Goal: Complete application form: Complete application form

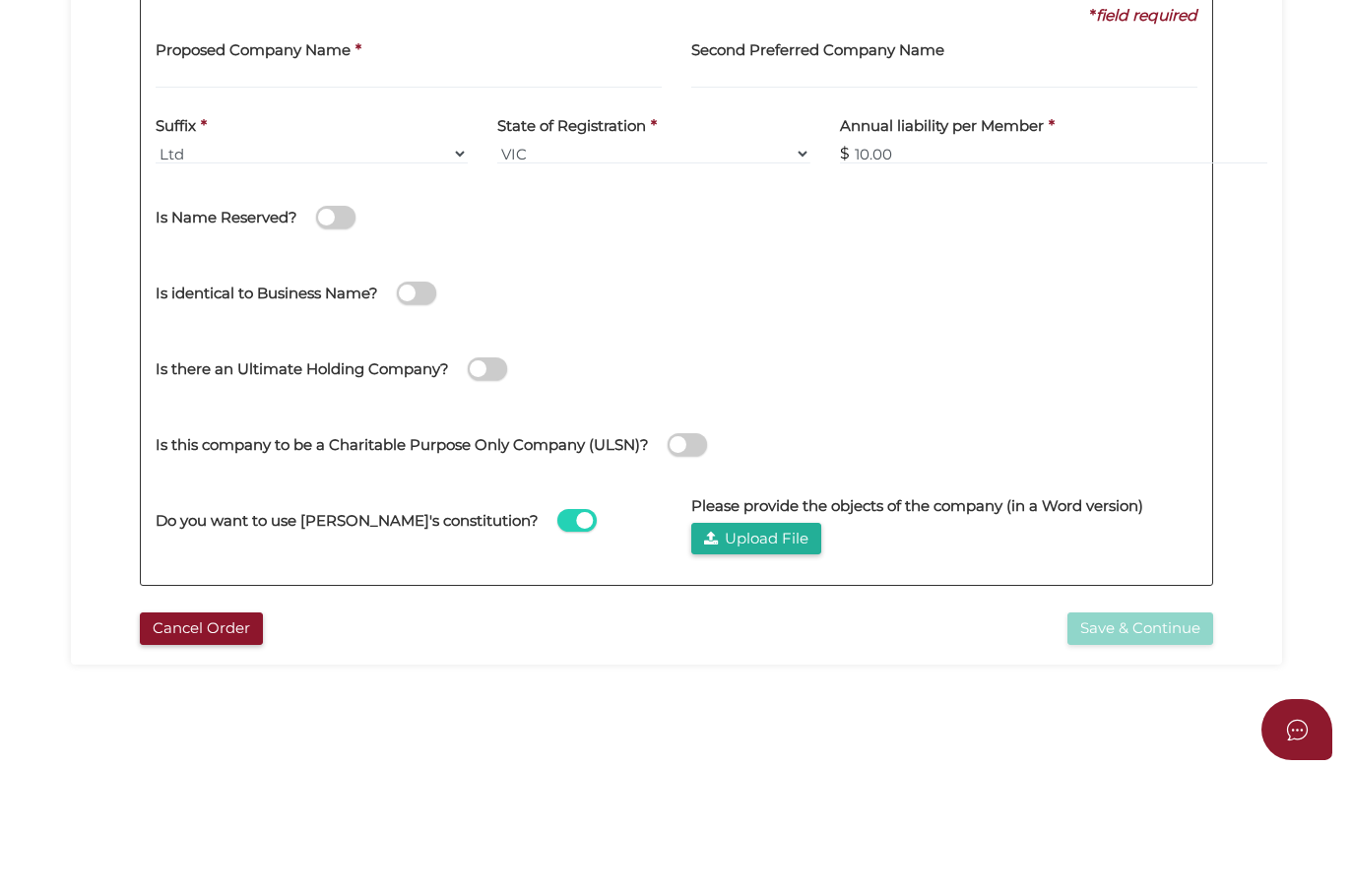
scroll to position [234, 0]
click at [356, 331] on span at bounding box center [335, 342] width 39 height 23
click at [0, 0] on input "checkbox" at bounding box center [0, 0] width 0 height 0
click at [774, 331] on span at bounding box center [793, 342] width 39 height 23
click at [0, 0] on input "checkbox" at bounding box center [0, 0] width 0 height 0
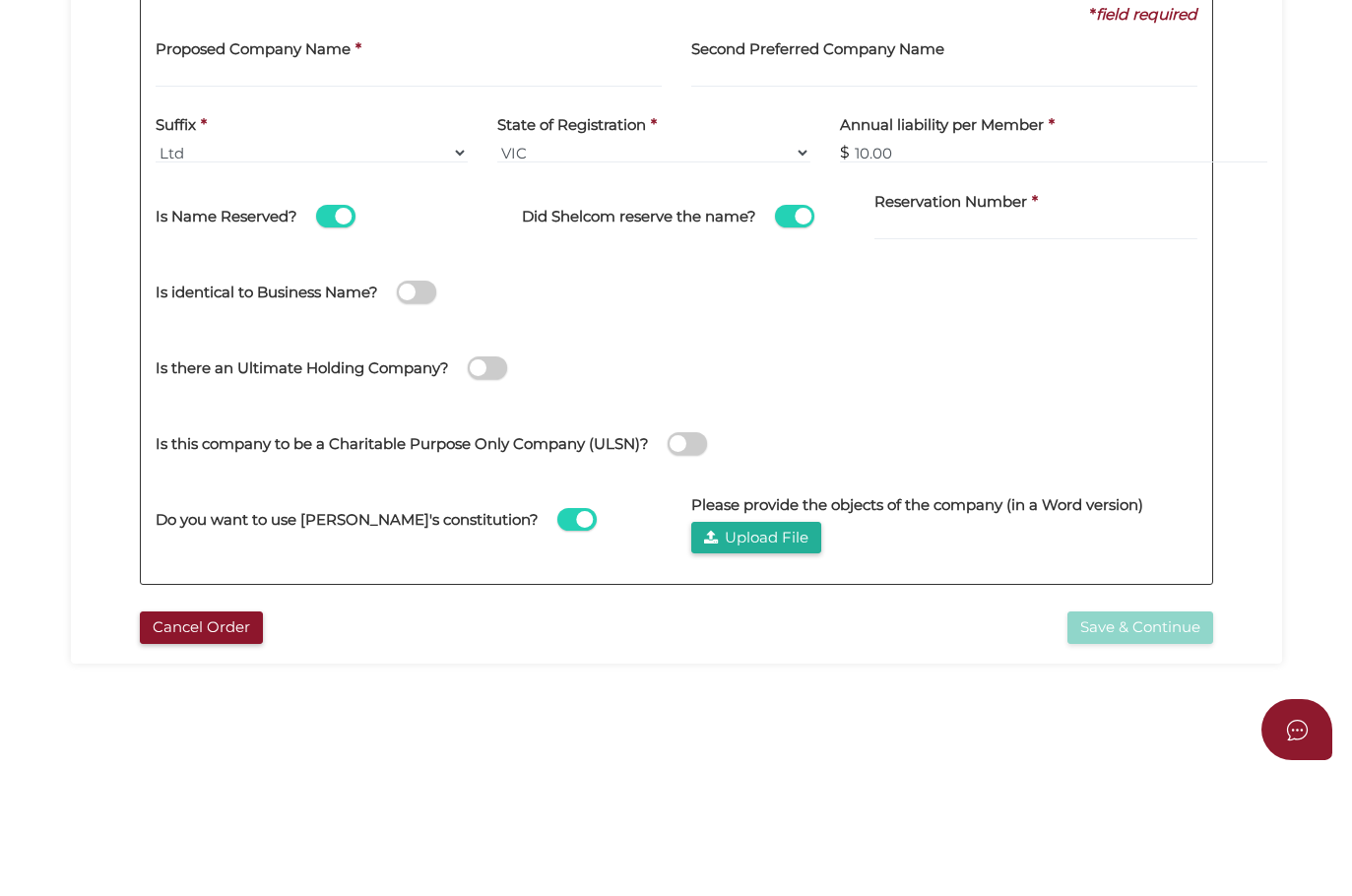
click at [774, 331] on span at bounding box center [793, 342] width 39 height 23
click at [0, 0] on input "checkbox" at bounding box center [0, 0] width 0 height 0
click at [437, 407] on span at bounding box center [416, 418] width 39 height 23
click at [0, 0] on input "checkbox" at bounding box center [0, 0] width 0 height 0
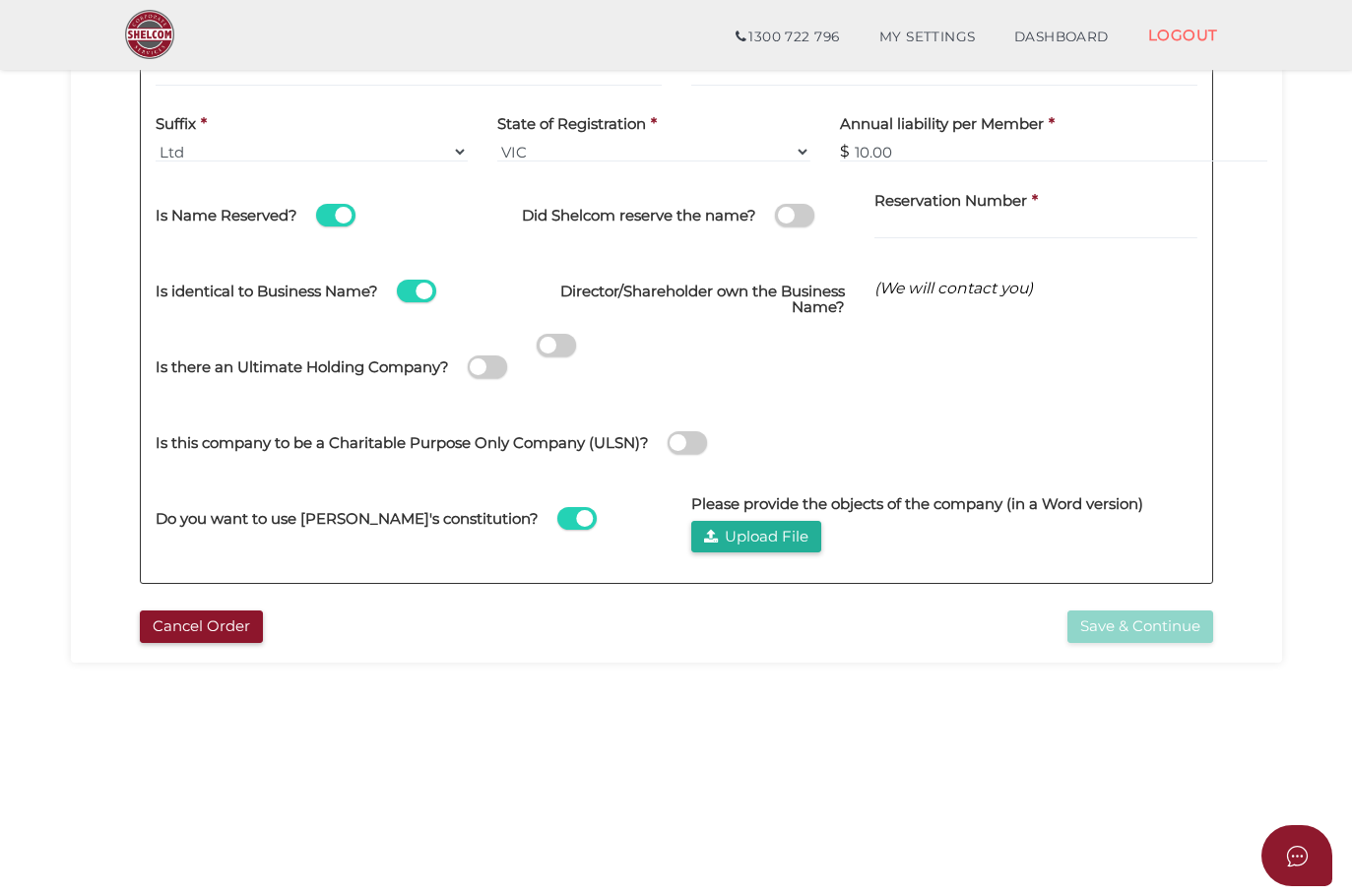
click at [468, 378] on span at bounding box center [487, 367] width 39 height 23
click at [0, 0] on input "checkbox" at bounding box center [0, 0] width 0 height 0
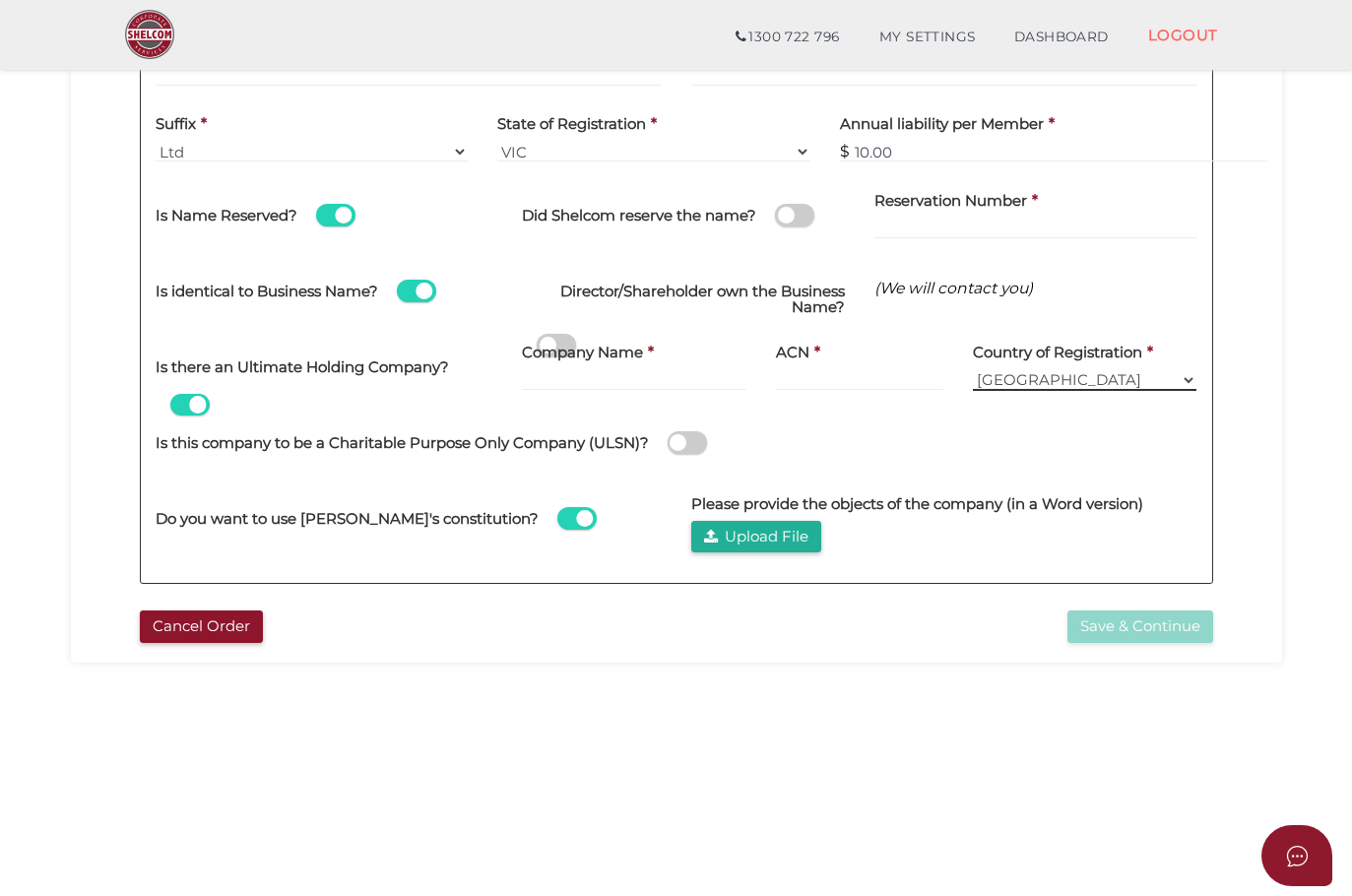
select select "[GEOGRAPHIC_DATA]"
click at [706, 439] on span at bounding box center [686, 443] width 39 height 23
click at [0, 0] on input "checkbox" at bounding box center [0, 0] width 0 height 0
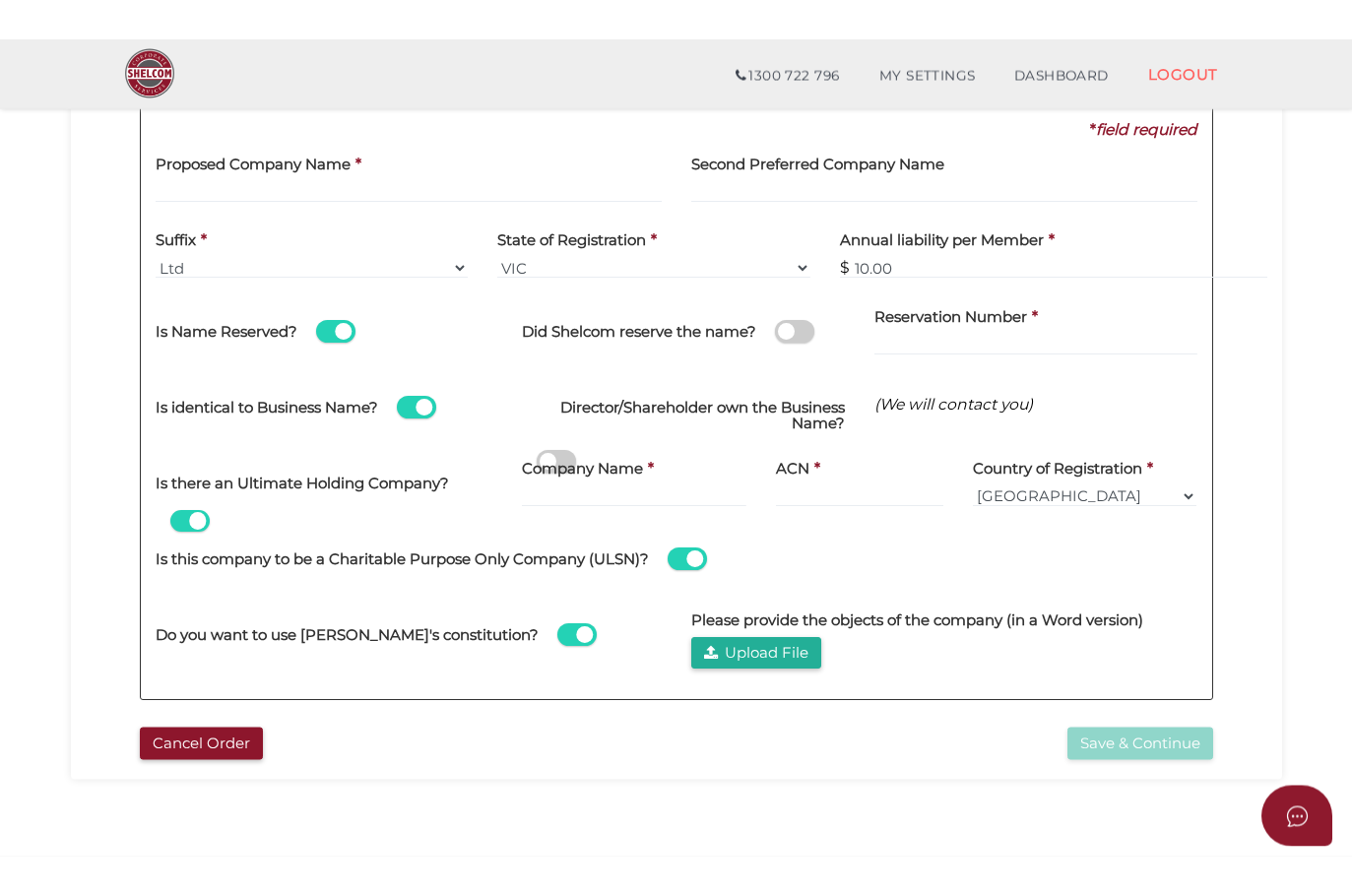
scroll to position [238, 0]
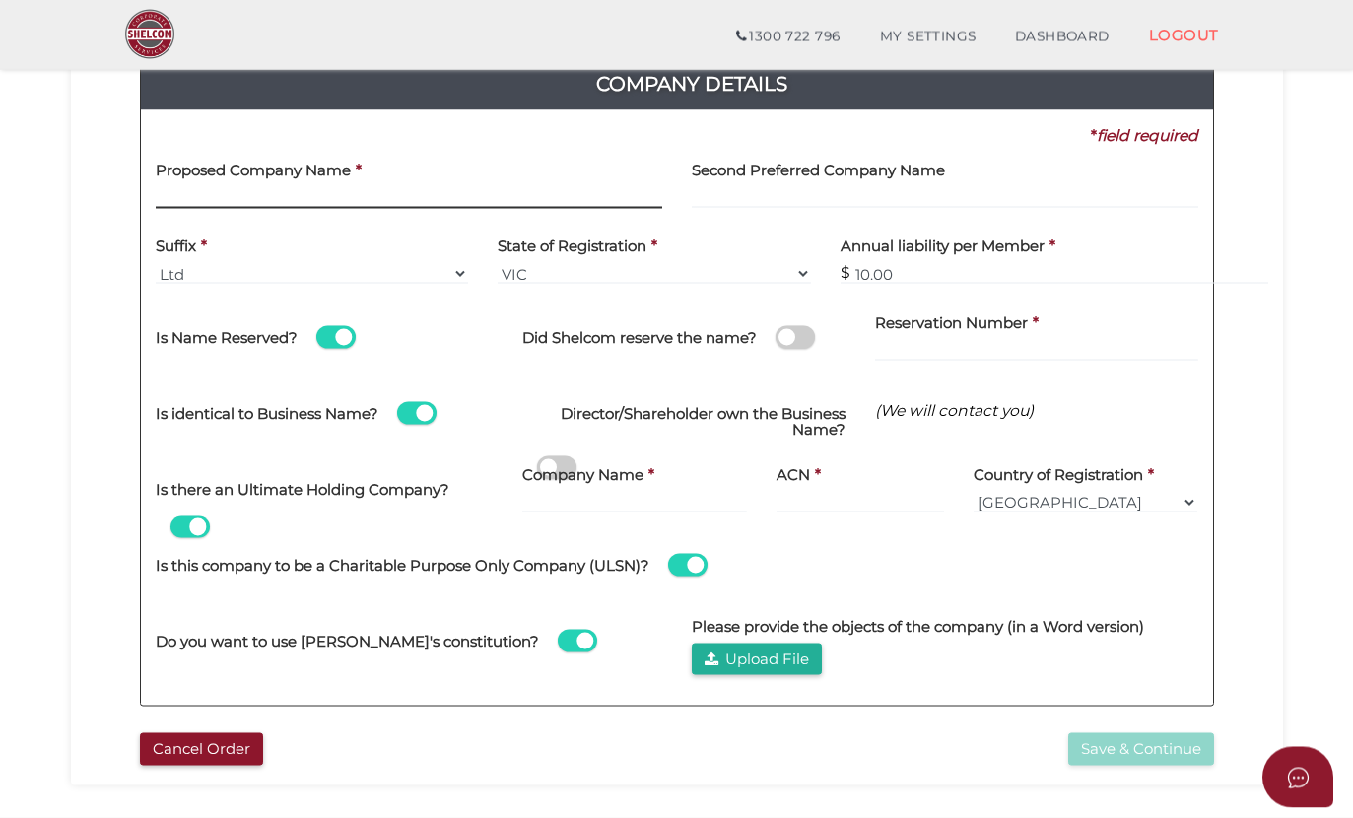
click at [251, 191] on input "text" at bounding box center [409, 198] width 506 height 22
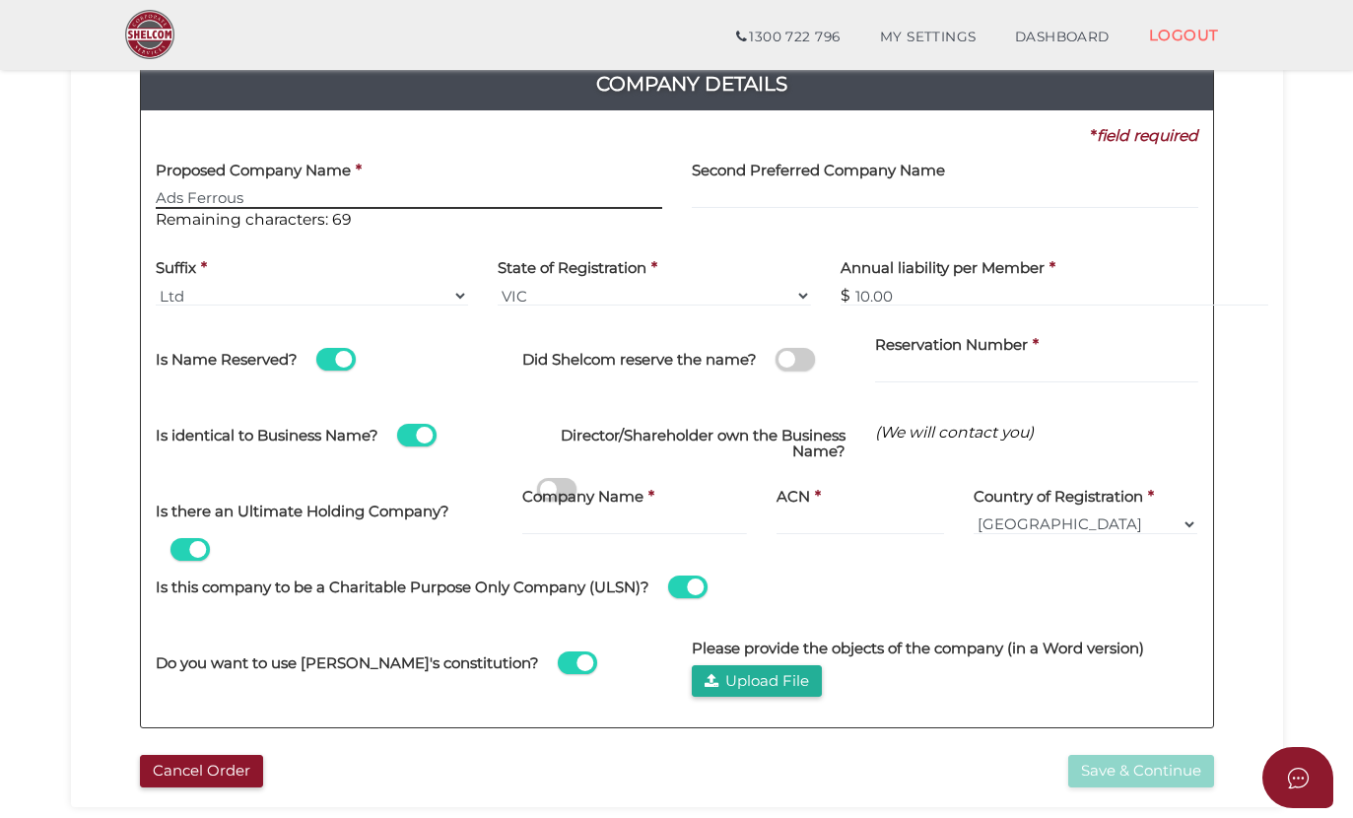
type input "Ads Ferrous"
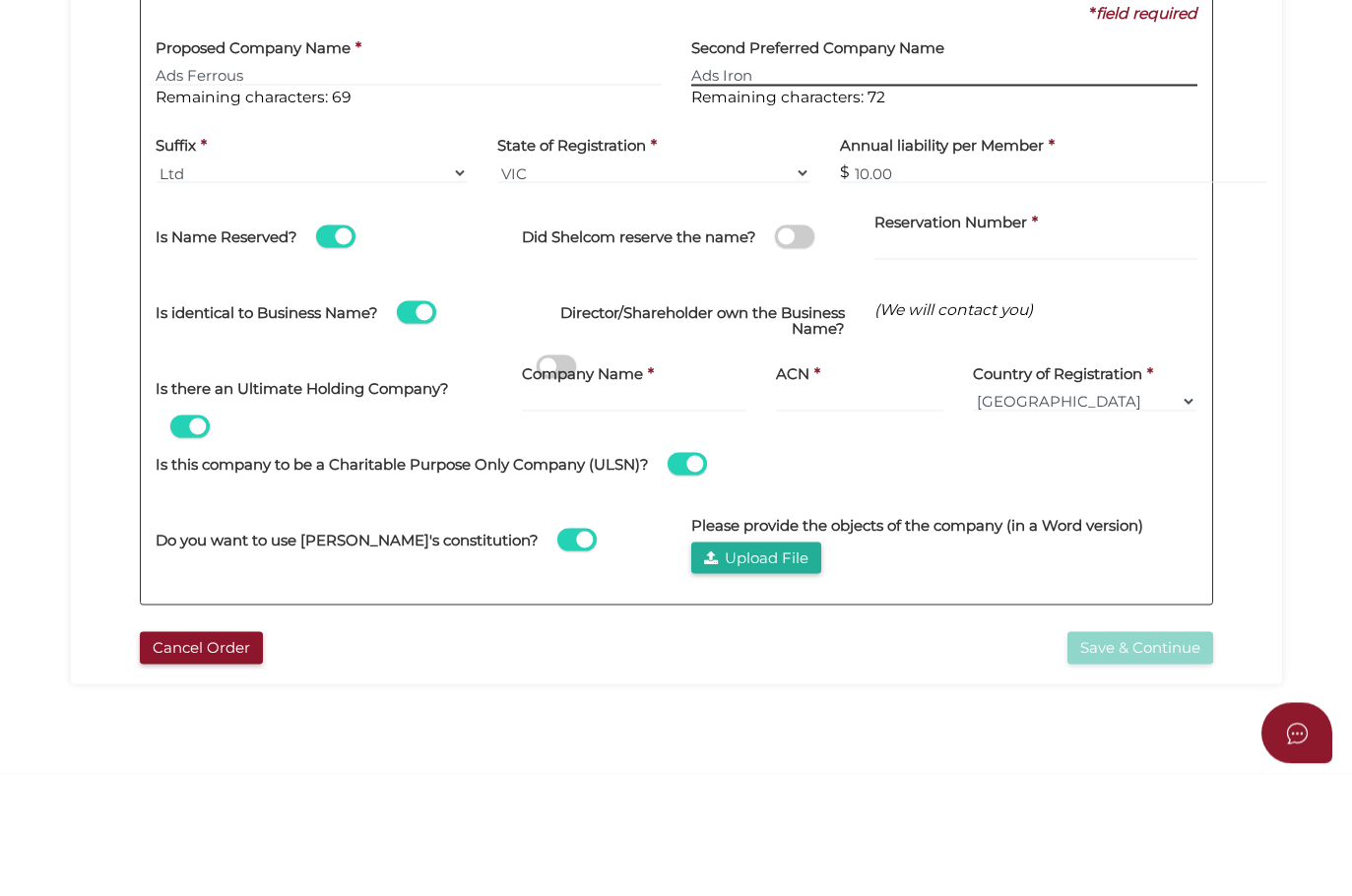
type input "Ads Iron"
click at [706, 574] on span at bounding box center [686, 585] width 39 height 23
click at [0, 0] on input "checkbox" at bounding box center [0, 0] width 0 height 0
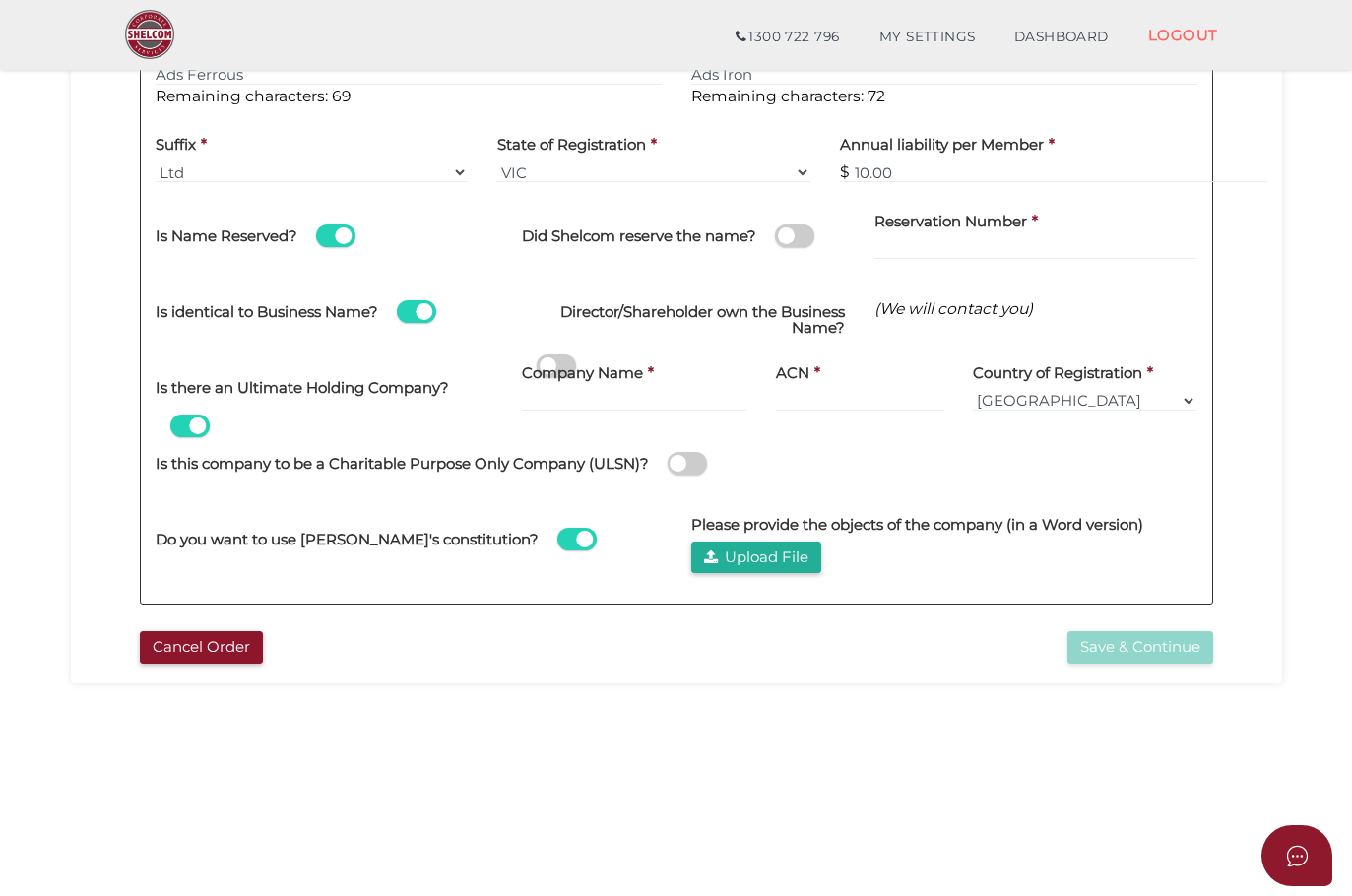
click at [706, 462] on span at bounding box center [686, 462] width 39 height 23
click at [0, 0] on input "checkbox" at bounding box center [0, 0] width 0 height 0
click at [745, 573] on button "Upload File" at bounding box center [756, 557] width 130 height 33
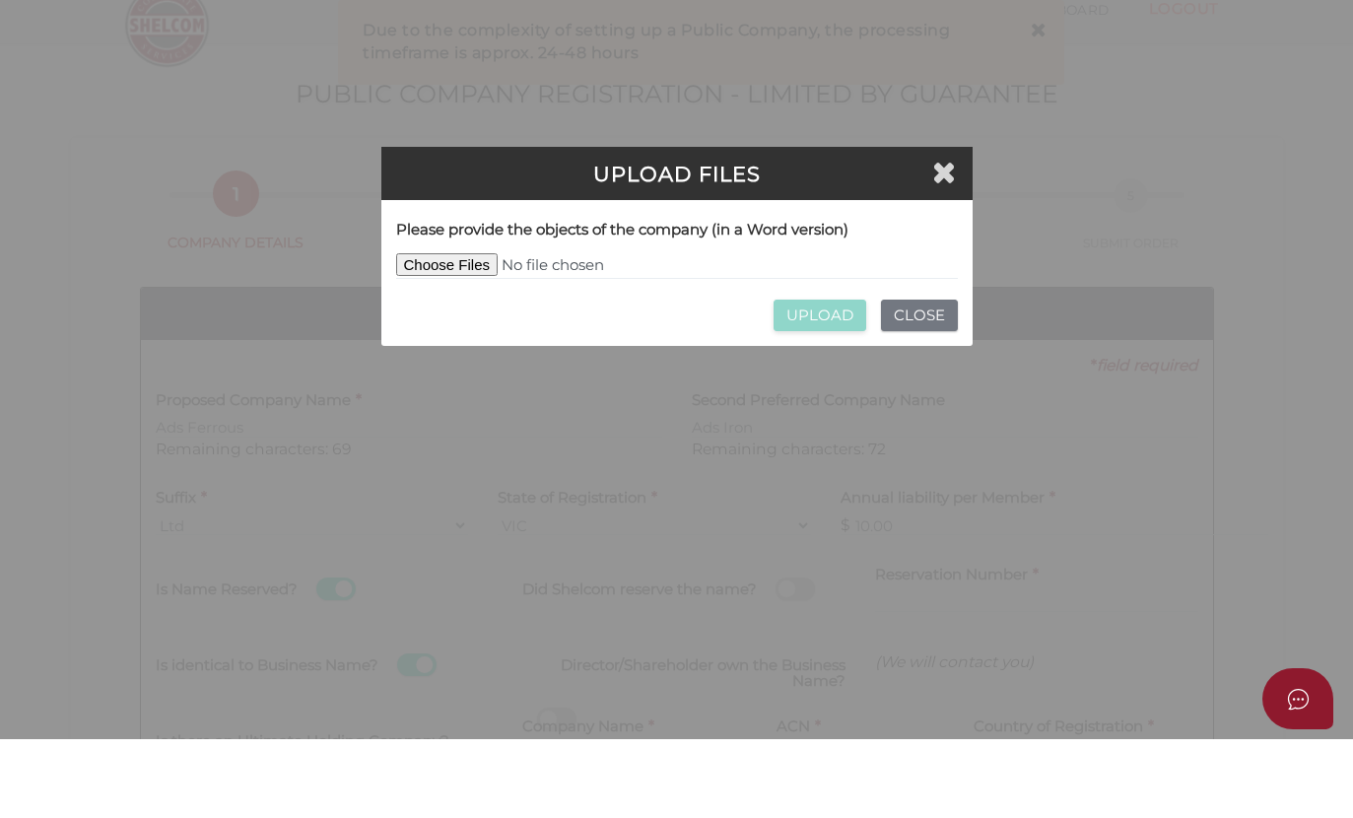
scroll to position [79, 0]
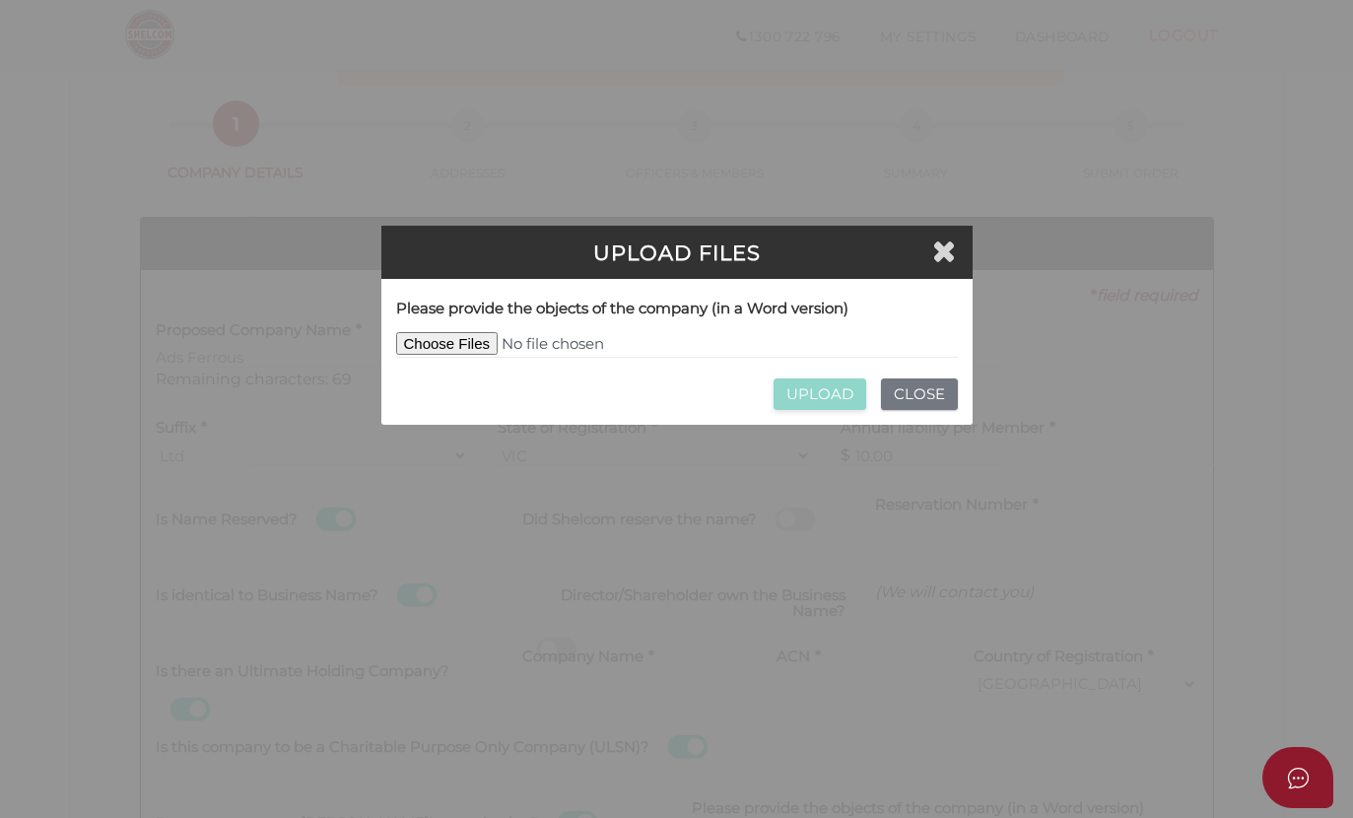
click at [441, 350] on input "file" at bounding box center [677, 345] width 562 height 27
type input "C:\fakepath\Copy of BCT Solutions_Email Signature Template.docx"
click at [806, 397] on input "UPLOAD" at bounding box center [819, 394] width 93 height 33
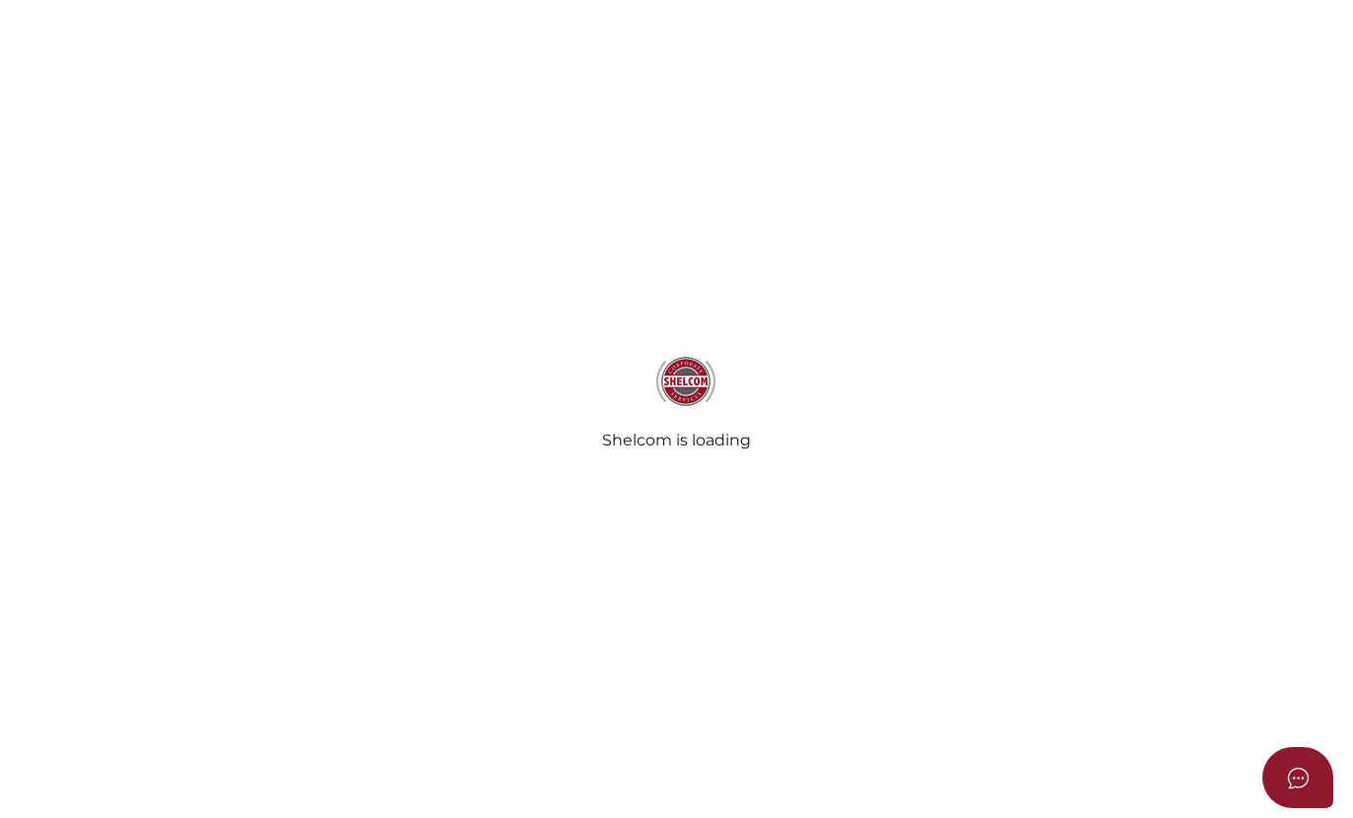
type input "Ads Ferrous"
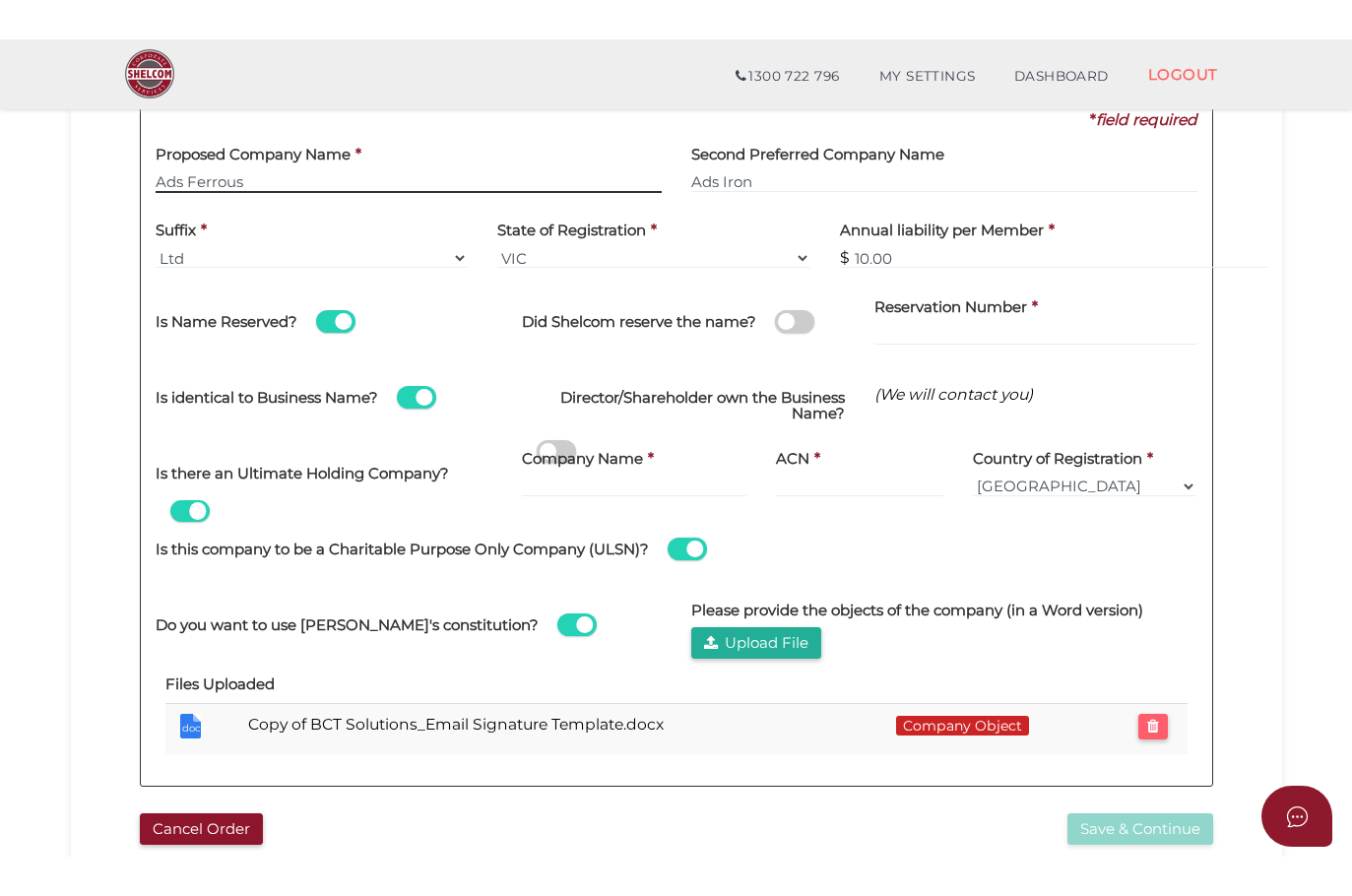
scroll to position [280, 0]
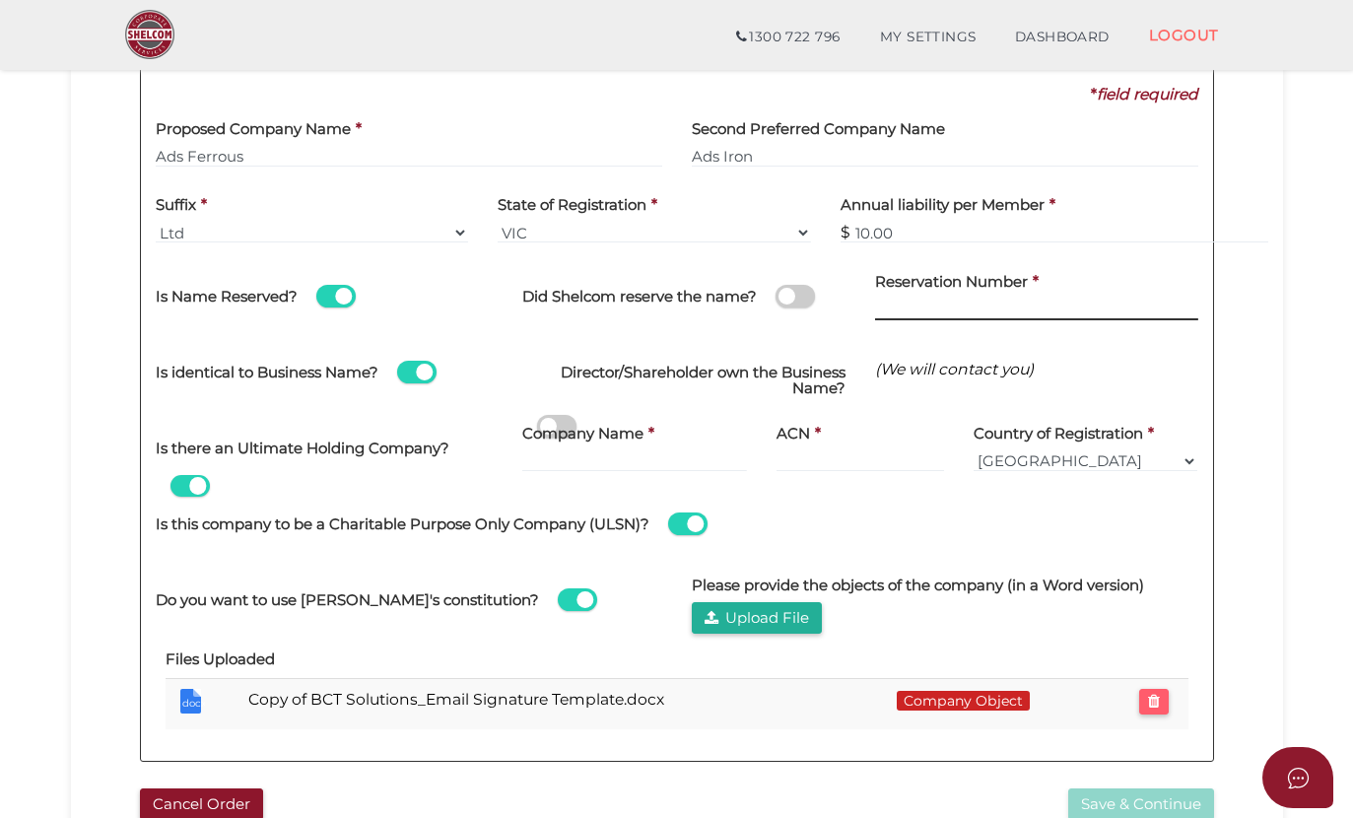
click at [925, 303] on input at bounding box center [1036, 310] width 323 height 22
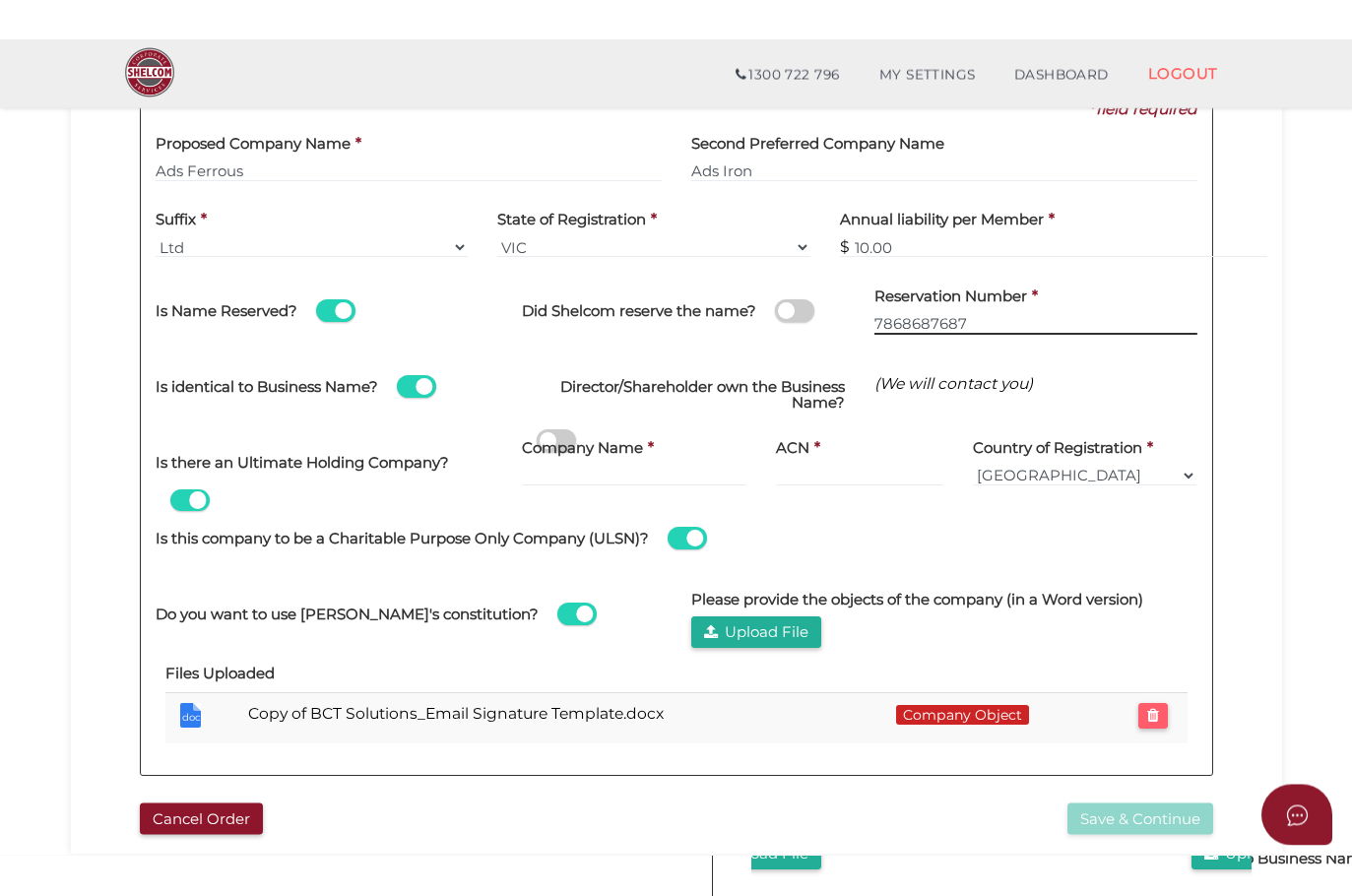
scroll to position [226, 0]
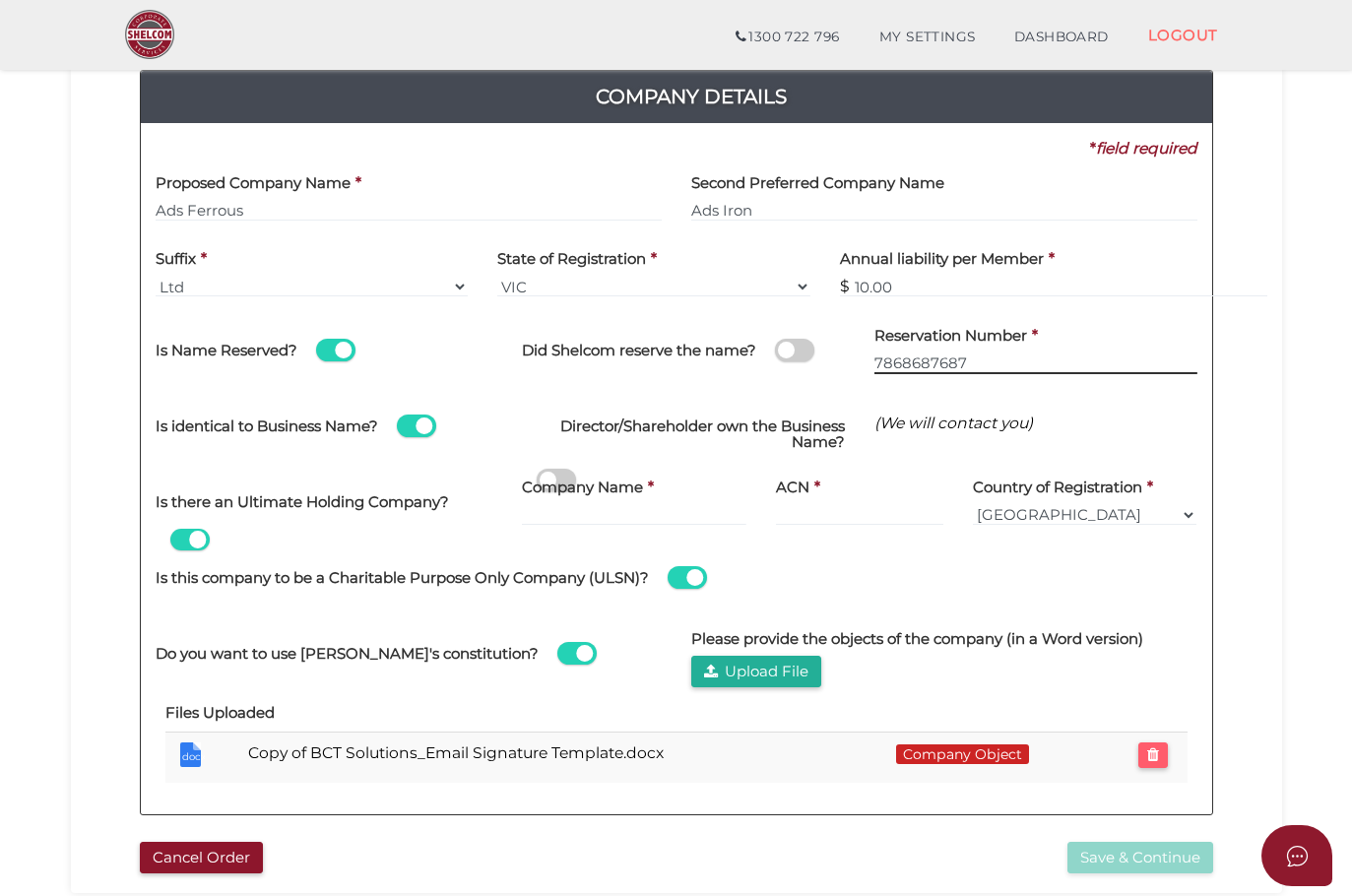
type input "7868687687"
click at [806, 469] on label "ACN" at bounding box center [792, 483] width 34 height 40
click at [184, 540] on div "Is this company to be a Charitable Purpose Only Company (ULSN)?" at bounding box center [676, 577] width 1042 height 76
click at [186, 530] on span at bounding box center [189, 539] width 39 height 23
click at [0, 0] on input "checkbox" at bounding box center [0, 0] width 0 height 0
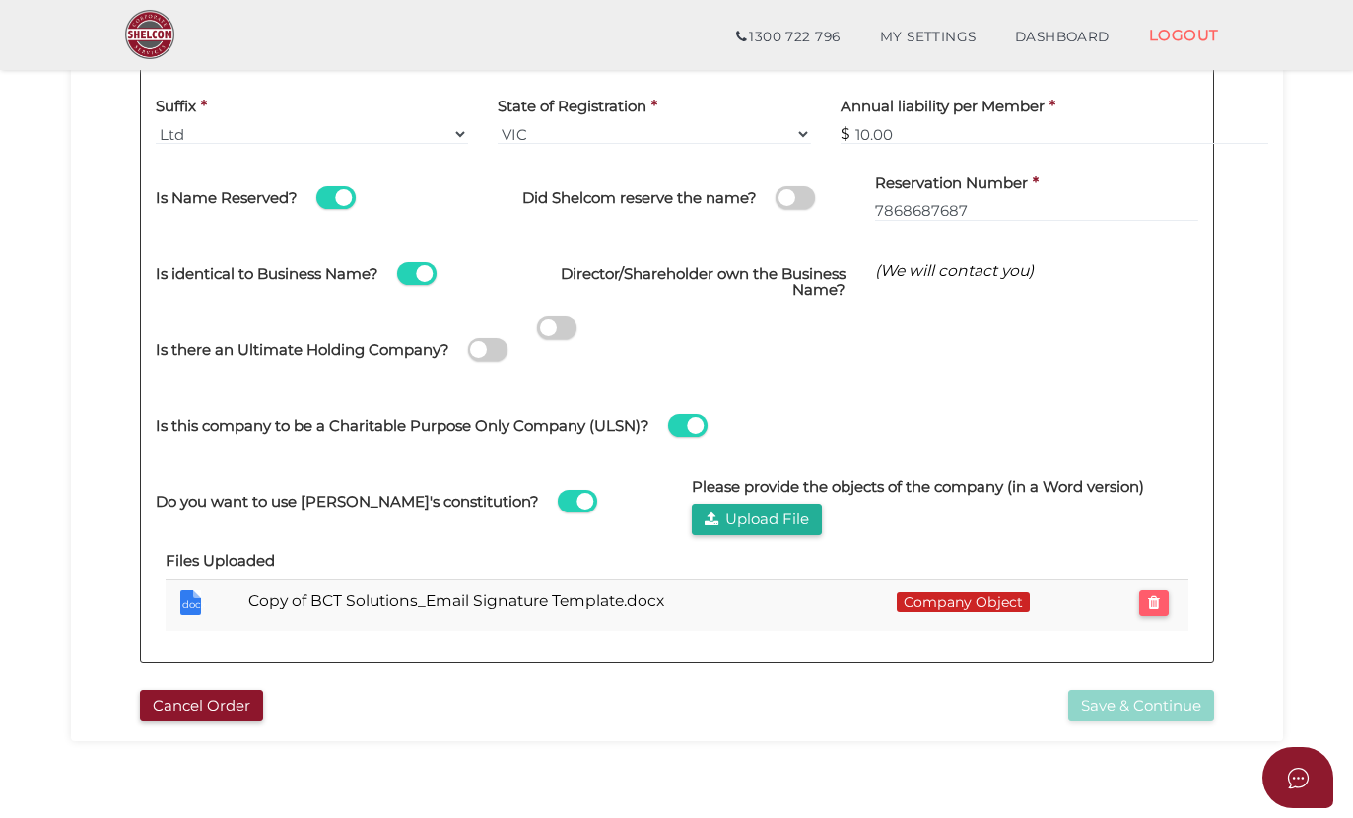
scroll to position [377, 0]
click at [340, 203] on span at bounding box center [335, 198] width 39 height 23
click at [0, 0] on input "checkbox" at bounding box center [0, 0] width 0 height 0
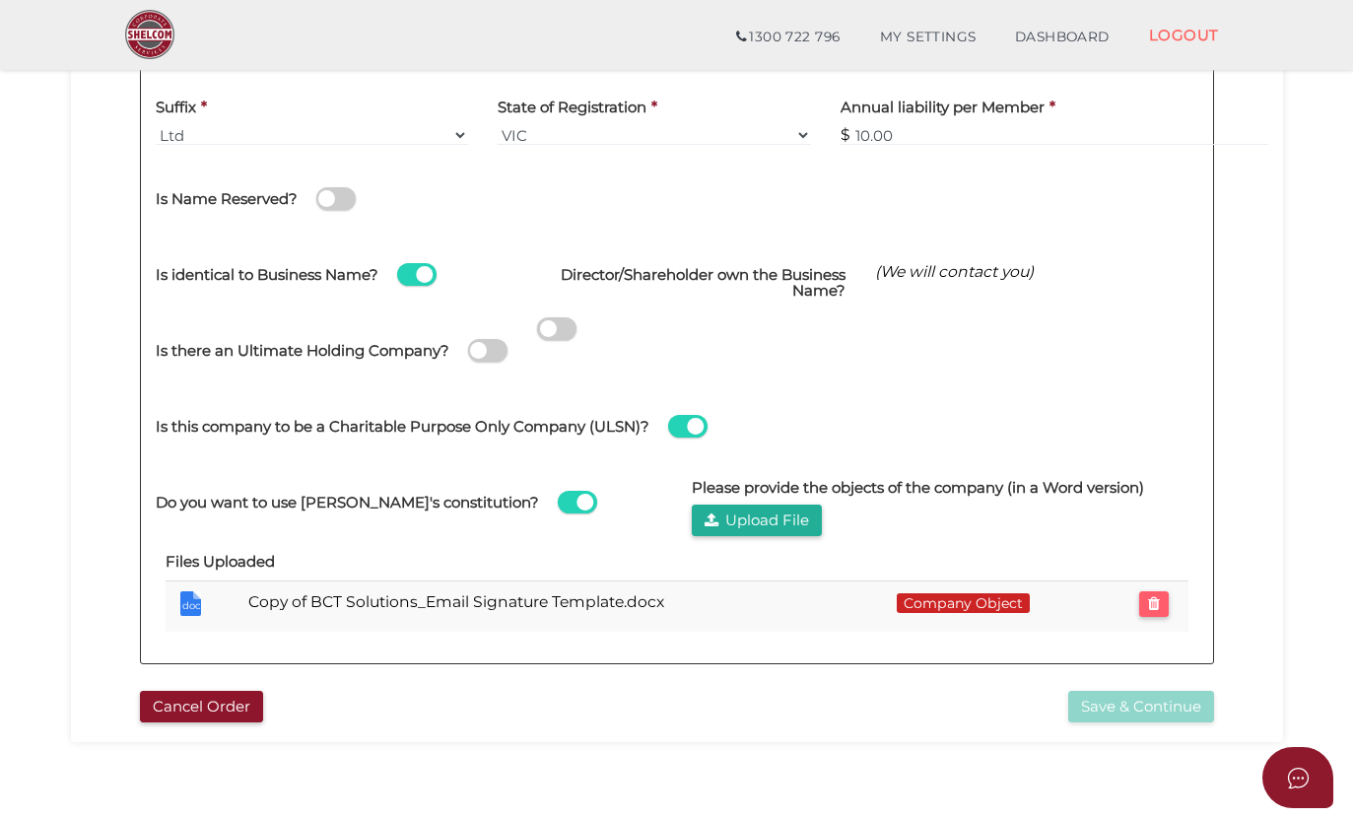
click at [437, 263] on span at bounding box center [416, 274] width 39 height 23
click at [0, 0] on input "checkbox" at bounding box center [0, 0] width 0 height 0
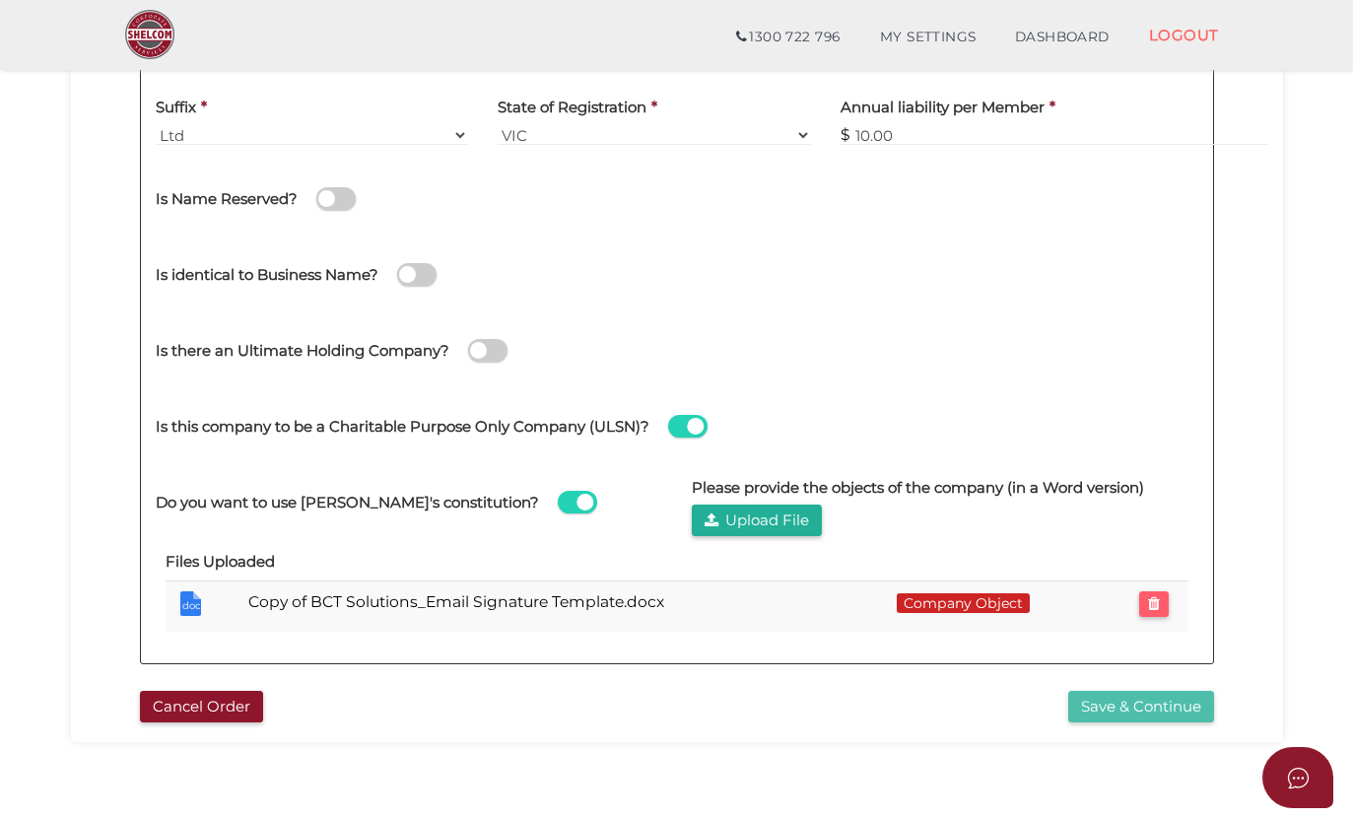
click at [1134, 707] on button "Save & Continue" at bounding box center [1141, 707] width 146 height 33
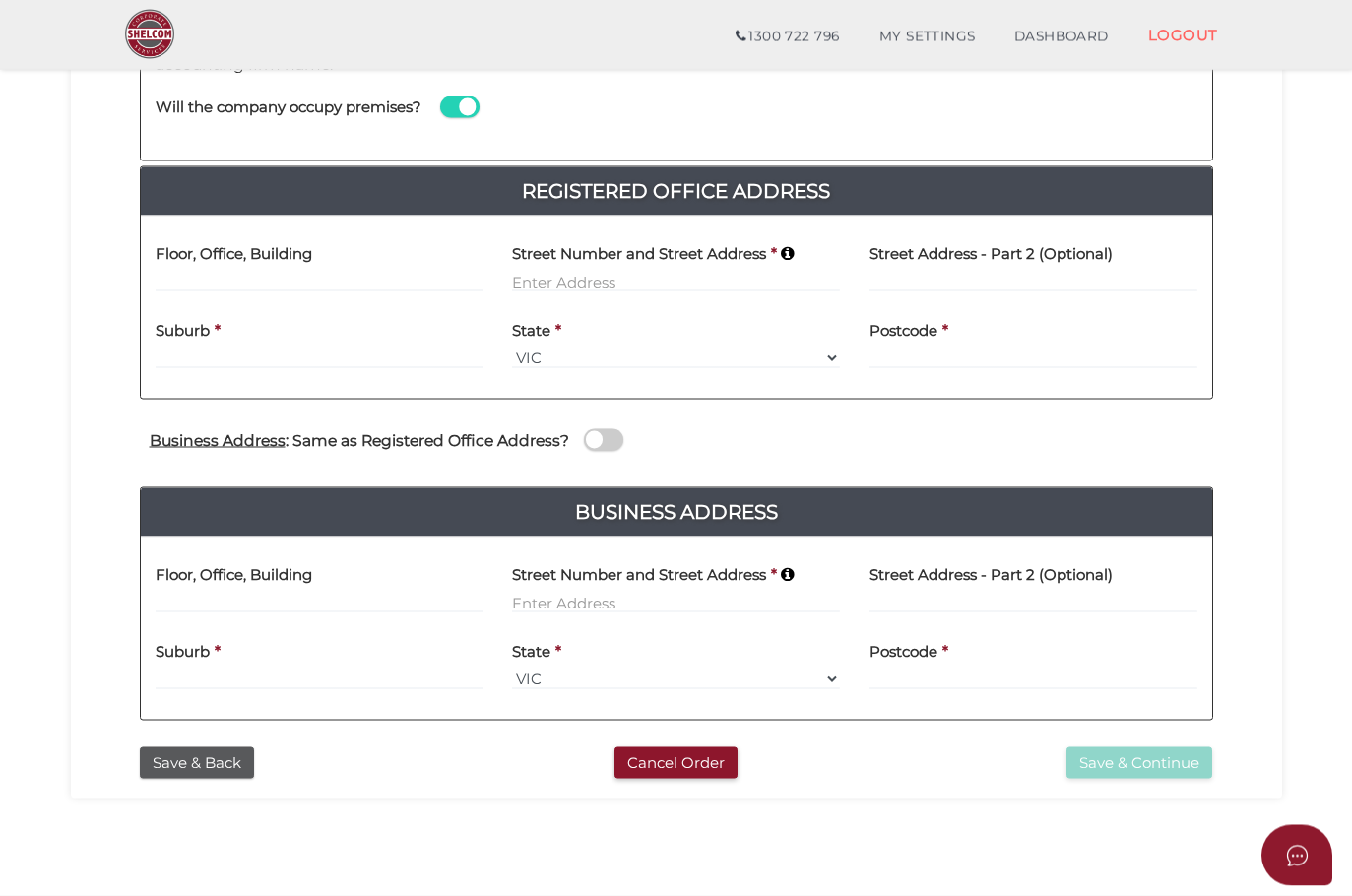
scroll to position [351, 0]
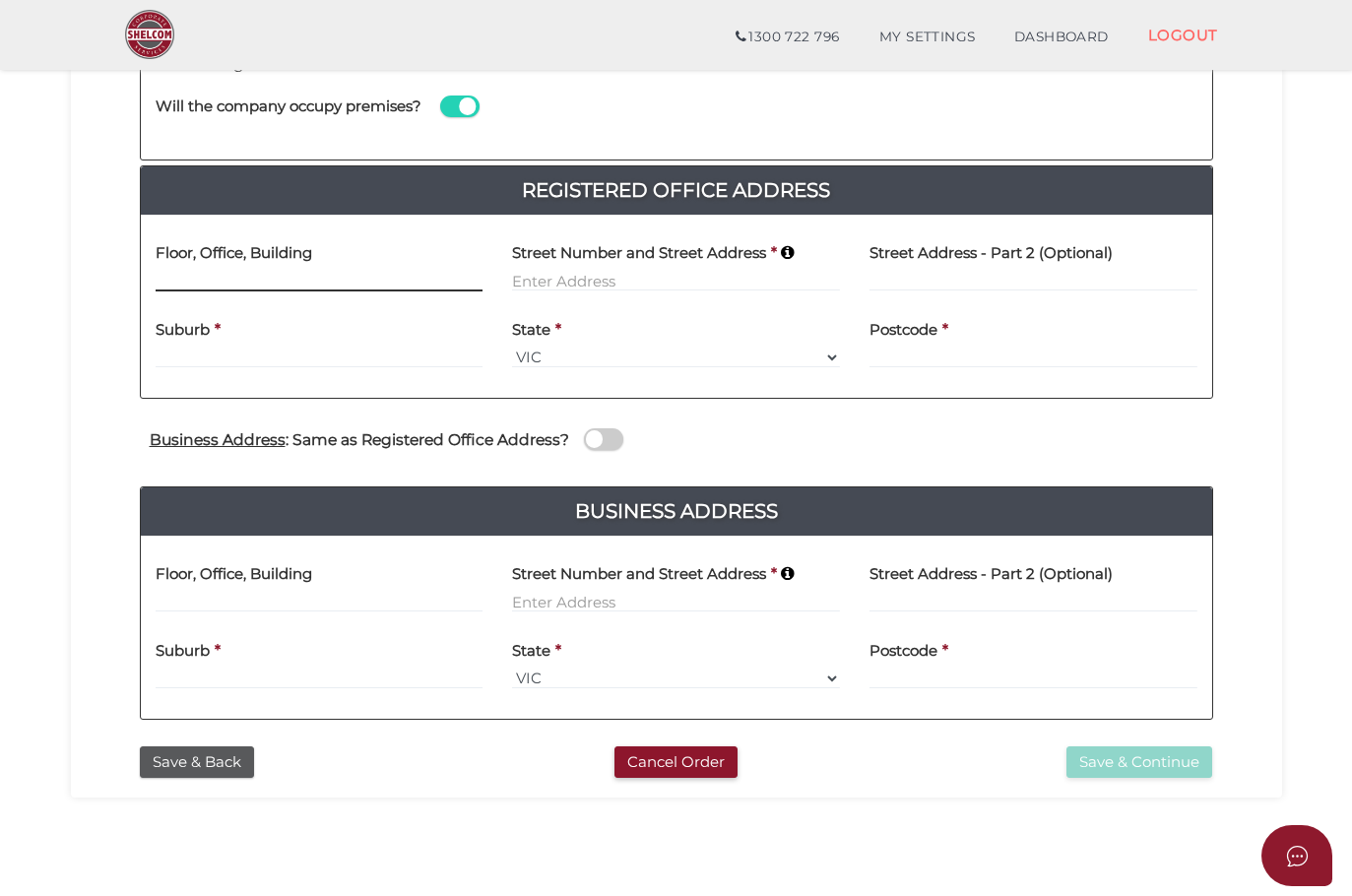
click at [192, 280] on input at bounding box center [320, 281] width 328 height 22
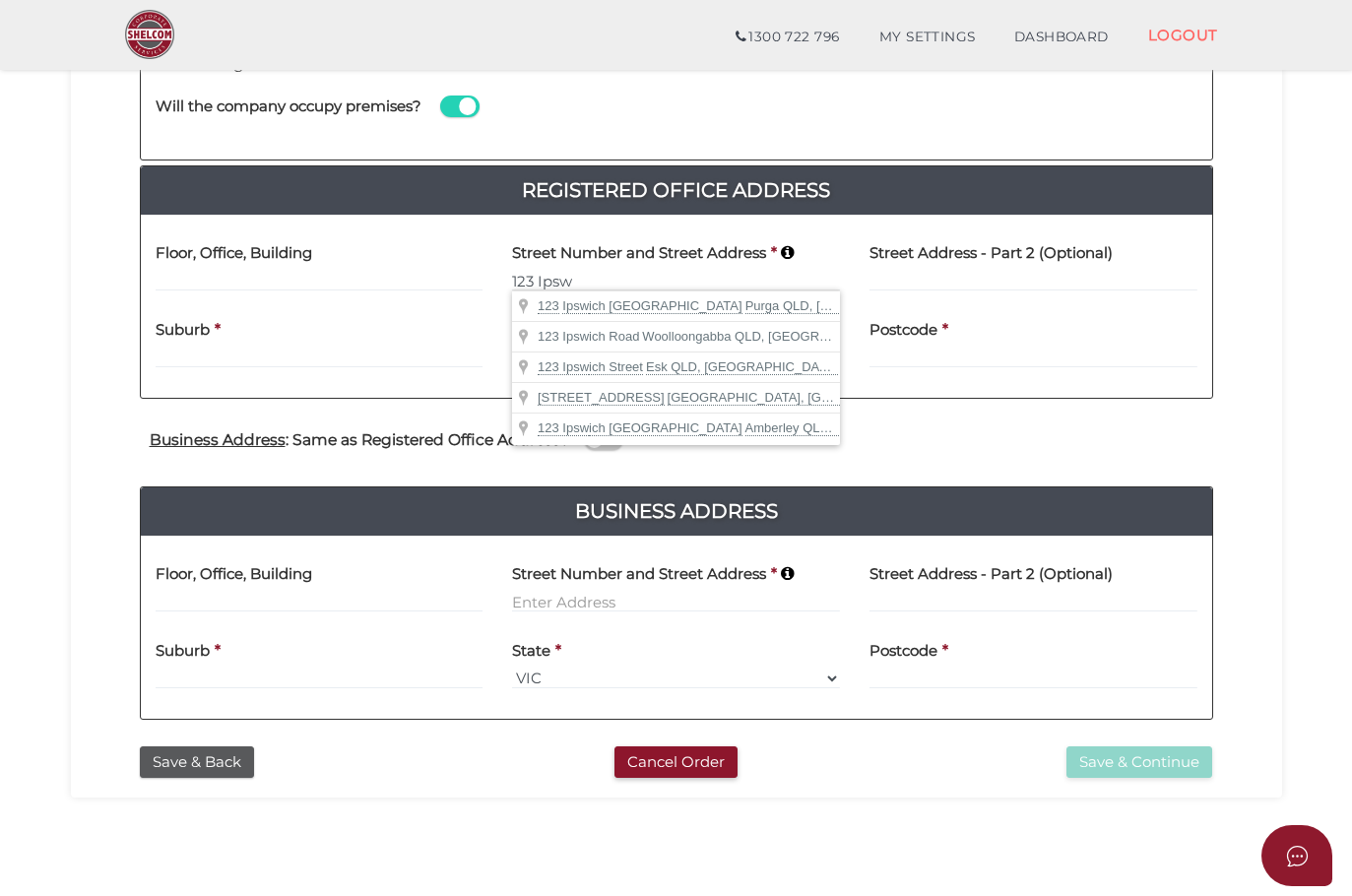
click at [0, 0] on html "Shelcom is loading Processing Payment...Please Wait... Director ID's are now re…" at bounding box center [676, 97] width 1352 height 896
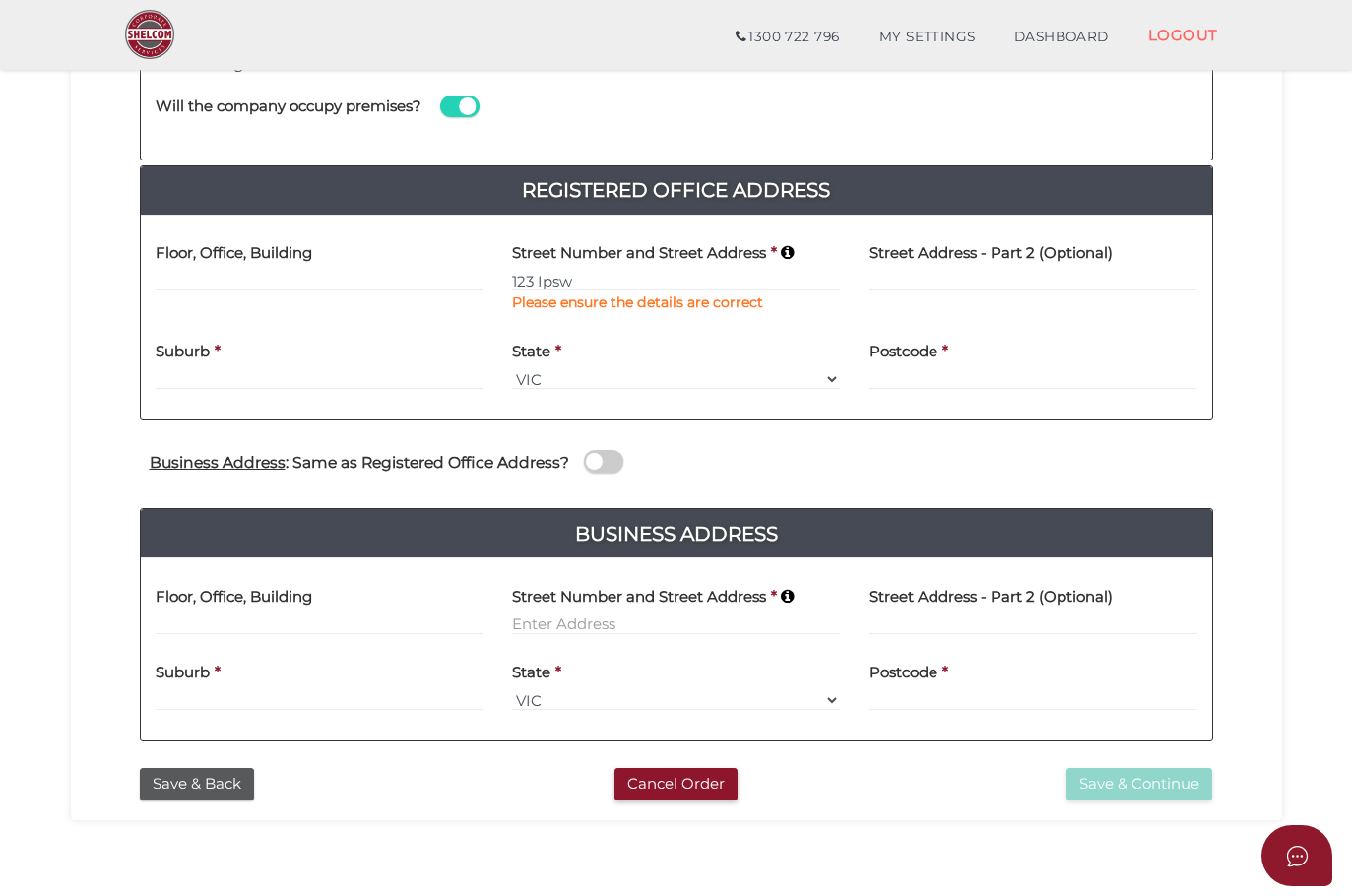
click at [596, 336] on div "State * Select State VIC ACT NSW NT QLD TAS WA SA" at bounding box center [676, 360] width 328 height 62
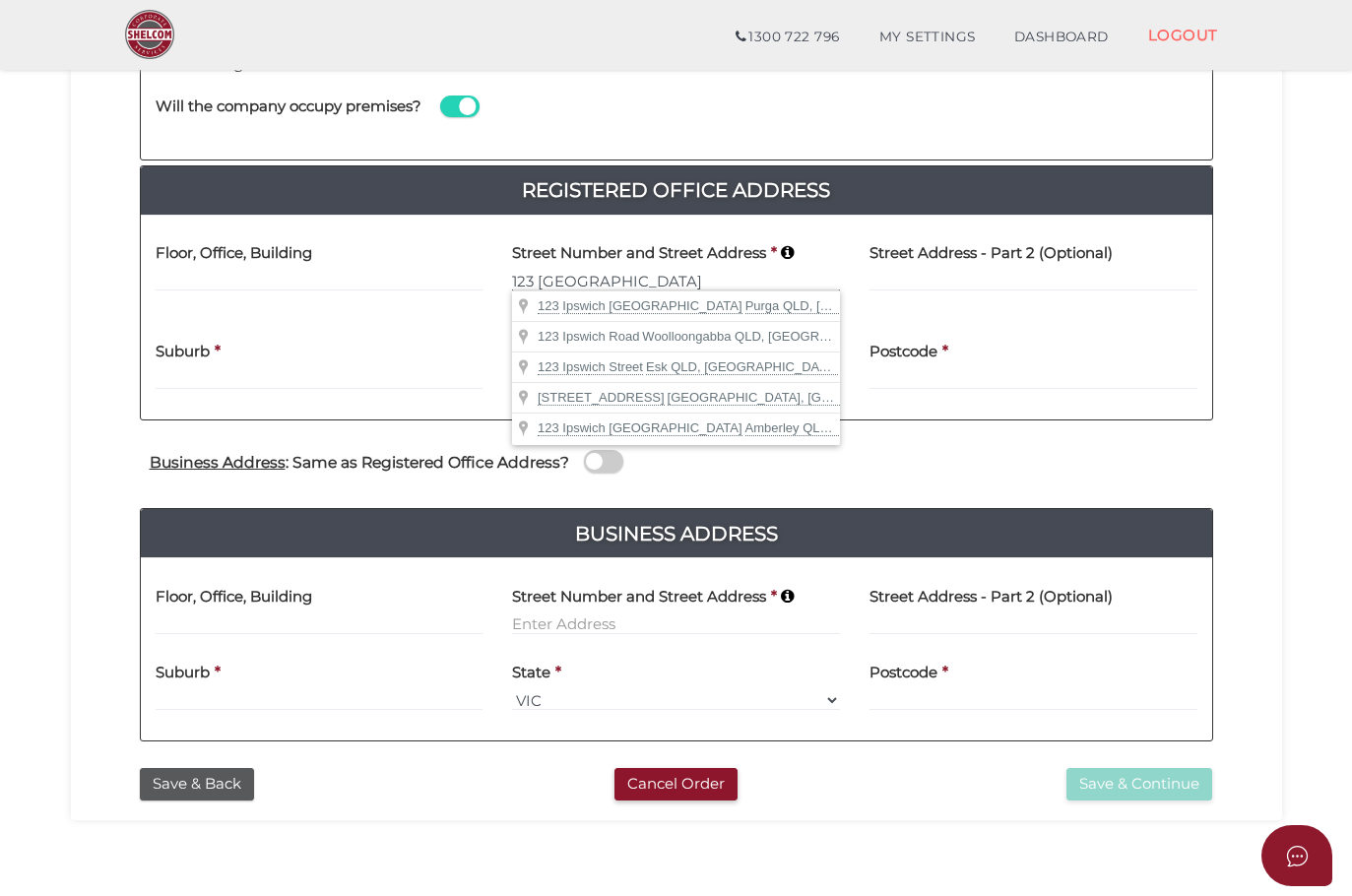
click at [654, 275] on input "123 Ipswich" at bounding box center [676, 281] width 328 height 22
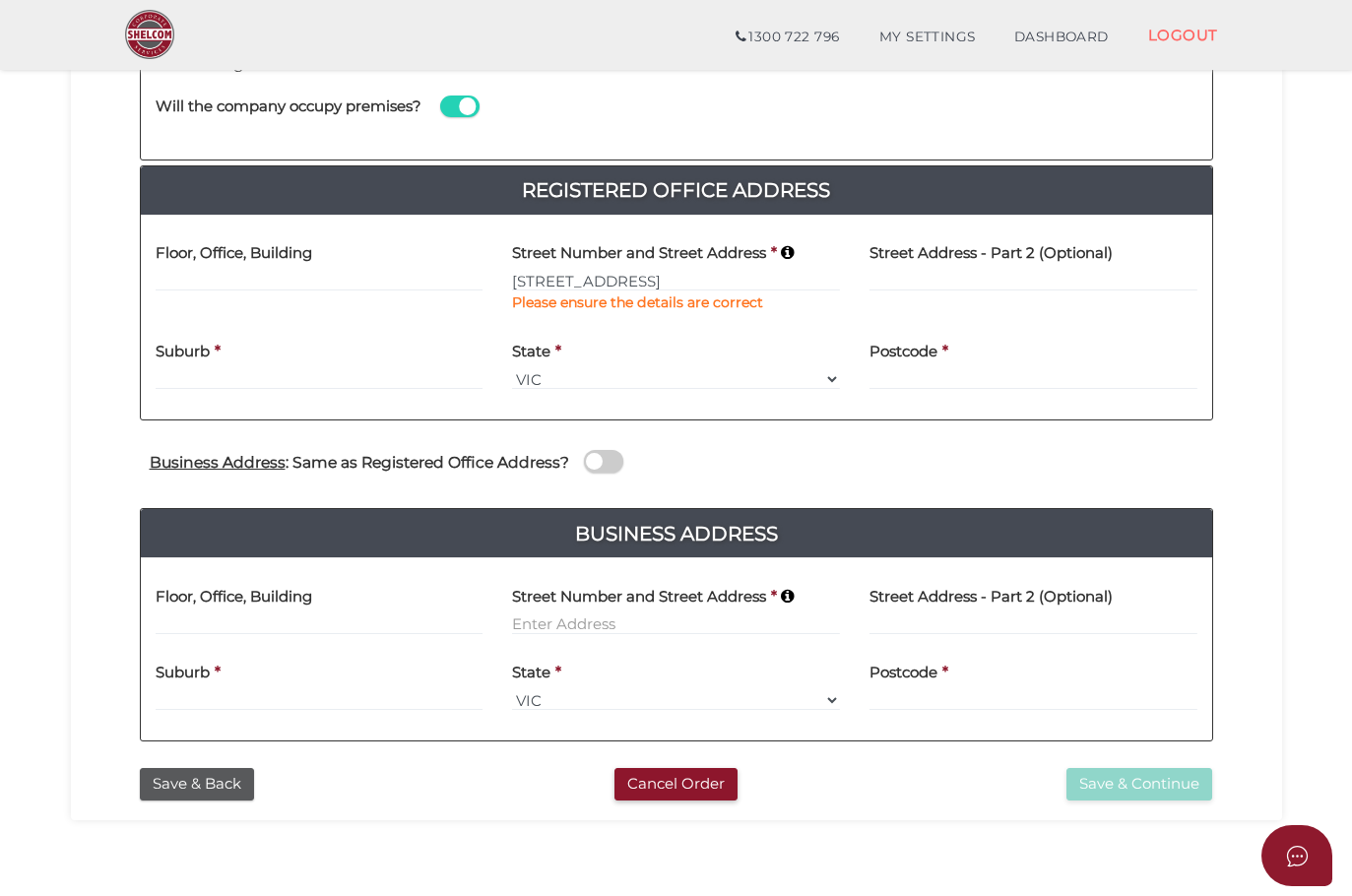
type input "123 Ipswich Rd"
type input "Woolloongabba"
select select "QLD"
type input "4102"
click at [656, 283] on input "123 Ipswich Rd" at bounding box center [676, 281] width 328 height 22
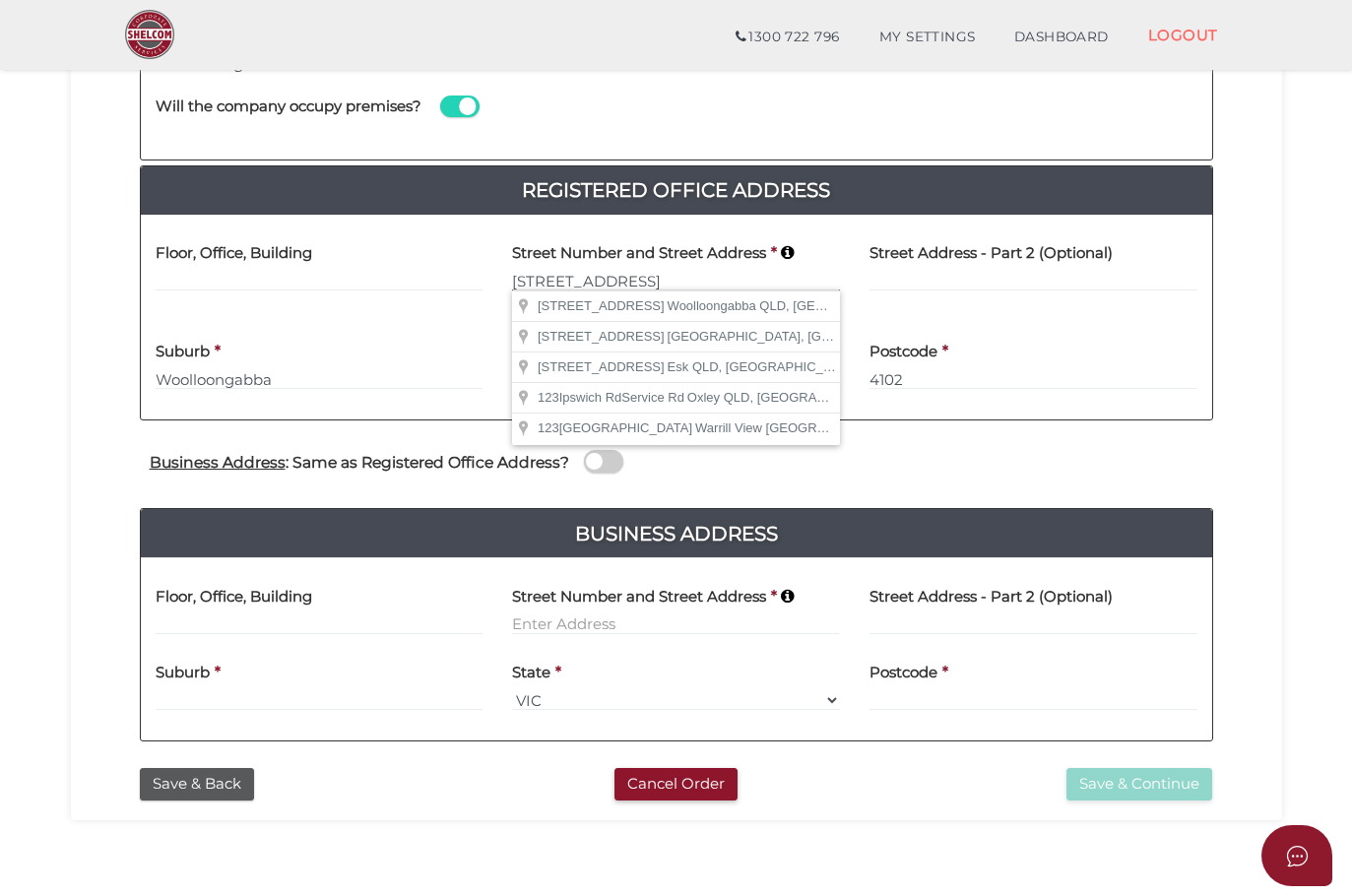
click at [644, 286] on input "123 Ipswich Rd" at bounding box center [676, 281] width 328 height 22
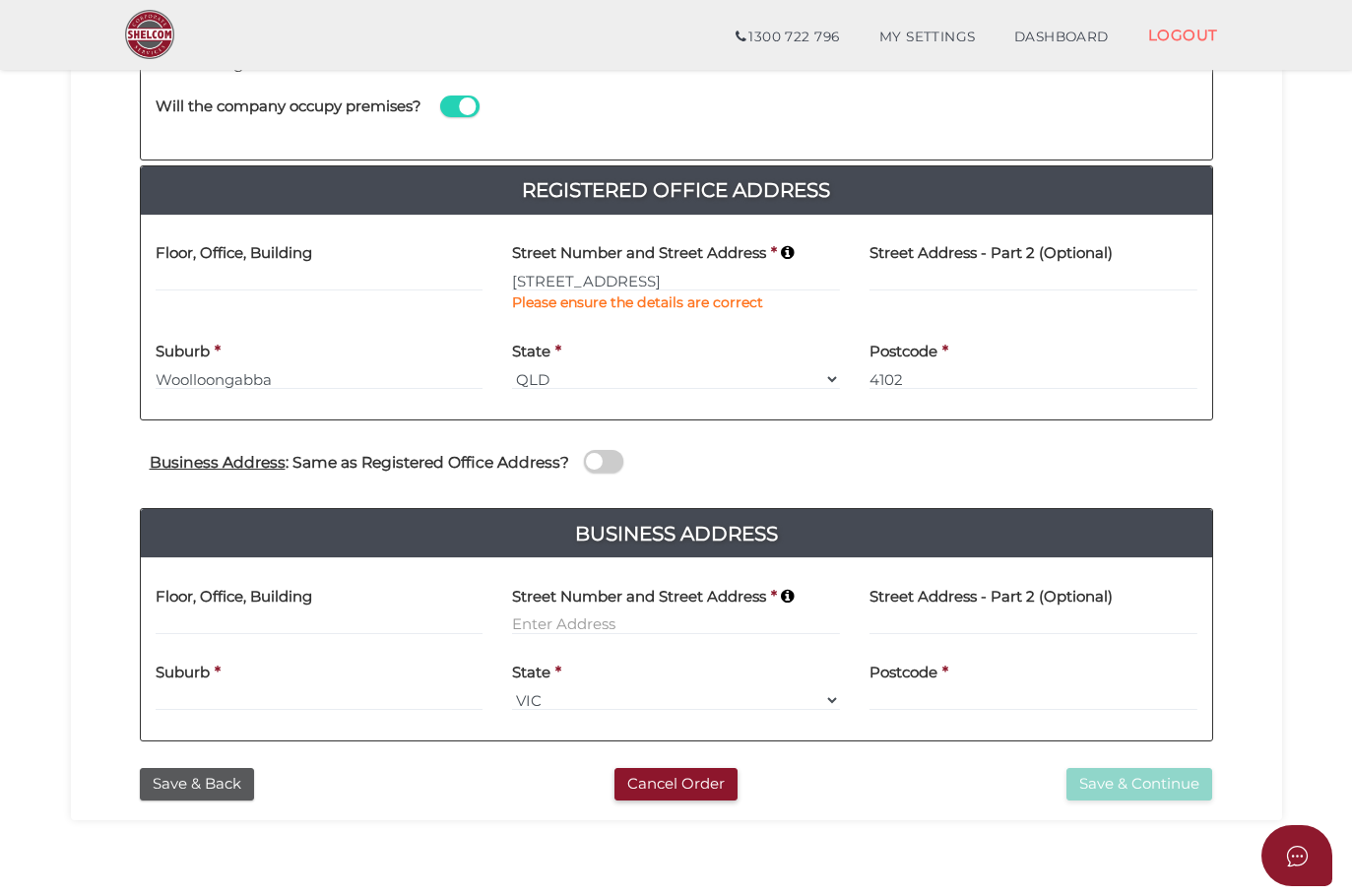
type input "Ipswich Road Service Road"
type input "Oxley"
select select
type input "[GEOGRAPHIC_DATA]"
click at [546, 396] on div "State * Select State VIC ACT NSW NT QLD TAS WA SA" at bounding box center [676, 367] width 358 height 77
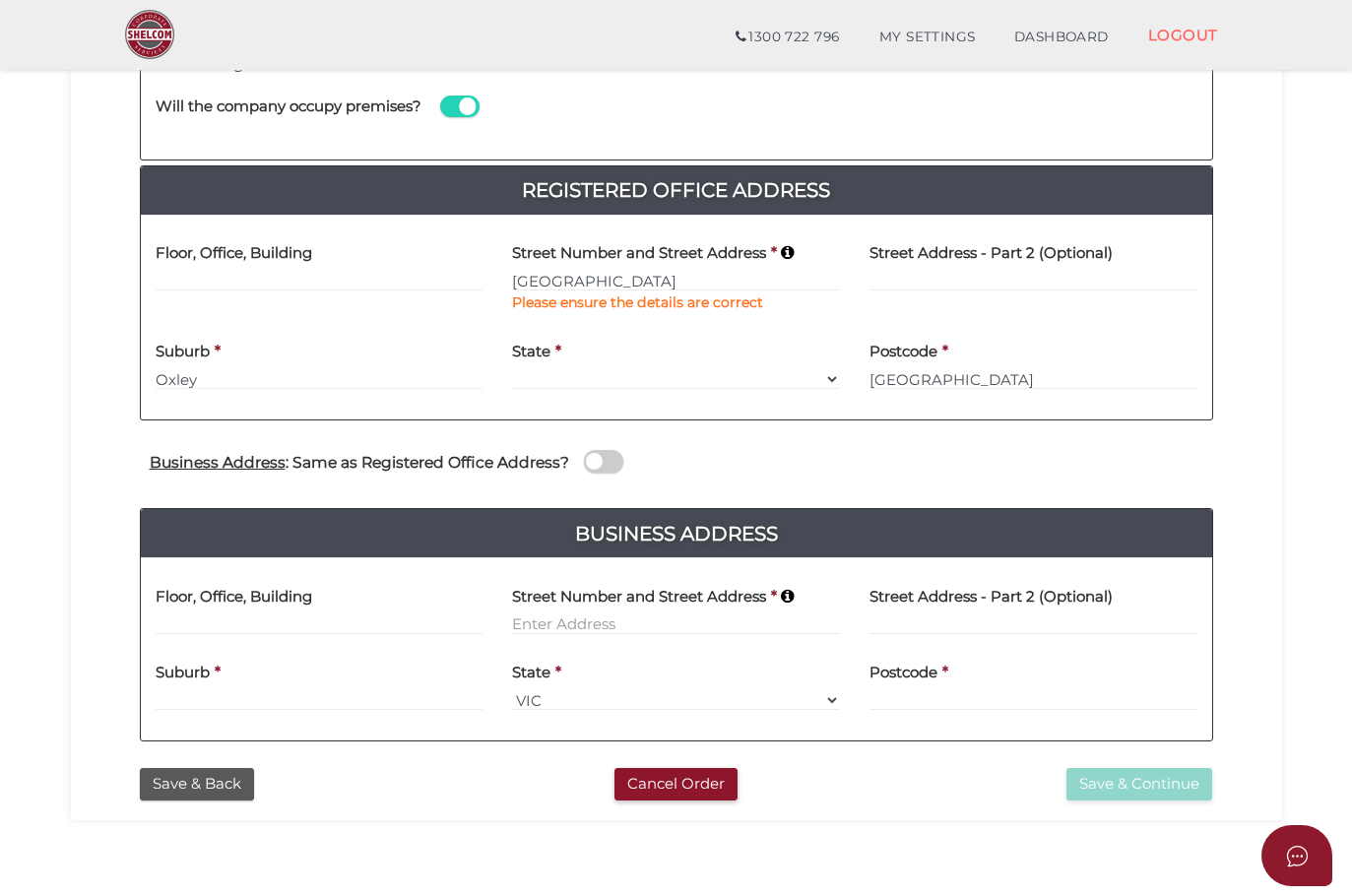
click at [546, 396] on div "State * Select State VIC ACT NSW NT QLD TAS WA SA" at bounding box center [676, 367] width 358 height 77
select select "QLD"
click at [752, 303] on b "Please ensure the details are correct" at bounding box center [637, 303] width 251 height 18
click at [251, 275] on input at bounding box center [320, 281] width 328 height 22
click at [513, 281] on input "Ipswich Road Service Road" at bounding box center [676, 281] width 328 height 22
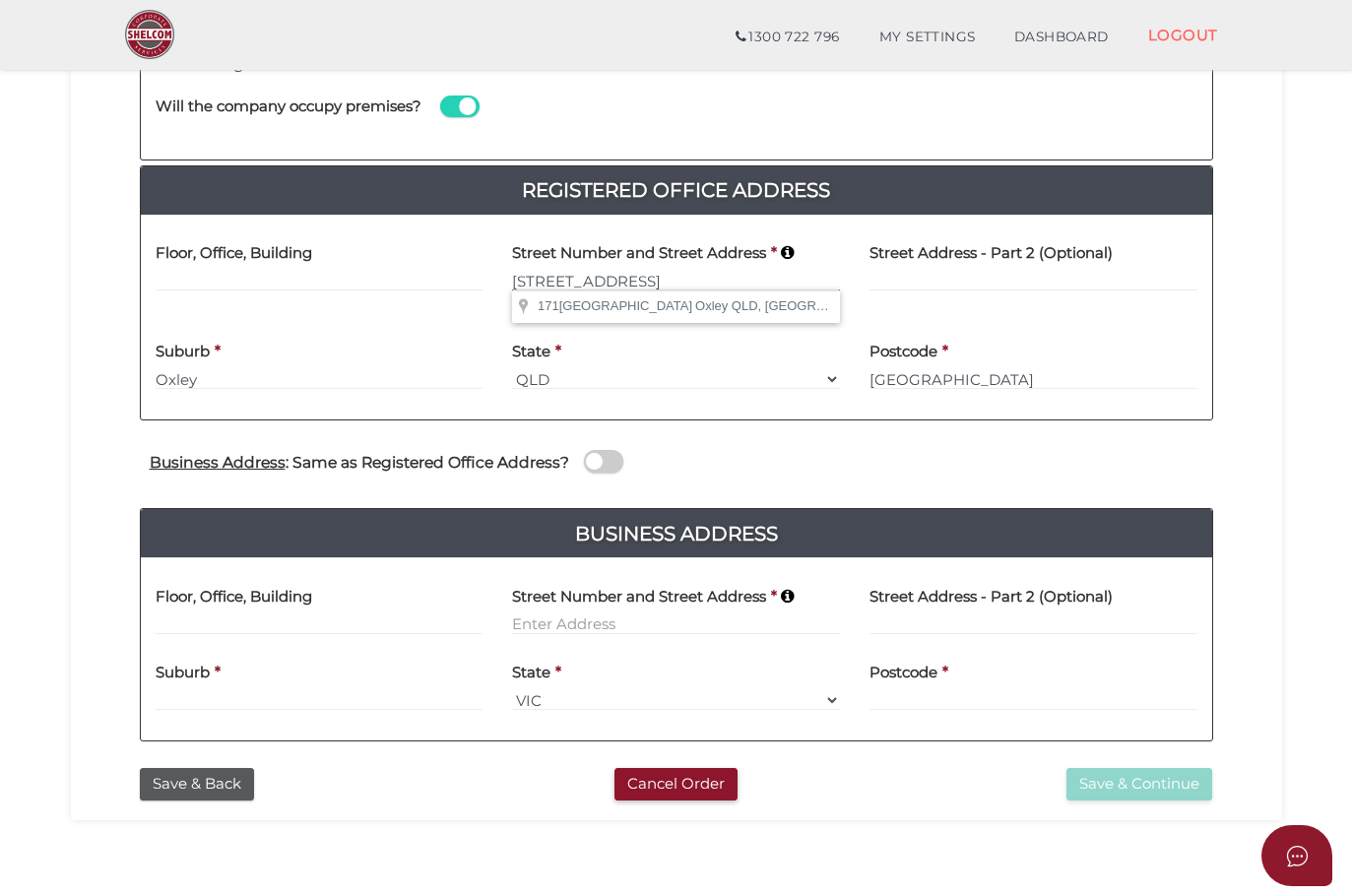
click at [823, 270] on input "171 Ipswich Road Service Road" at bounding box center [676, 281] width 328 height 22
click at [982, 287] on input at bounding box center [1033, 281] width 328 height 22
click at [746, 273] on input "171 Ipswich Road Service Road" at bounding box center [676, 281] width 328 height 22
type input "171 Ipswich Rd"
type input "Annerley"
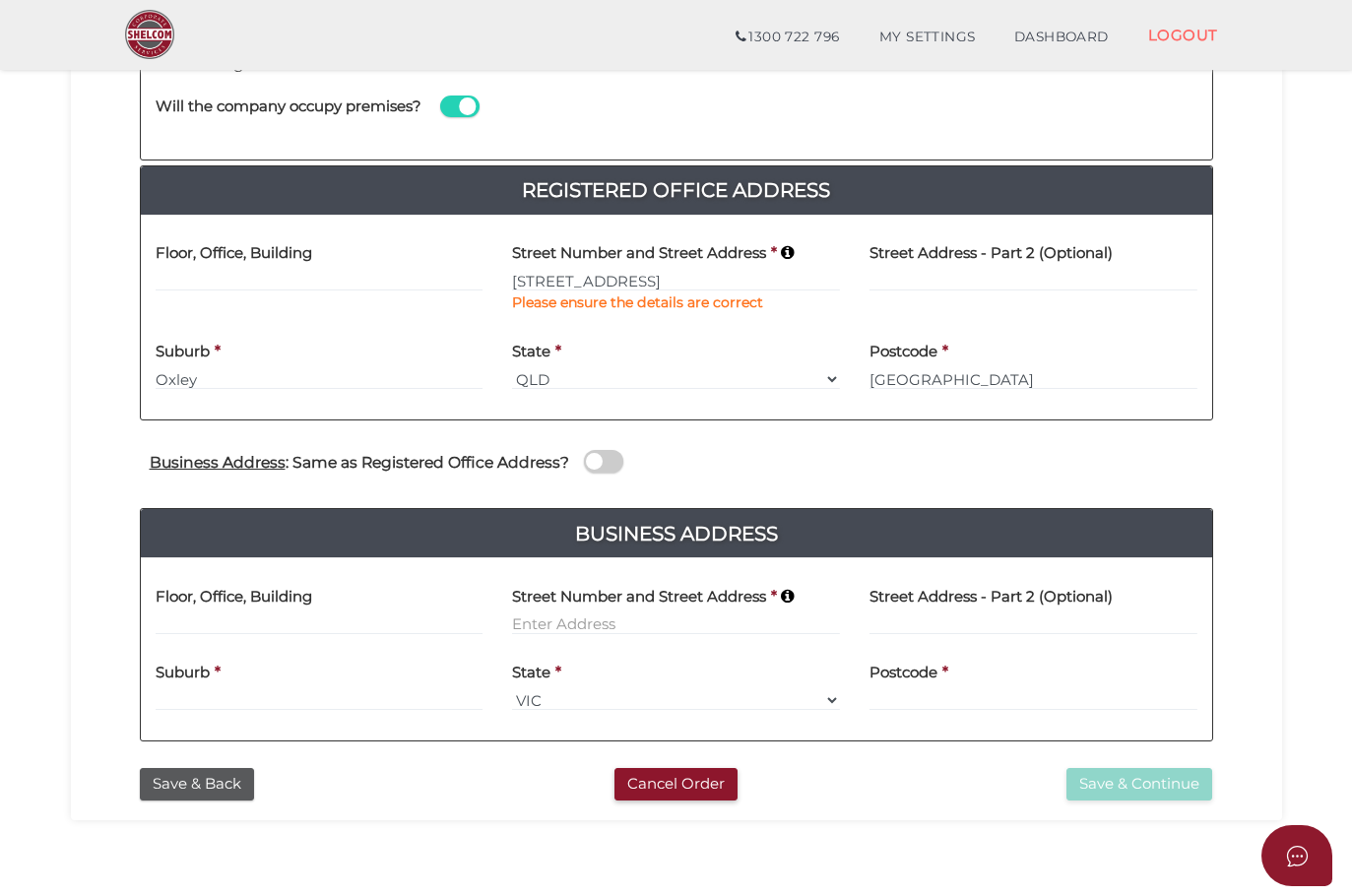
select select "QLD"
type input "4103"
click at [736, 323] on div "Street Number and Street Address * 171 Ipswich Rd Please ensure the details are…" at bounding box center [676, 280] width 358 height 99
click at [624, 461] on span at bounding box center [603, 460] width 39 height 23
click at [0, 0] on input "checkbox" at bounding box center [0, 0] width 0 height 0
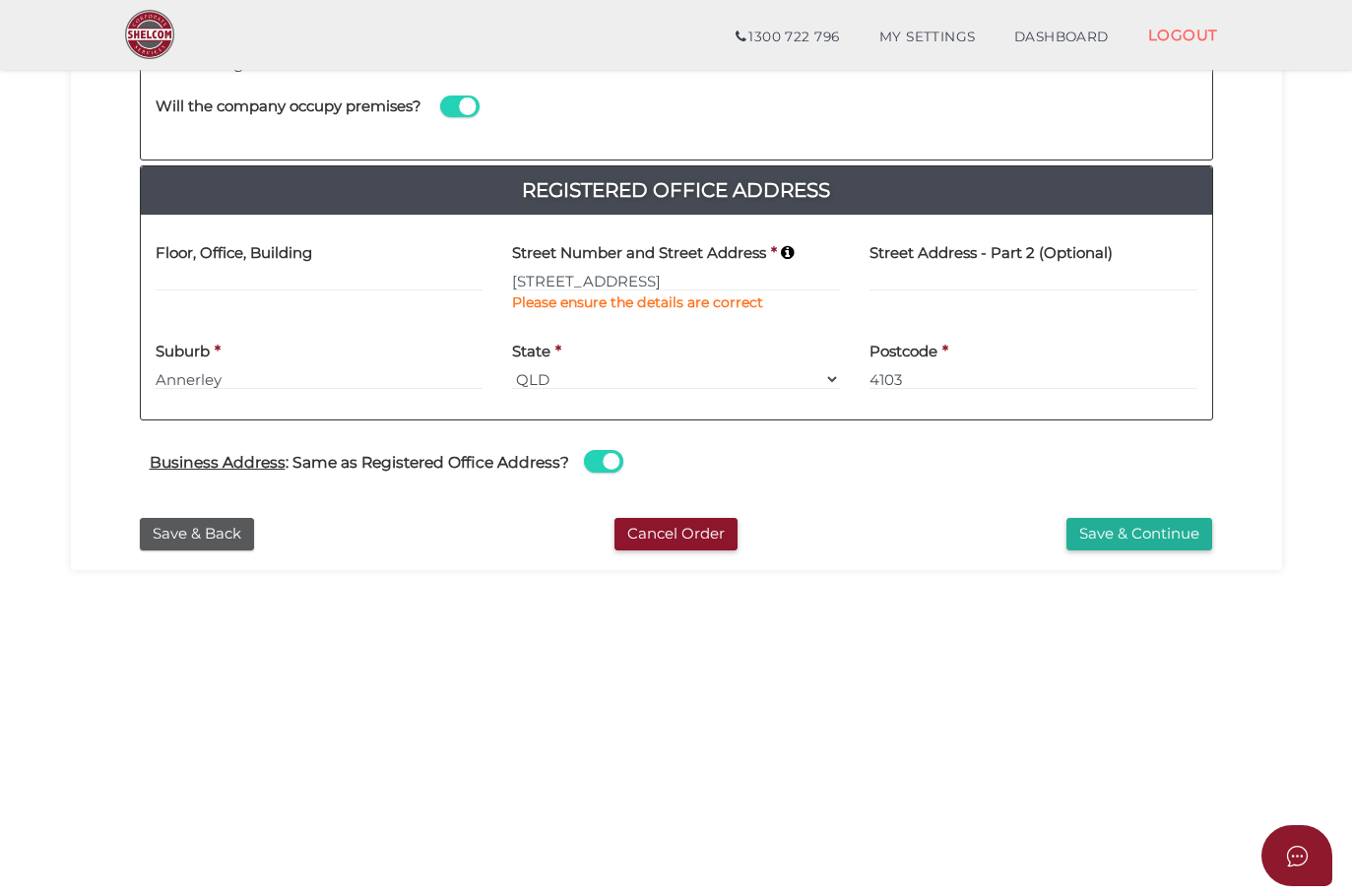
click at [624, 463] on span at bounding box center [603, 460] width 39 height 23
click at [0, 0] on input "checkbox" at bounding box center [0, 0] width 0 height 0
select select
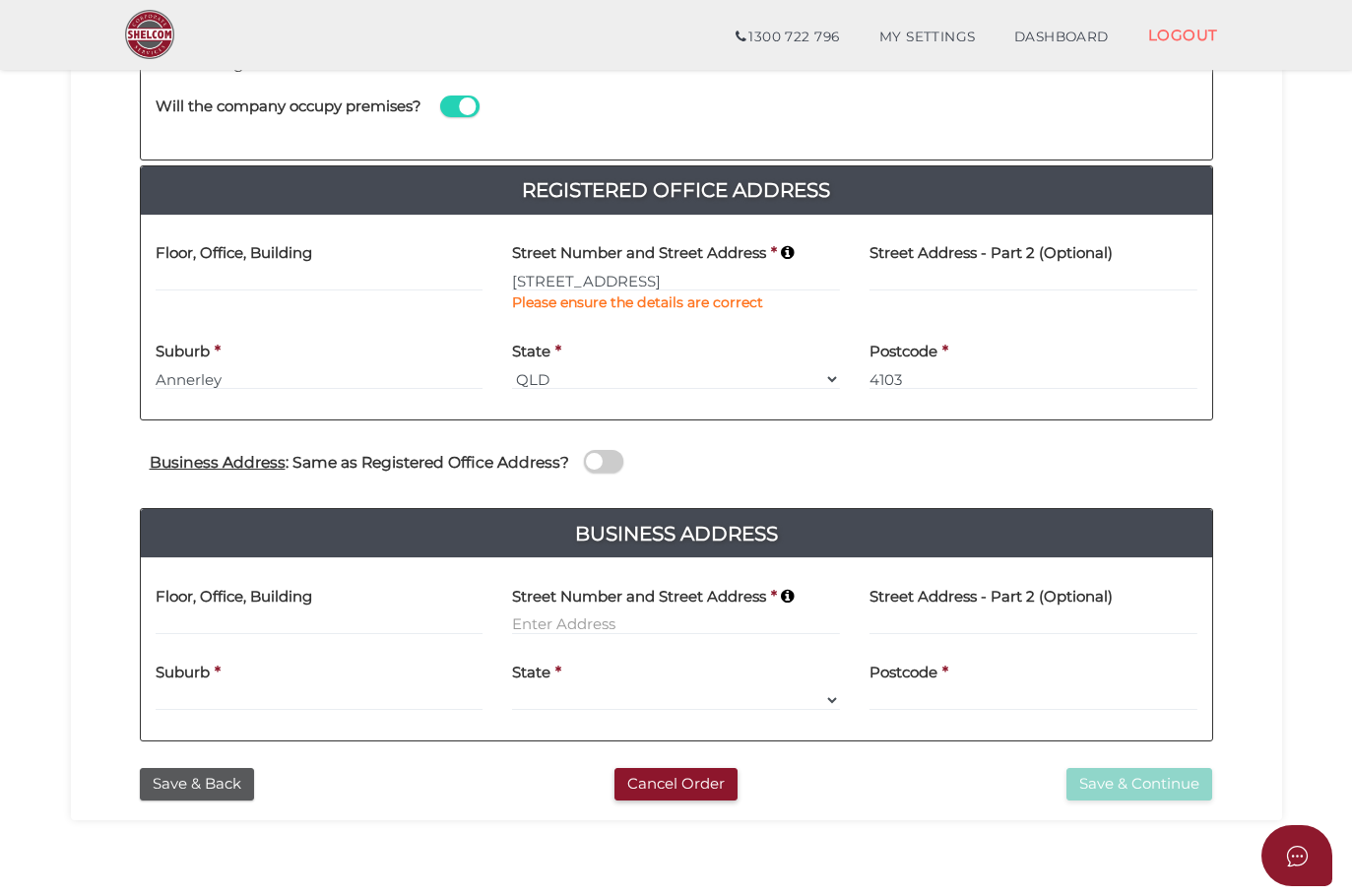
click at [676, 458] on div "Business Address : Same as Registered Office Address?" at bounding box center [676, 463] width 1103 height 38
click at [624, 460] on span at bounding box center [603, 460] width 39 height 23
click at [0, 0] on input "checkbox" at bounding box center [0, 0] width 0 height 0
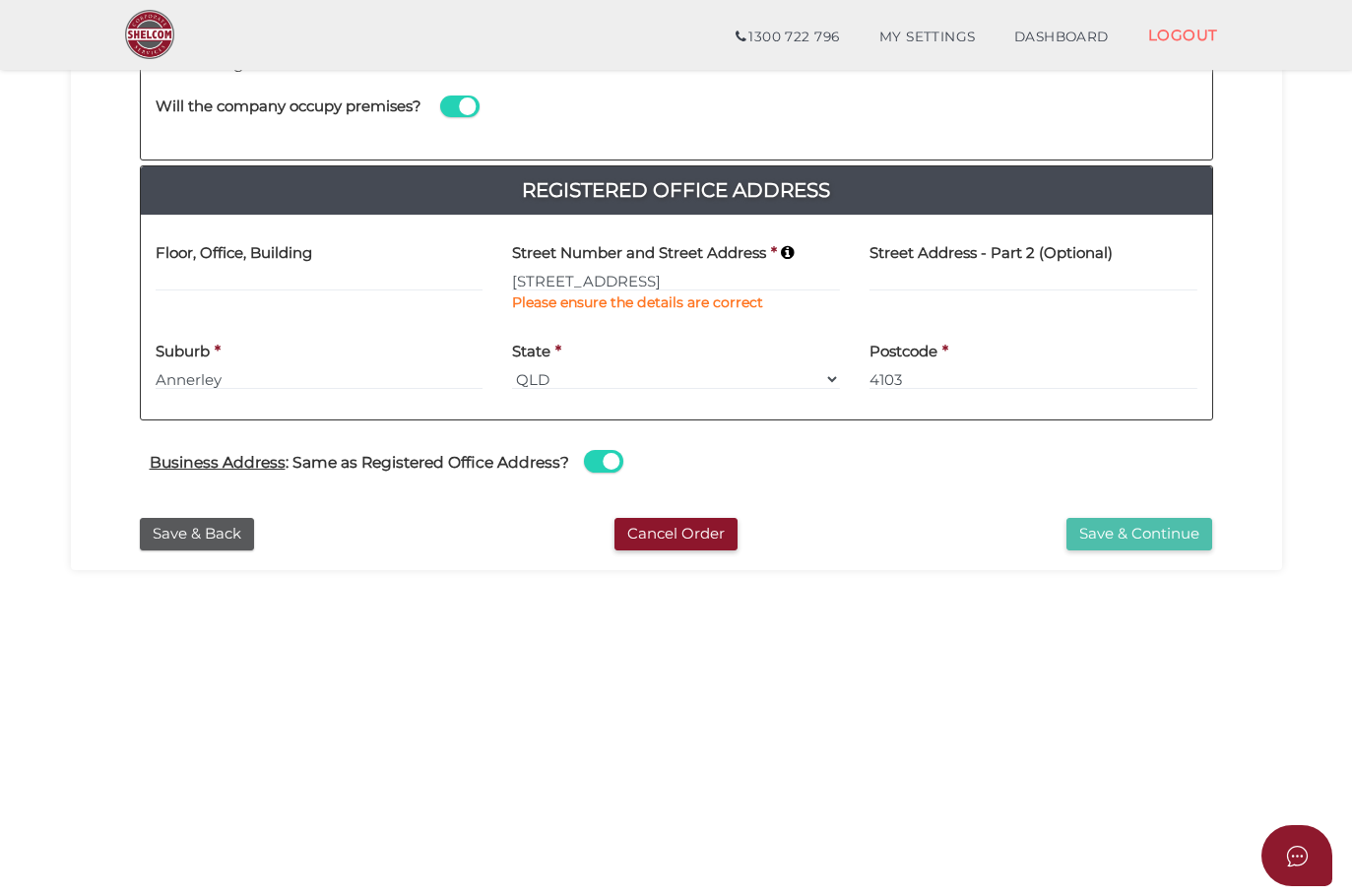
click at [1181, 524] on button "Save & Continue" at bounding box center [1139, 533] width 146 height 33
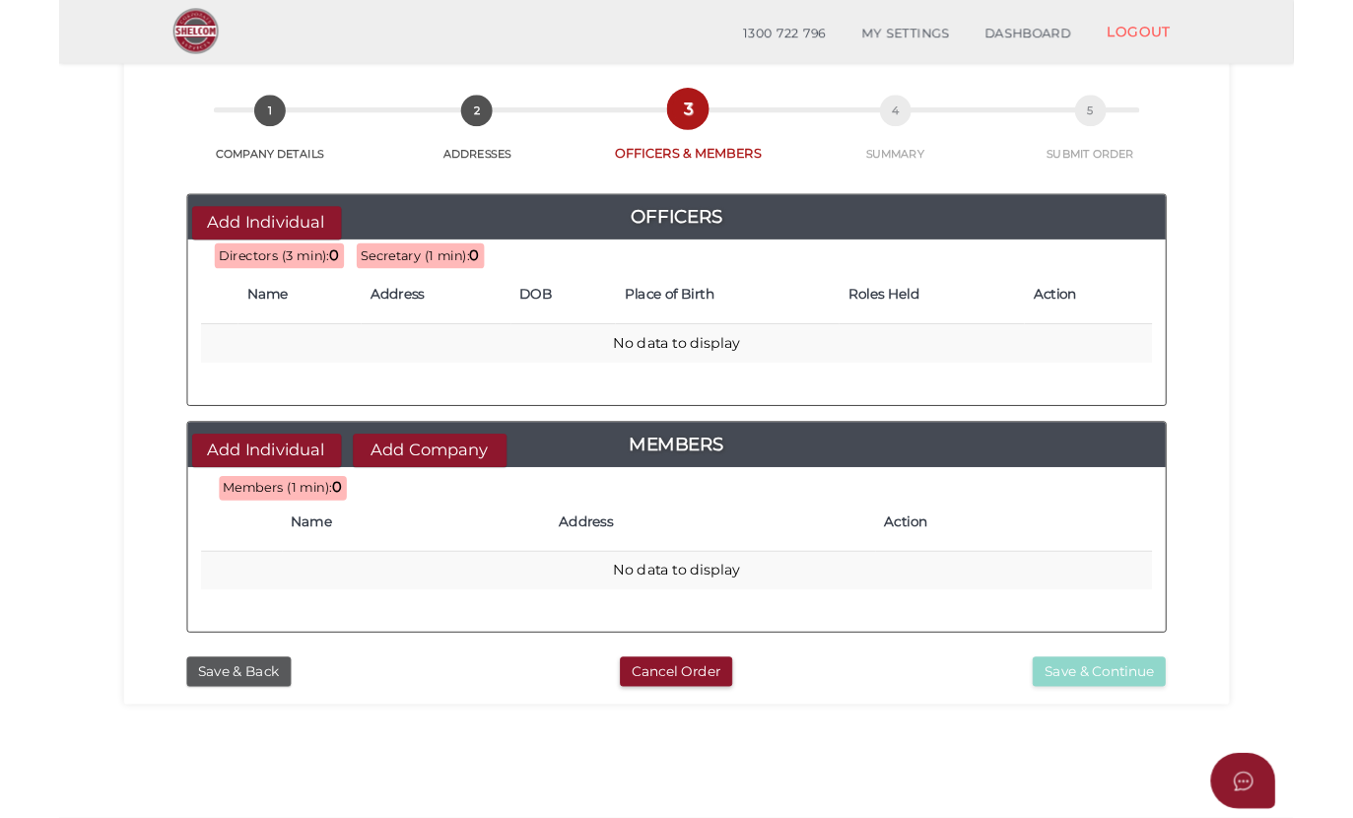
scroll to position [163, 0]
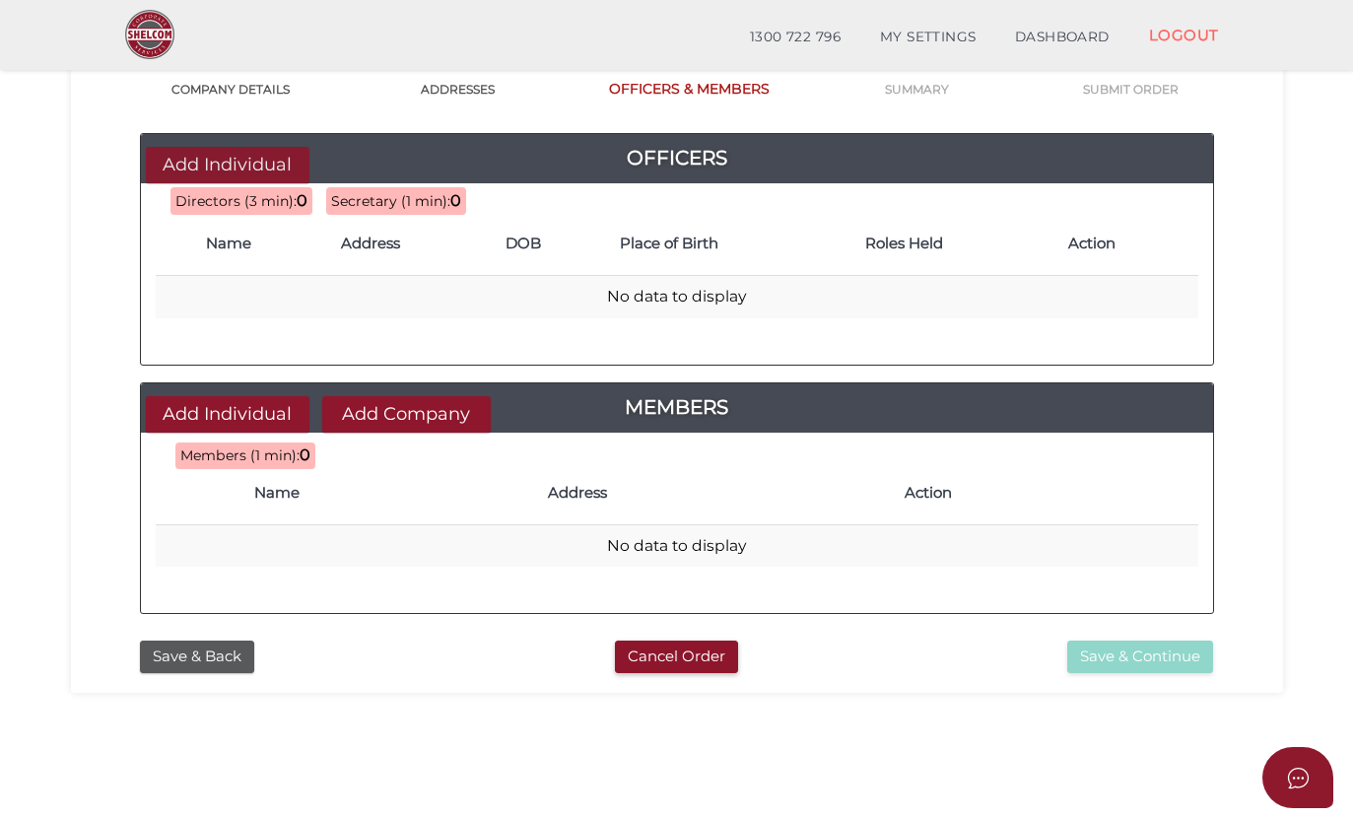
click at [227, 161] on button "Add Individual" at bounding box center [228, 165] width 164 height 36
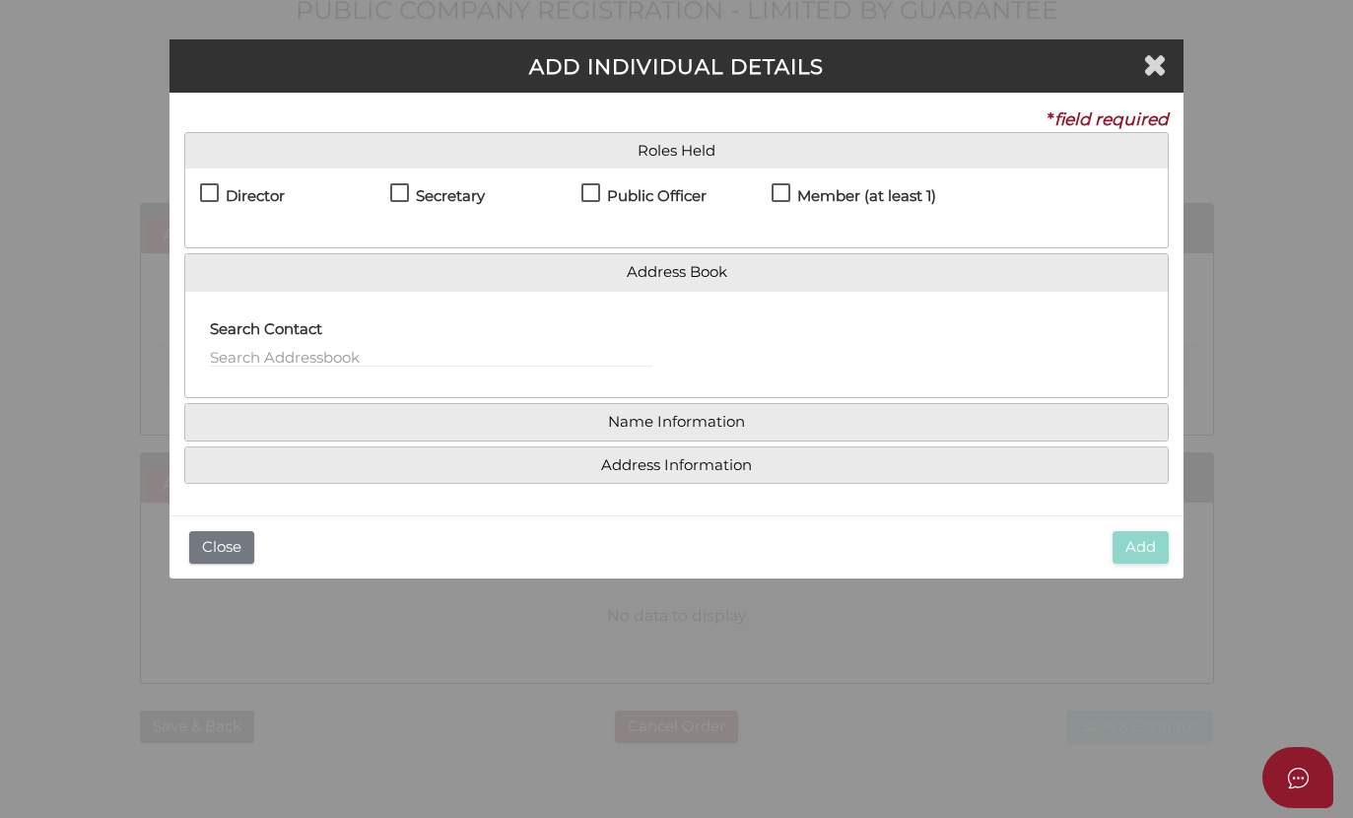
scroll to position [0, 0]
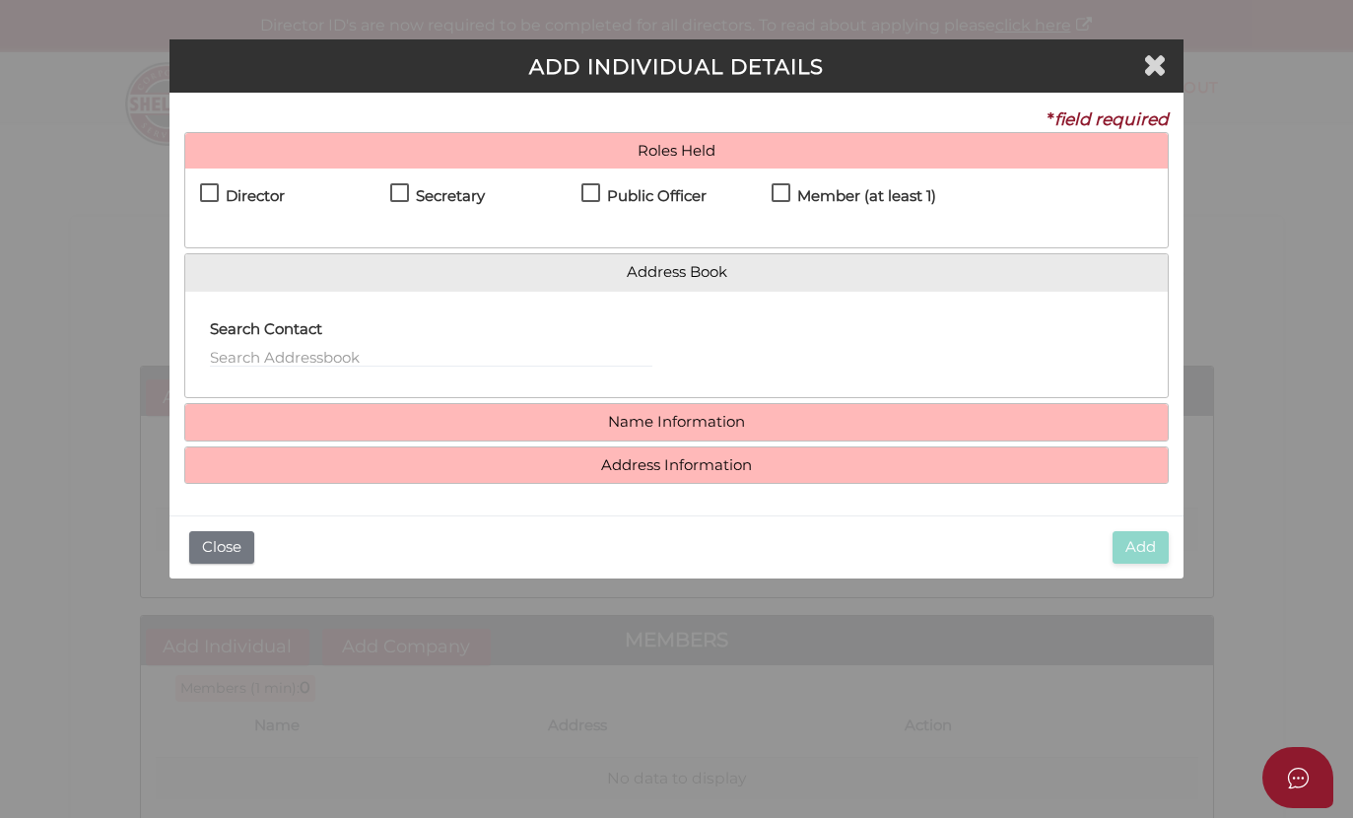
click at [216, 188] on label "Director" at bounding box center [242, 200] width 85 height 25
checkbox input "true"
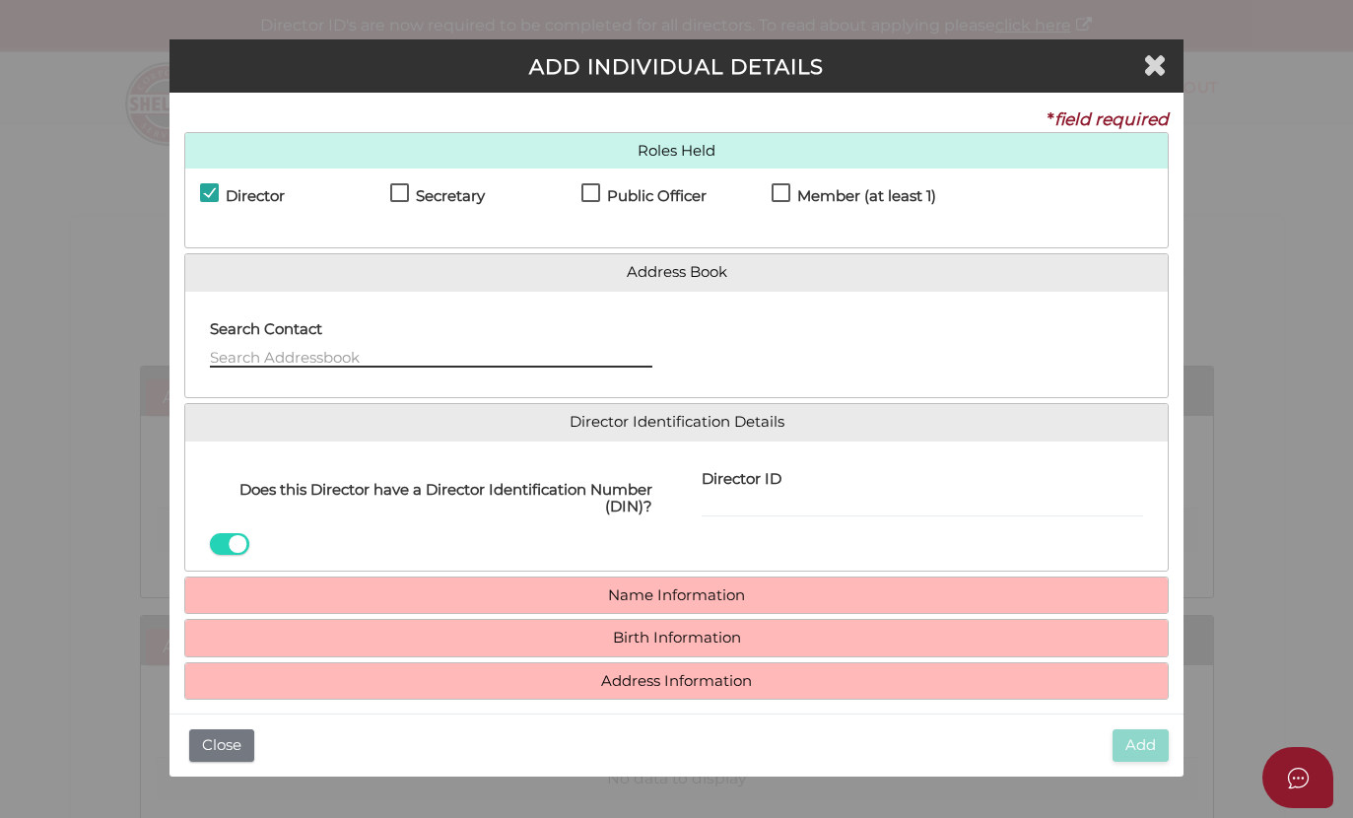
click at [416, 354] on input "text" at bounding box center [431, 357] width 442 height 22
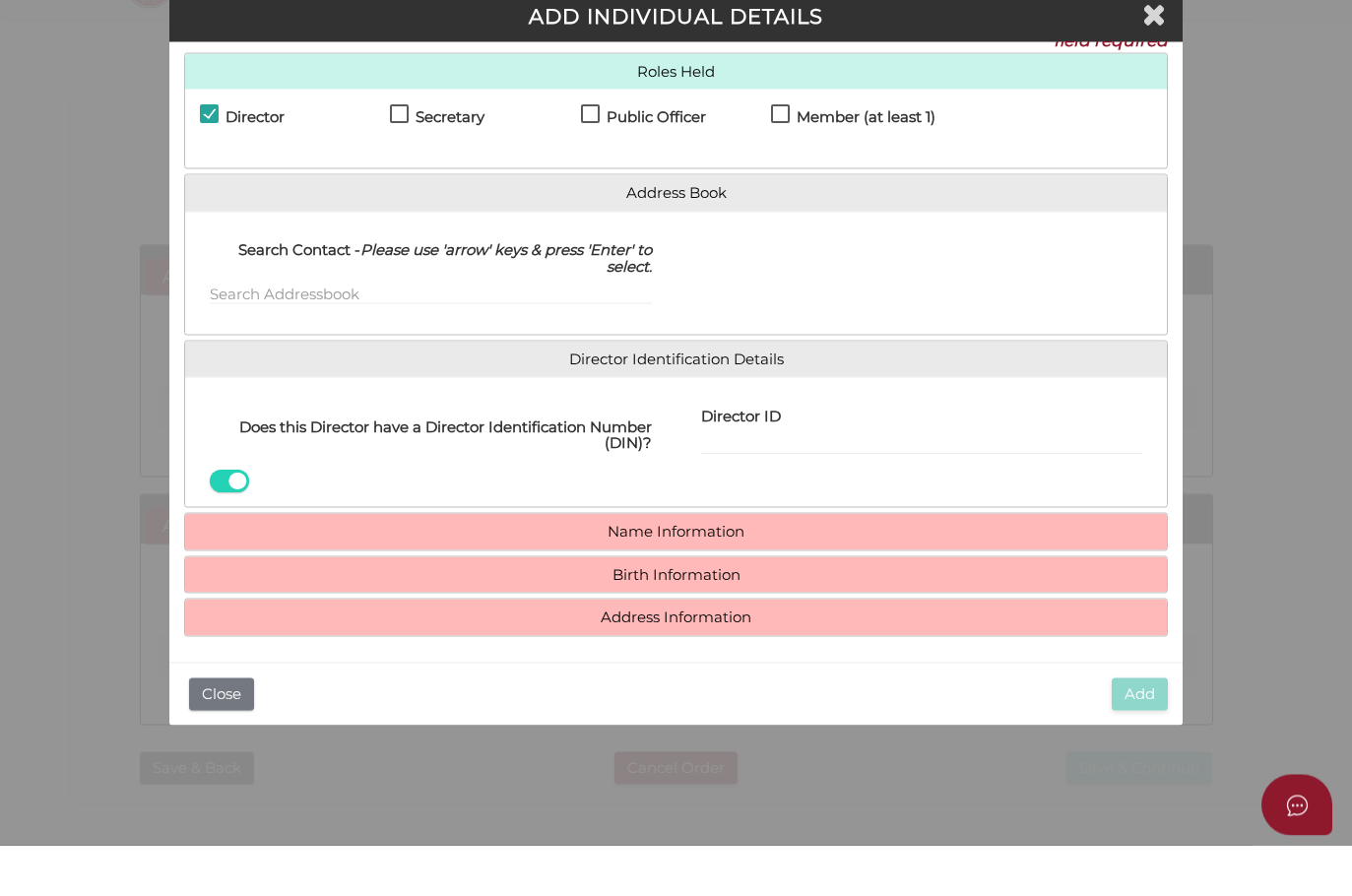
scroll to position [13, 0]
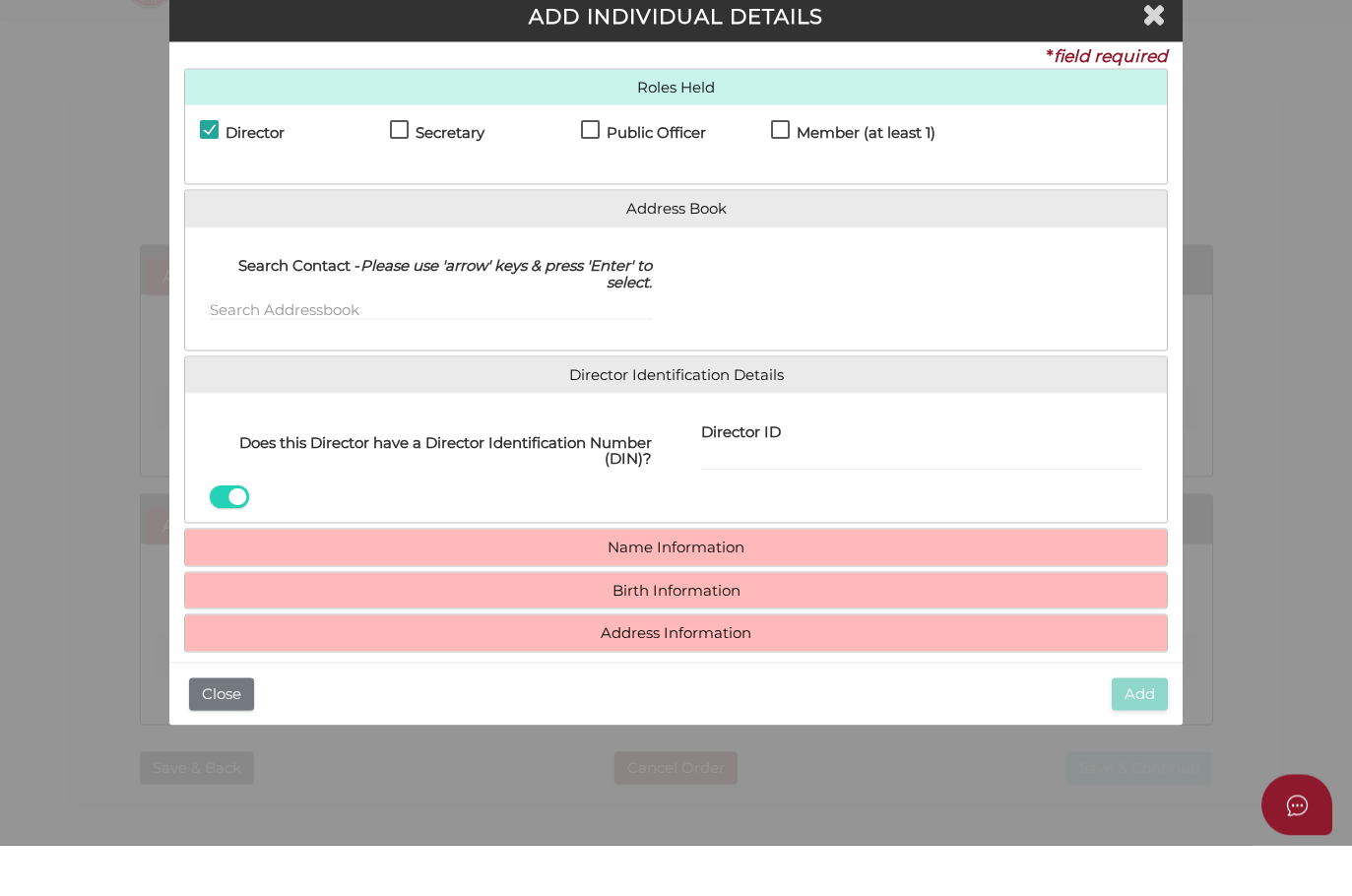
click at [661, 589] on link "Name Information" at bounding box center [676, 597] width 953 height 17
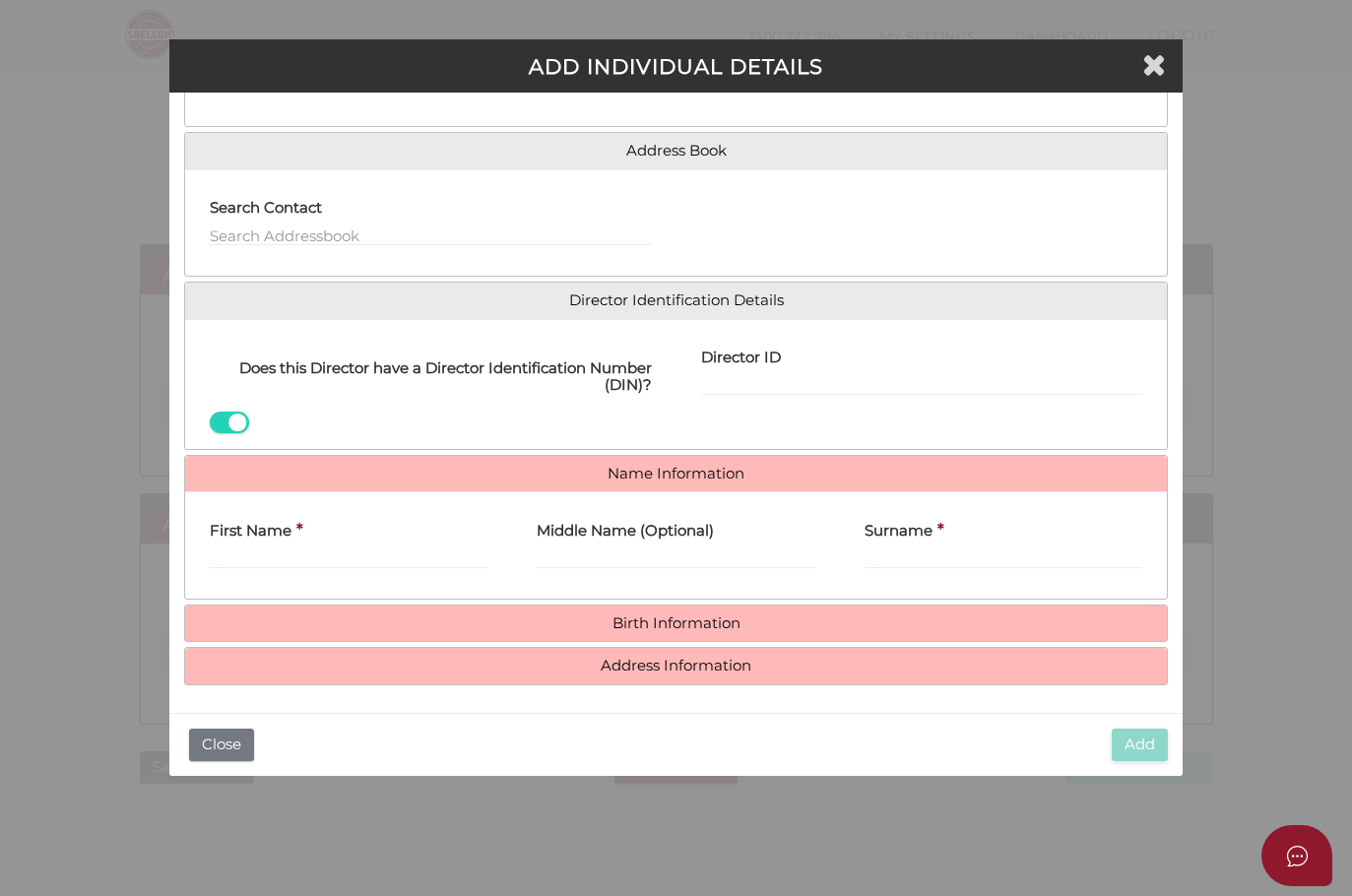
scroll to position [119, 0]
click at [645, 619] on link "Birth Information" at bounding box center [676, 625] width 953 height 17
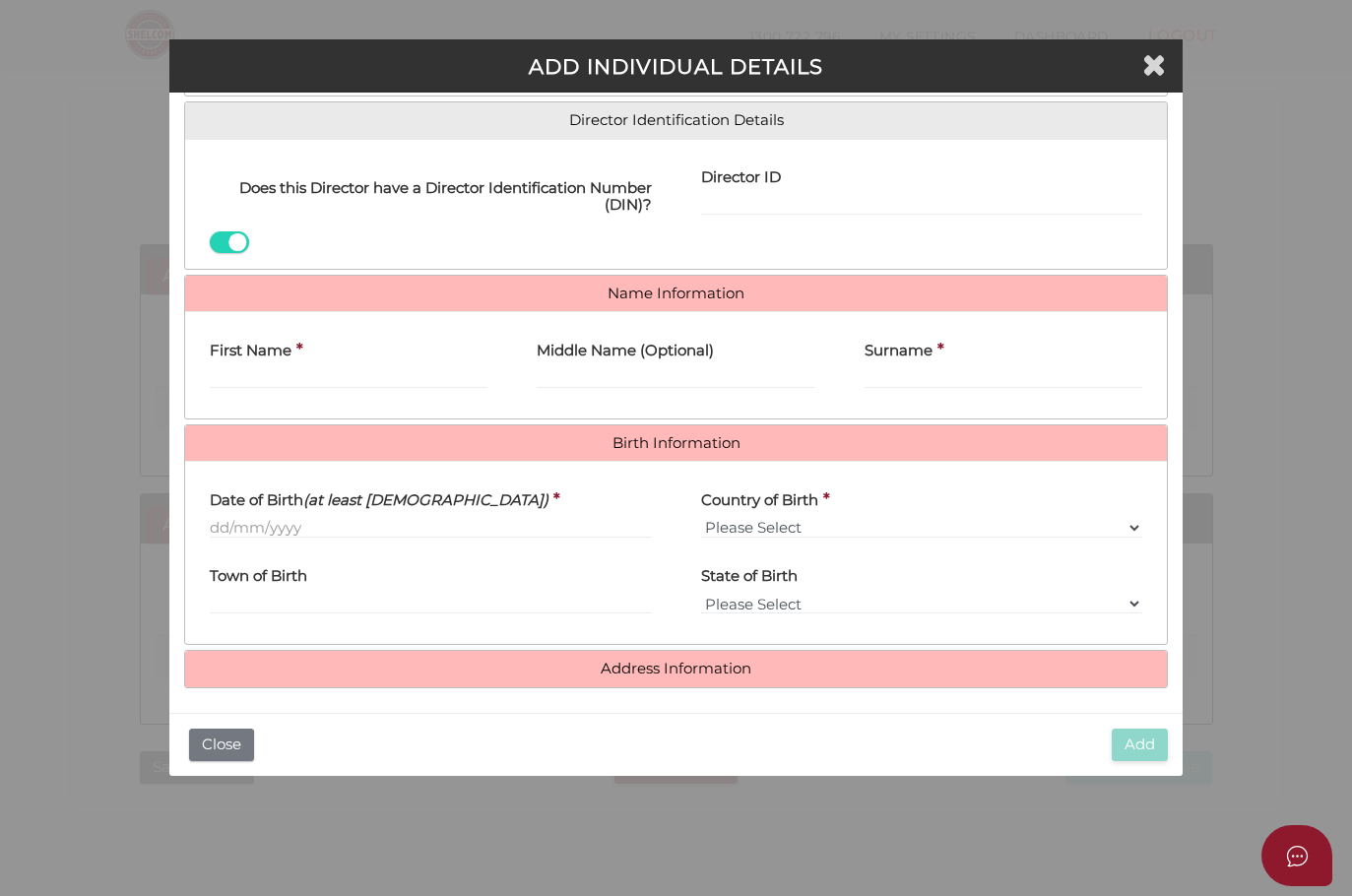
scroll to position [302, 0]
click at [670, 660] on link "Address Information" at bounding box center [676, 668] width 953 height 17
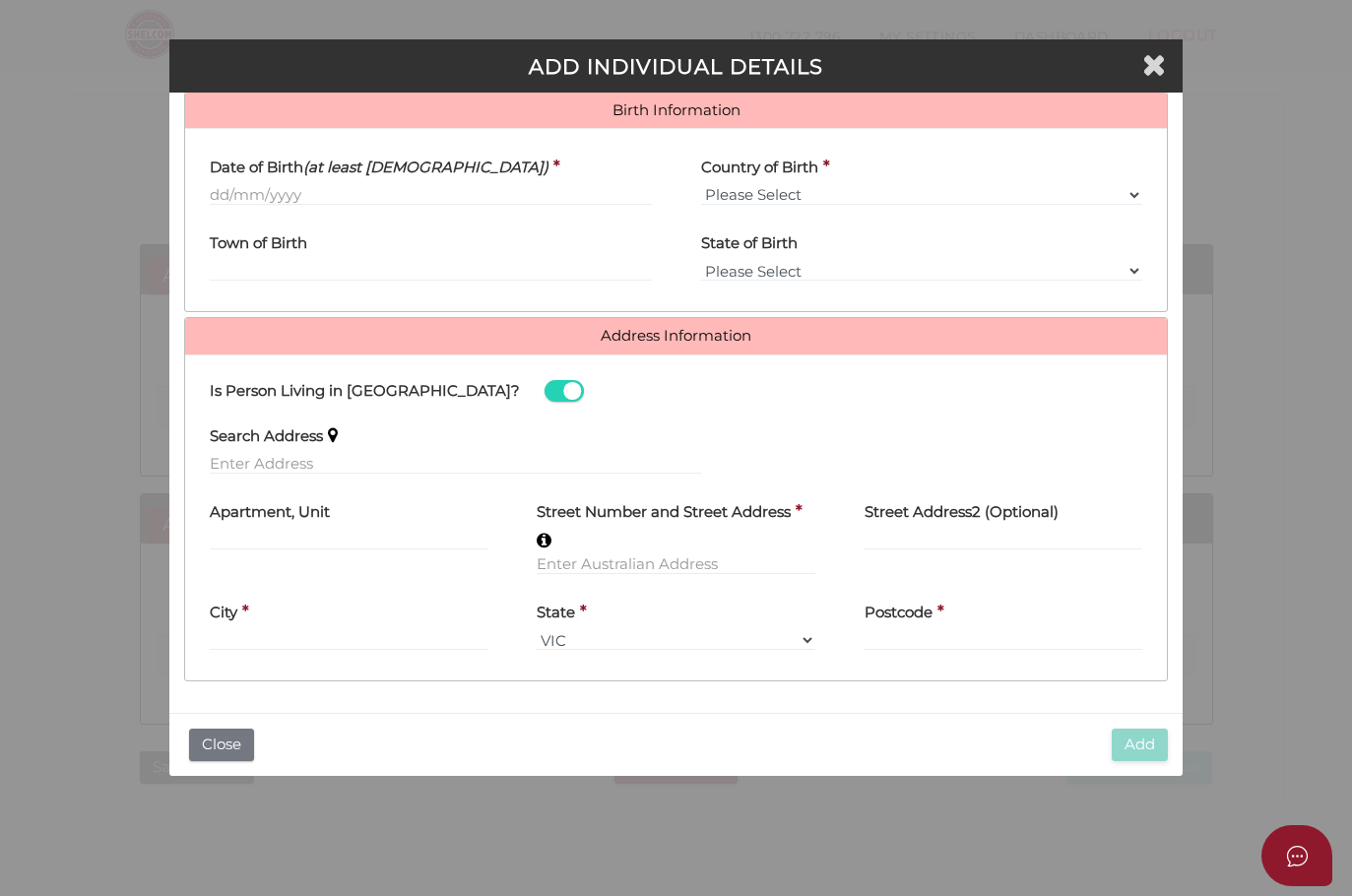
scroll to position [640, 0]
click at [344, 452] on input "text" at bounding box center [456, 463] width 492 height 22
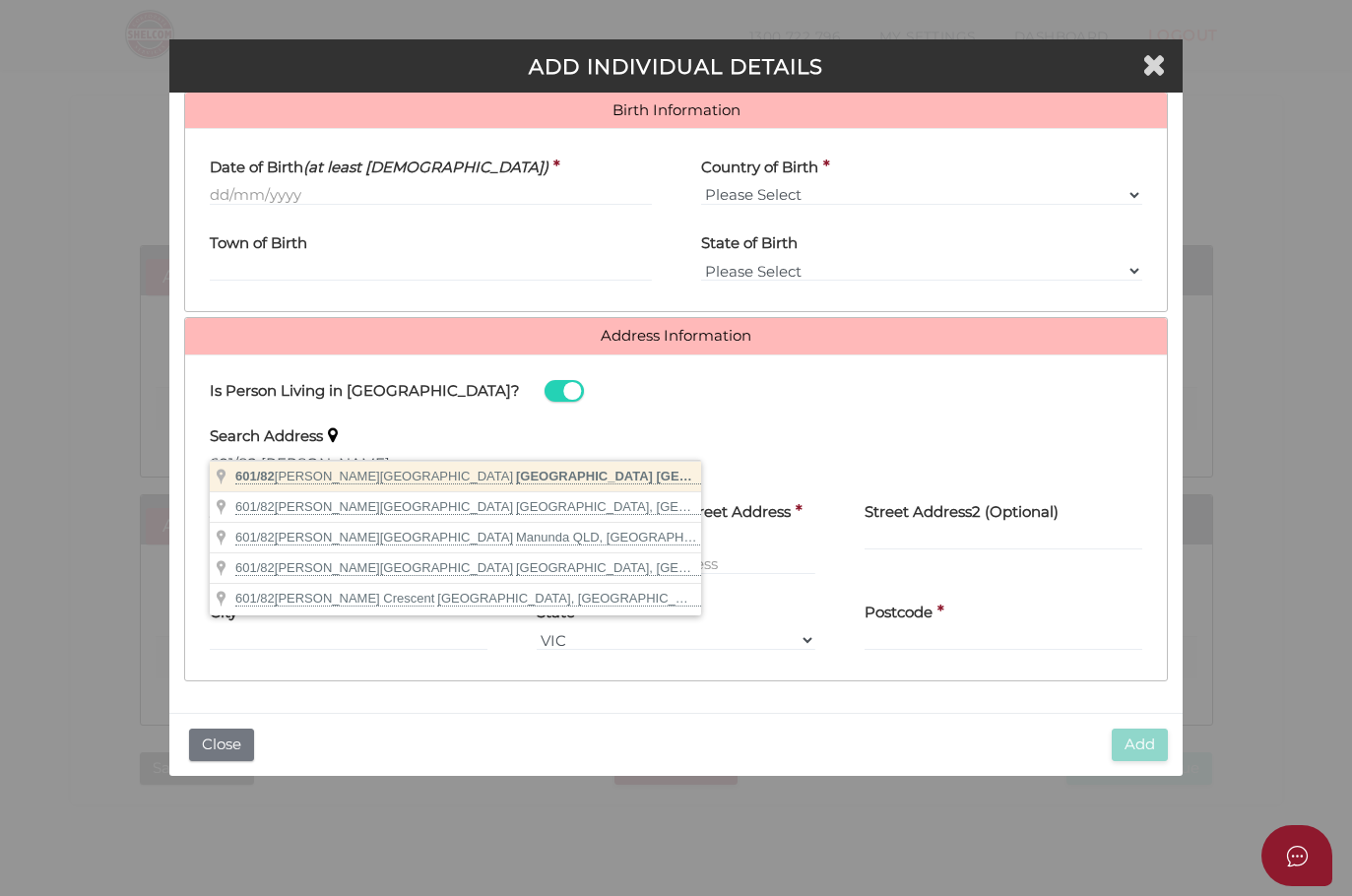
type input "601/82 Alfred Street, Sydney NSW, Australia"
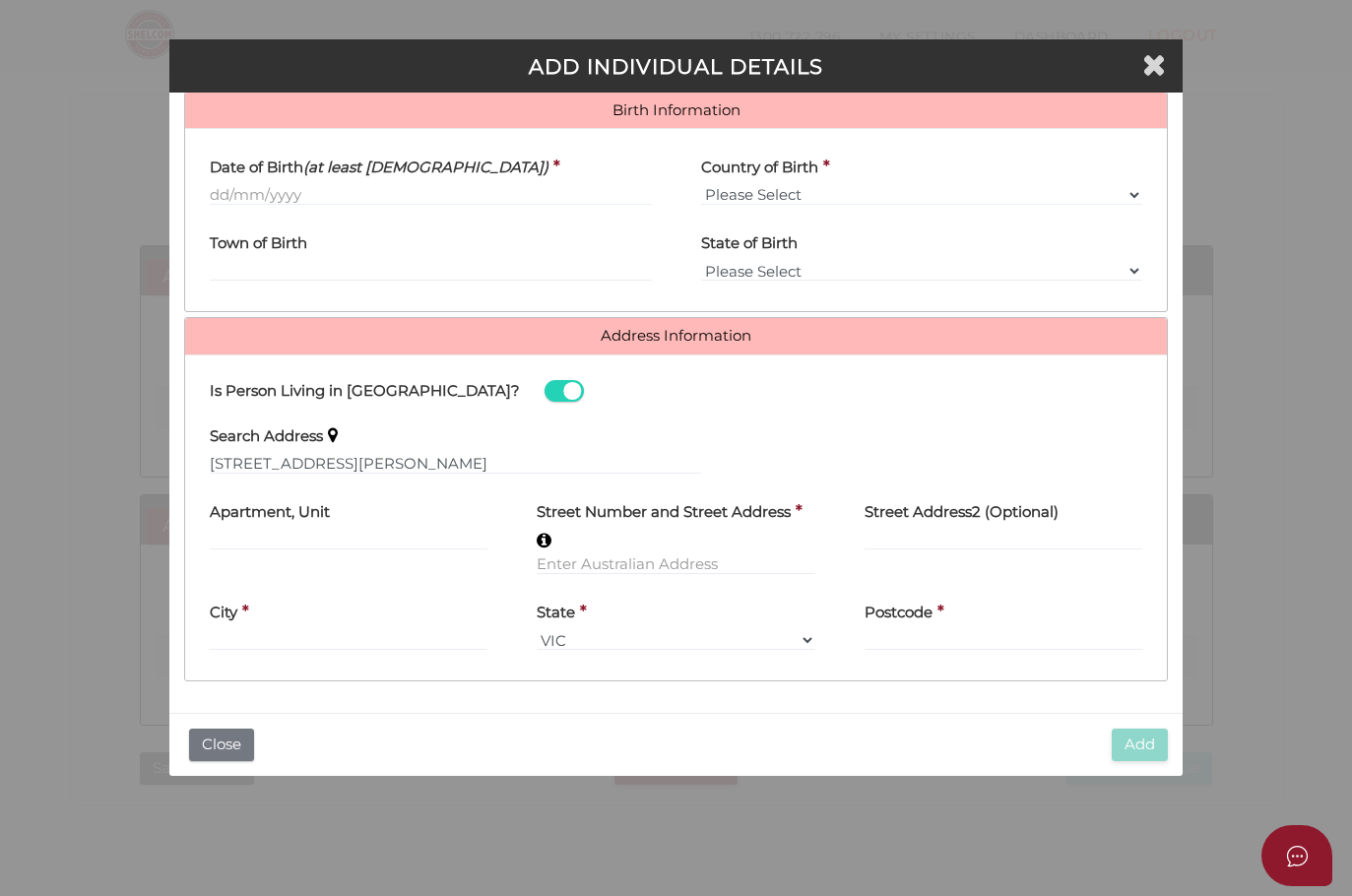
type input "601"
type input "82 Alfred Street"
type input "[GEOGRAPHIC_DATA]"
select select "[GEOGRAPHIC_DATA]"
type input "2000"
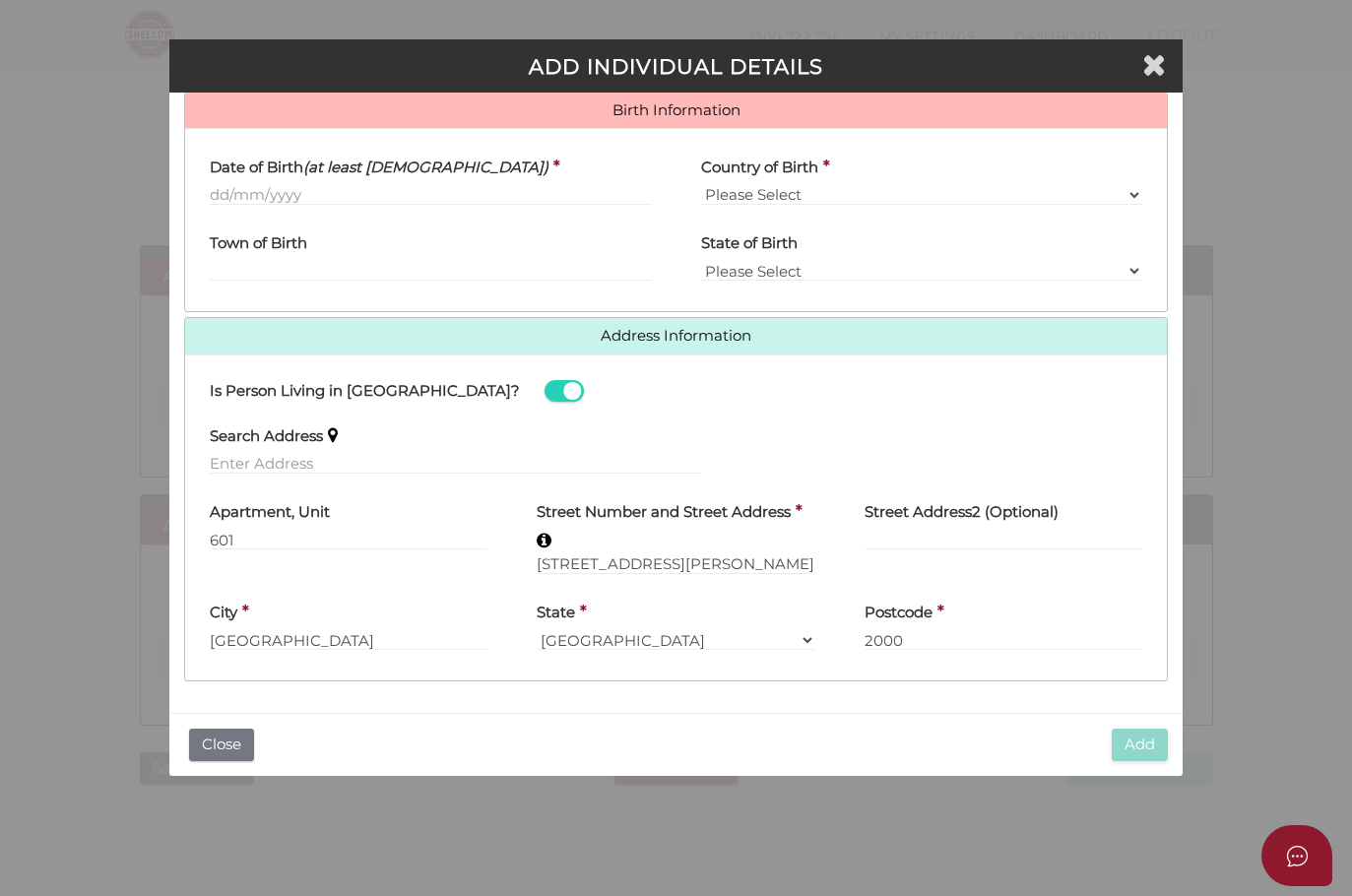
scroll to position [51, 0]
click at [422, 185] on input "Date of Birth (at least 18 years old)" at bounding box center [431, 195] width 442 height 22
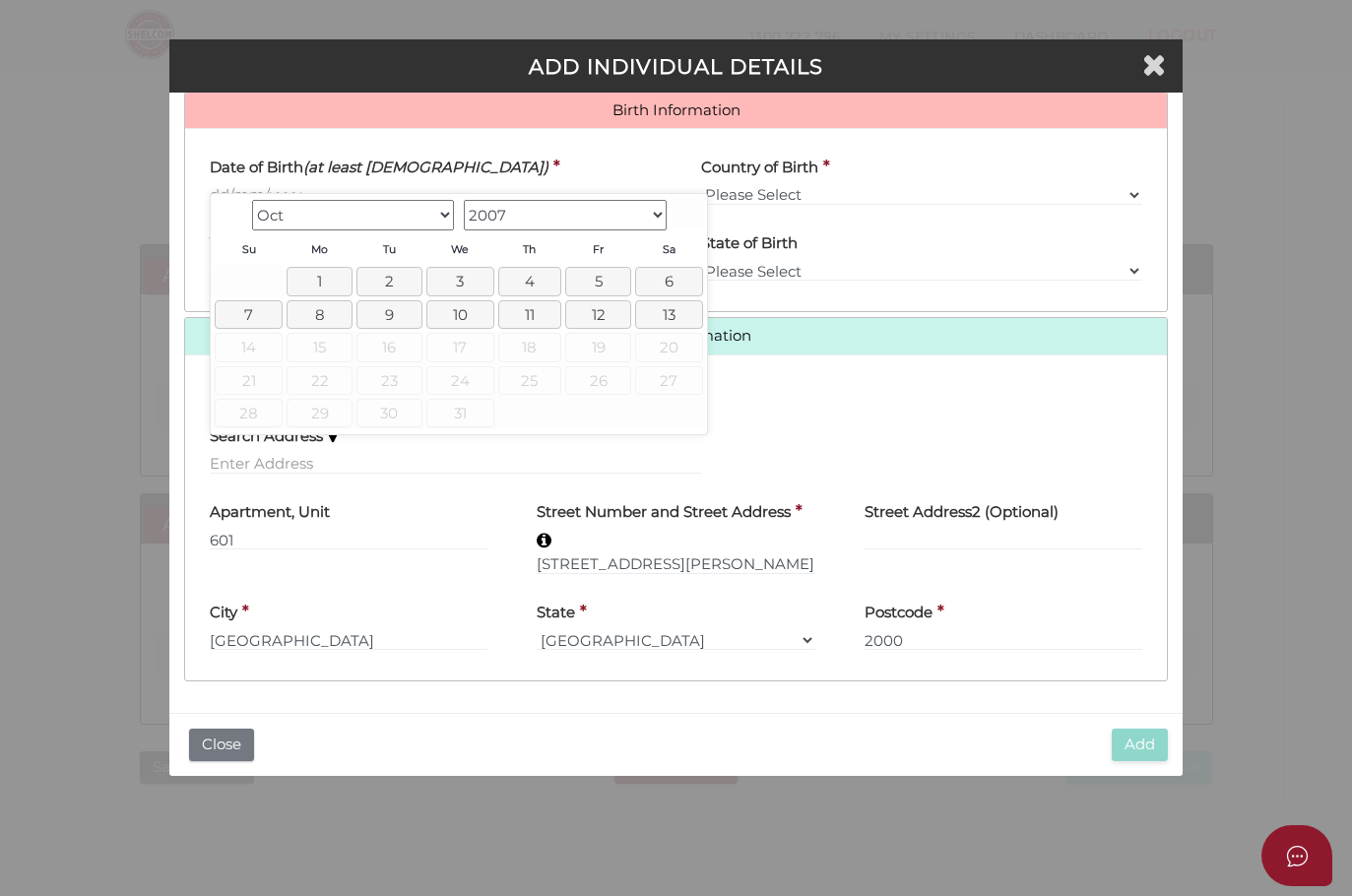
scroll to position [50, 0]
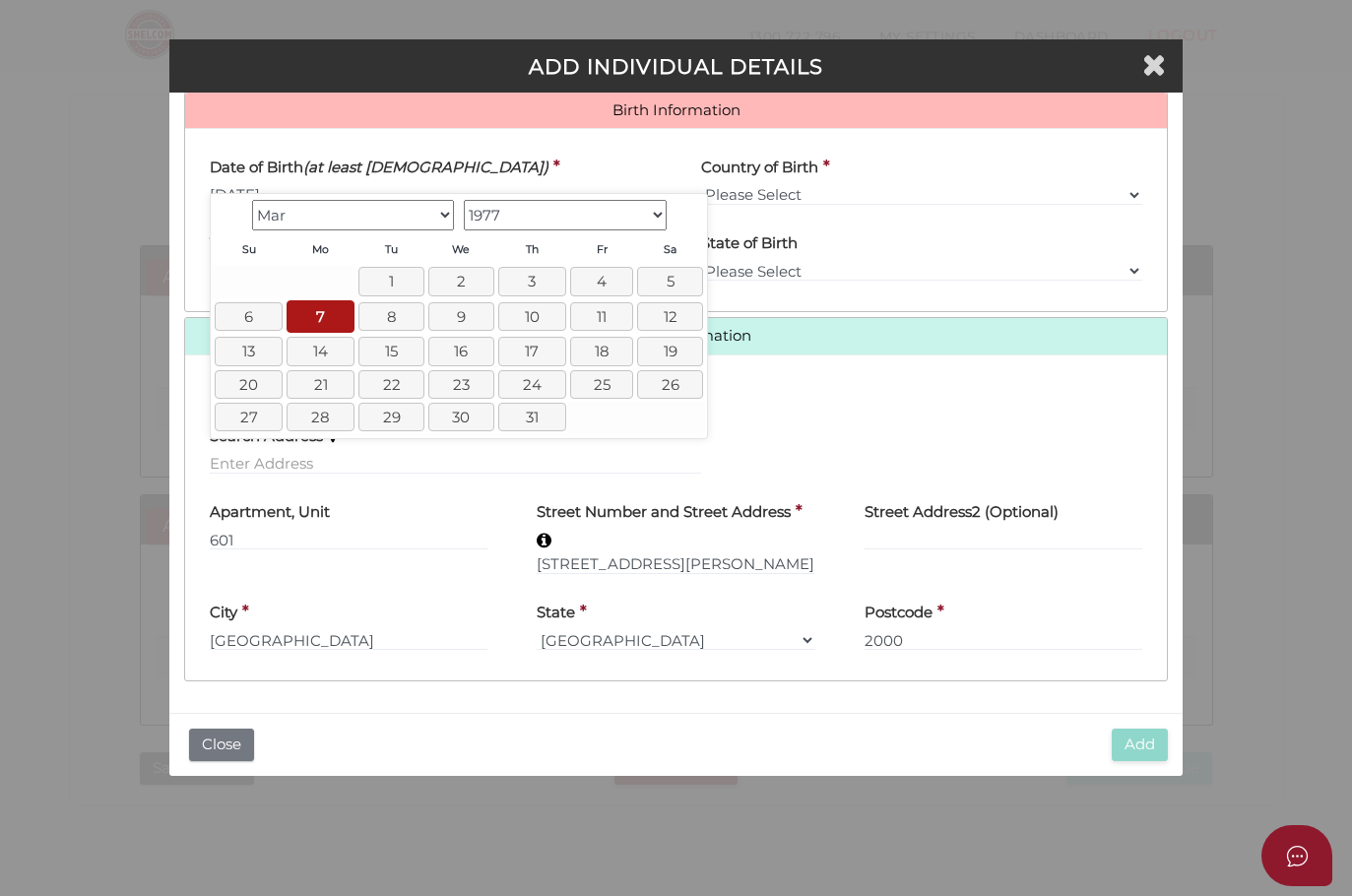
type input "[DATE]"
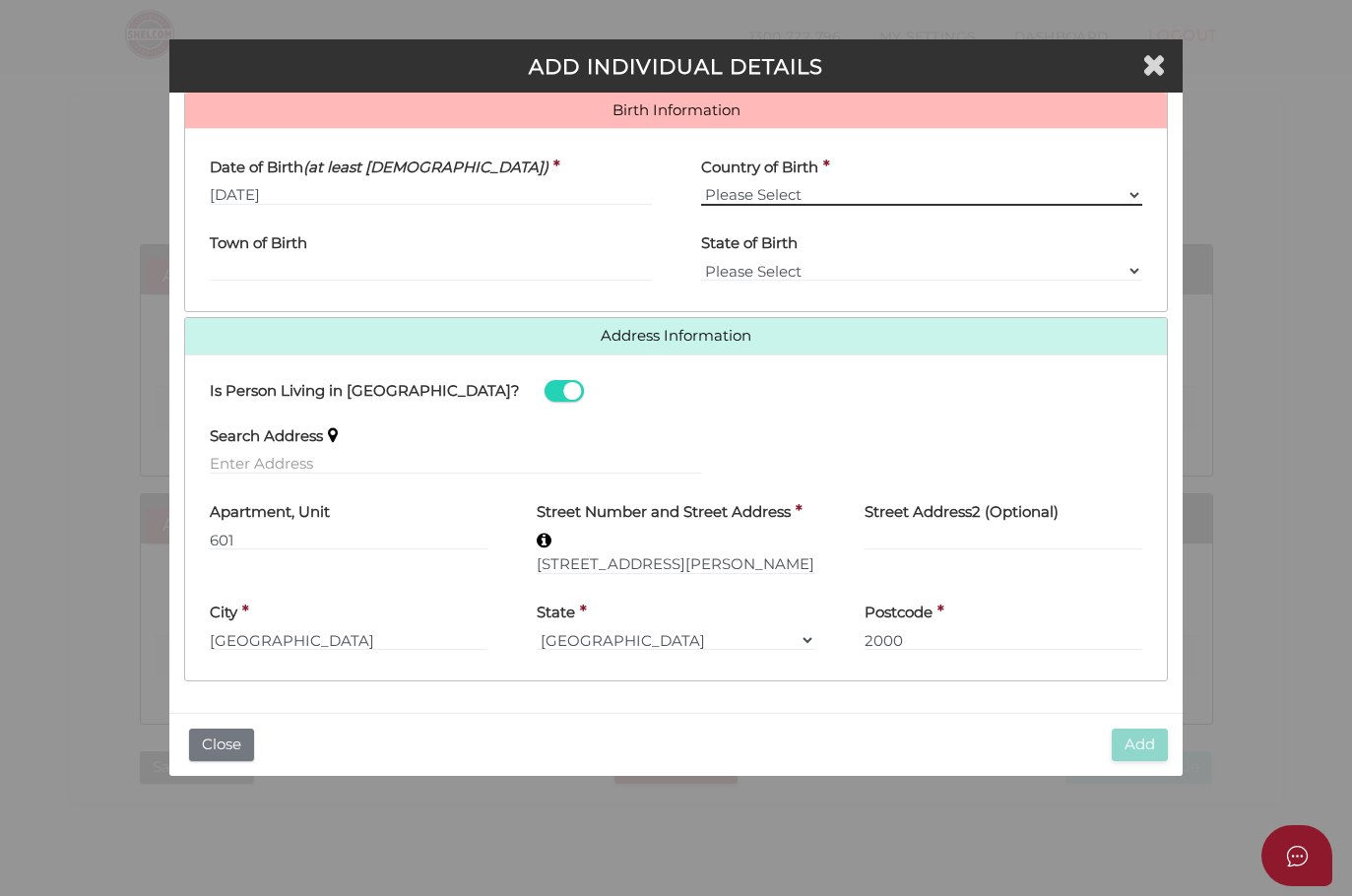
select select "Australia"
click at [814, 227] on div "State of Birth * Please Select VIC ACT NSW NT QLD TAS WA SA" at bounding box center [922, 252] width 442 height 62
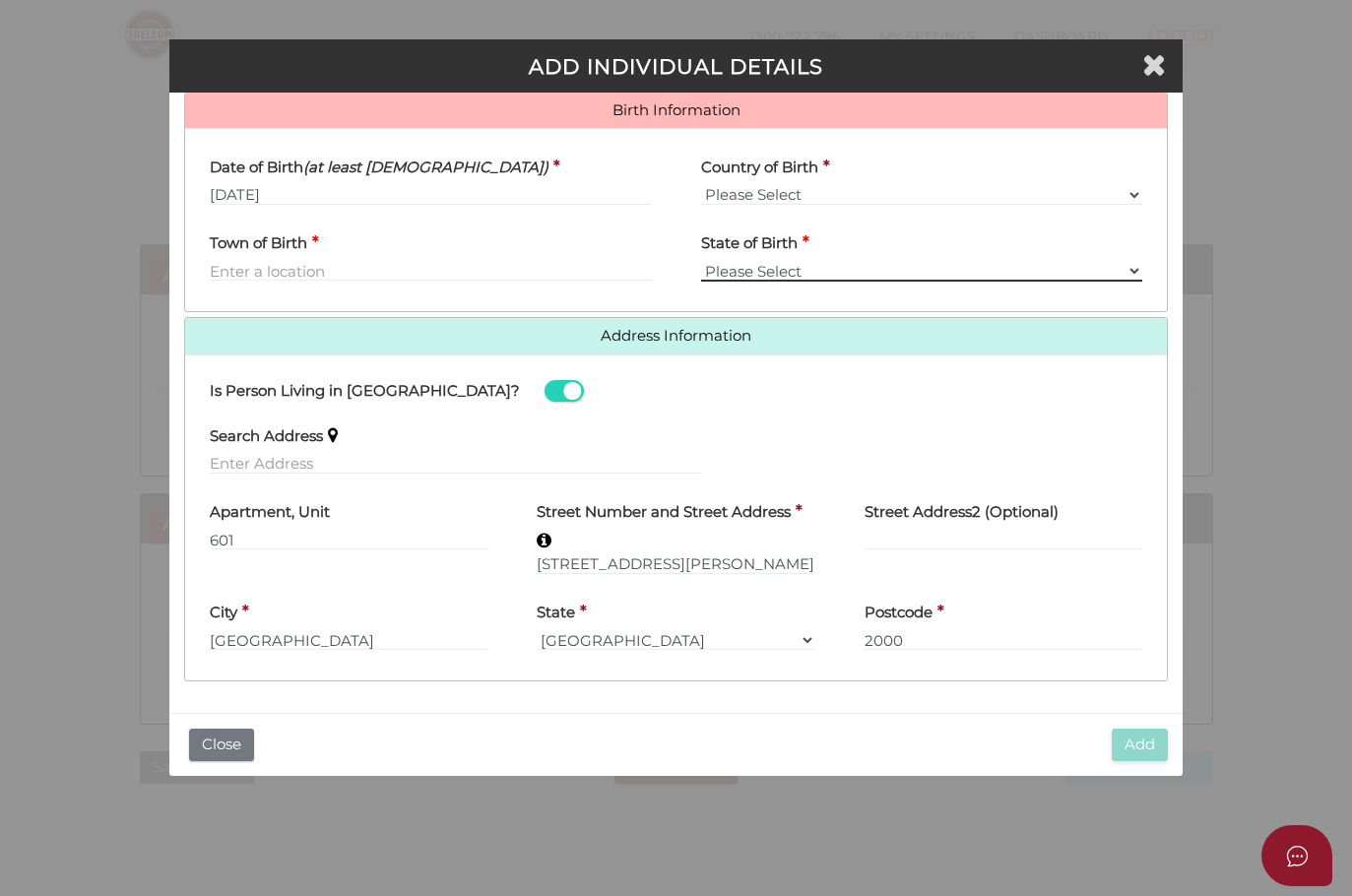
select select "QLD"
click at [286, 241] on label "Town of Birth" at bounding box center [259, 241] width 98 height 40
click at [286, 260] on input "Town of Birth" at bounding box center [431, 271] width 442 height 22
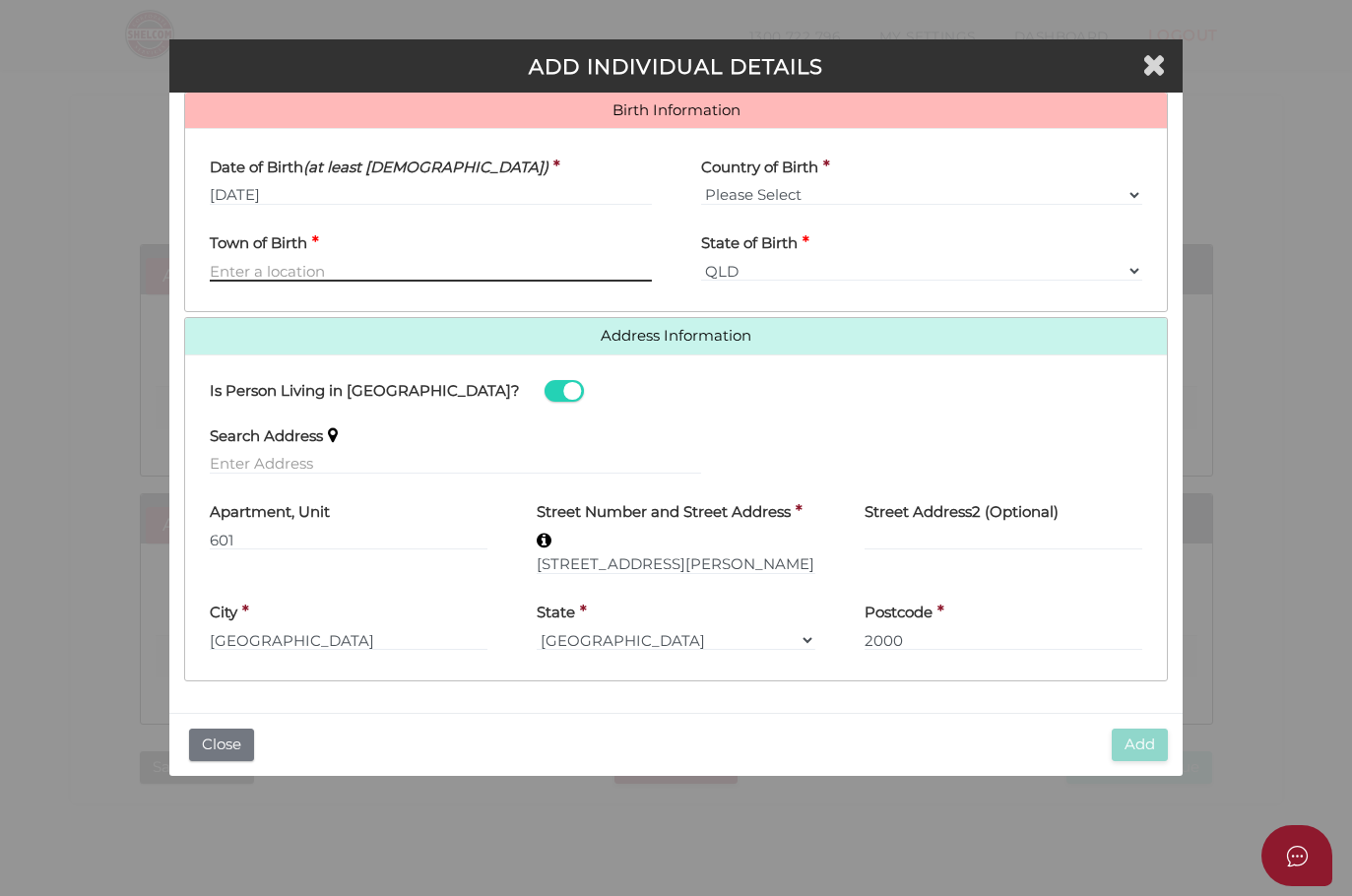
scroll to position [50, 0]
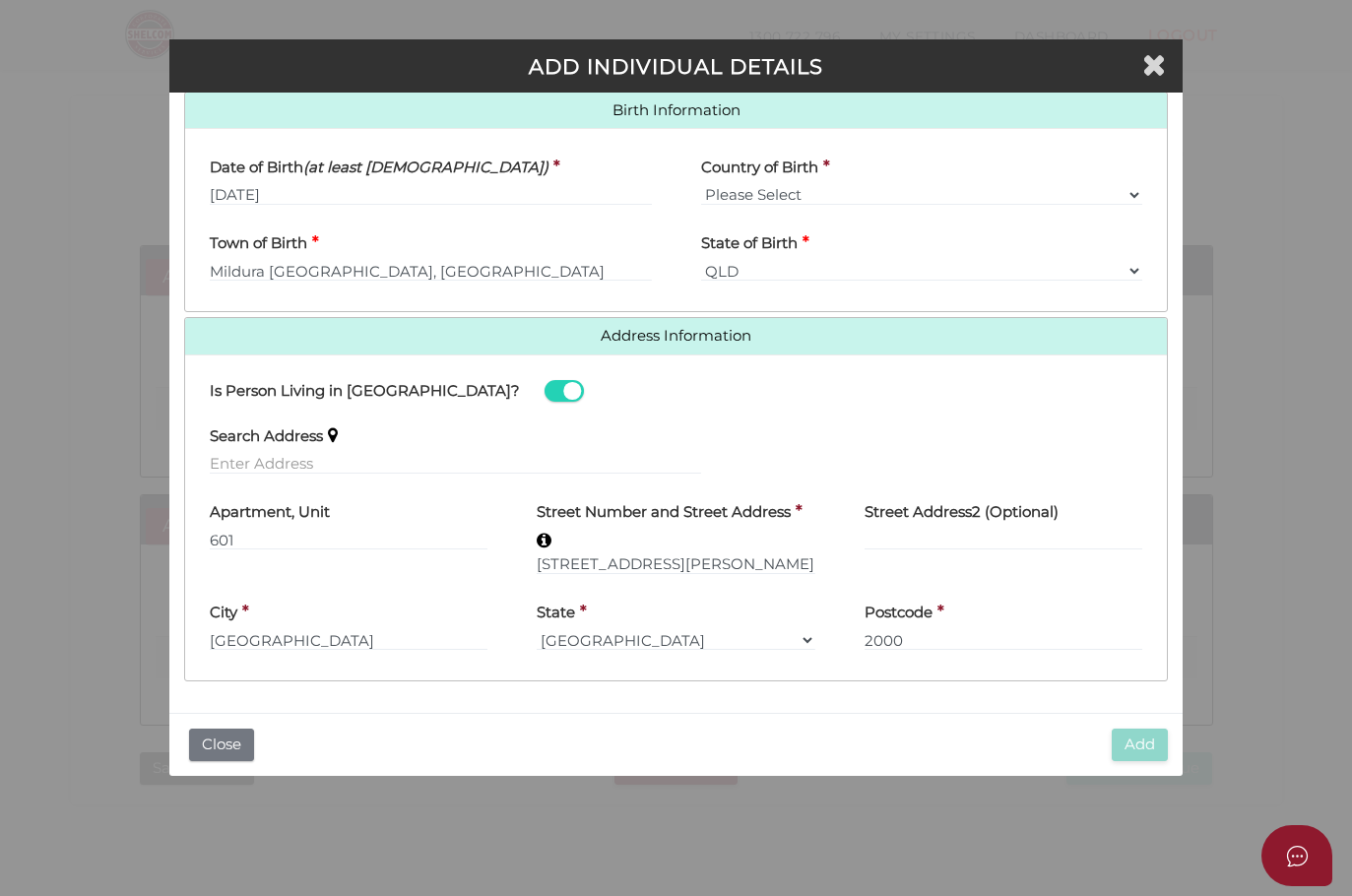
type input "Mildura"
select select "VIC"
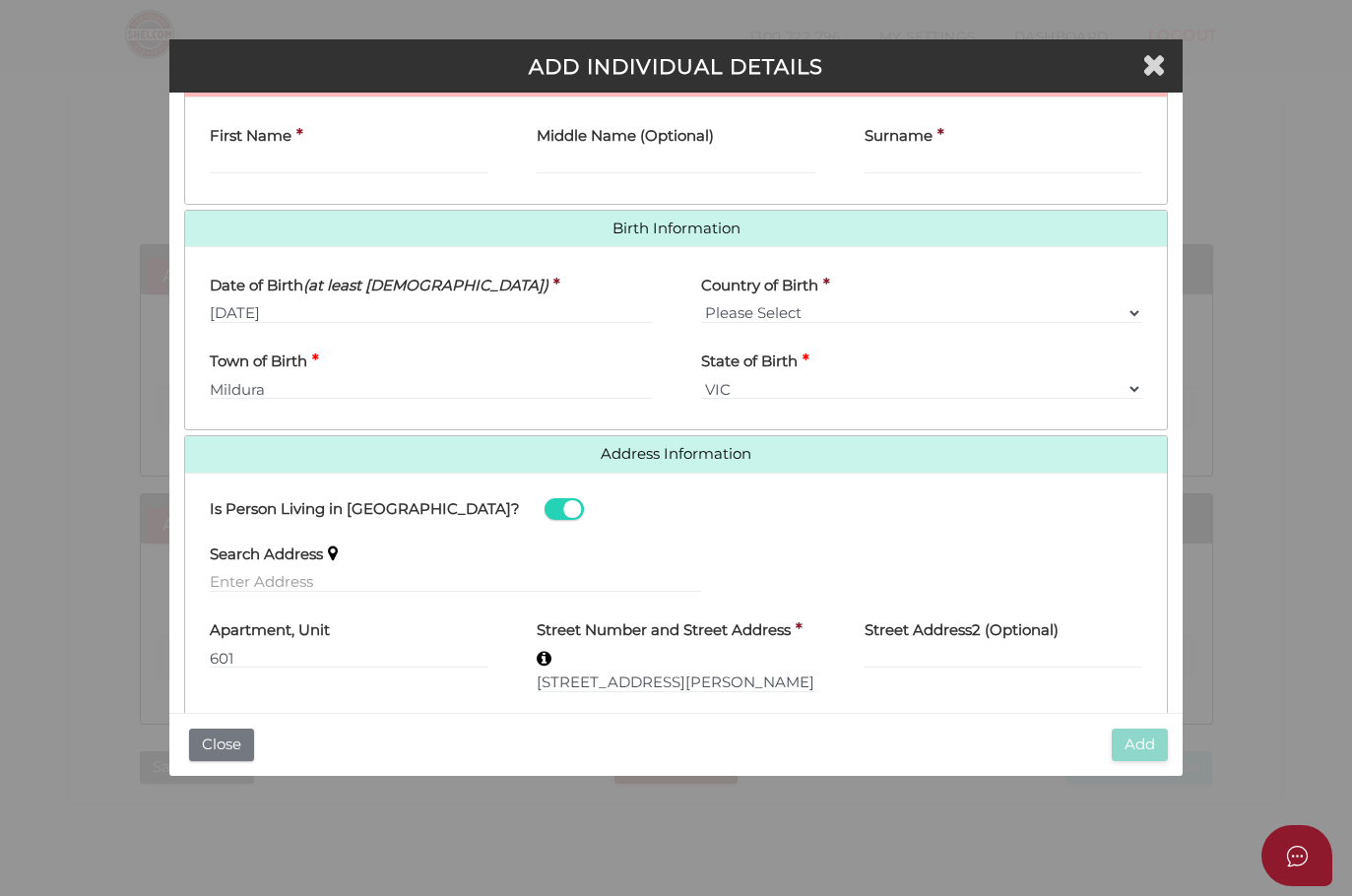
scroll to position [501, 0]
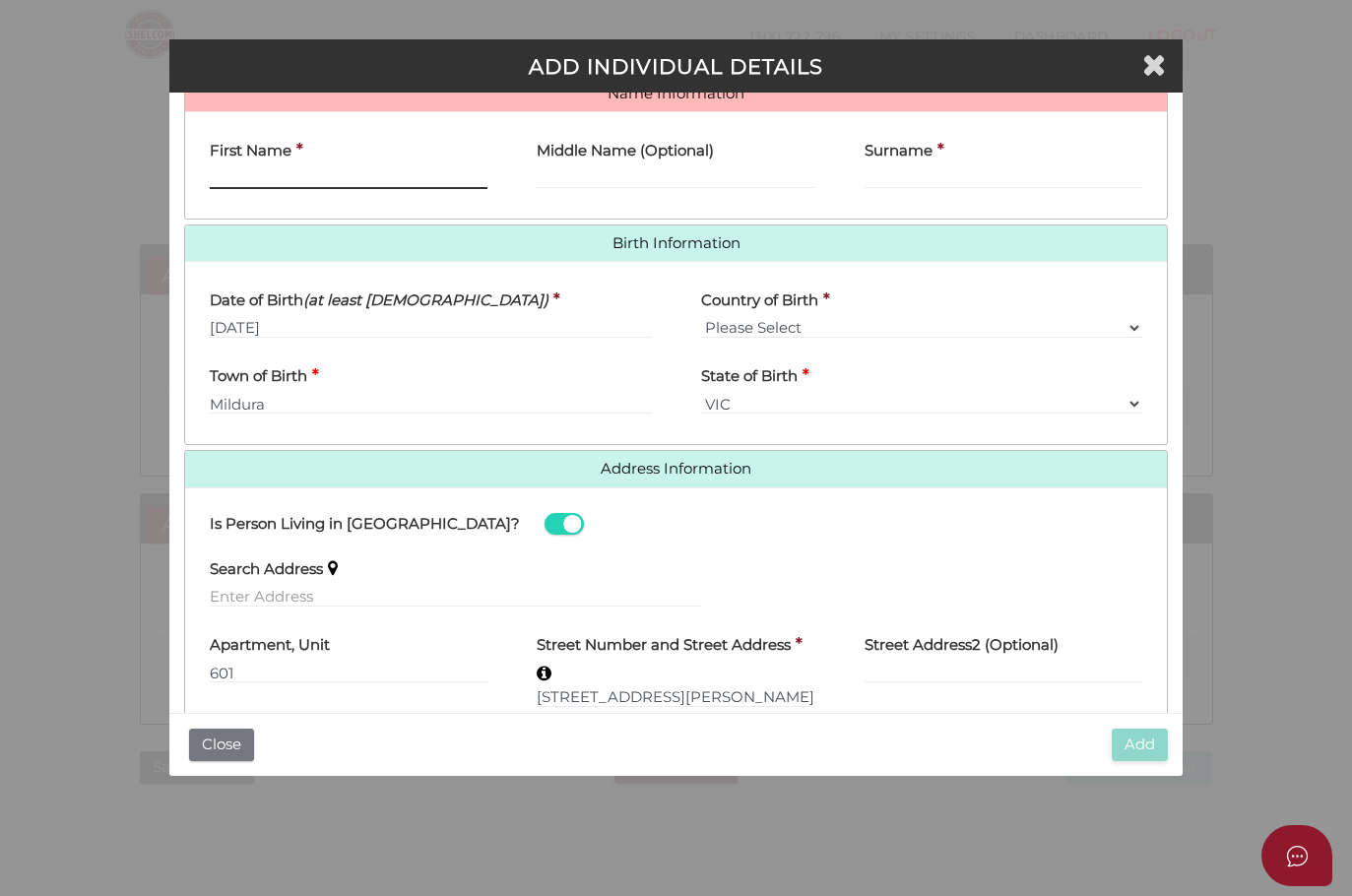
click at [346, 171] on input "First Name" at bounding box center [349, 179] width 279 height 22
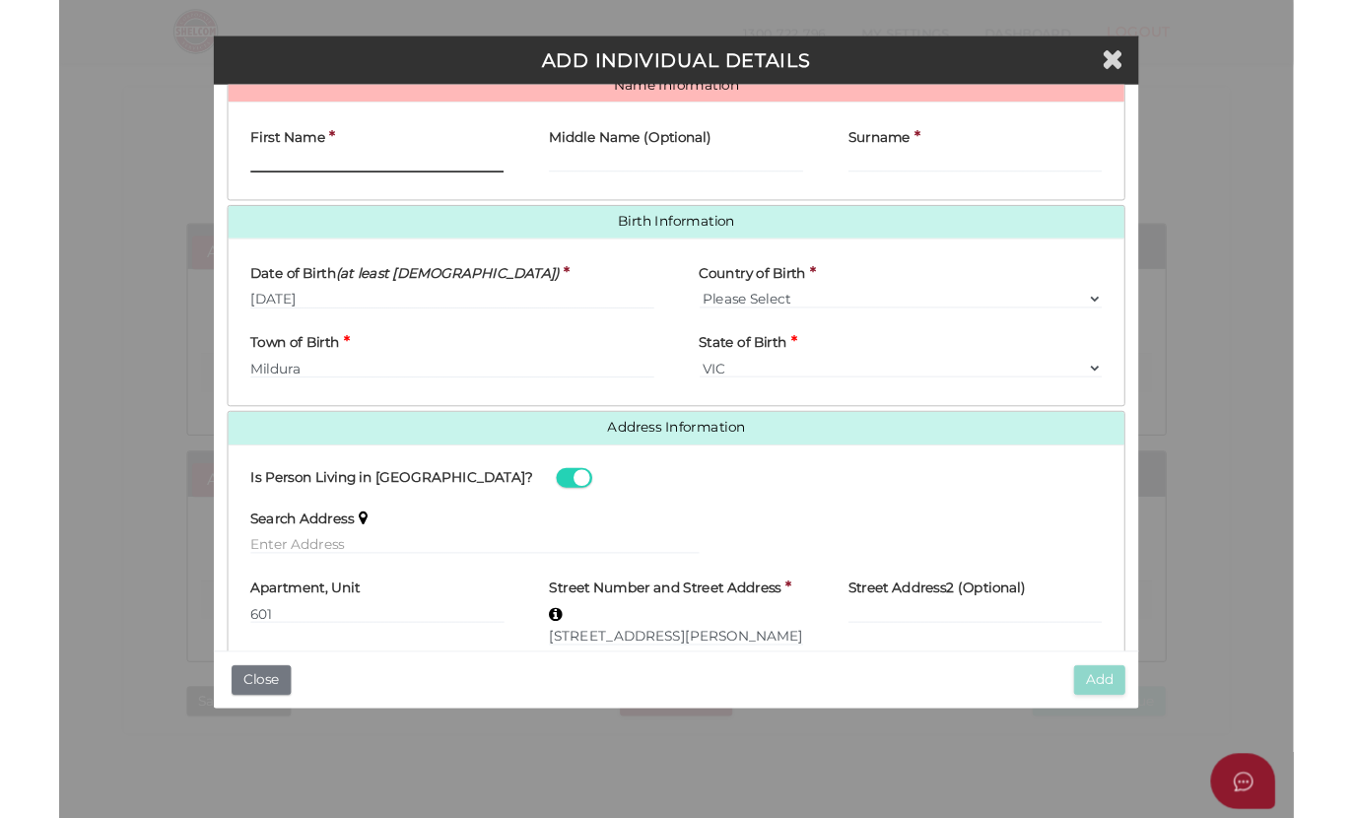
scroll to position [50, 0]
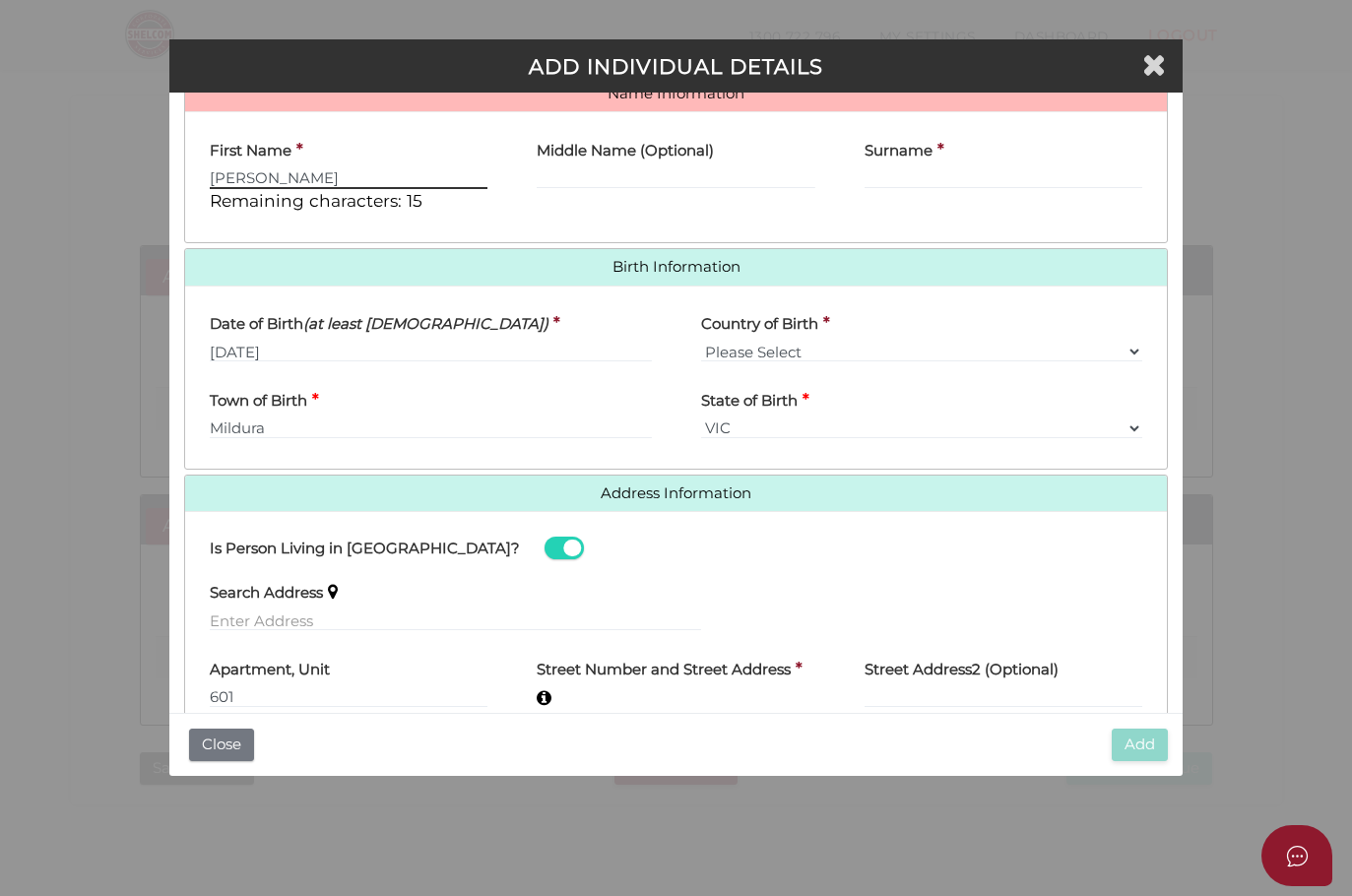
type input "Jason"
type input "John"
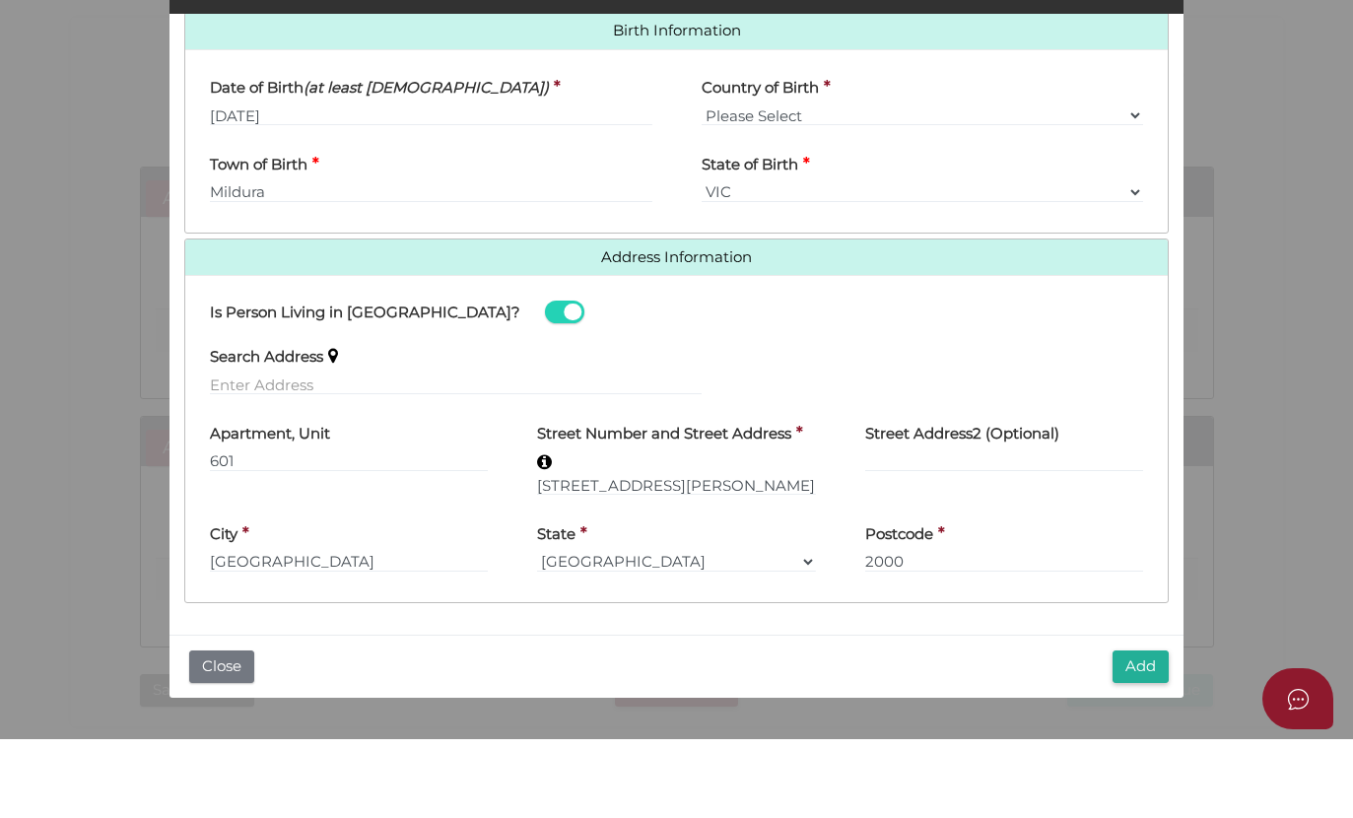
scroll to position [665, 0]
type input "Smale"
click at [1145, 729] on button "Add" at bounding box center [1140, 745] width 56 height 33
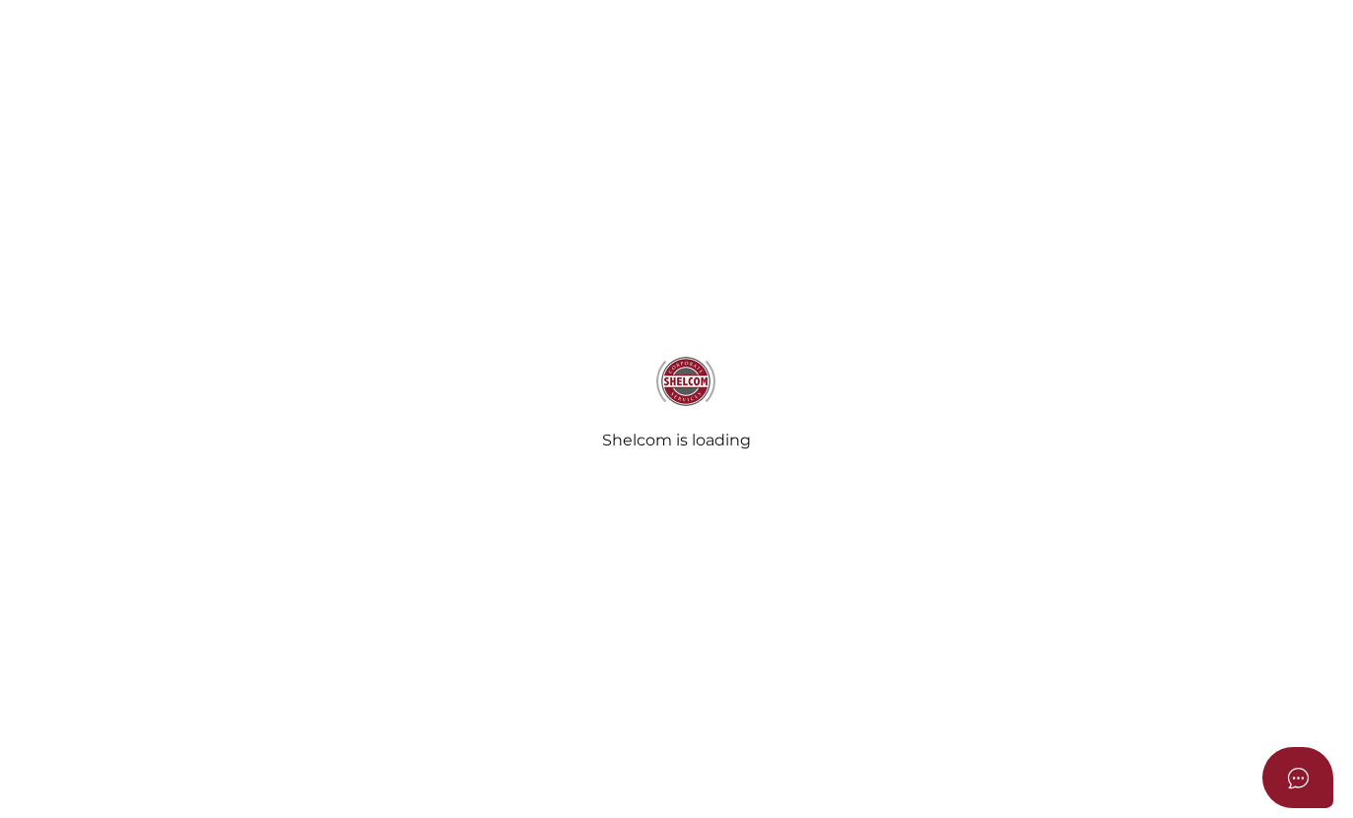
scroll to position [130, 0]
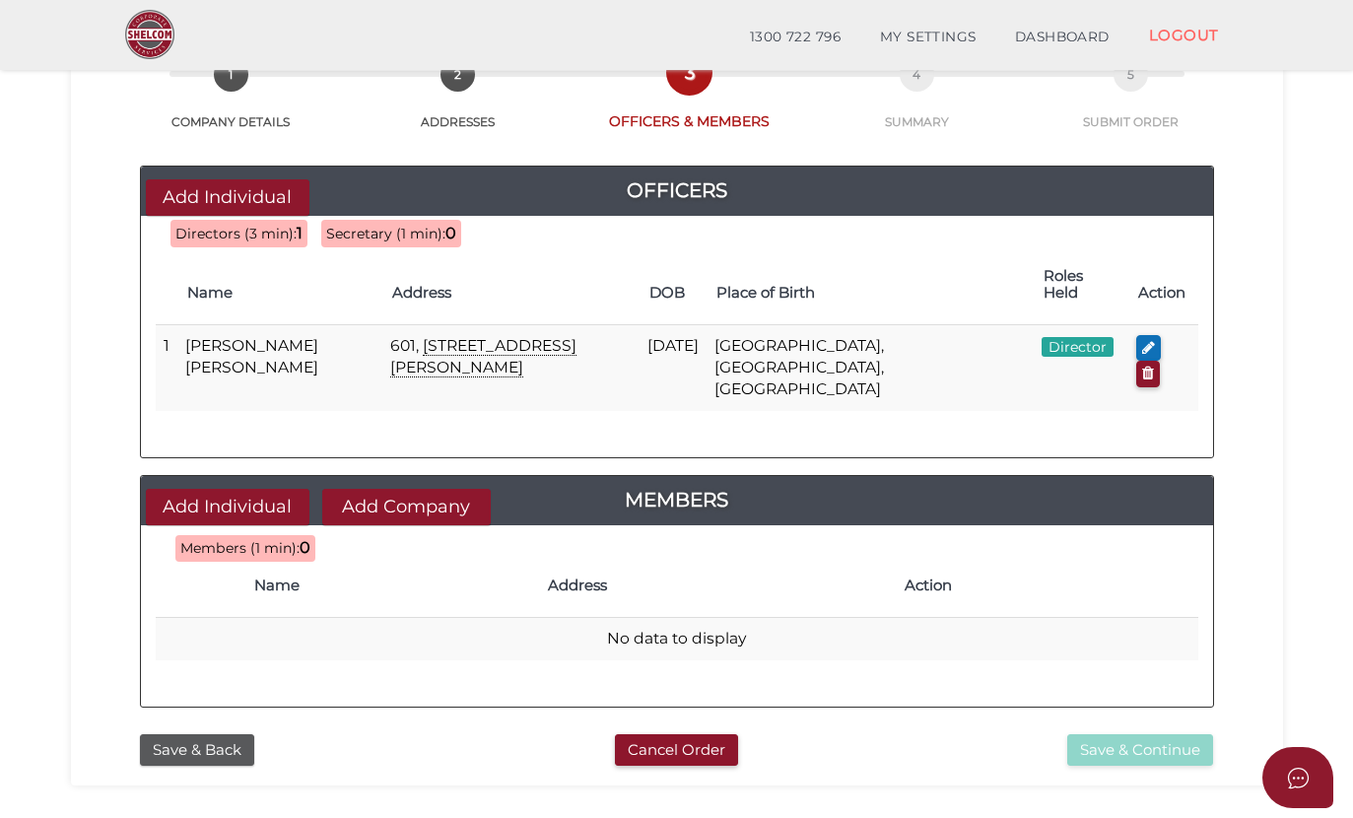
drag, startPoint x: 370, startPoint y: 442, endPoint x: 370, endPoint y: 572, distance: 130.1
click at [370, 489] on button "Add Company" at bounding box center [406, 507] width 168 height 36
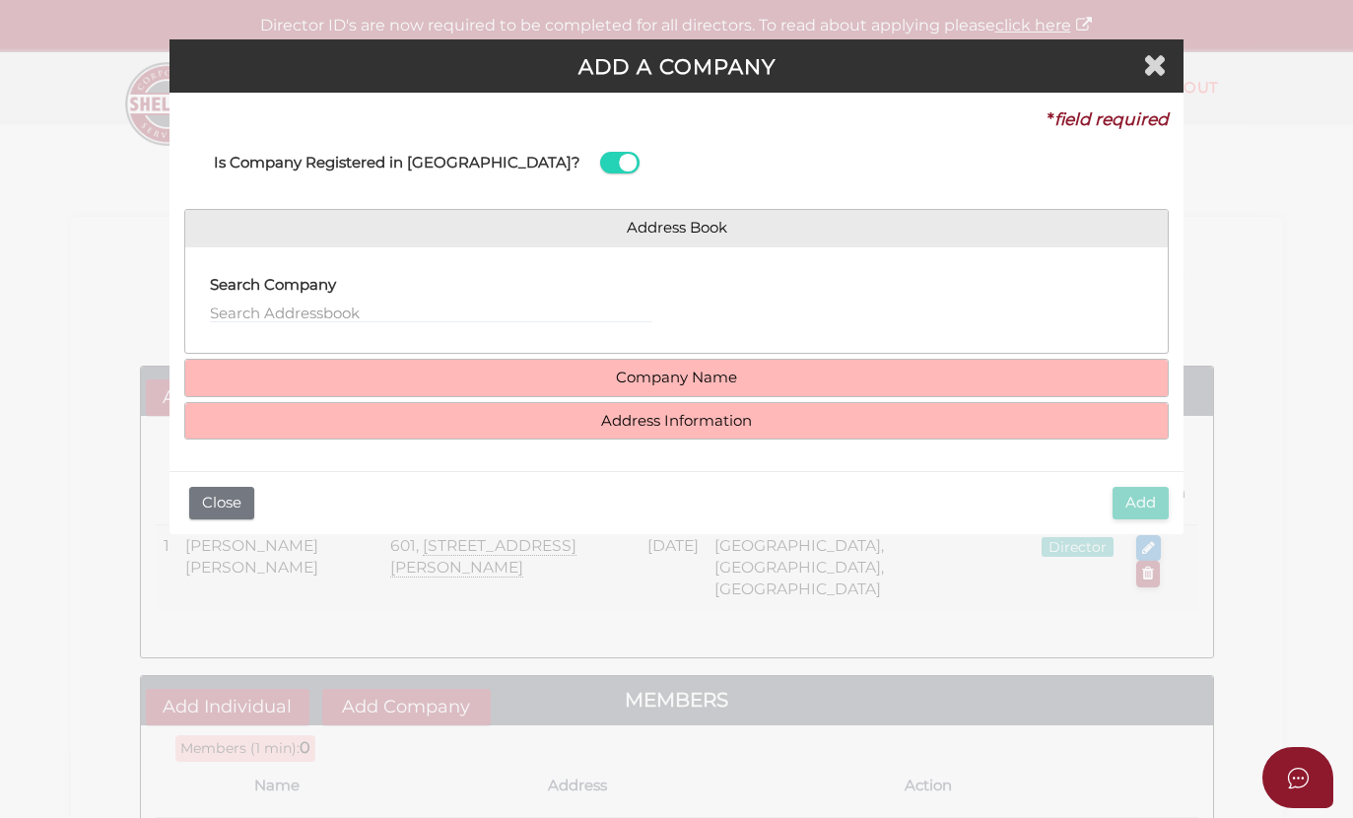
click at [401, 397] on div "Address Book Search Company Company Name Company ACN * Check Name (if Company w…" at bounding box center [676, 324] width 985 height 231
click at [426, 370] on link "Company Name" at bounding box center [677, 378] width 954 height 17
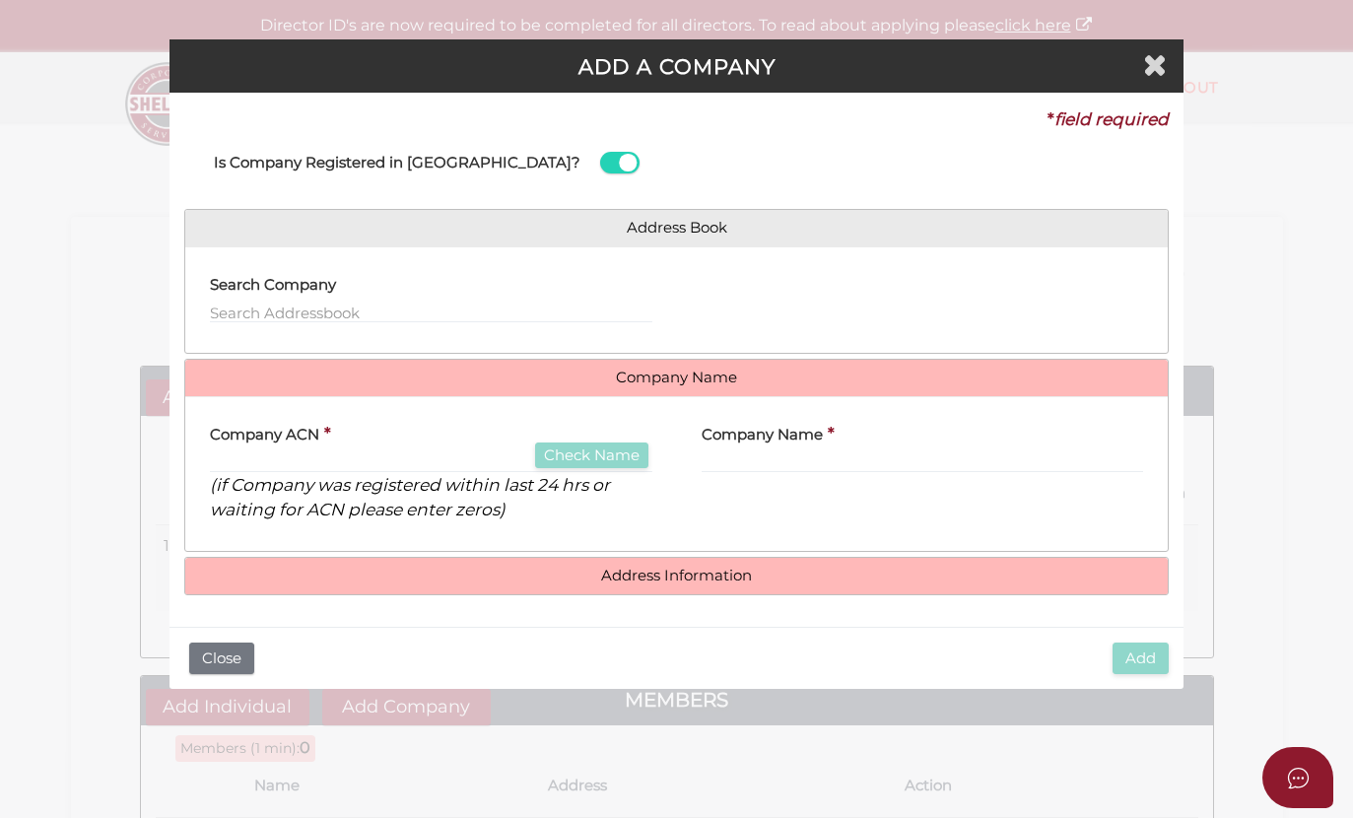
click at [494, 579] on h4 "Address Information" at bounding box center [676, 576] width 983 height 36
click at [670, 568] on link "Address Information" at bounding box center [677, 576] width 954 height 17
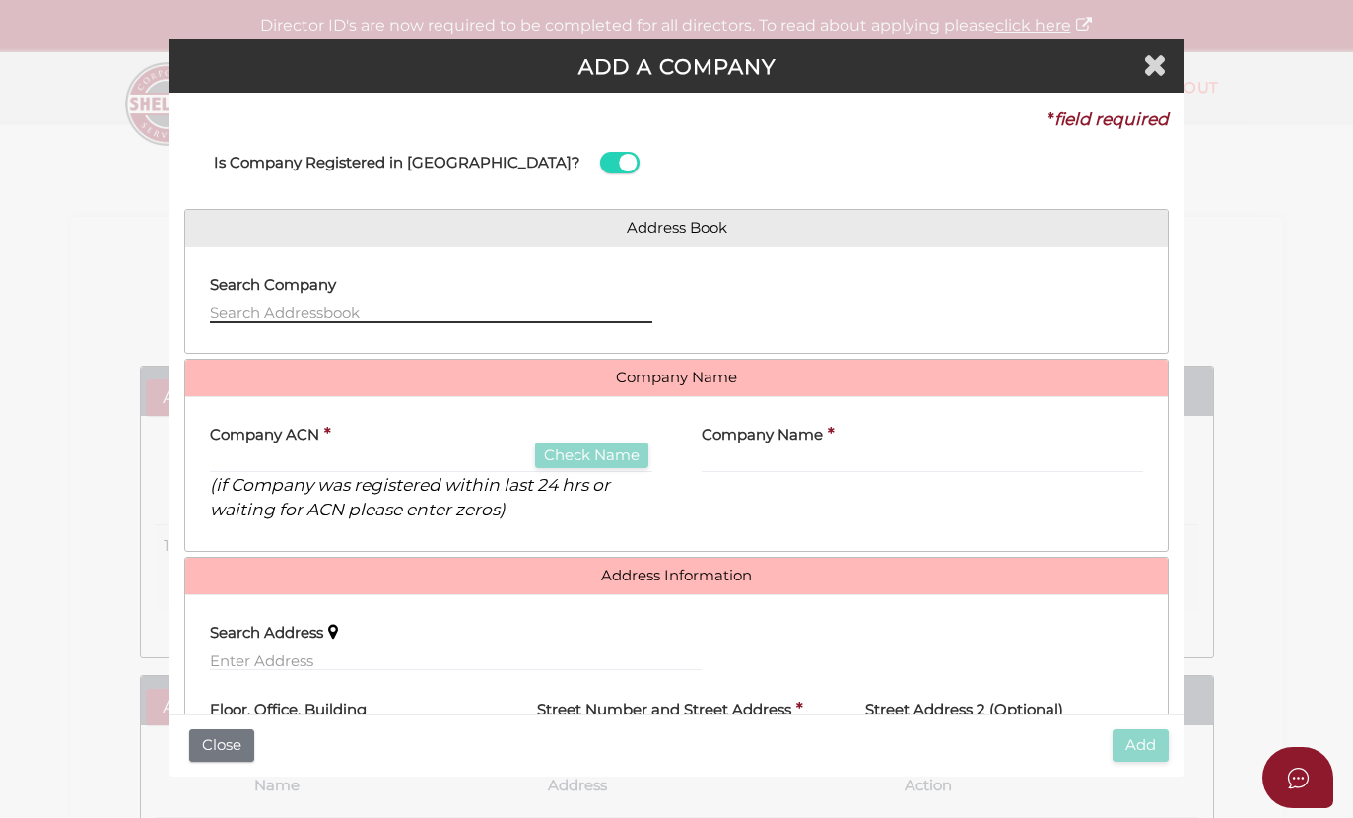
click at [317, 307] on input "text" at bounding box center [431, 313] width 442 height 22
click at [242, 314] on input "text" at bounding box center [431, 313] width 442 height 22
click at [336, 312] on input "Smith" at bounding box center [431, 313] width 442 height 22
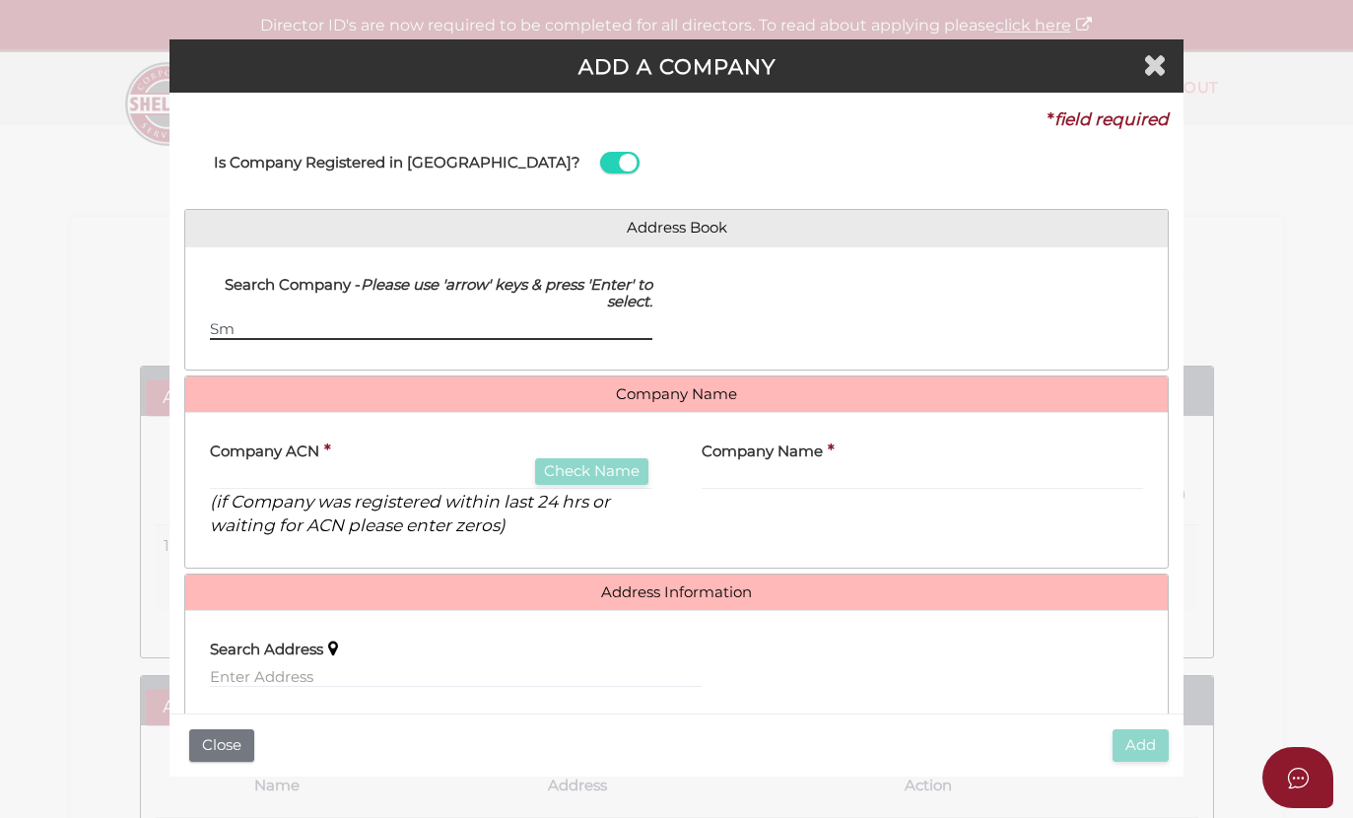
type input "S"
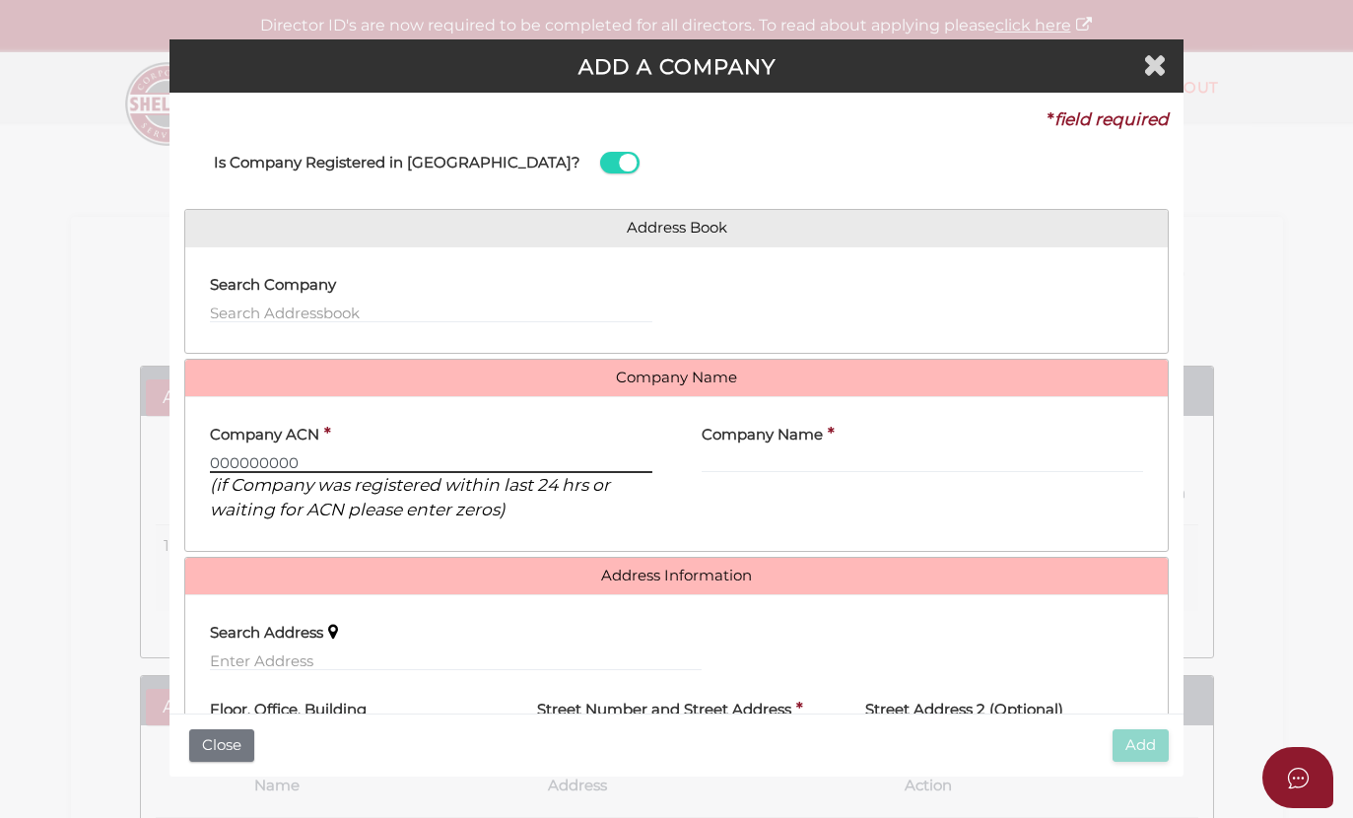
type input "000000000"
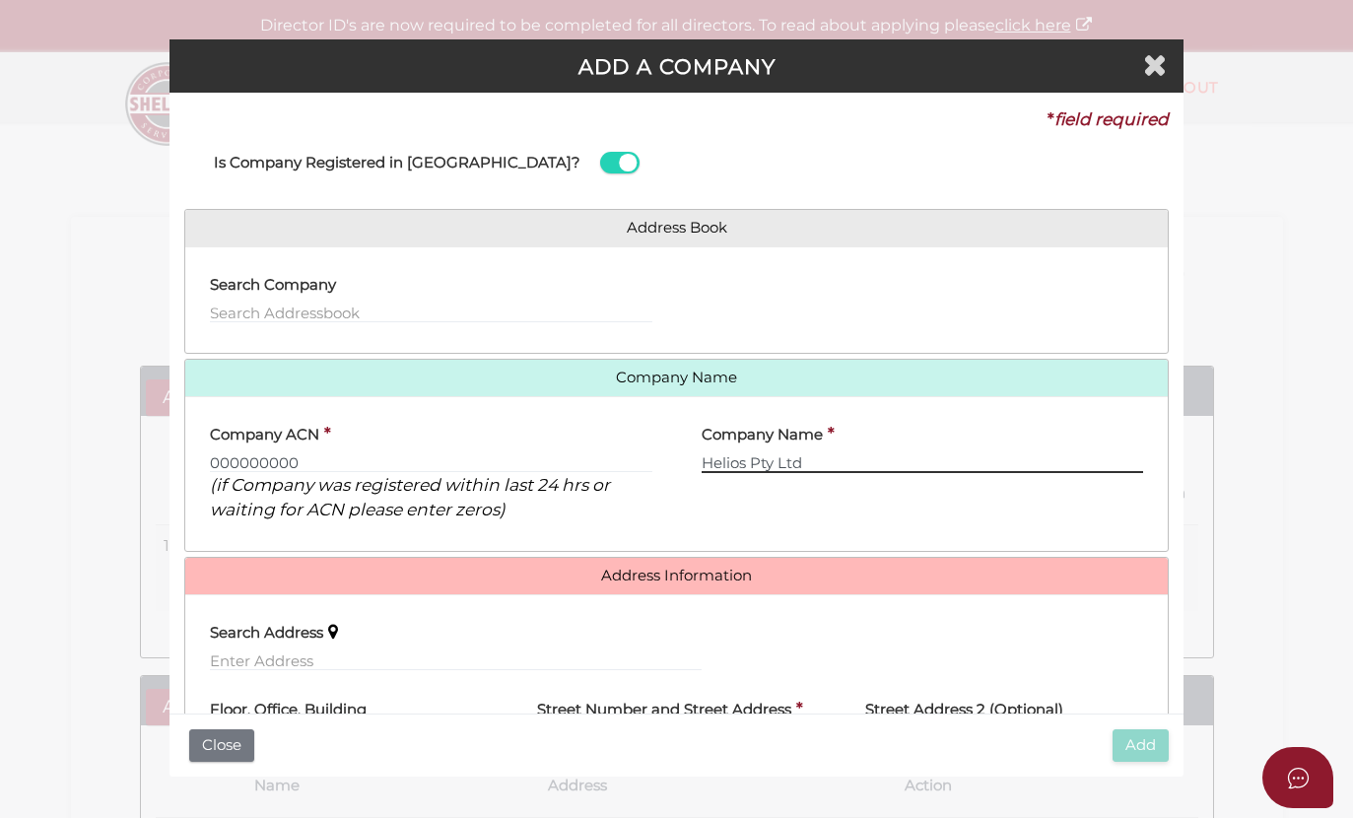
click at [747, 459] on input "Helios Pty Ltd" at bounding box center [923, 462] width 442 height 22
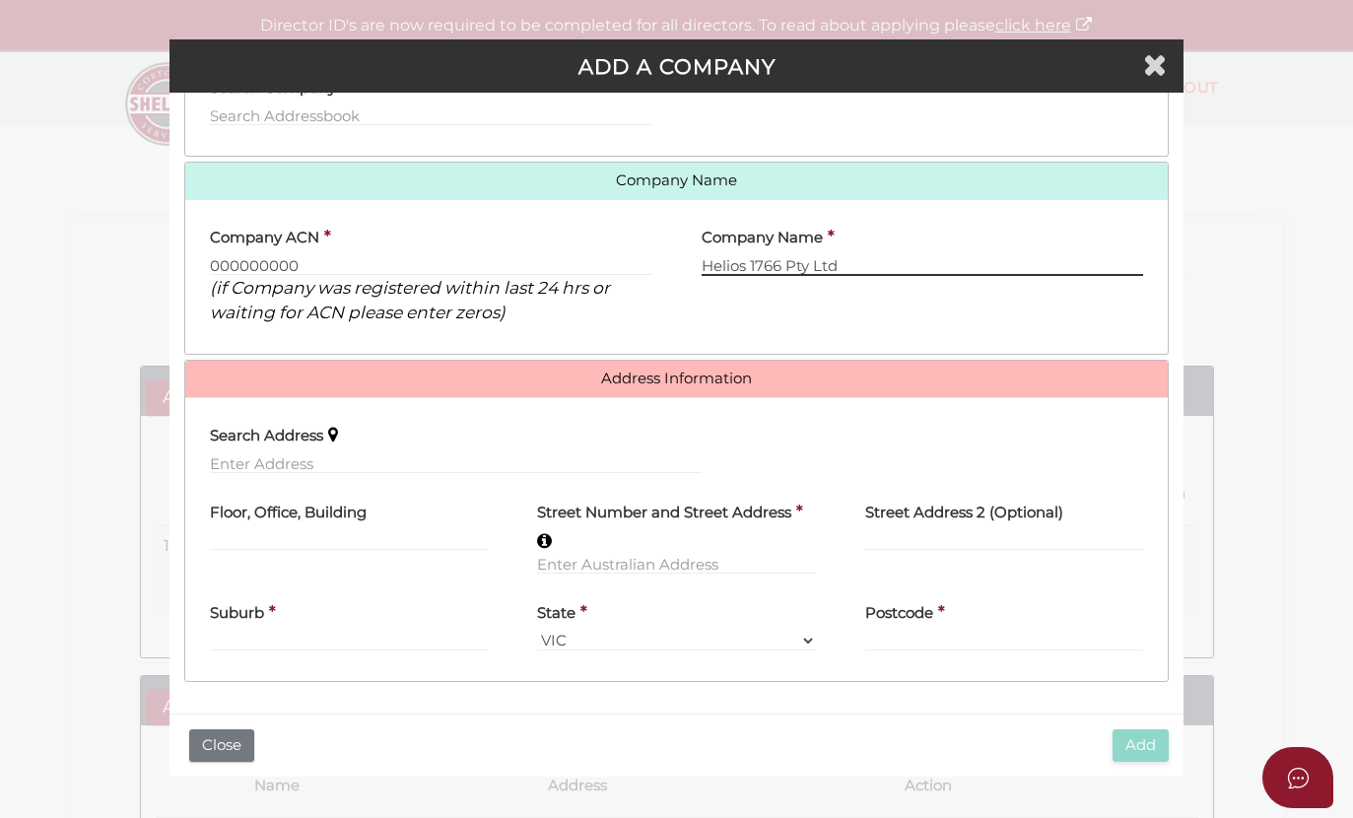
scroll to position [206, 0]
type input "Helios 1766 Pty Ltd"
click at [302, 452] on input "text" at bounding box center [456, 463] width 492 height 22
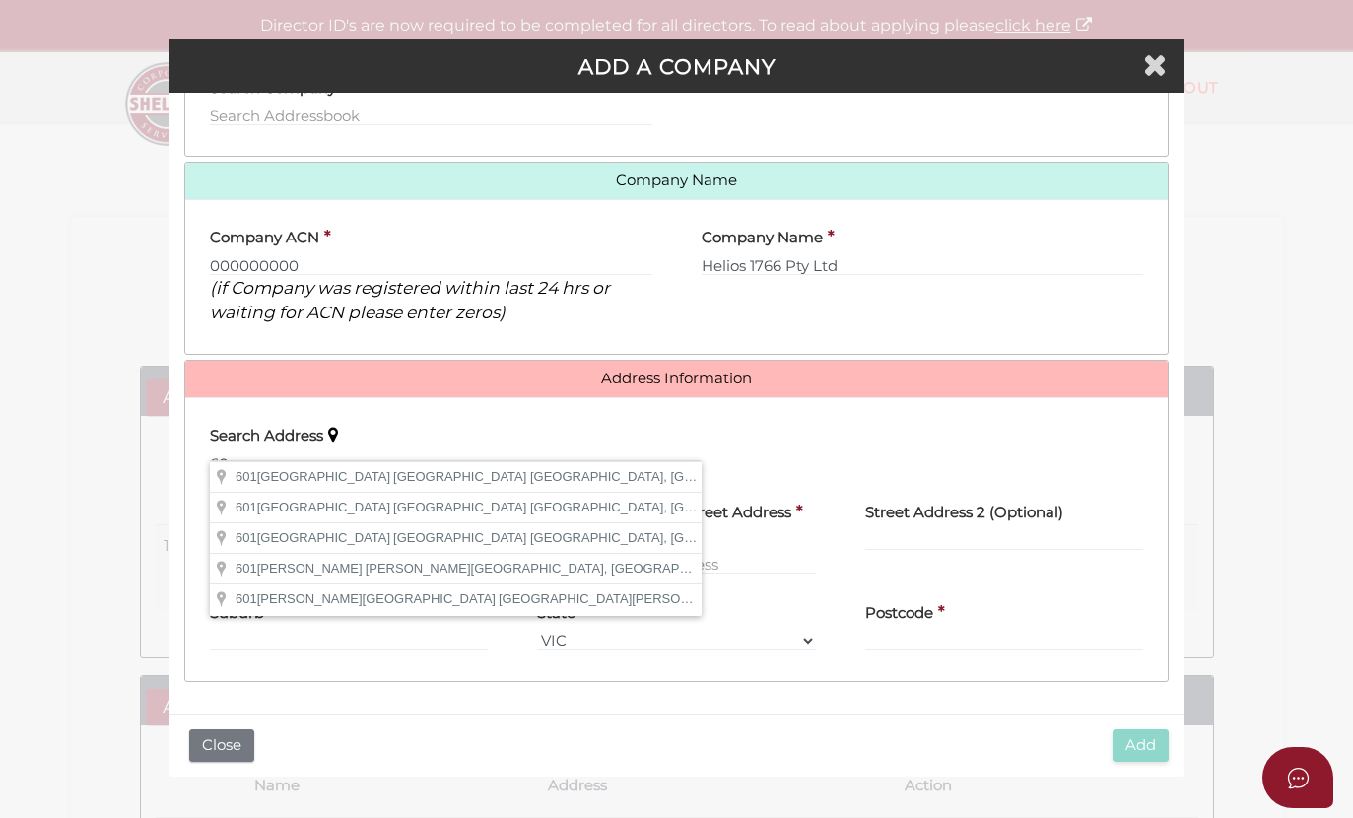
type input "6"
type input "82 Alfred Street, Fortitude Valley QLD, Australia"
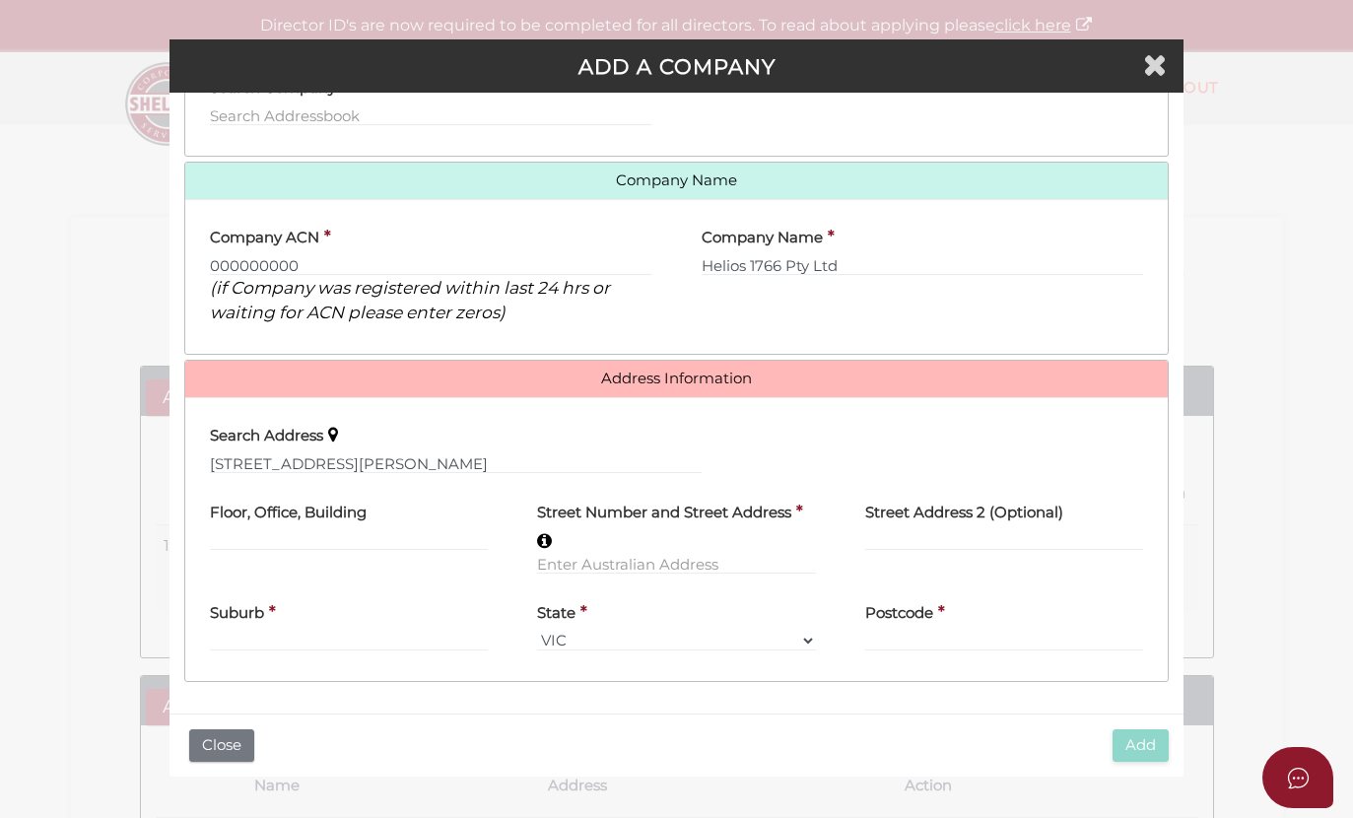
type input "82 Alfred Street"
type input "Fortitude Valley"
select select "QLD"
type input "4006"
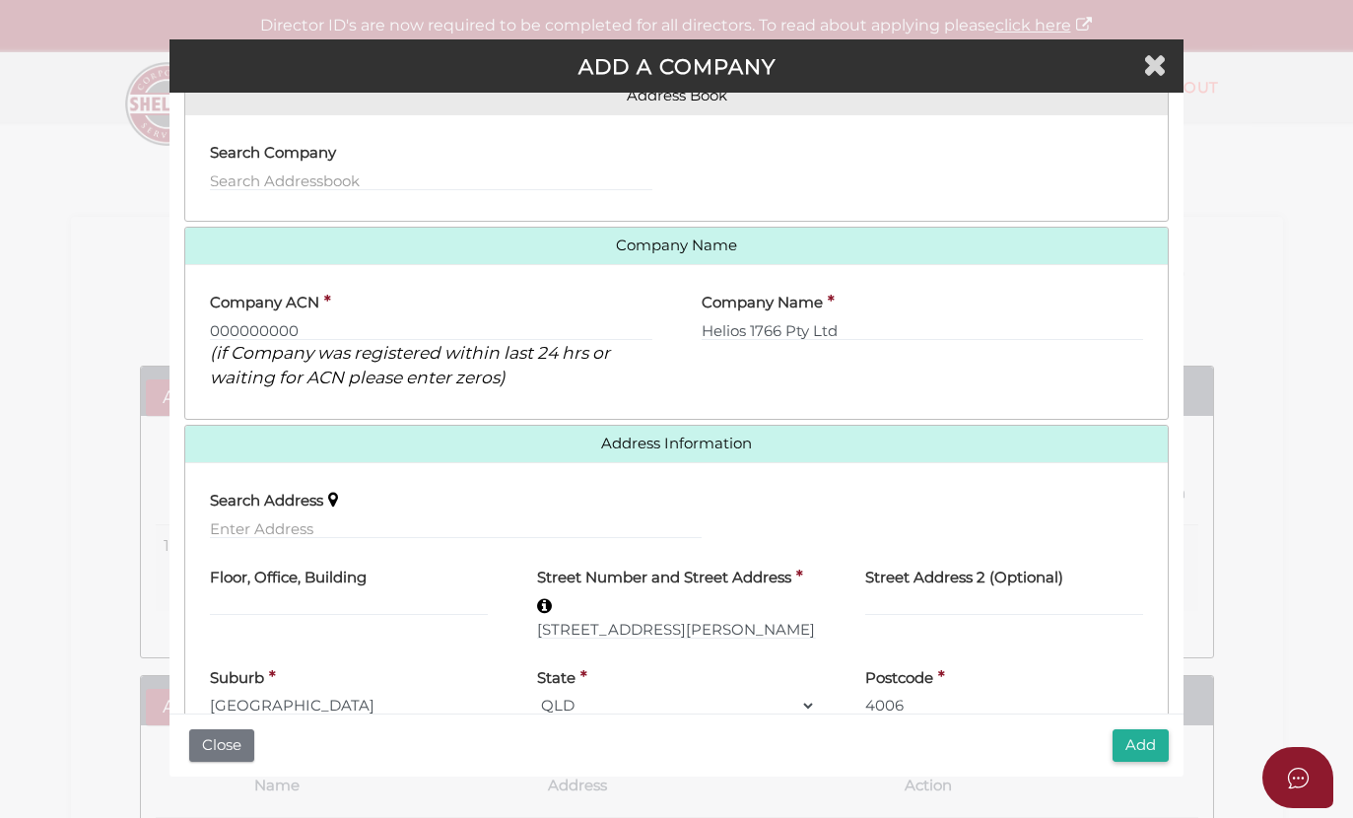
scroll to position [131, 0]
click at [1137, 742] on button "Add" at bounding box center [1140, 745] width 56 height 33
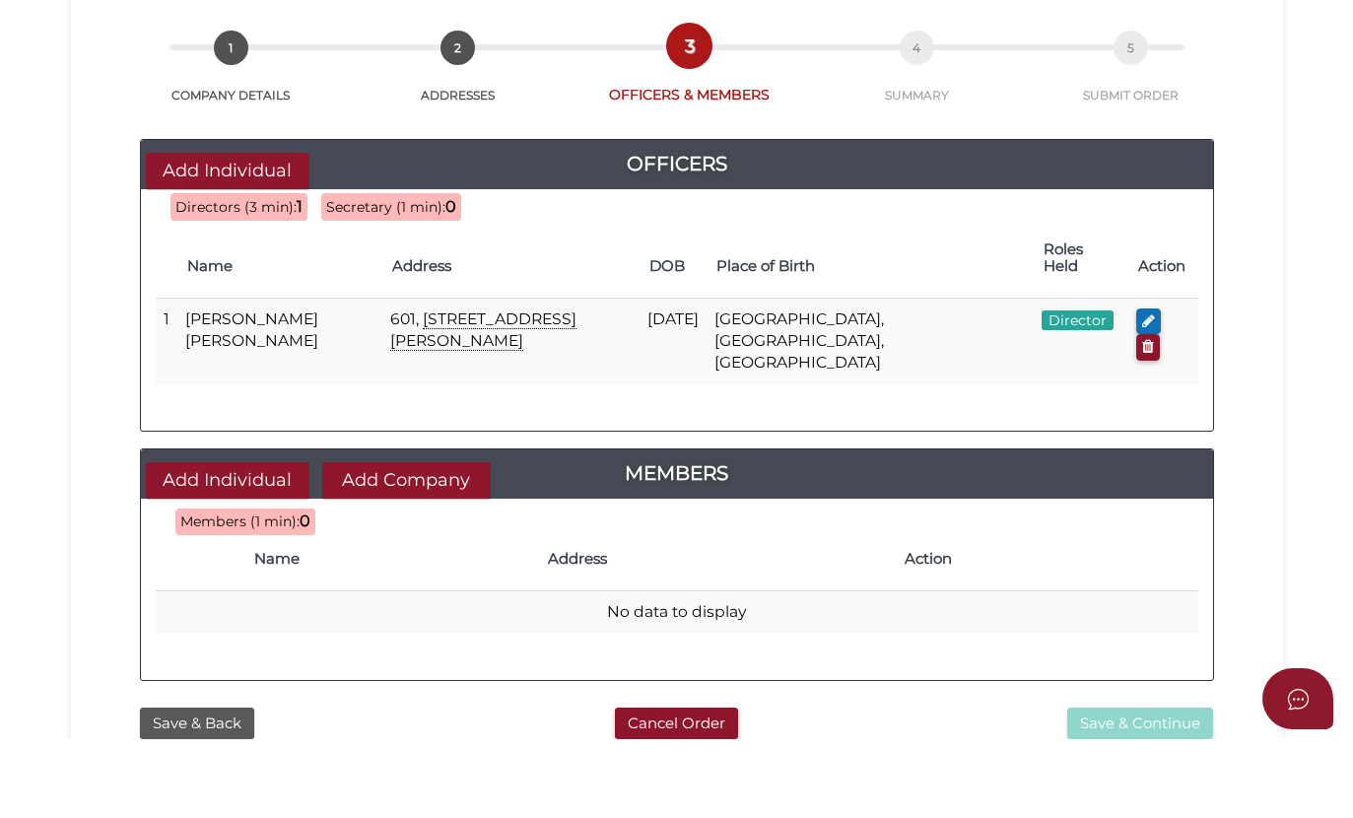
scroll to position [157, 0]
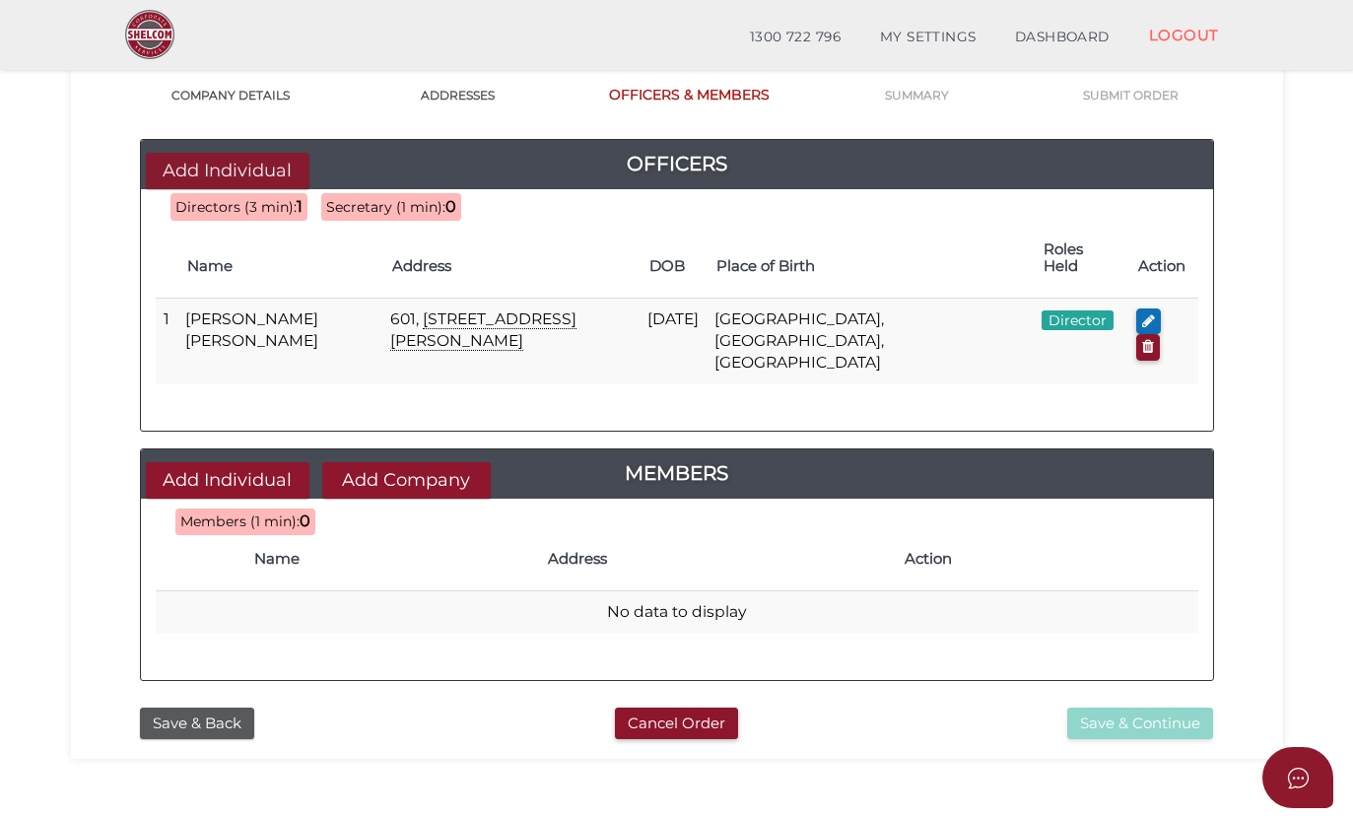
click at [265, 160] on button "Add Individual" at bounding box center [228, 171] width 164 height 36
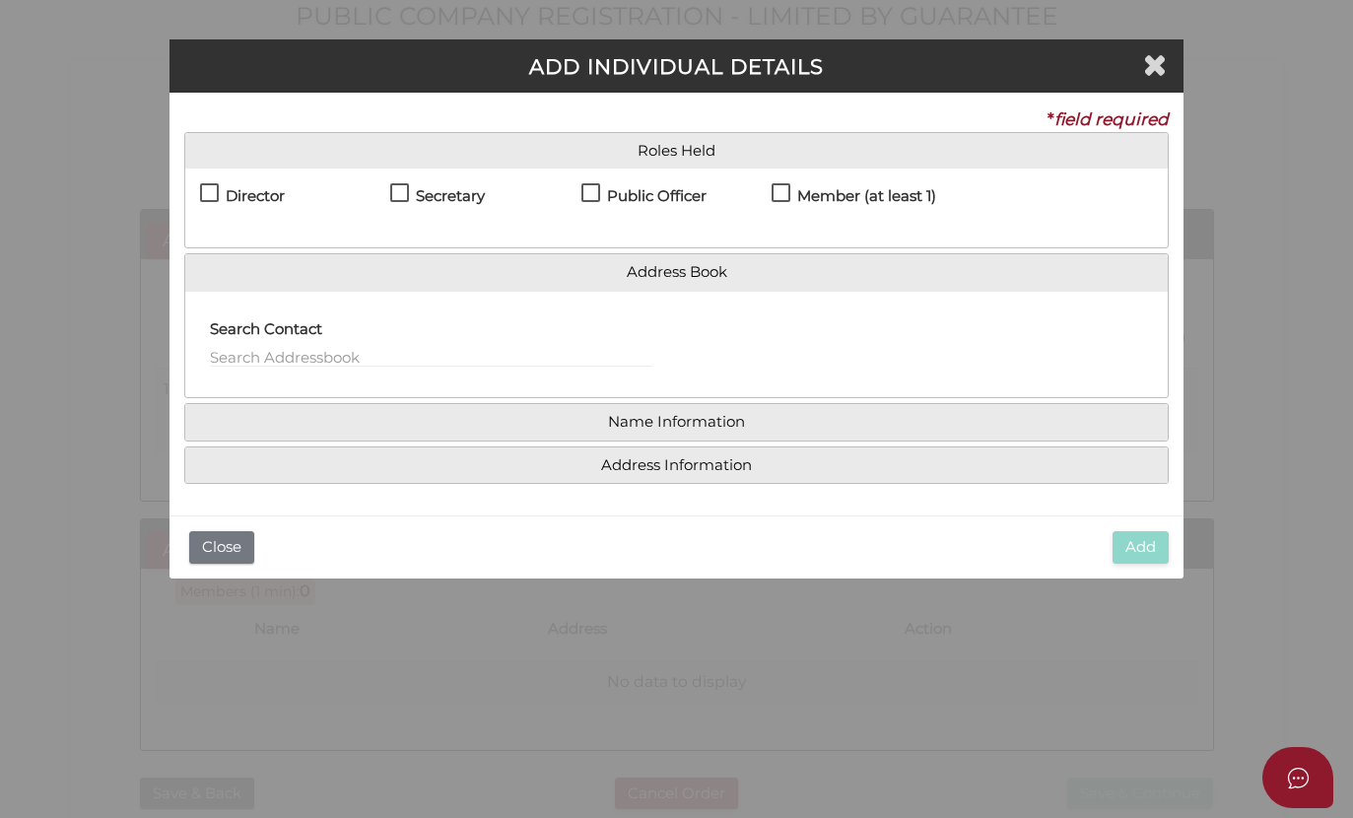
scroll to position [0, 0]
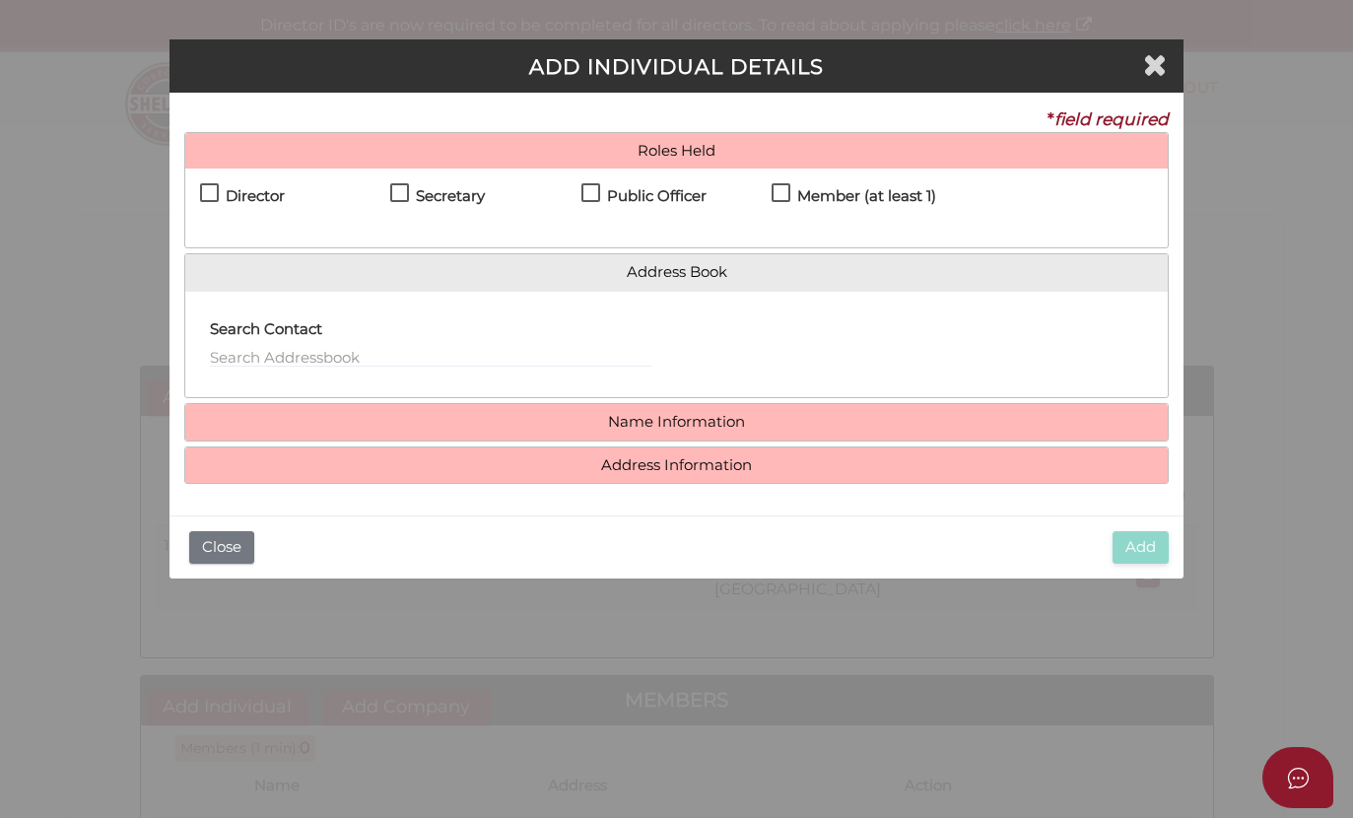
click at [393, 195] on label "Secretary" at bounding box center [437, 200] width 95 height 25
checkbox input "true"
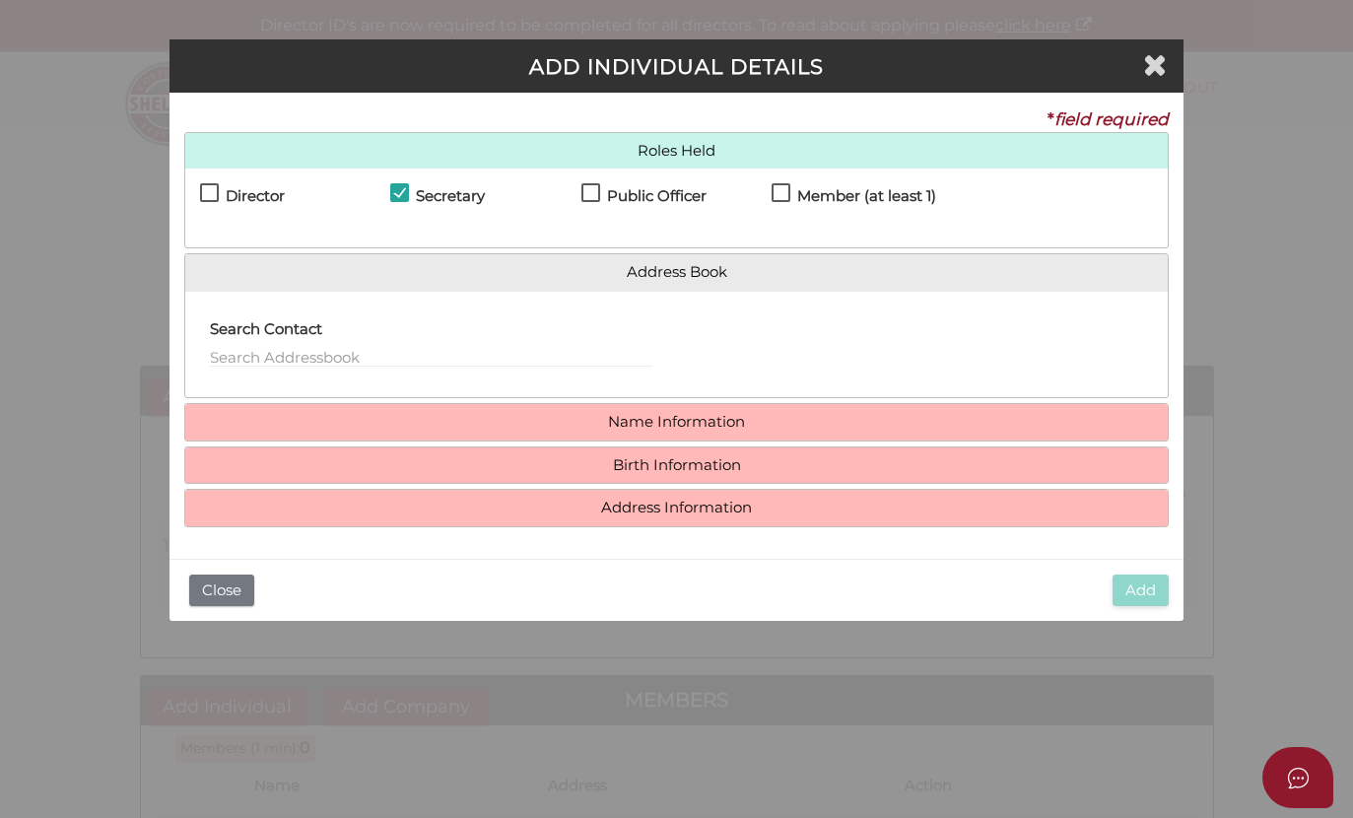
click at [189, 195] on div "Director Secretary Public Officer Member (at least 1) Shareholder" at bounding box center [676, 207] width 983 height 79
click at [206, 189] on label "Director" at bounding box center [242, 200] width 85 height 25
checkbox input "true"
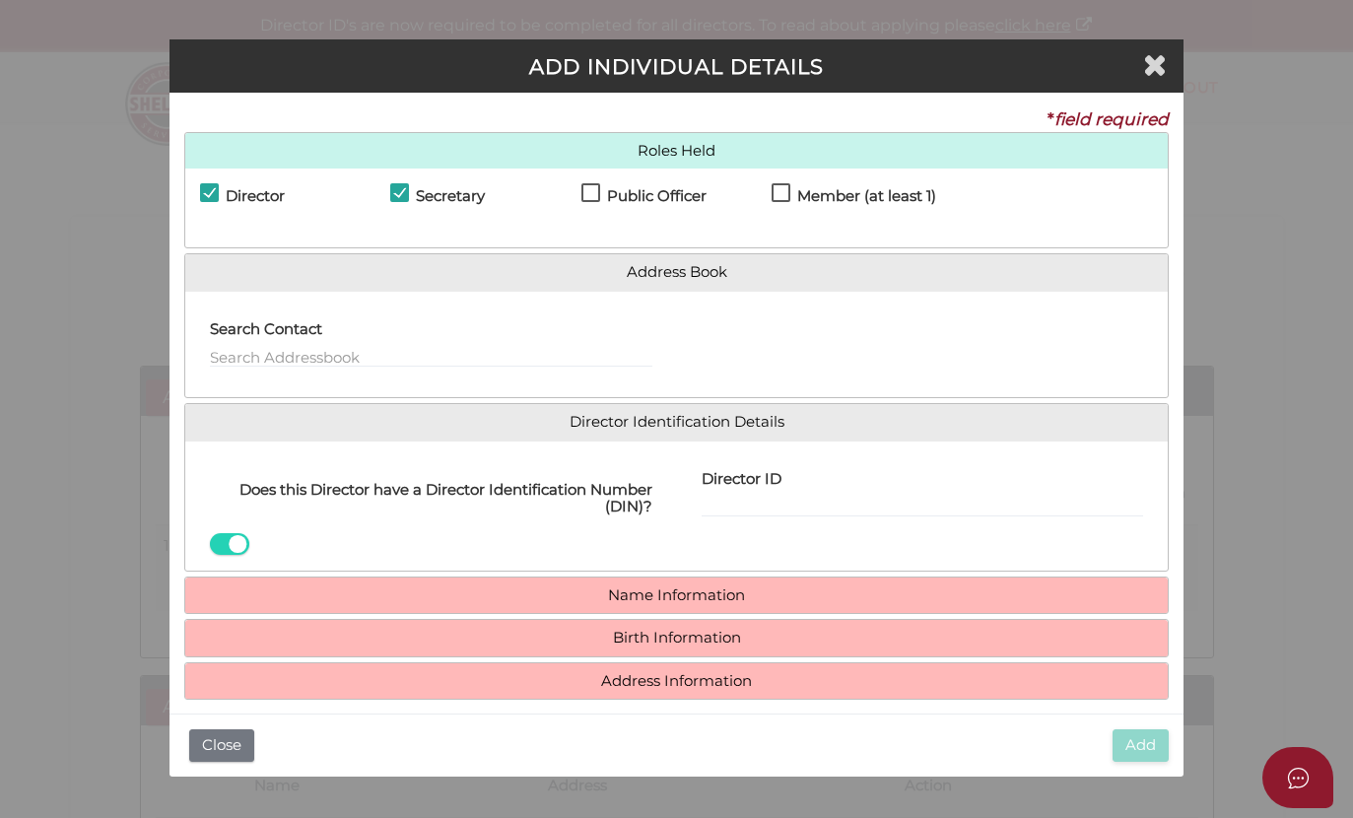
click at [603, 190] on label "Public Officer" at bounding box center [643, 200] width 125 height 25
checkbox input "true"
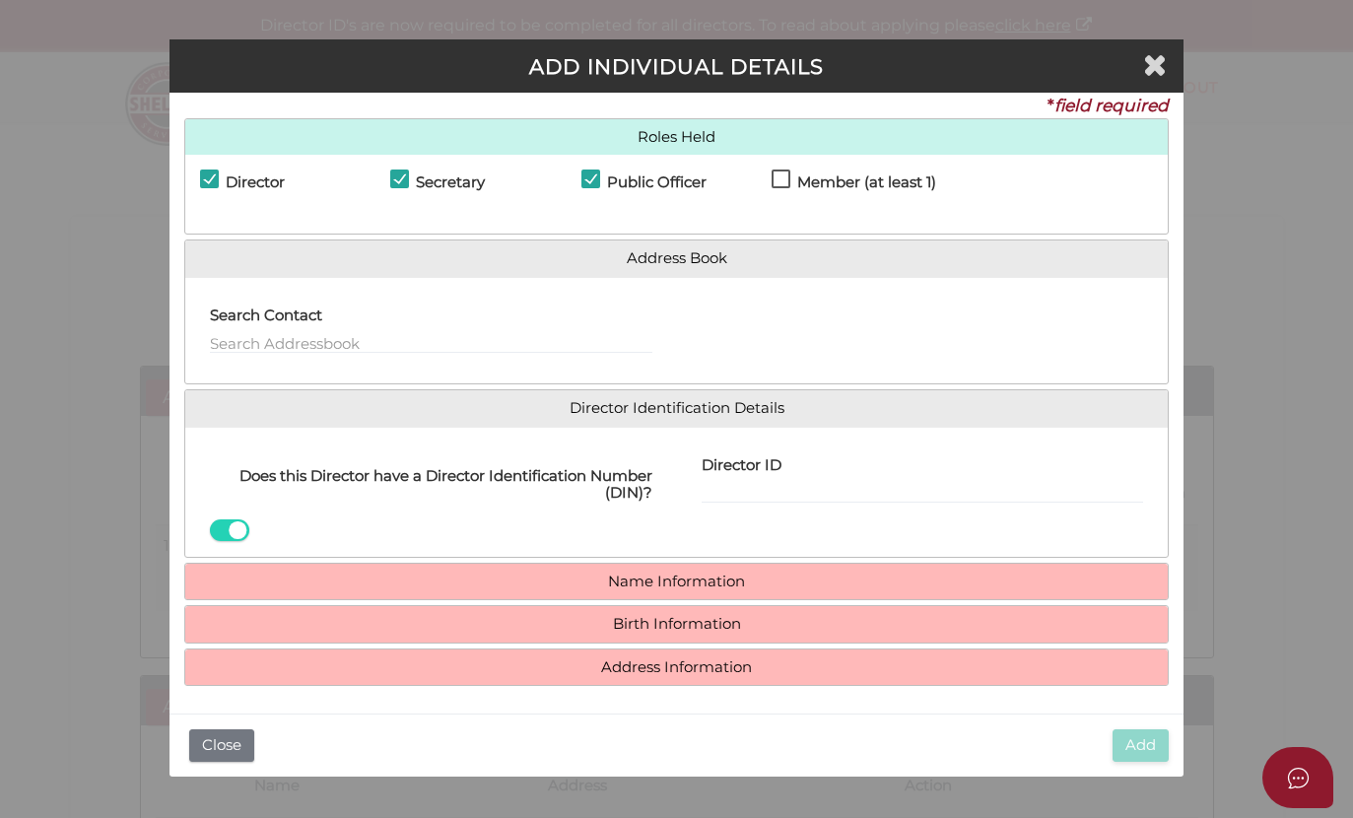
scroll to position [13, 0]
click at [477, 579] on link "Name Information" at bounding box center [677, 582] width 954 height 17
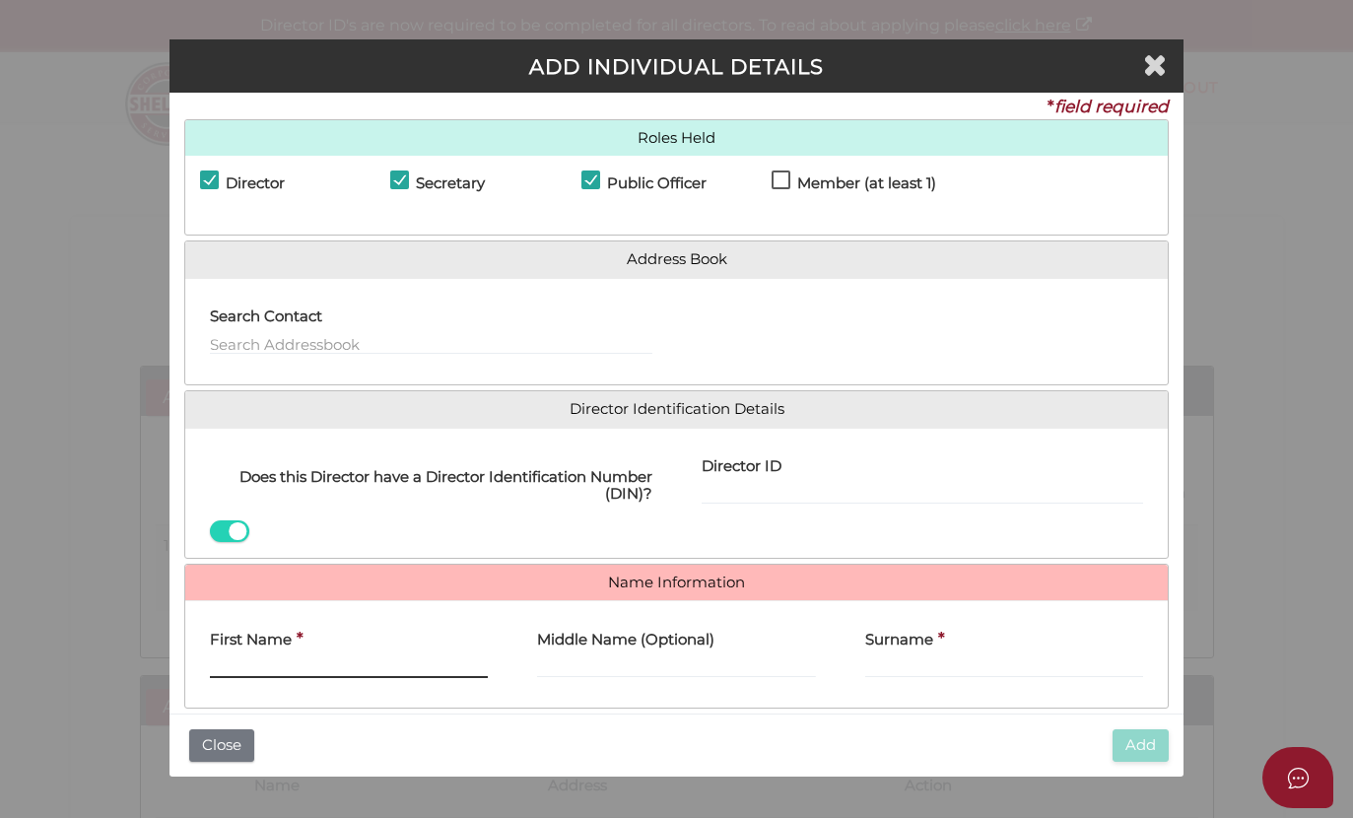
click at [323, 662] on input "First Name" at bounding box center [349, 667] width 279 height 22
type input "James"
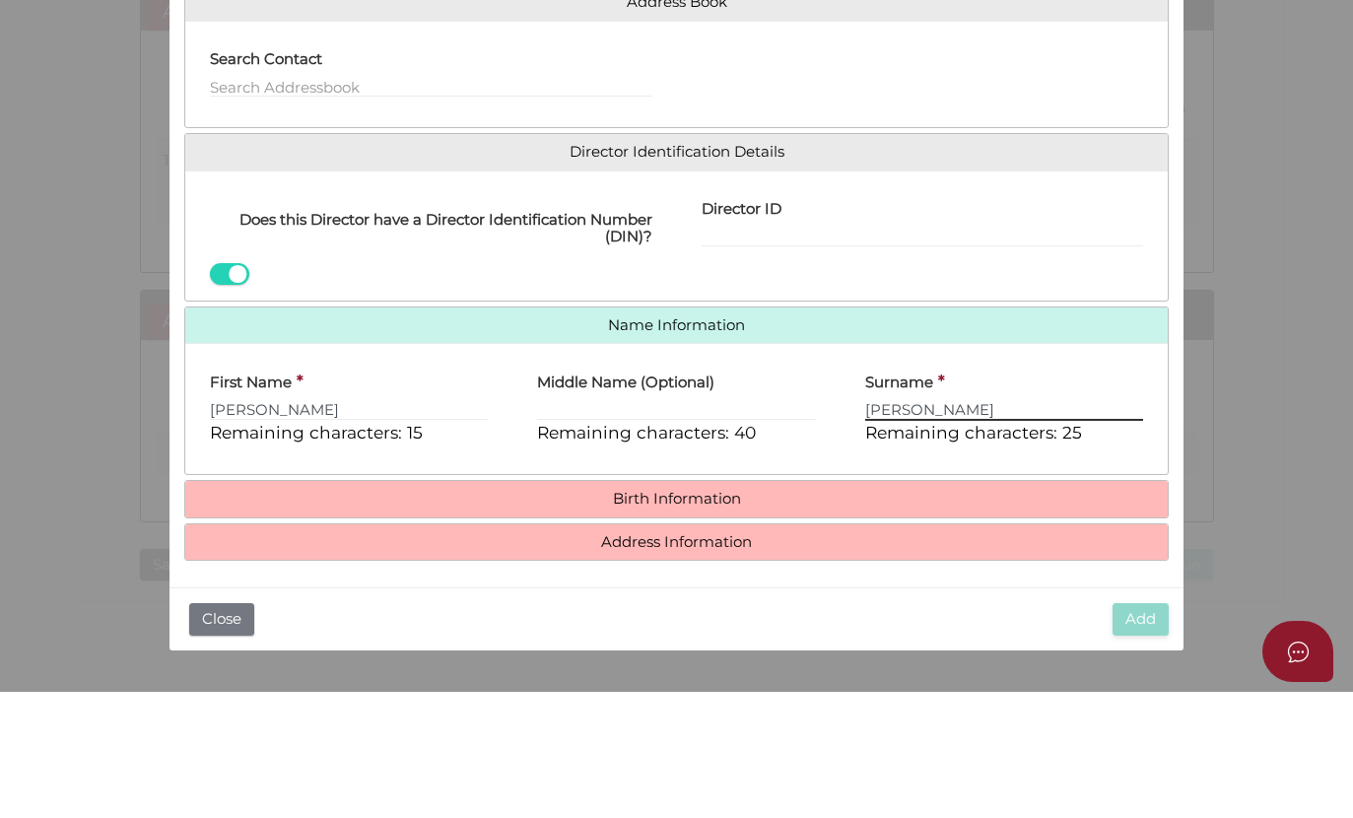
scroll to position [143, 0]
type input "Smith"
click at [343, 608] on h4 "Birth Information" at bounding box center [676, 626] width 983 height 36
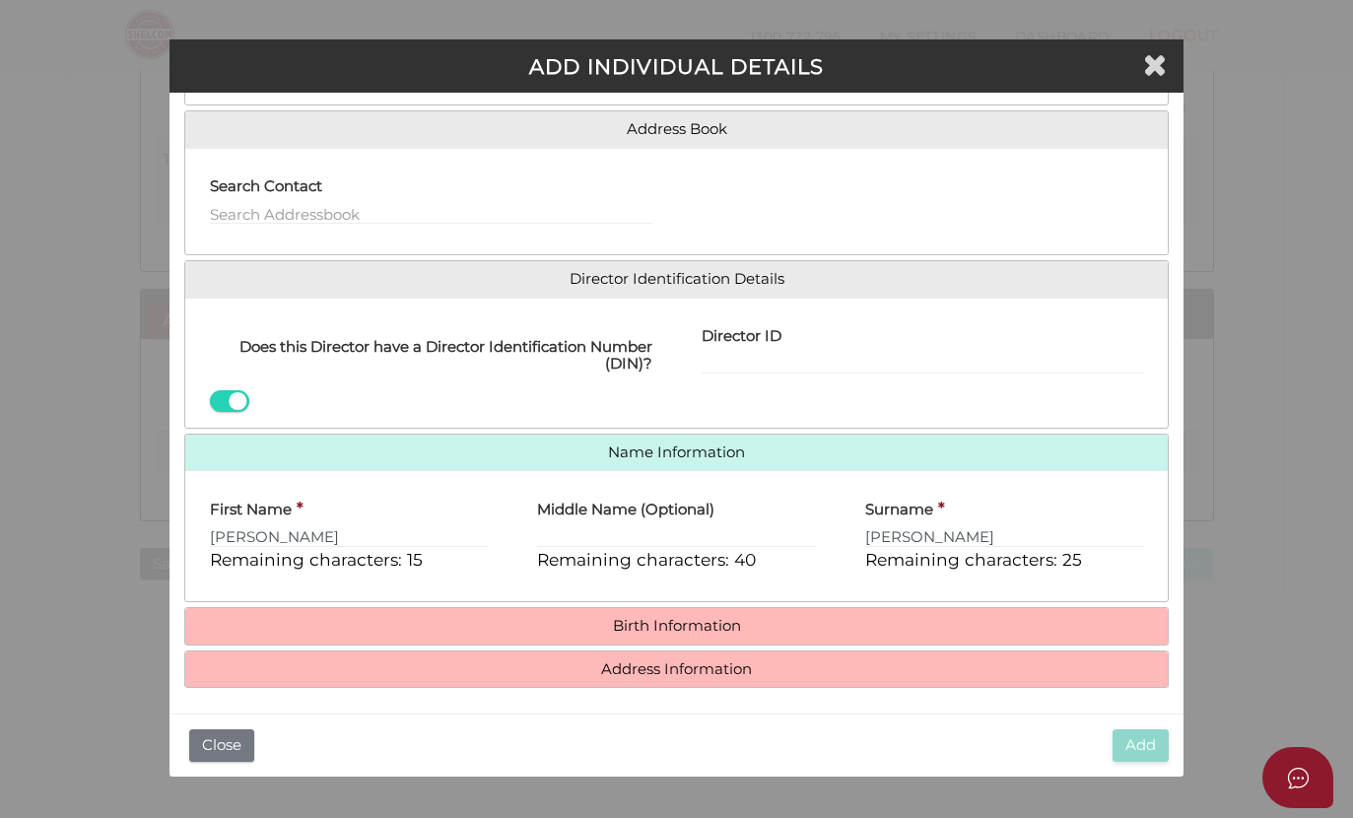
click at [360, 634] on h4 "Birth Information" at bounding box center [676, 626] width 983 height 36
click at [706, 626] on link "Birth Information" at bounding box center [677, 626] width 954 height 17
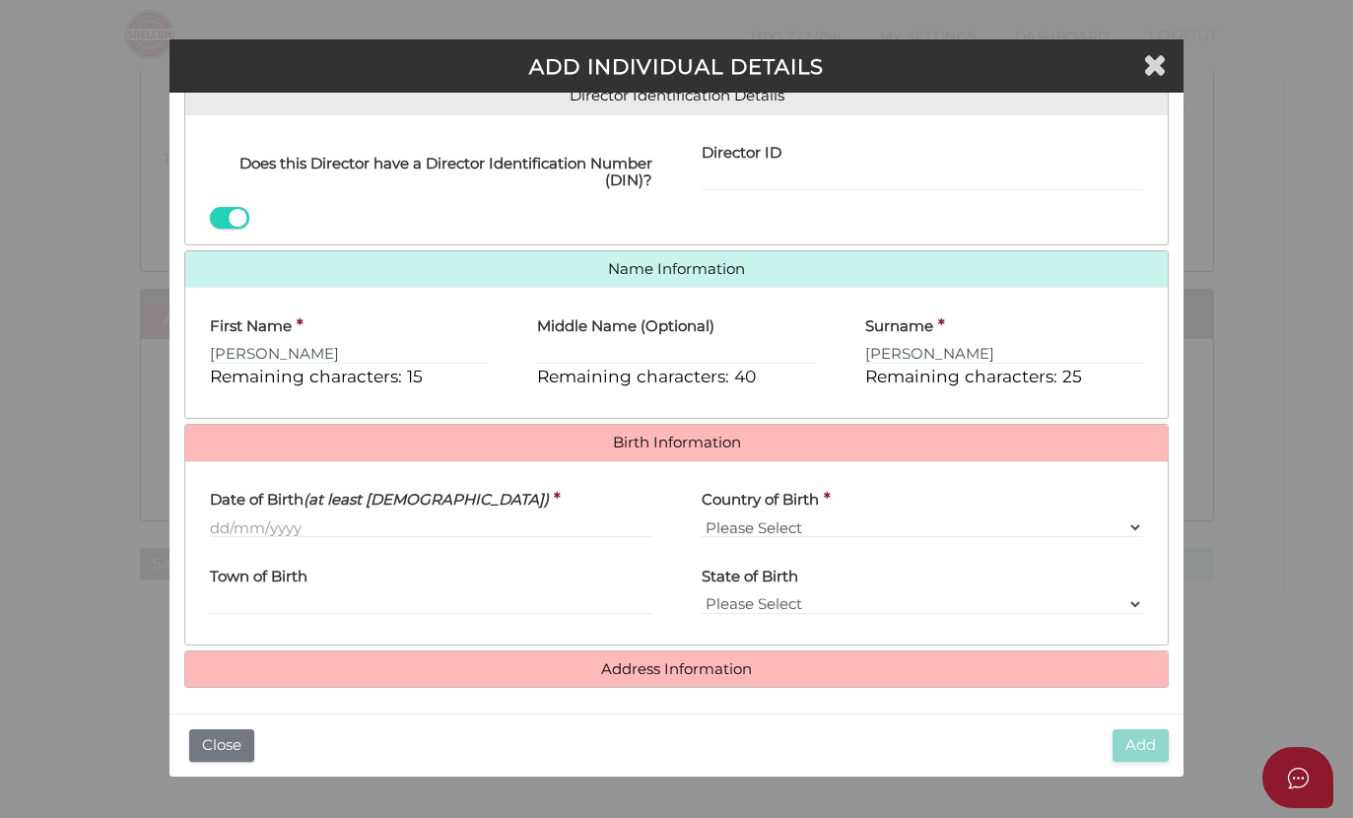
scroll to position [325, 0]
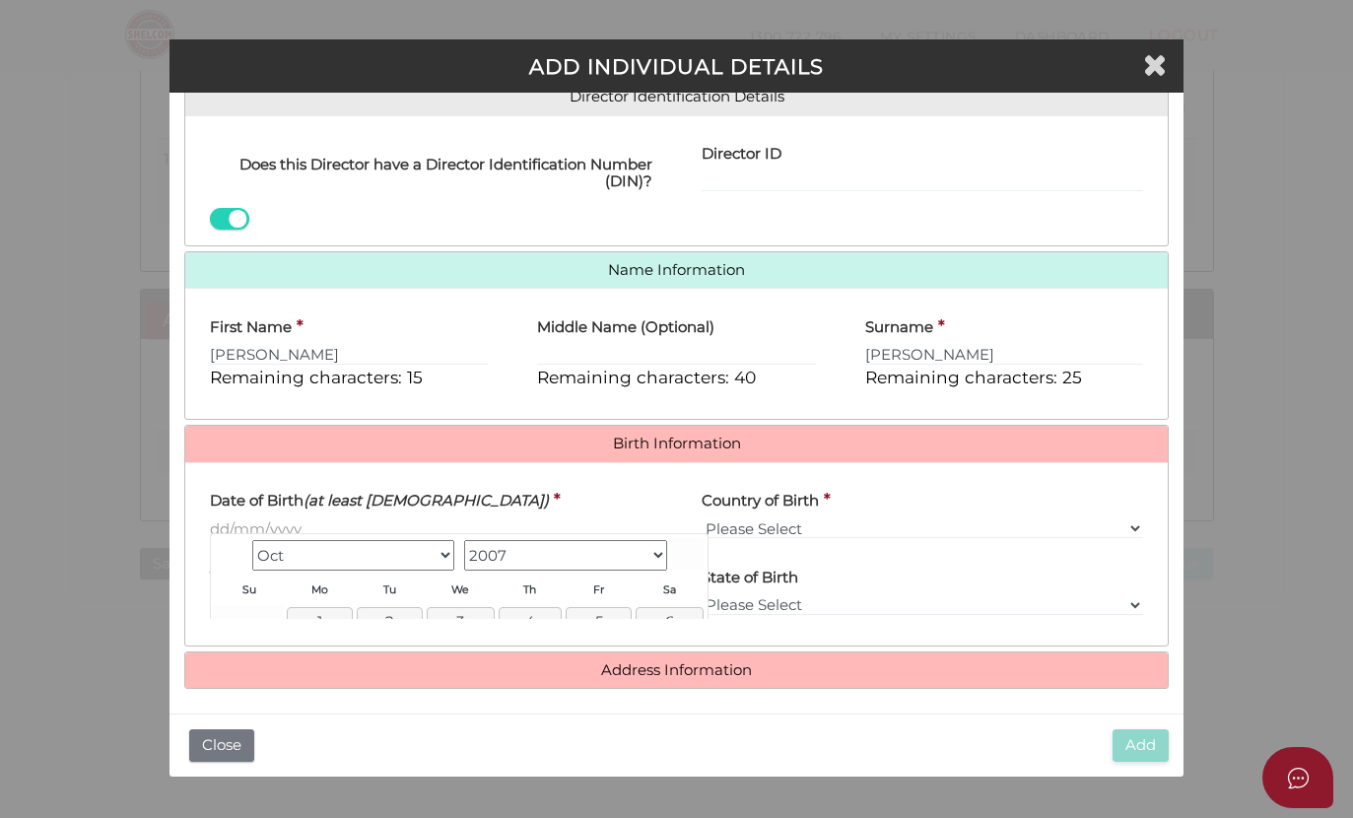
click at [338, 523] on input "Date of Birth (at least [DEMOGRAPHIC_DATA])" at bounding box center [431, 528] width 442 height 22
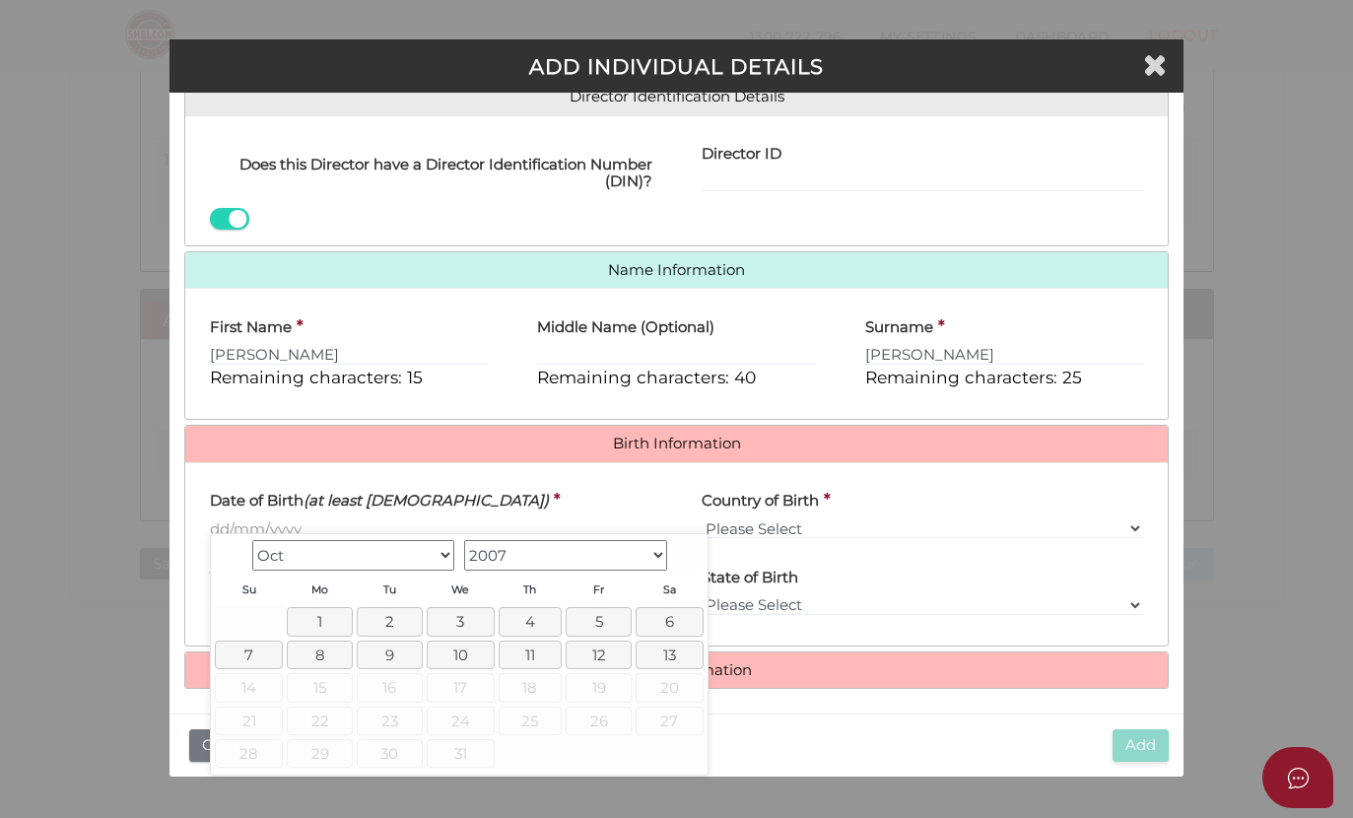
scroll to position [315, 0]
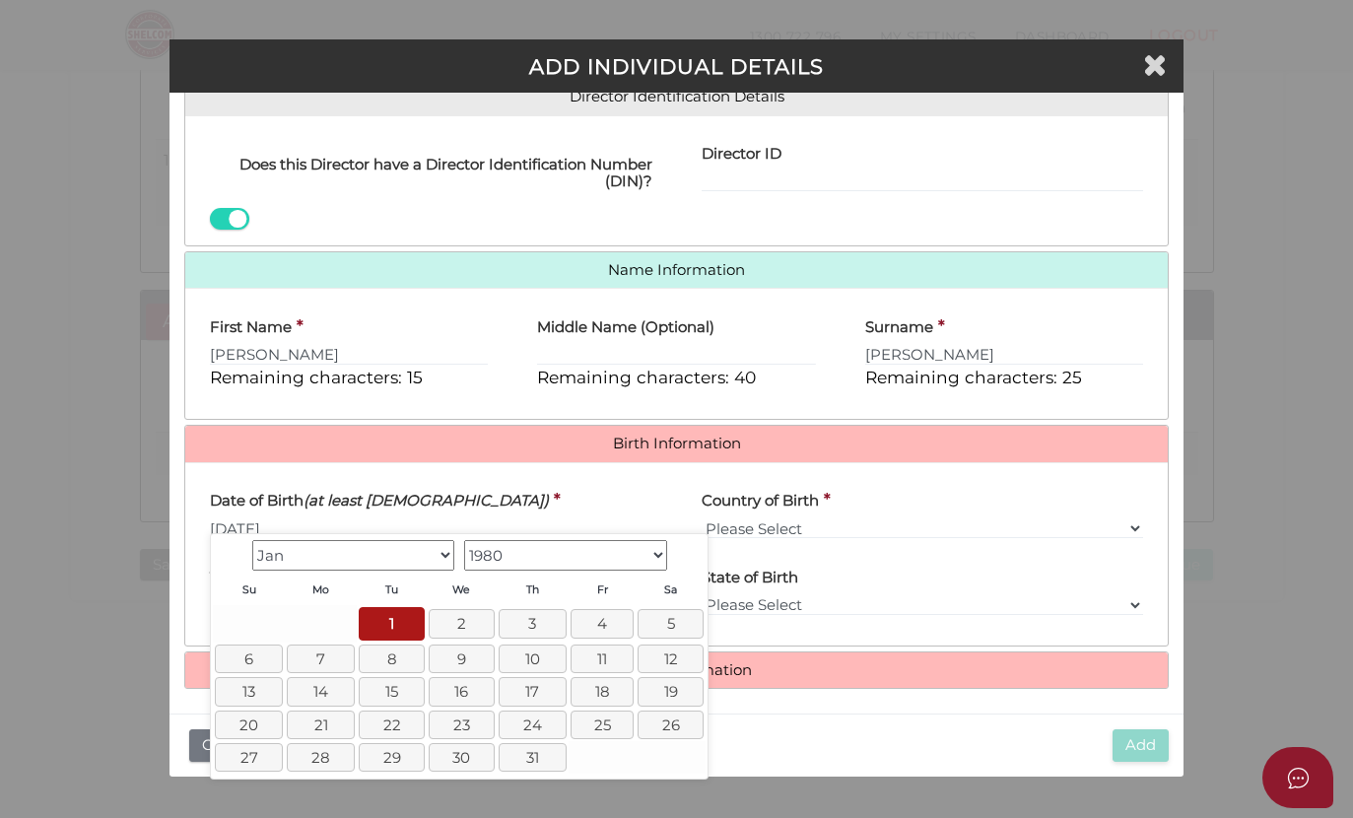
type input "[DATE]"
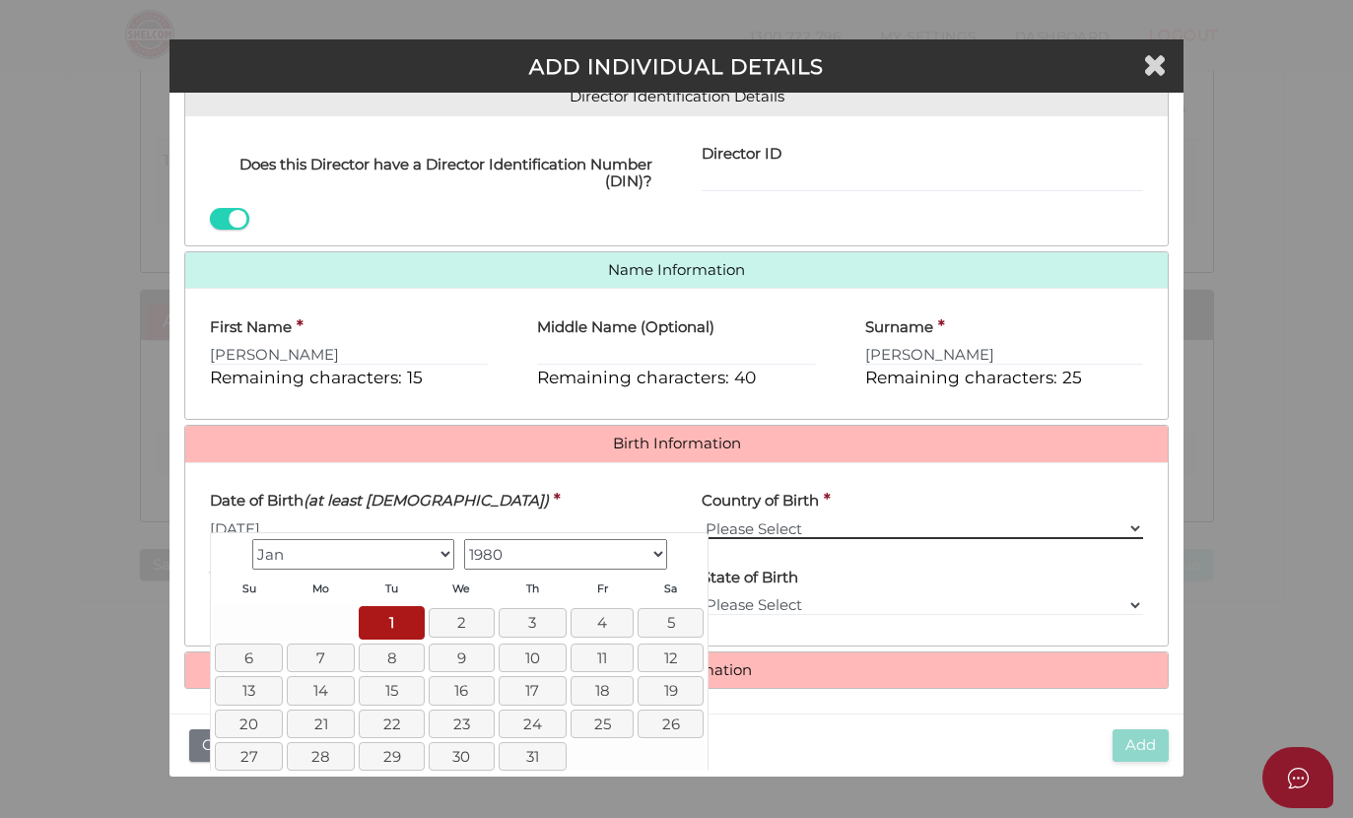
scroll to position [316, 0]
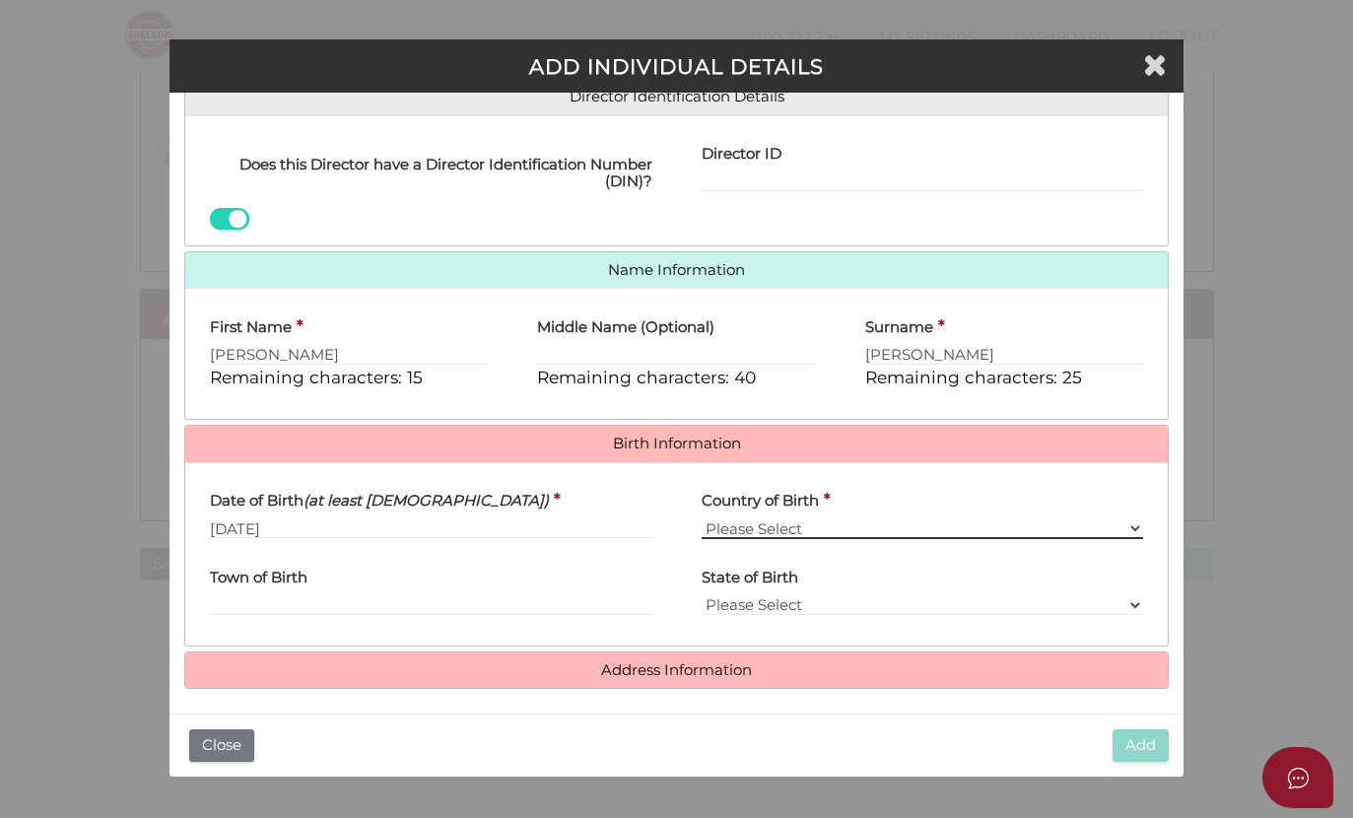
select select "[GEOGRAPHIC_DATA]"
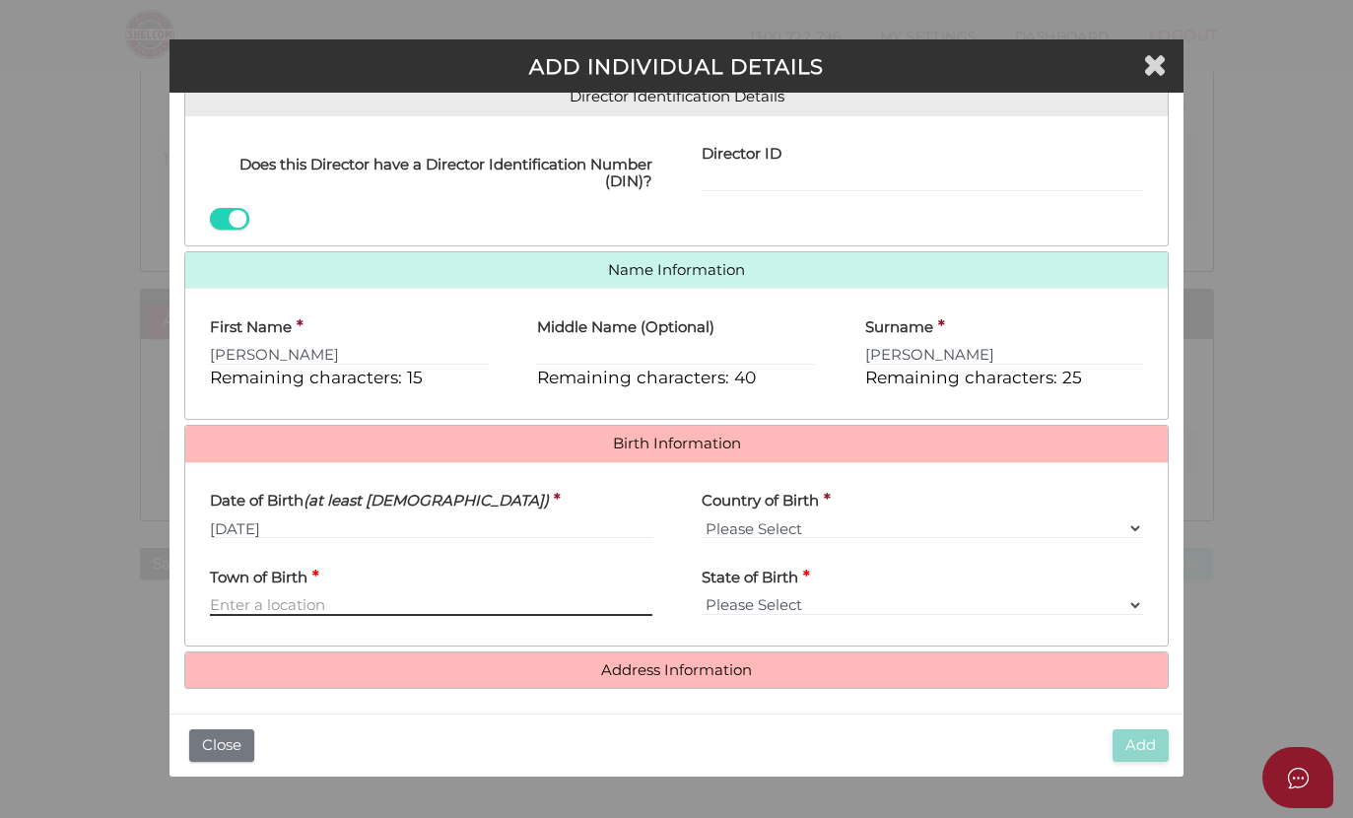
click at [286, 594] on input "Town of Birth" at bounding box center [431, 605] width 442 height 22
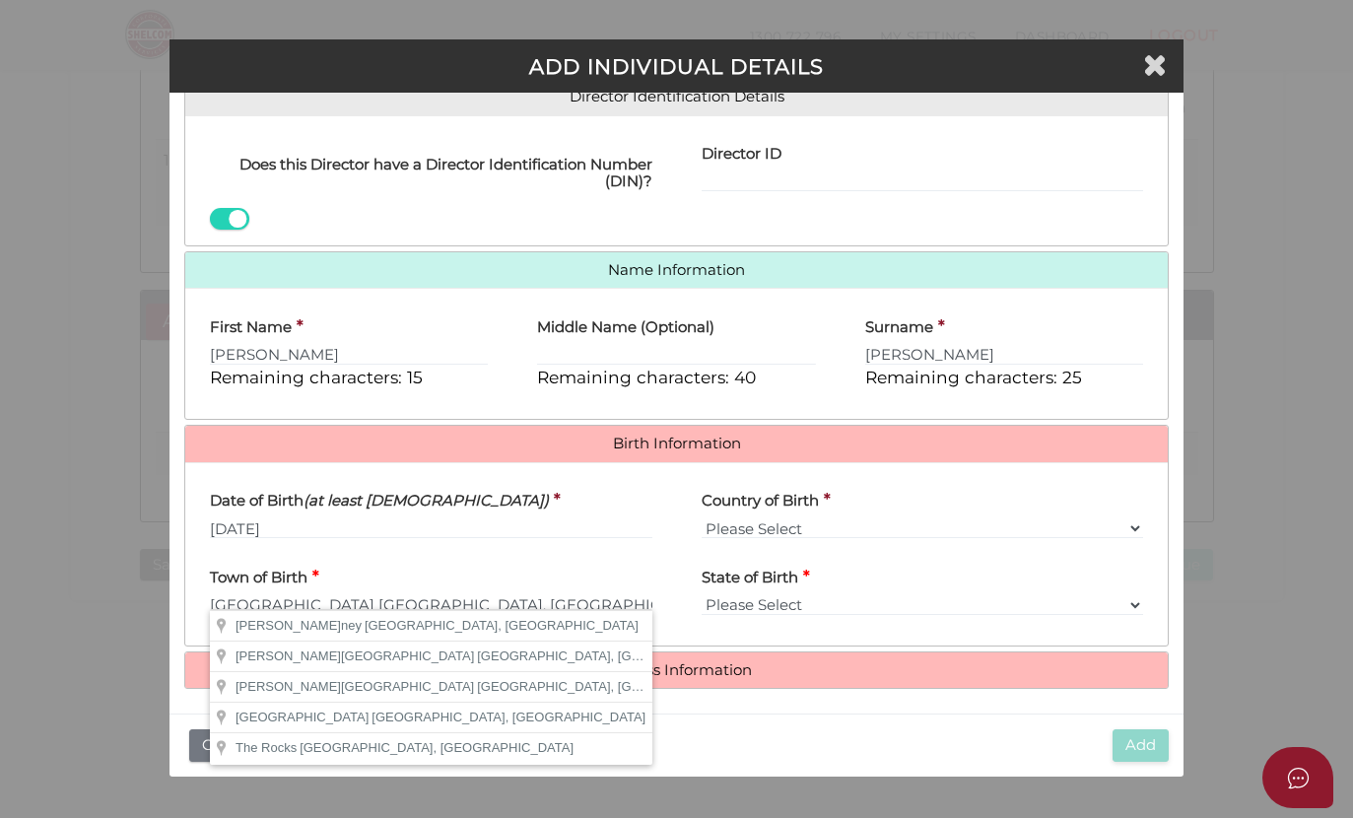
type input "[GEOGRAPHIC_DATA]"
select select "[GEOGRAPHIC_DATA]"
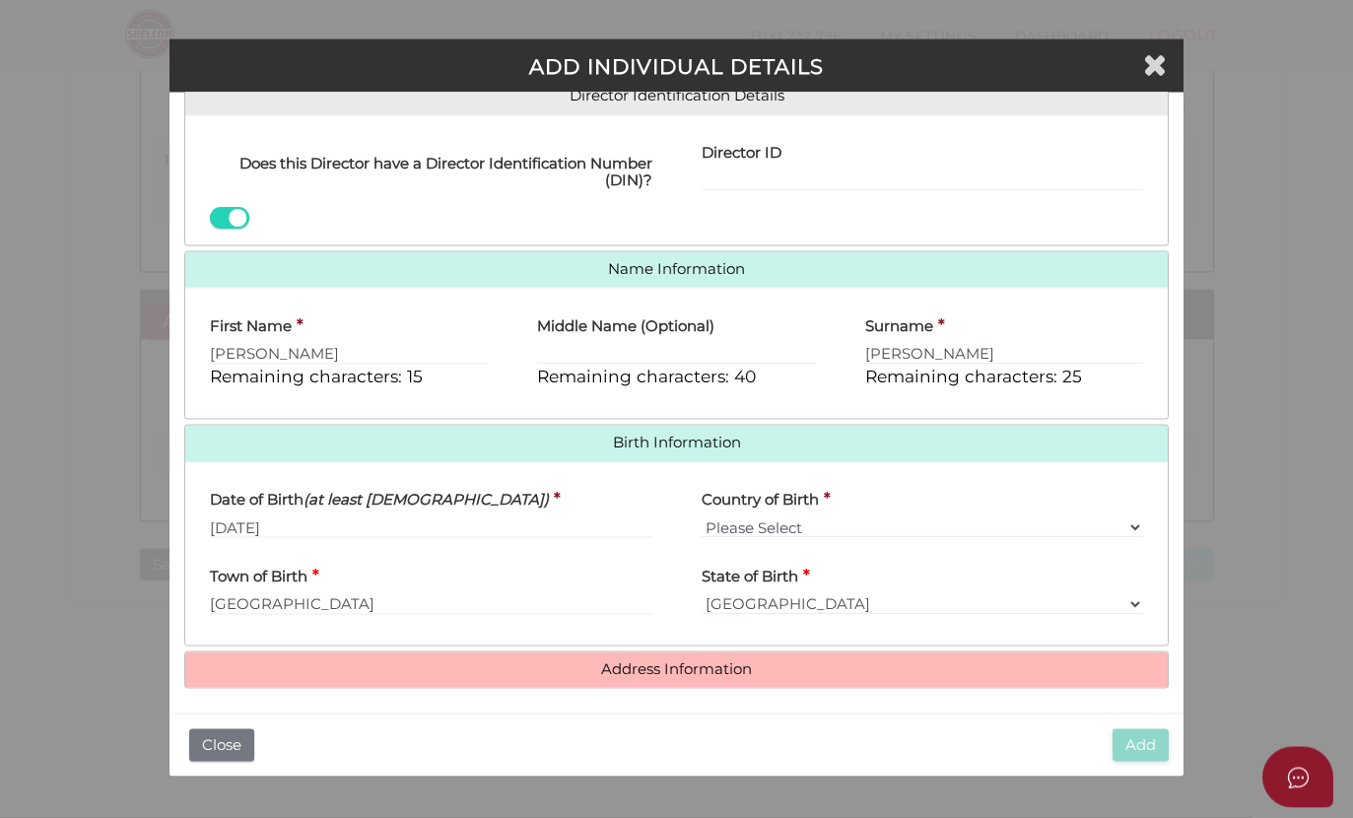
click at [638, 662] on link "Address Information" at bounding box center [677, 670] width 954 height 17
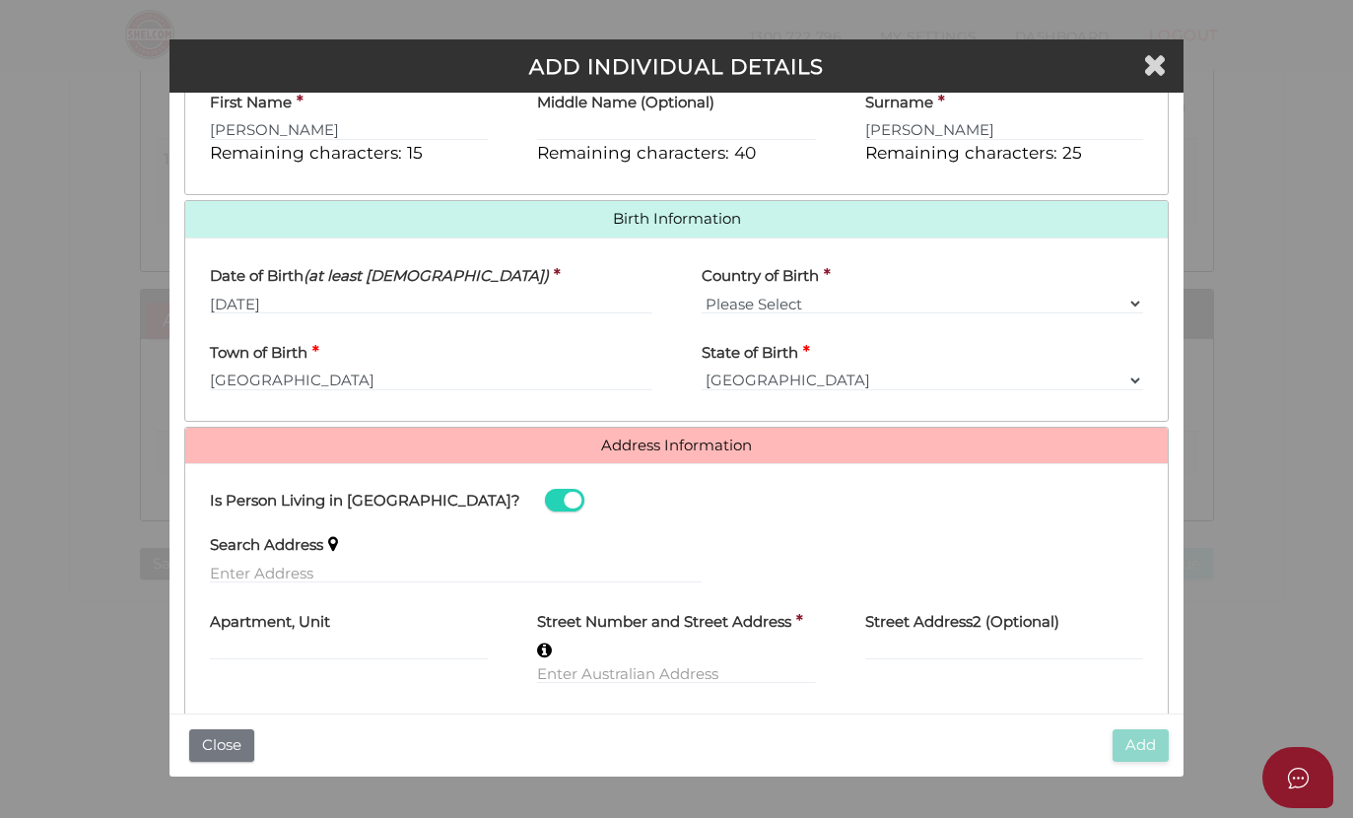
scroll to position [559, 0]
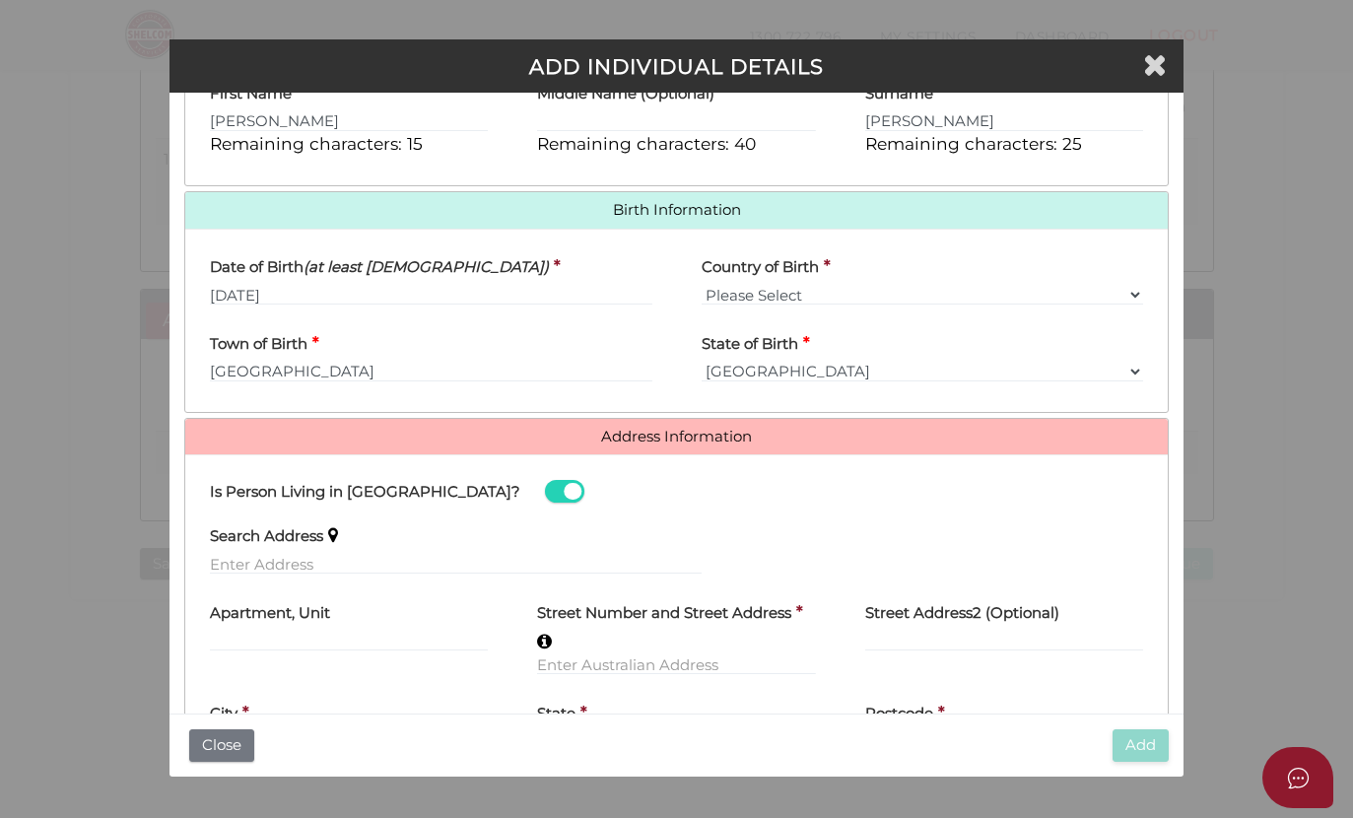
click at [545, 487] on span at bounding box center [564, 491] width 39 height 23
click at [0, 0] on input "checkbox" at bounding box center [0, 0] width 0 height 0
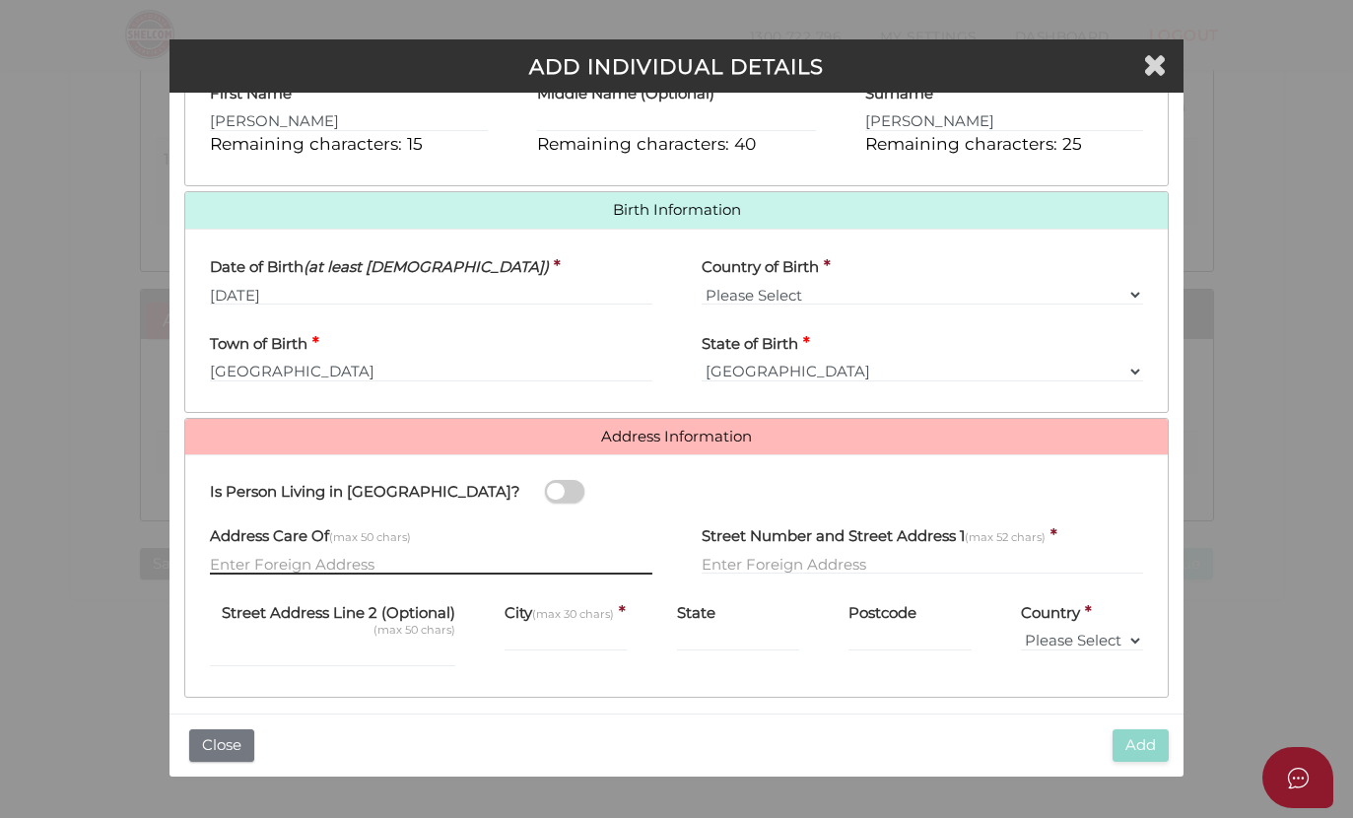
click at [247, 553] on input "text" at bounding box center [431, 564] width 442 height 22
type input "5"
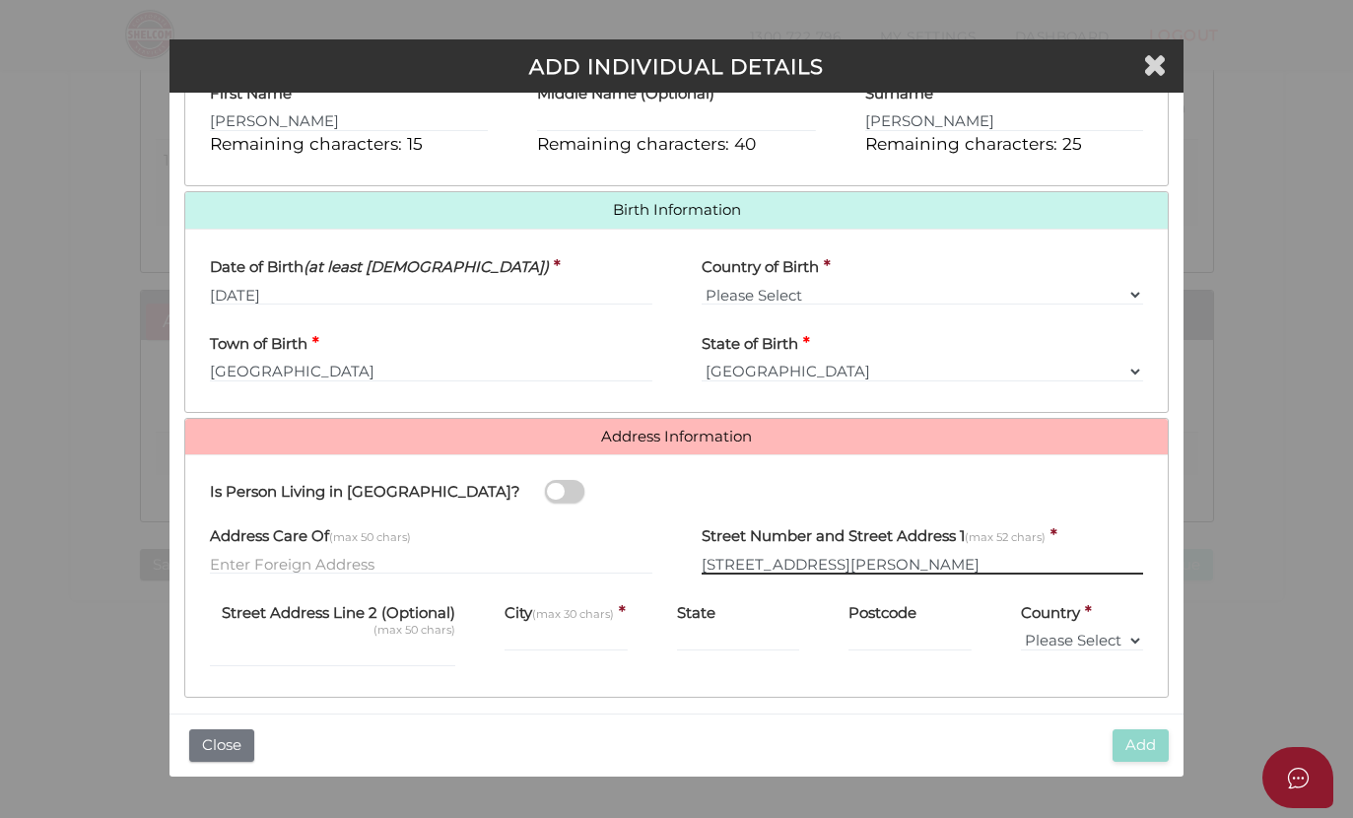
type input "54 Hulse Road"
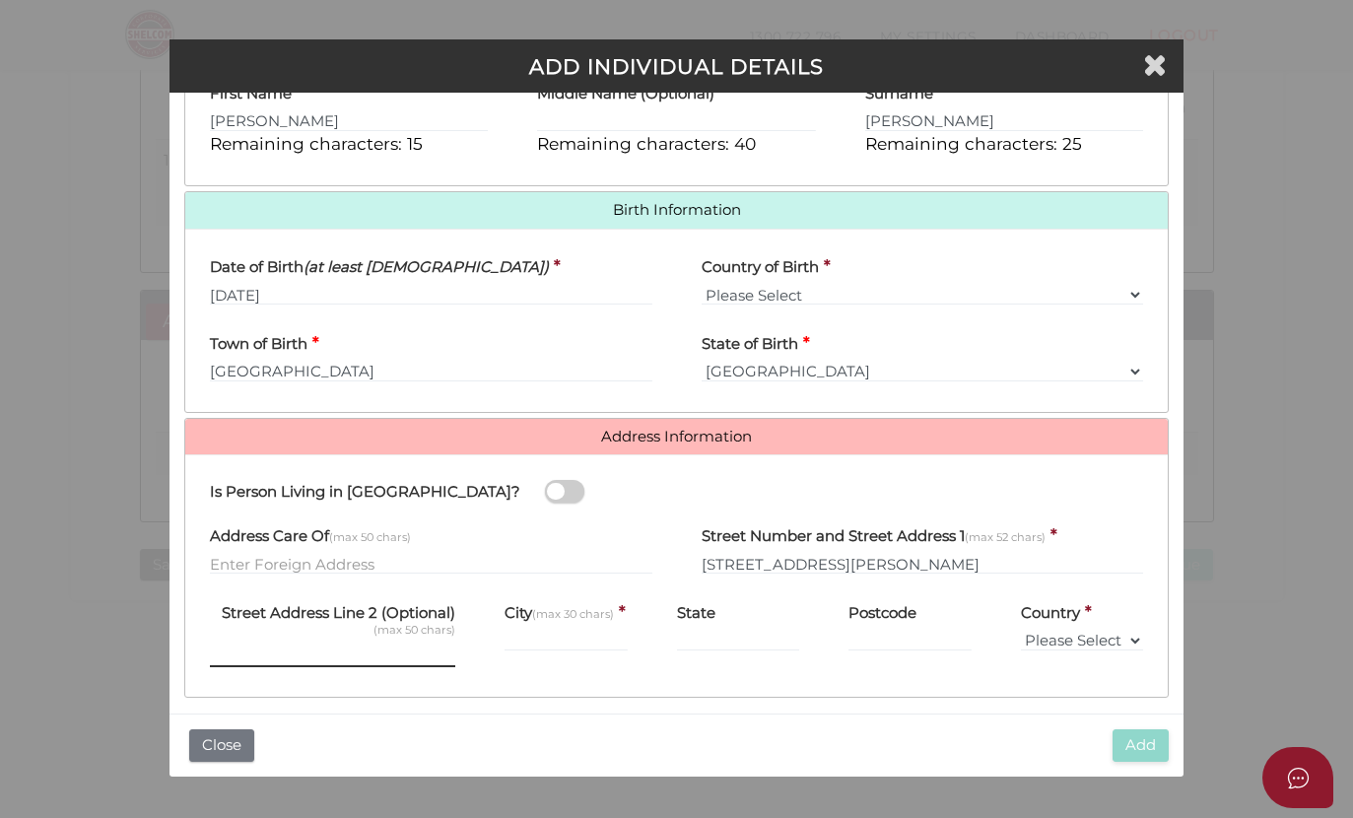
scroll to position [491, 0]
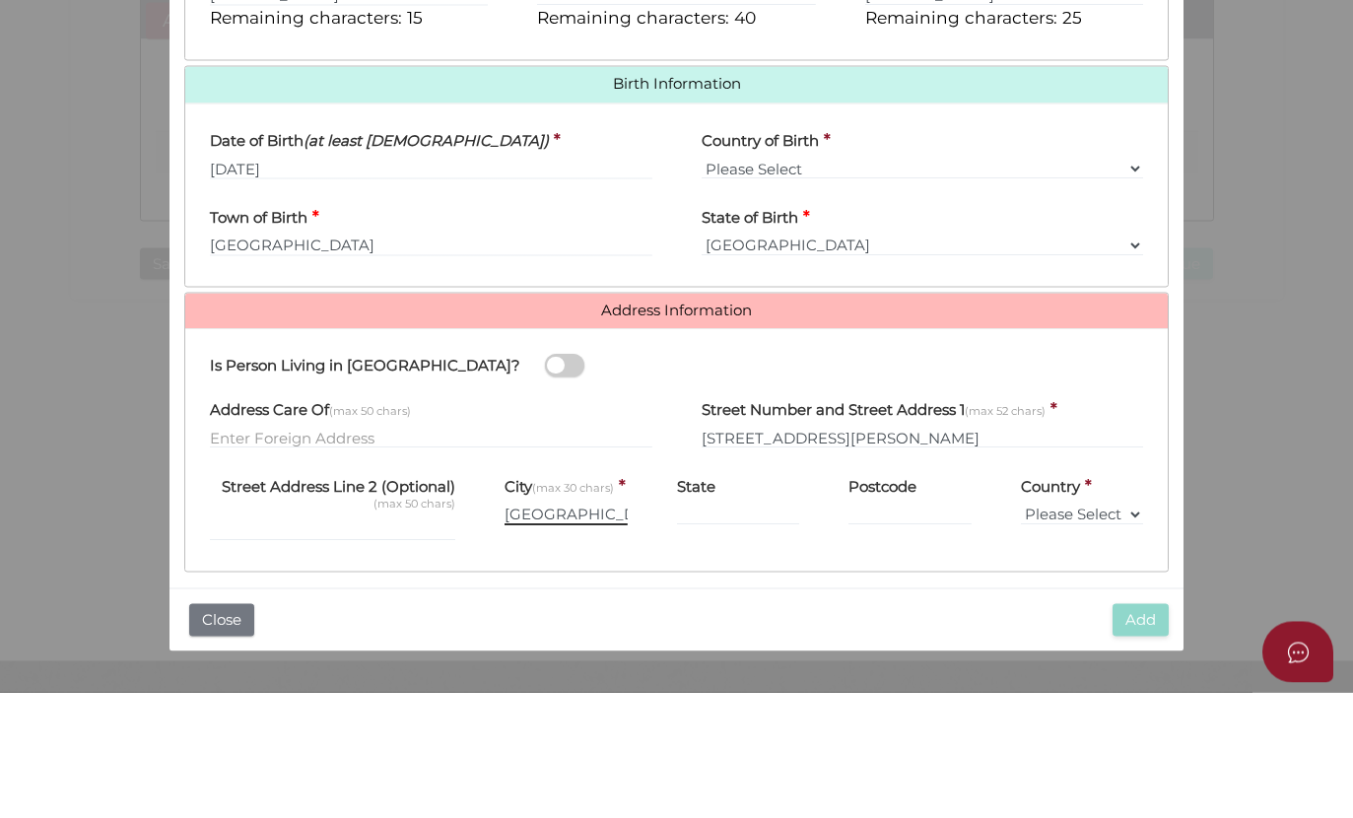
type input "Salisbury"
type input "Wilts"
type input "sp13nt"
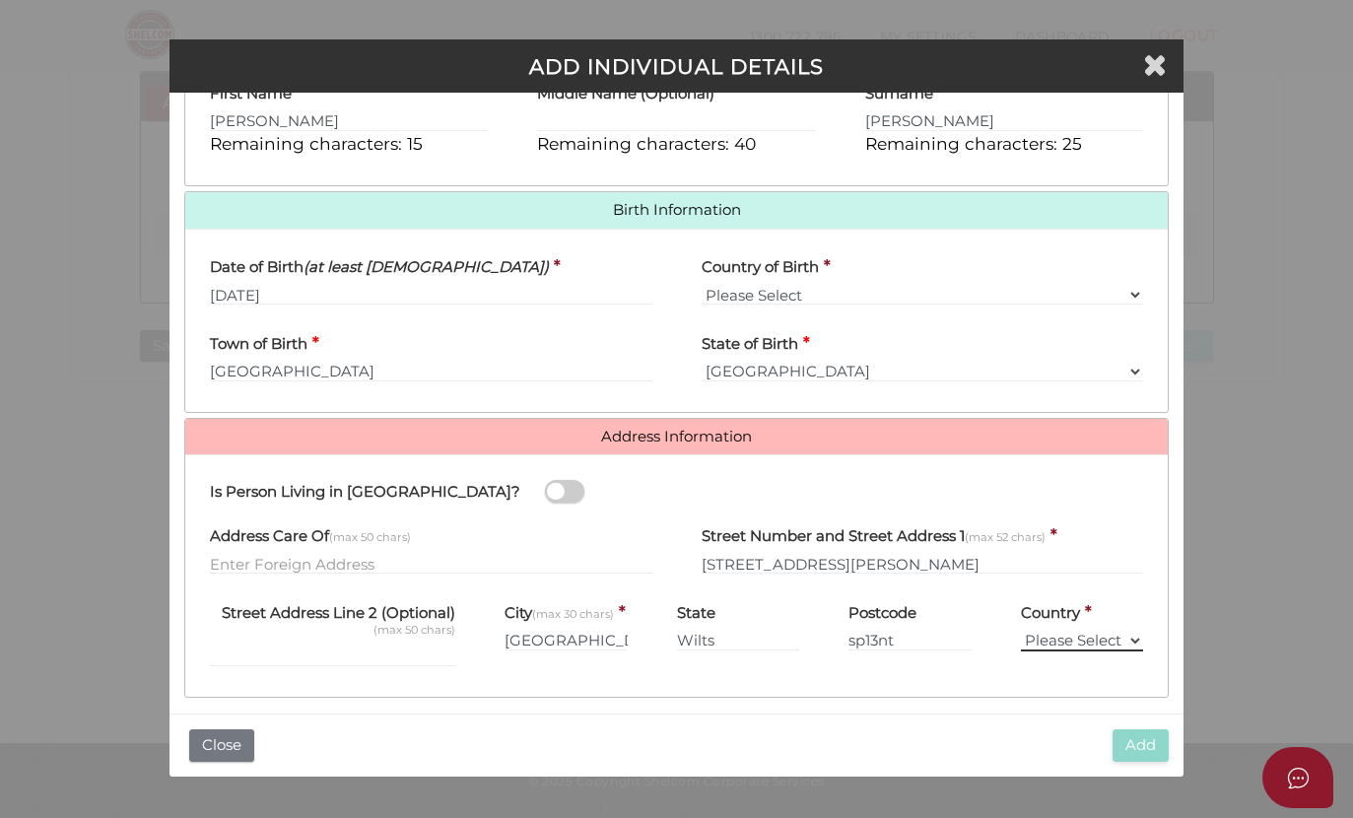
select select "[GEOGRAPHIC_DATA]"
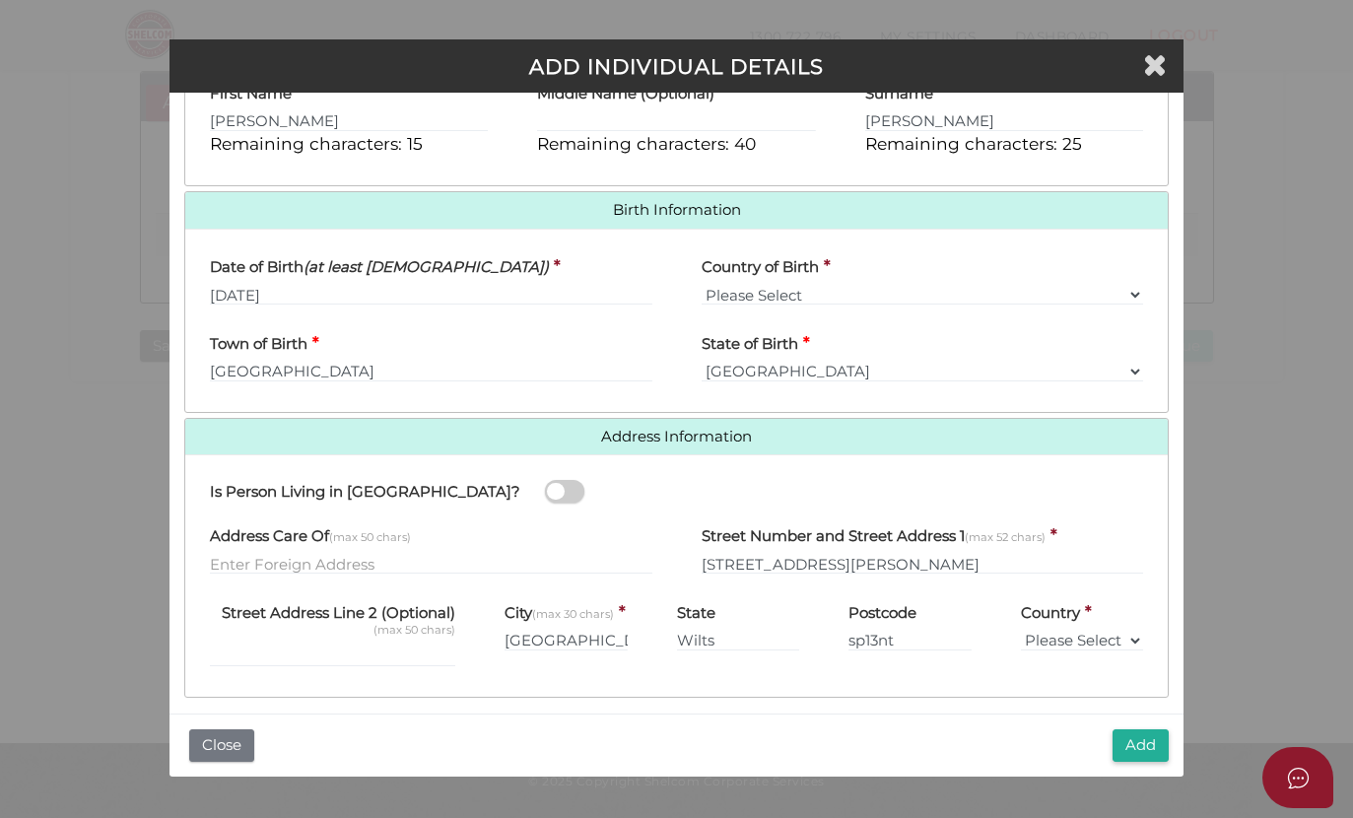
click at [1143, 747] on button "Add" at bounding box center [1140, 745] width 56 height 33
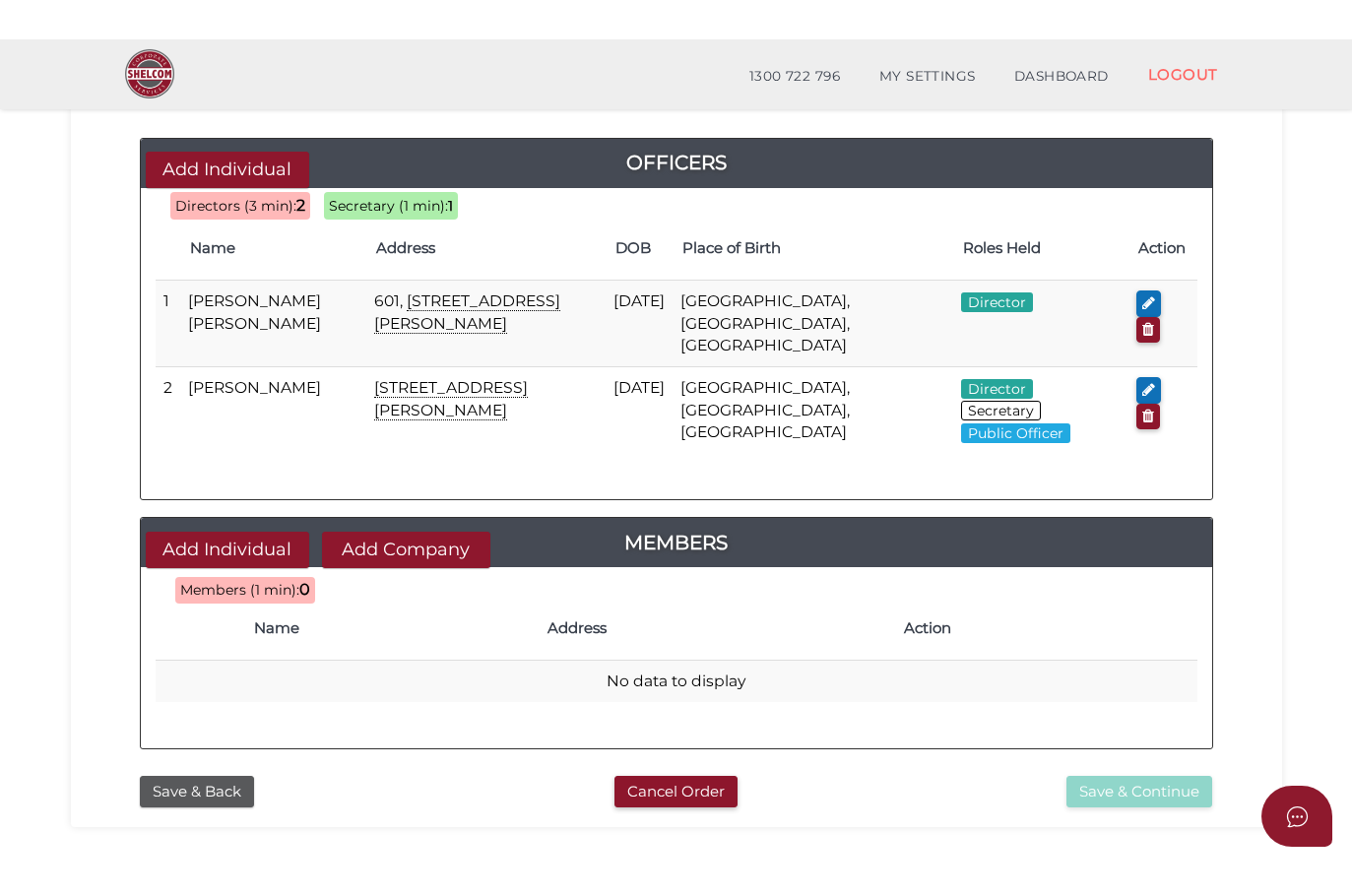
scroll to position [119, 0]
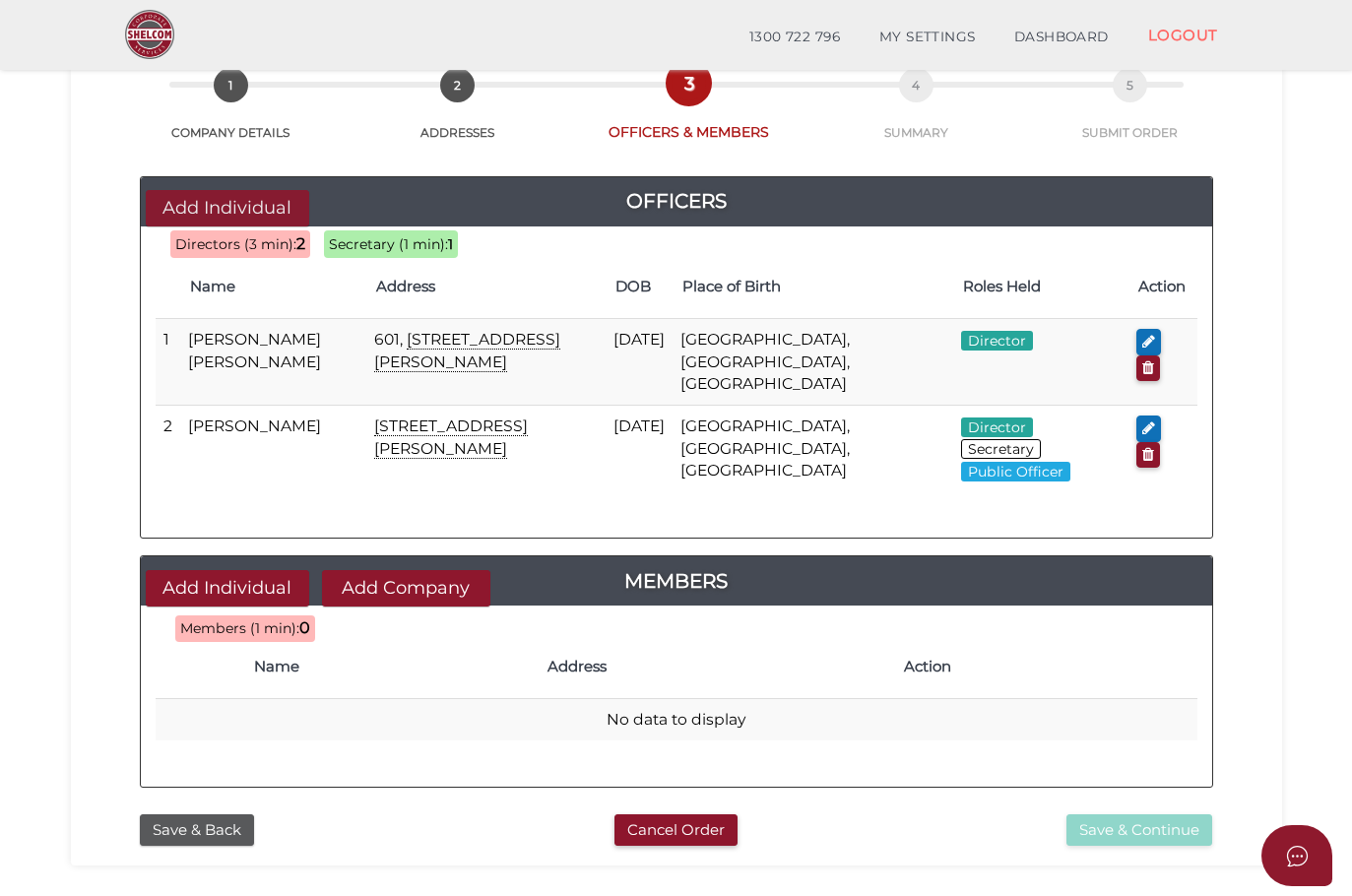
click at [202, 204] on button "Add Individual" at bounding box center [228, 208] width 164 height 36
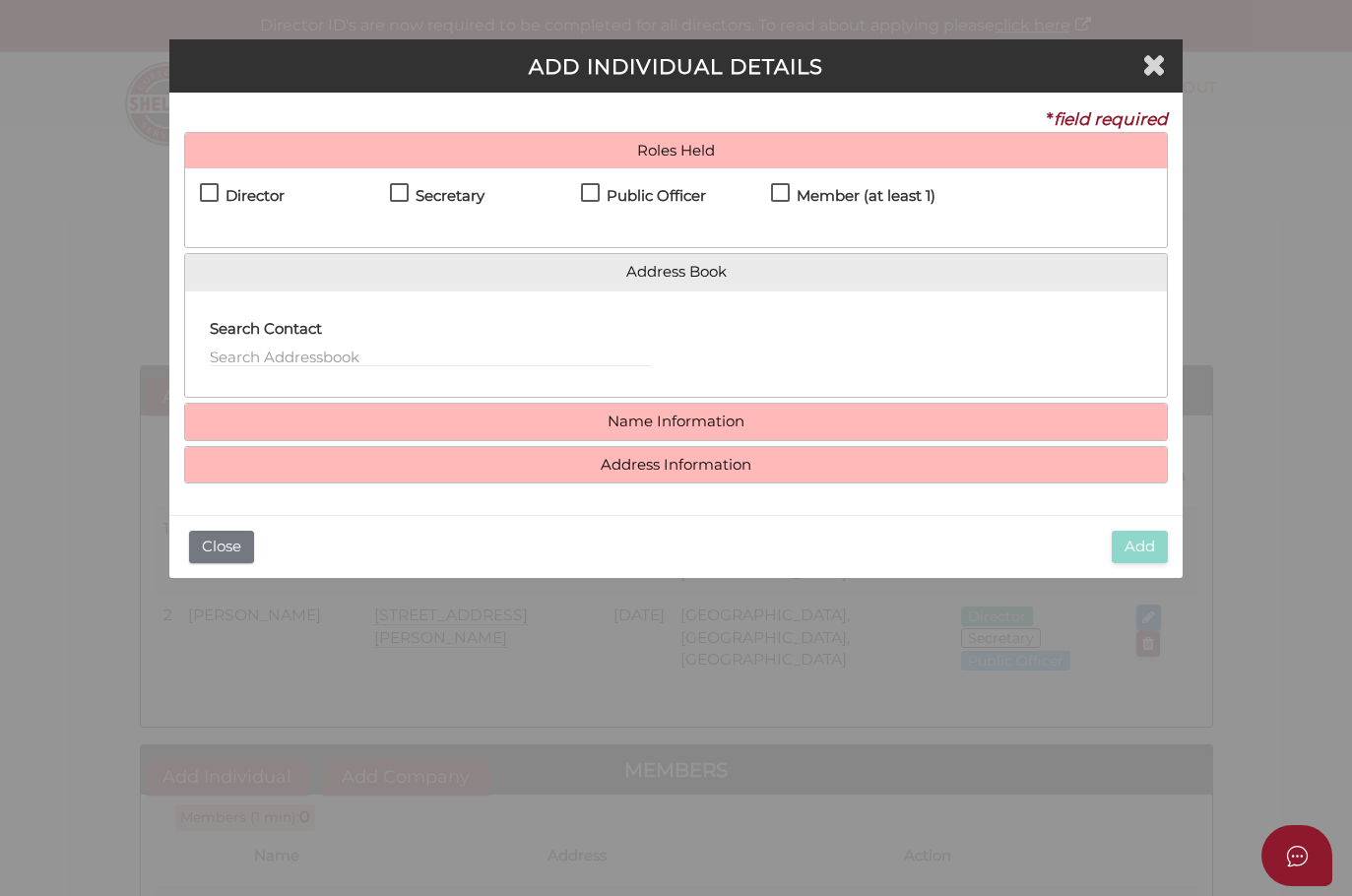
click at [251, 195] on h4 "Director" at bounding box center [255, 196] width 59 height 17
checkbox input "true"
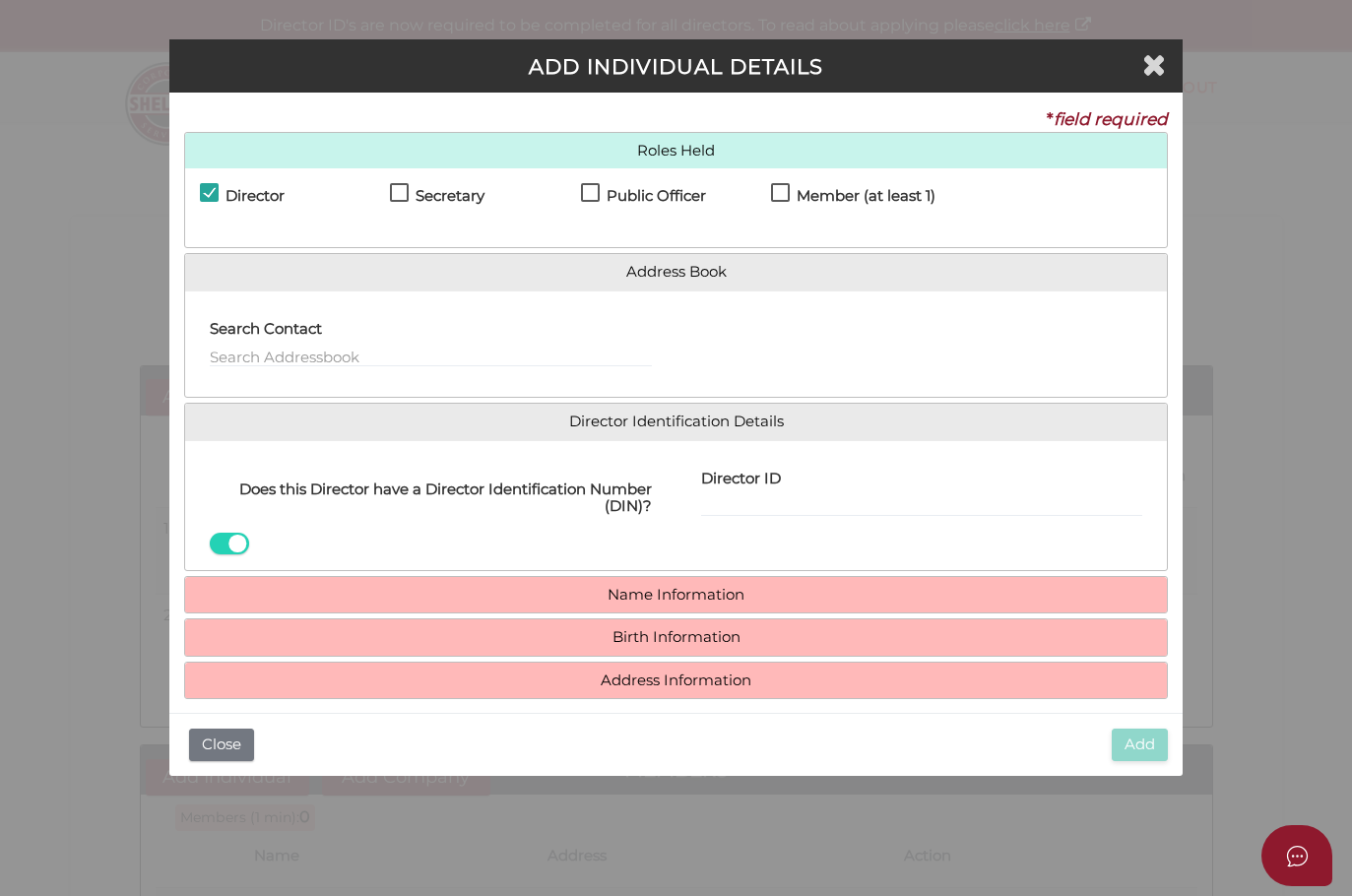
click at [427, 191] on h4 "Secretary" at bounding box center [450, 196] width 69 height 17
checkbox input "true"
click at [806, 194] on h4 "Member (at least 1)" at bounding box center [865, 196] width 139 height 17
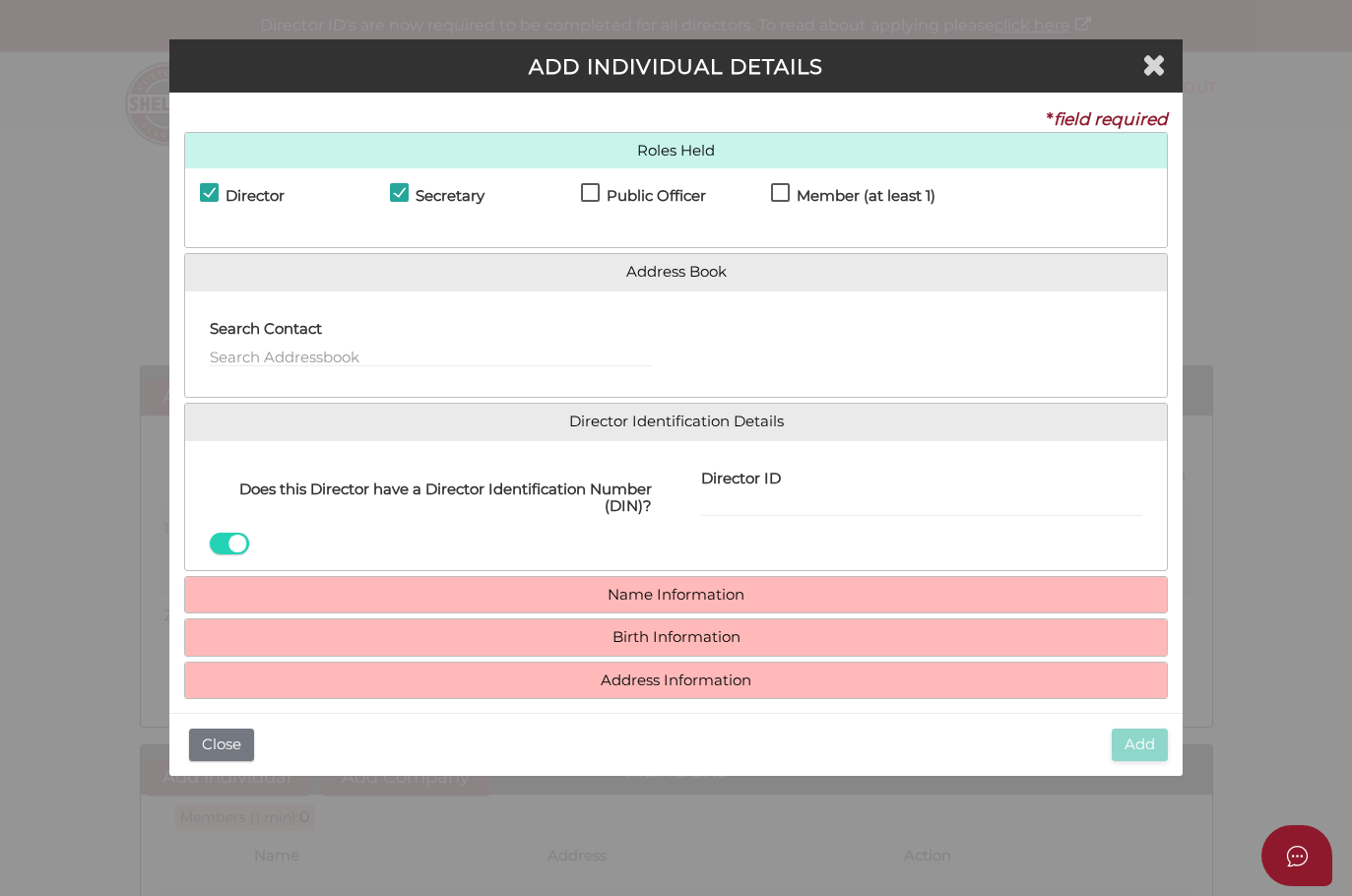
checkbox input "true"
click at [635, 599] on h4 "Name Information" at bounding box center [676, 594] width 982 height 36
click at [687, 588] on link "Name Information" at bounding box center [676, 594] width 953 height 17
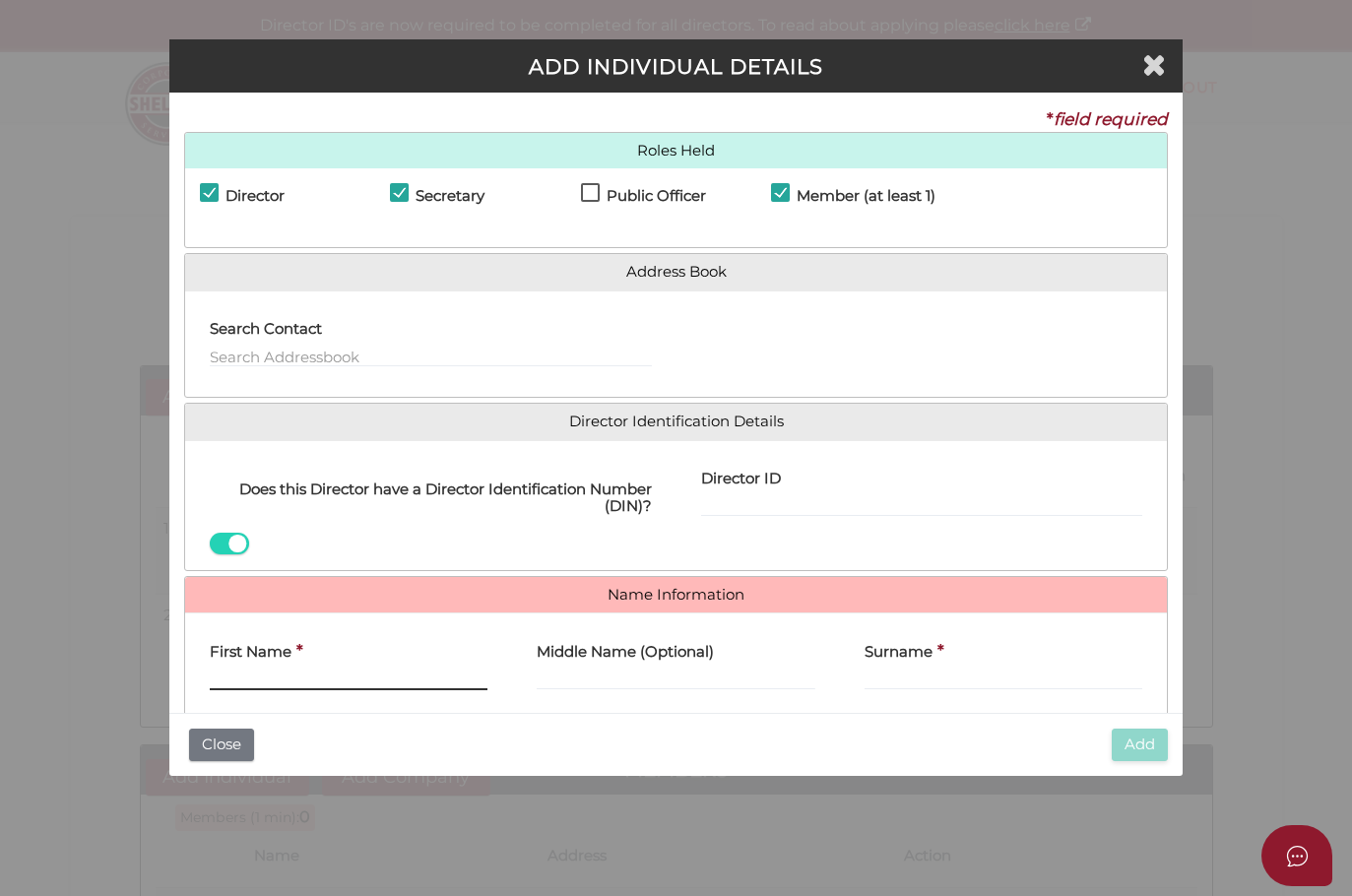
click at [234, 668] on input "First Name" at bounding box center [349, 679] width 279 height 22
type input "J"
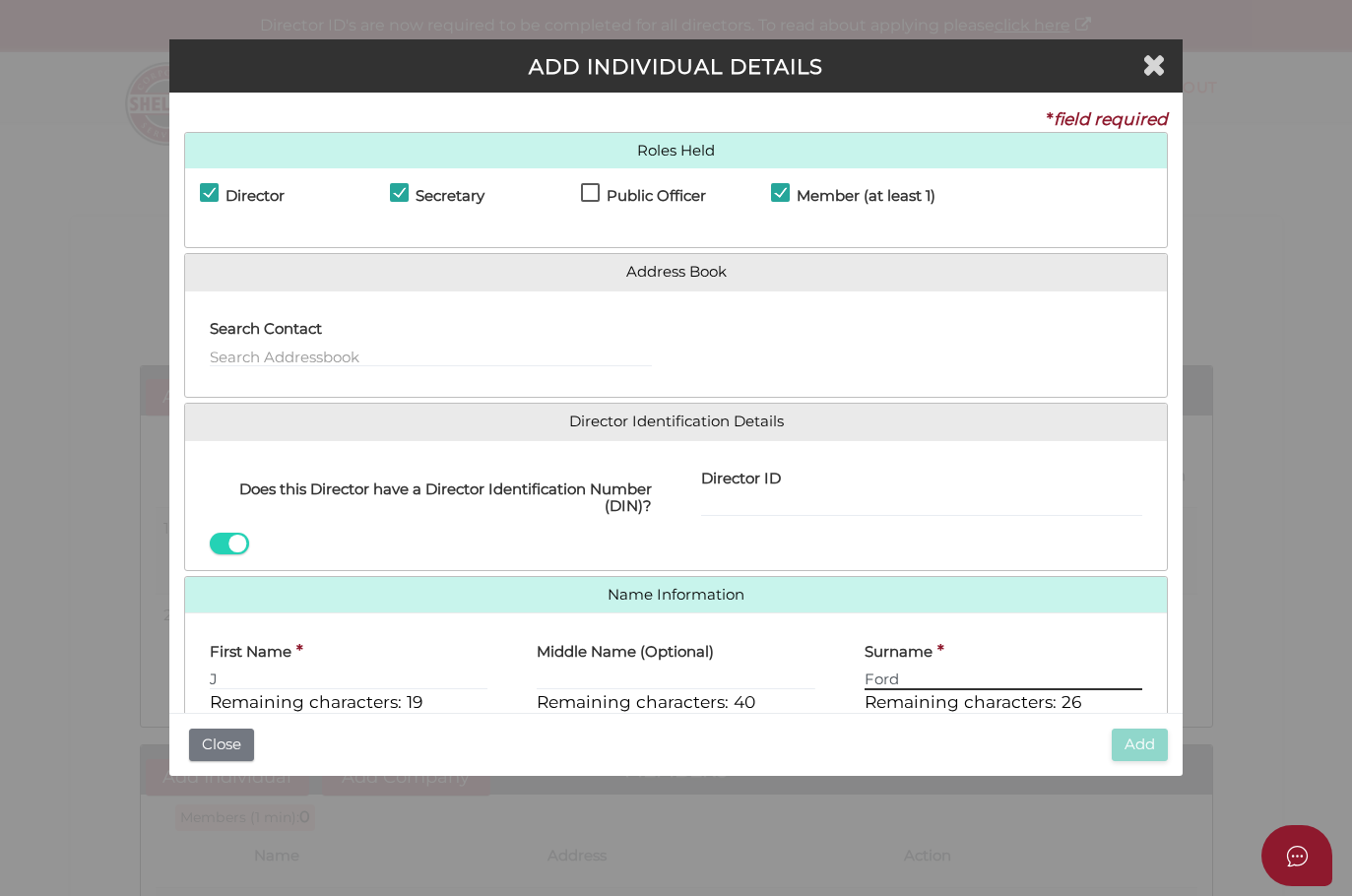
type input "Ford"
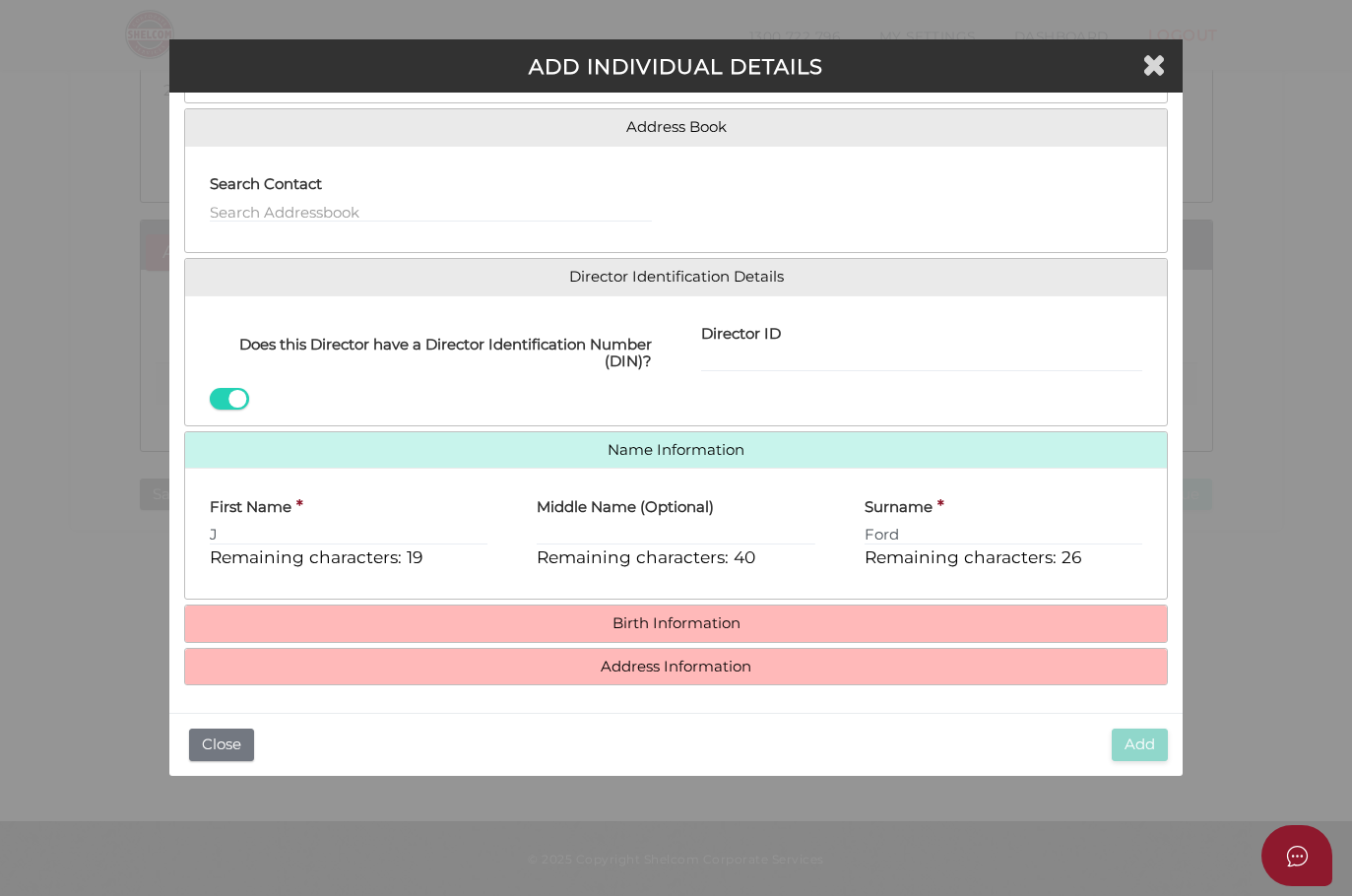
scroll to position [143, 0]
click at [516, 623] on link "Birth Information" at bounding box center [676, 625] width 953 height 17
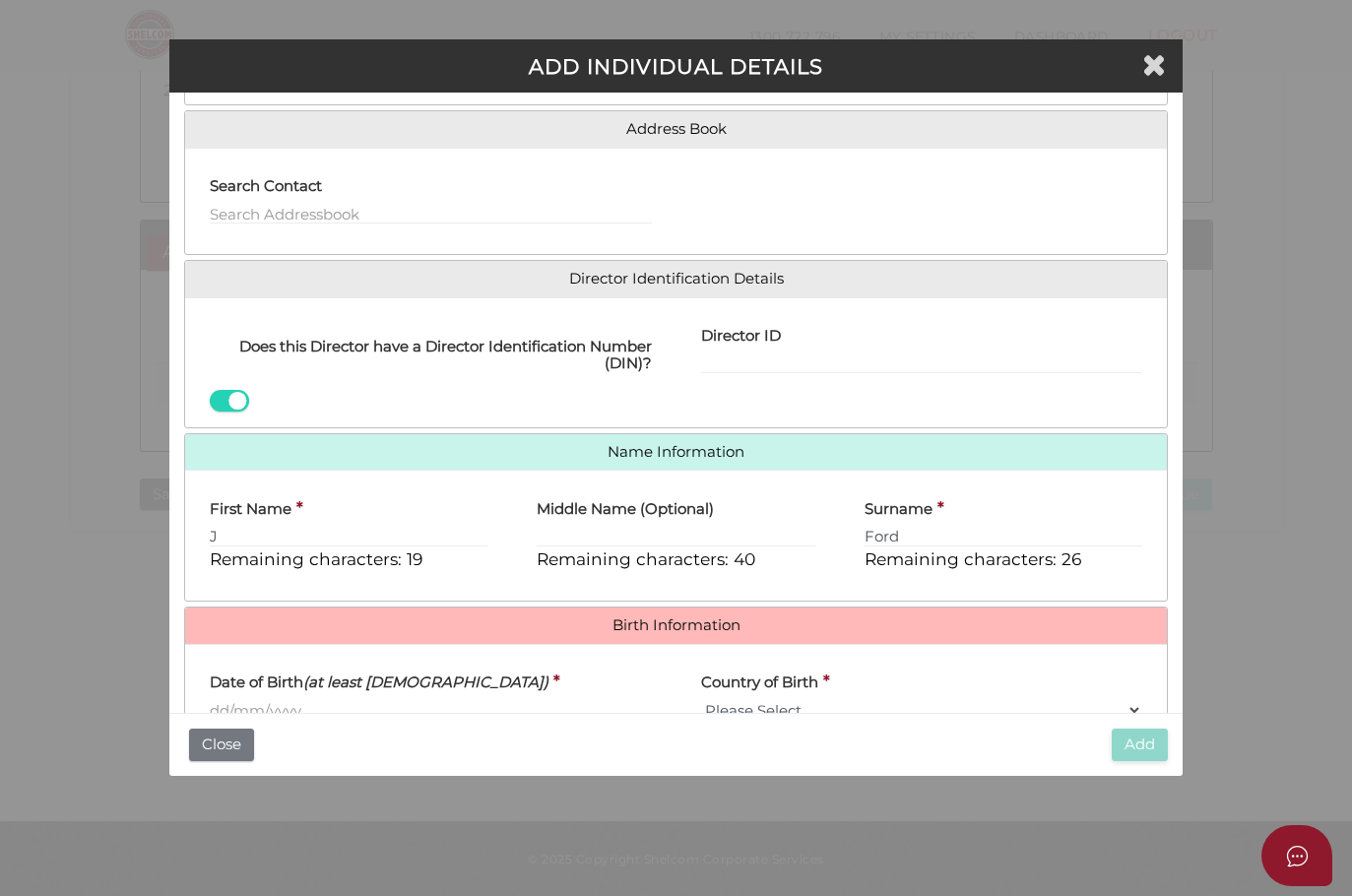
click at [294, 700] on input "Date of Birth (at least [DEMOGRAPHIC_DATA])" at bounding box center [431, 710] width 442 height 22
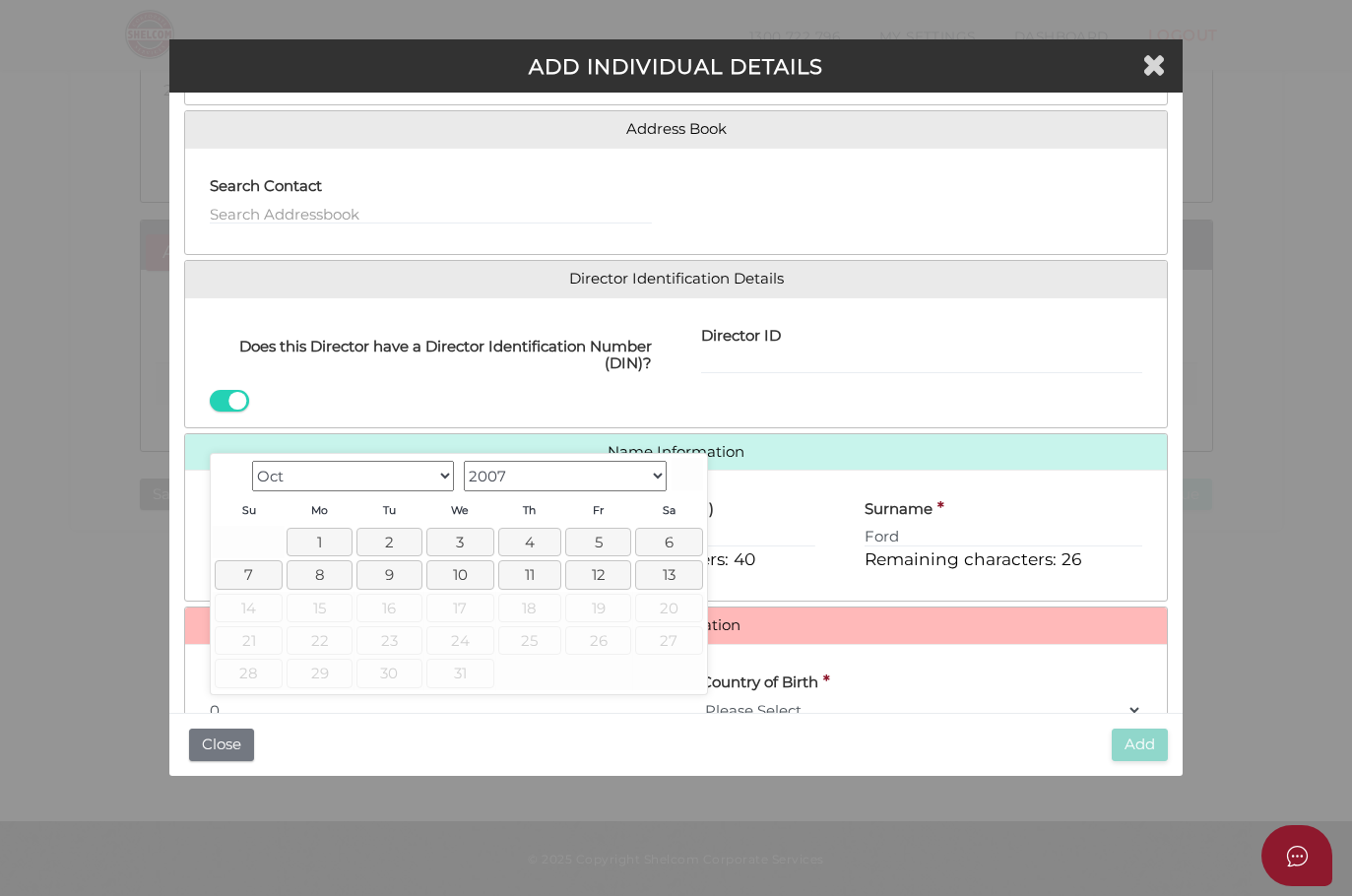
scroll to position [144, 0]
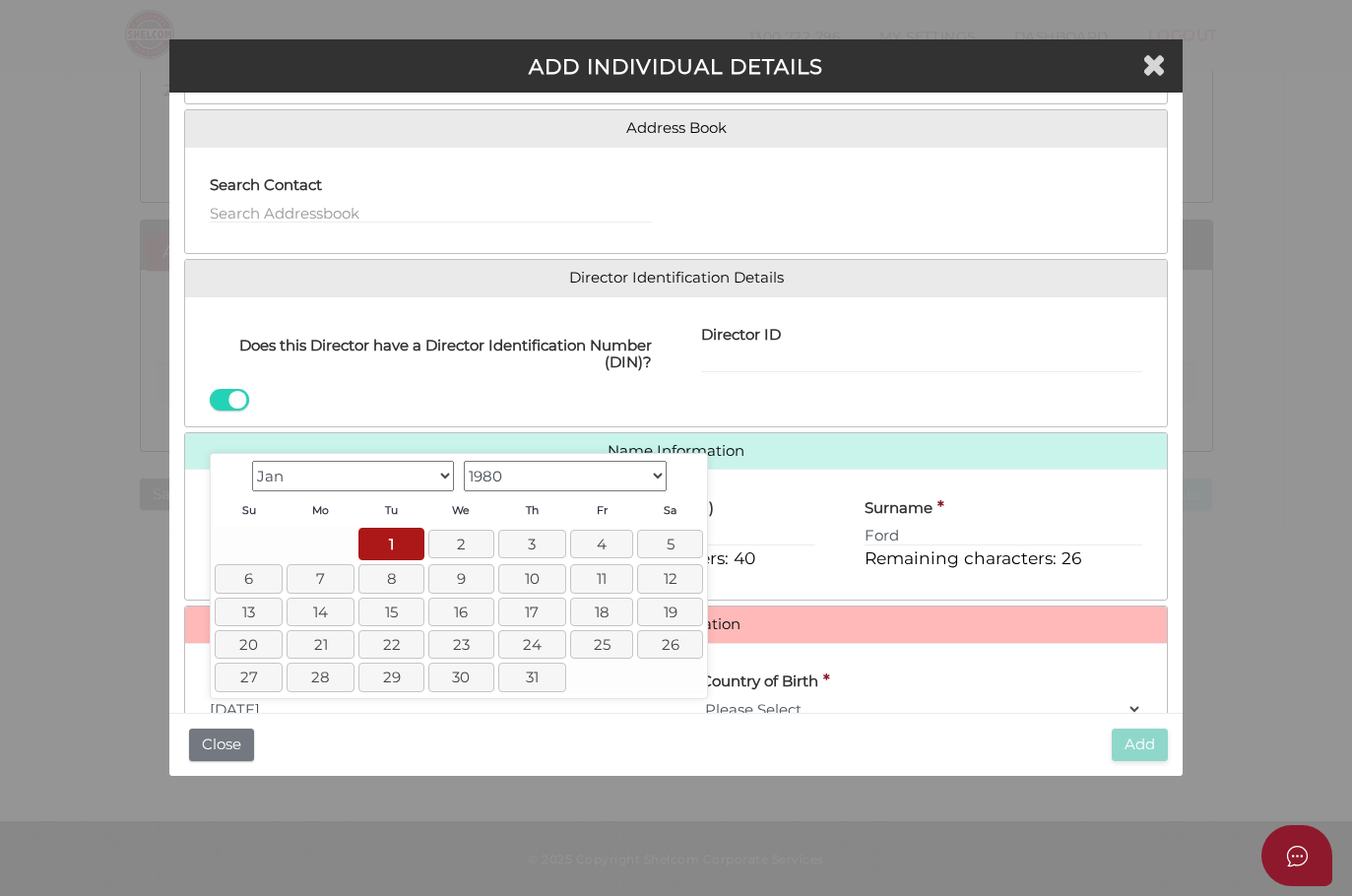
type input "[DATE]"
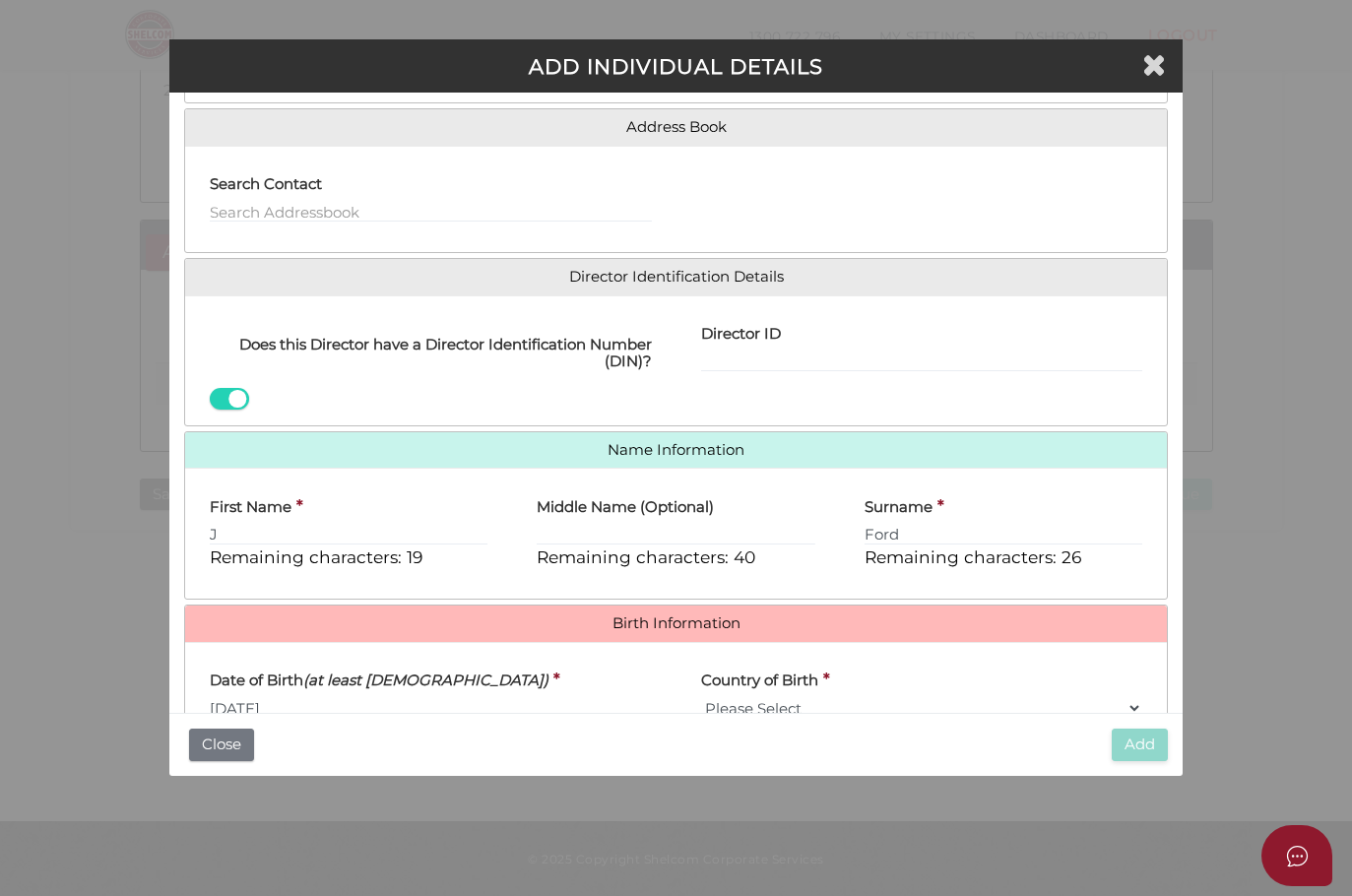
select select "[GEOGRAPHIC_DATA]"
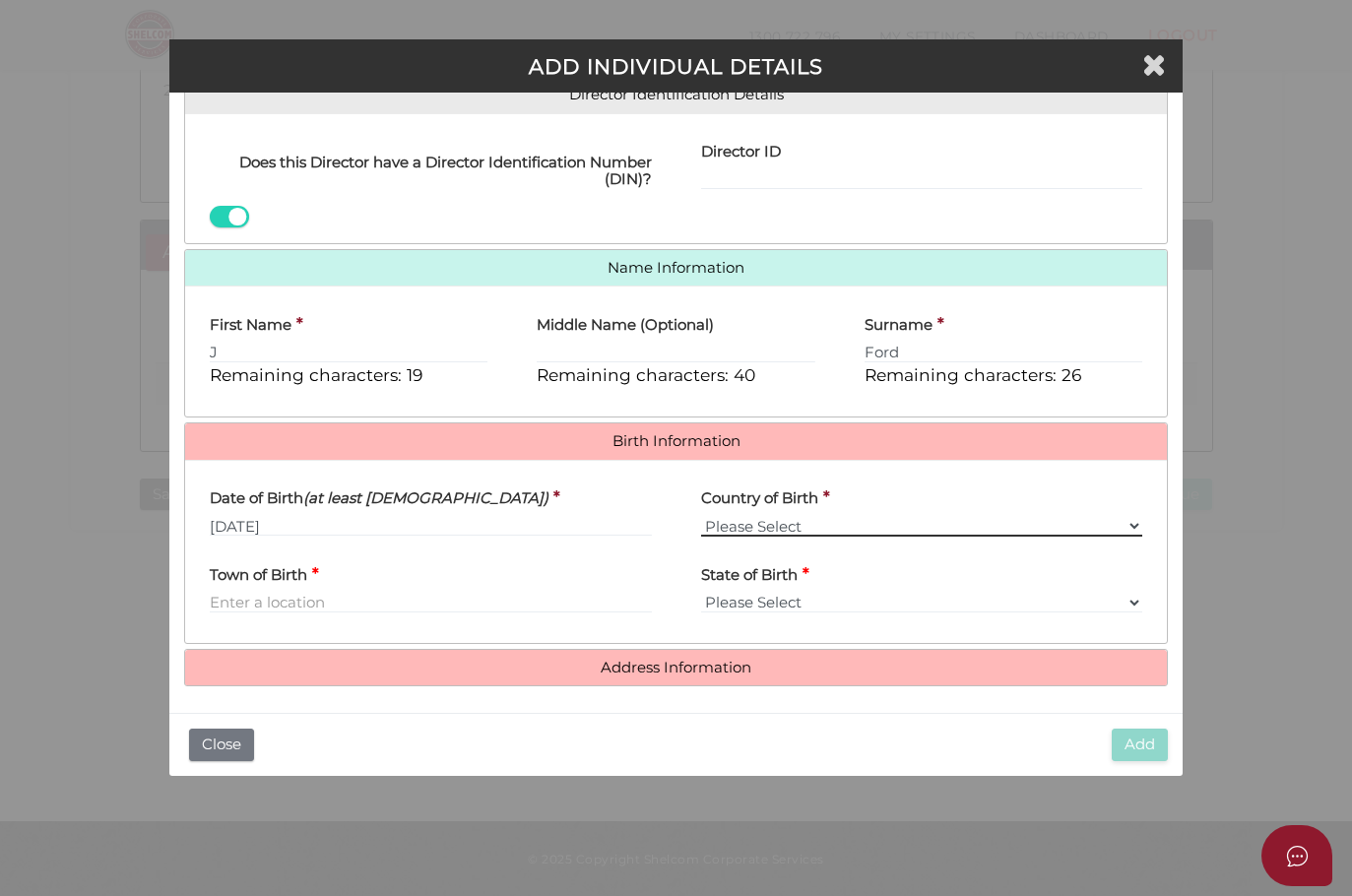
scroll to position [325, 0]
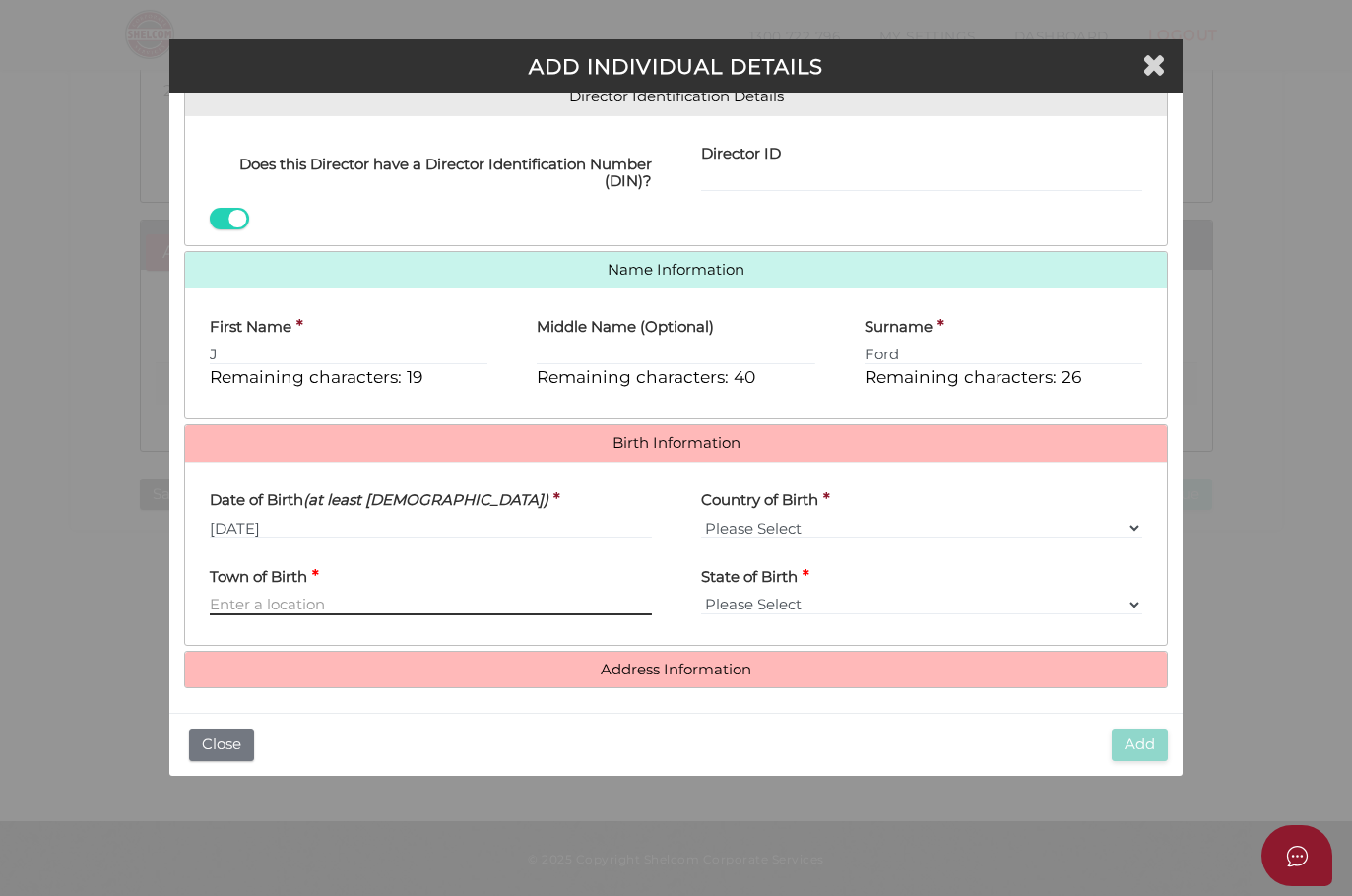
click at [313, 596] on input "Town of Birth" at bounding box center [431, 604] width 442 height 22
type input "[GEOGRAPHIC_DATA]"
select select "[GEOGRAPHIC_DATA]"
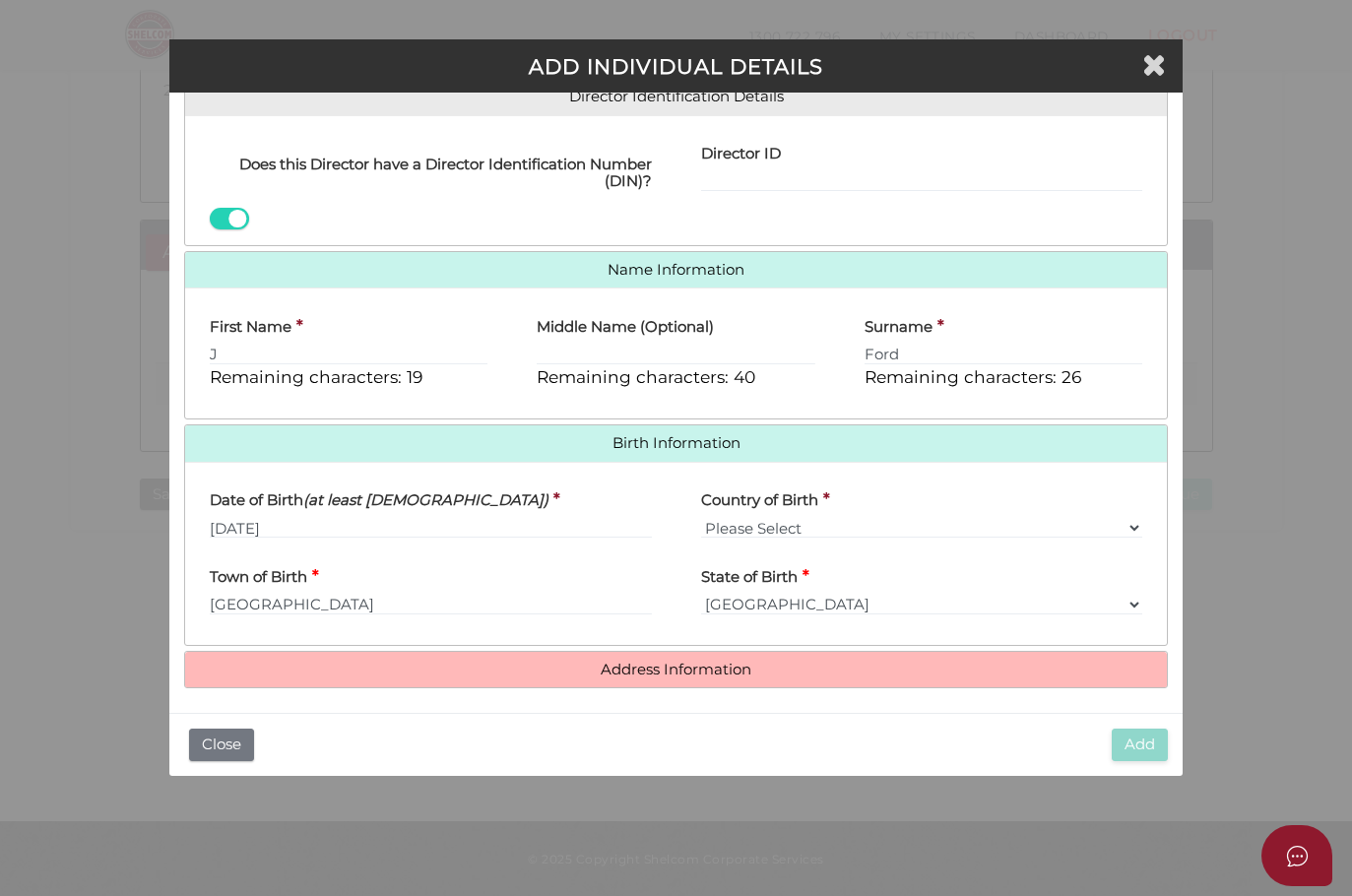
click at [673, 661] on link "Address Information" at bounding box center [676, 669] width 953 height 17
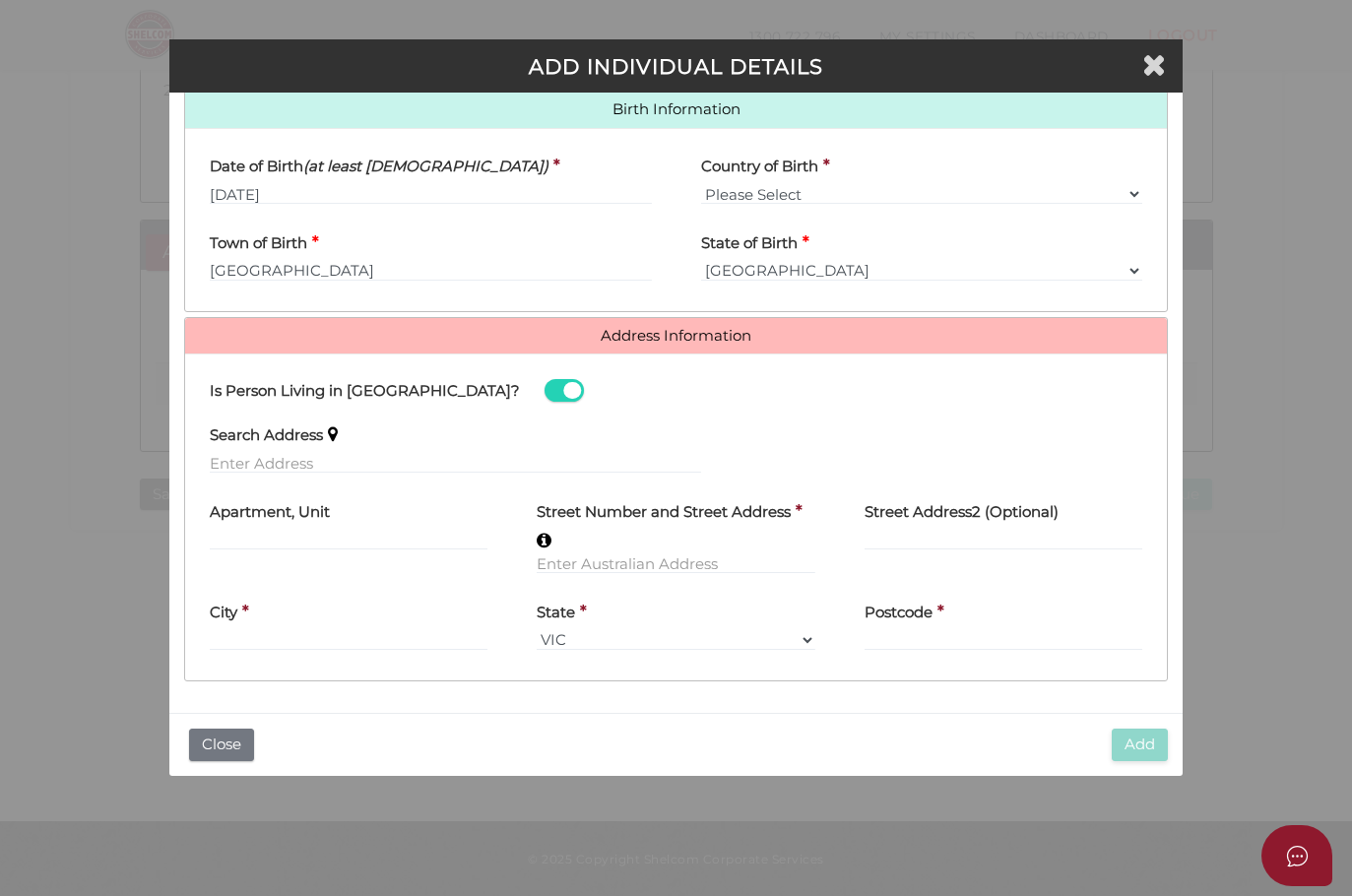
scroll to position [664, 0]
click at [286, 451] on input "text" at bounding box center [456, 462] width 492 height 22
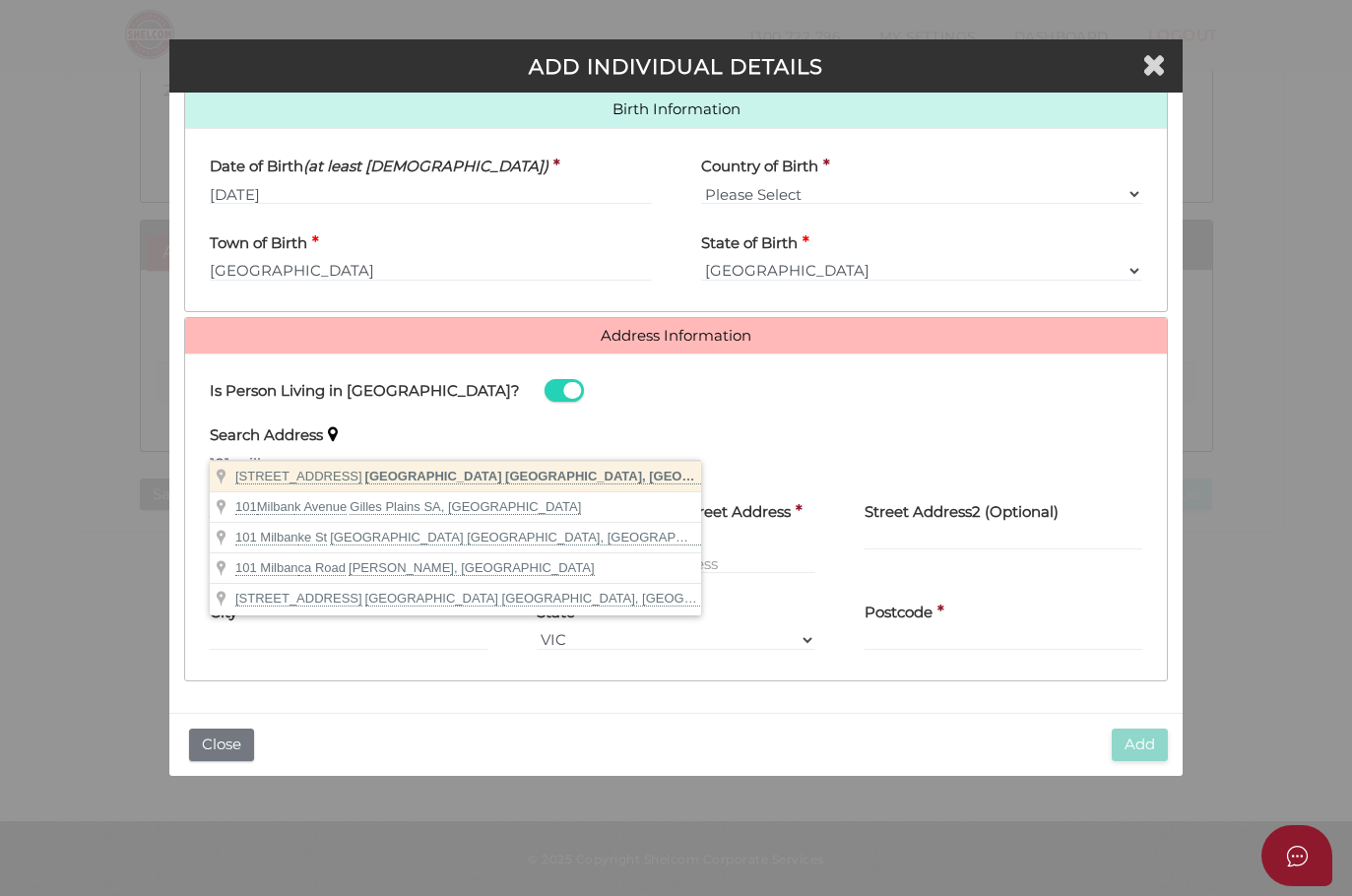
type input "101 Millbank Road, Terara NSW, Australia"
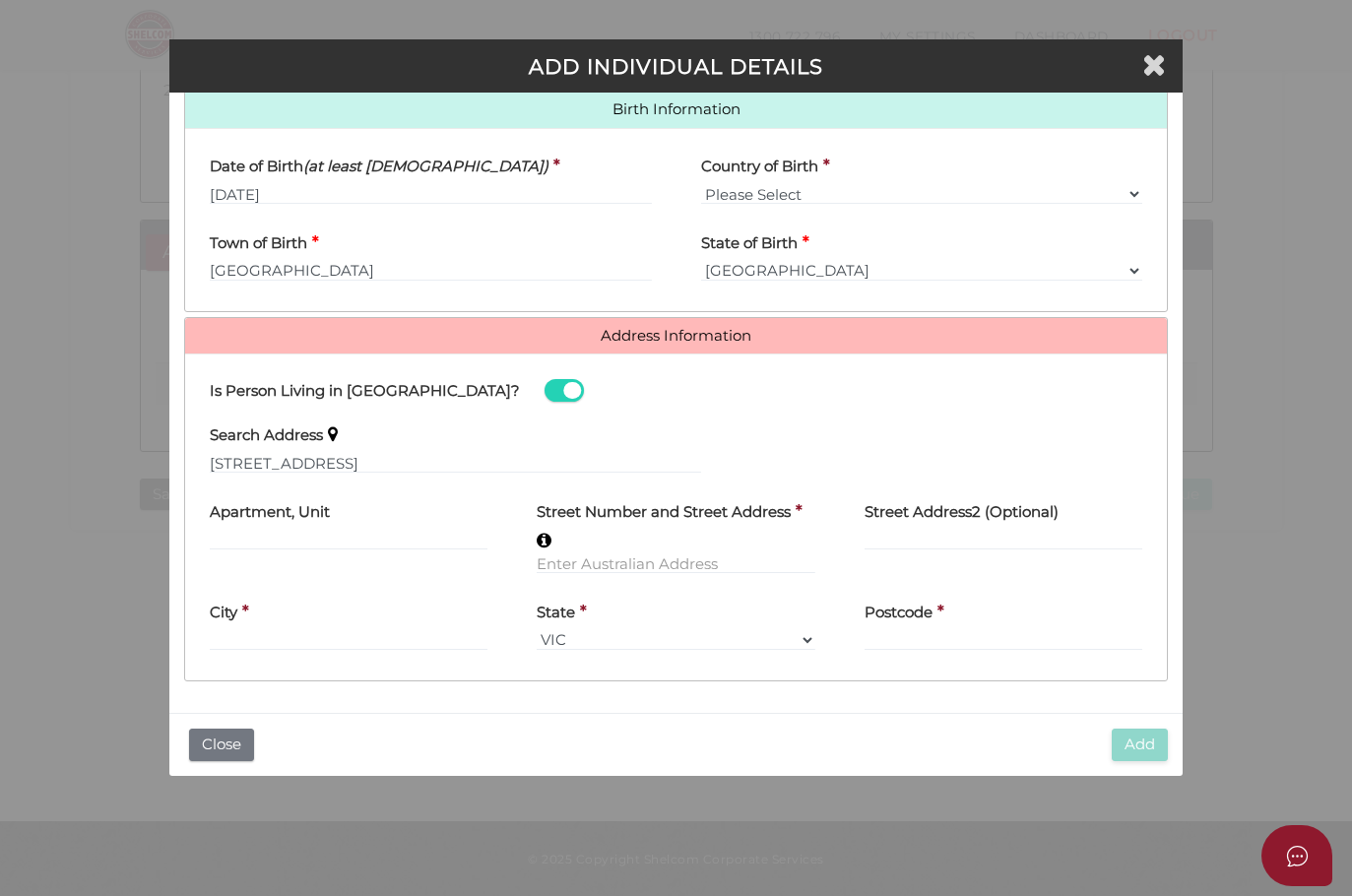
type input "101 Millbank Road"
type input "Terara"
select select "[GEOGRAPHIC_DATA]"
type input "2540"
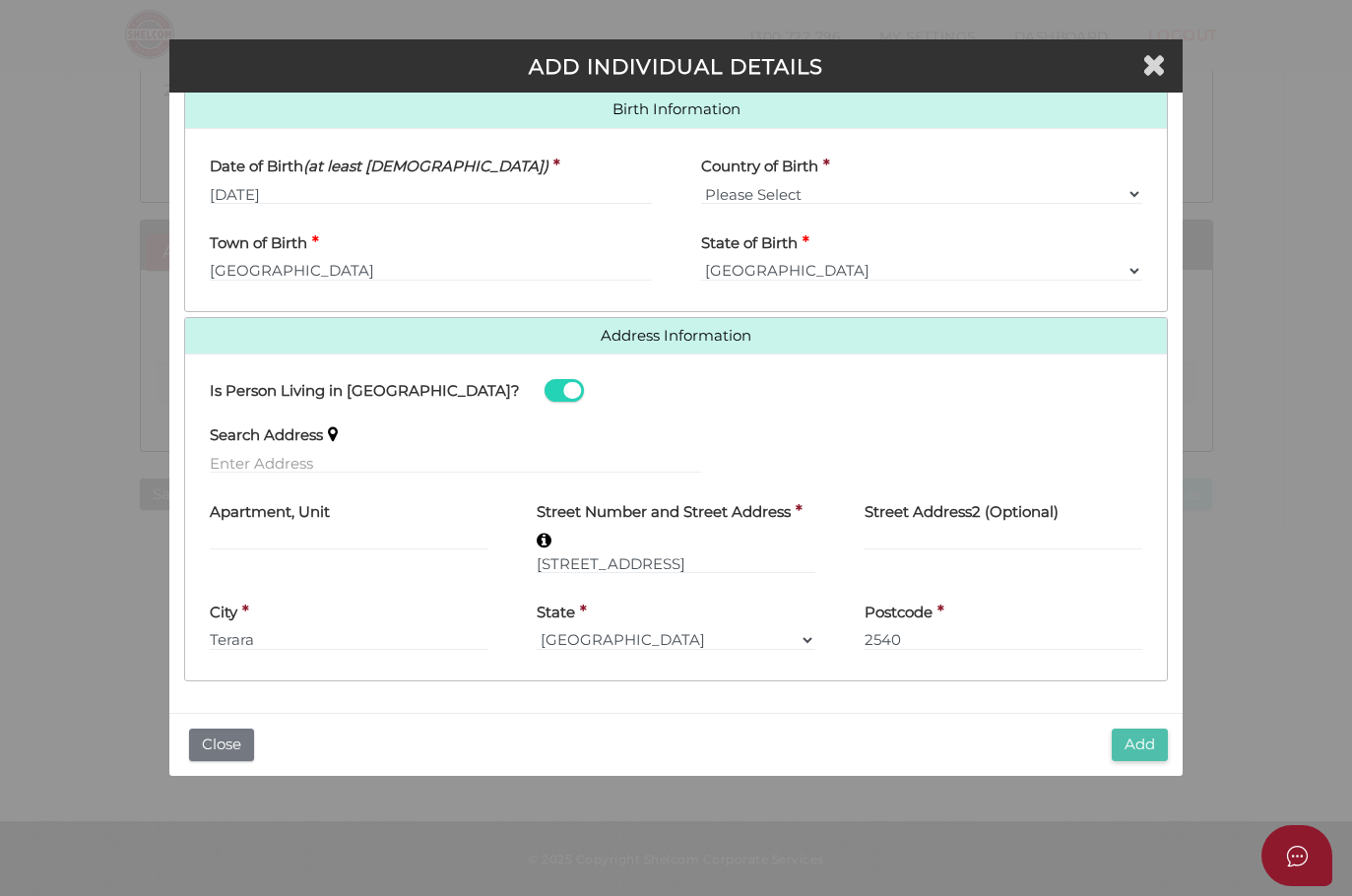
click at [1147, 747] on button "Add" at bounding box center [1139, 744] width 56 height 33
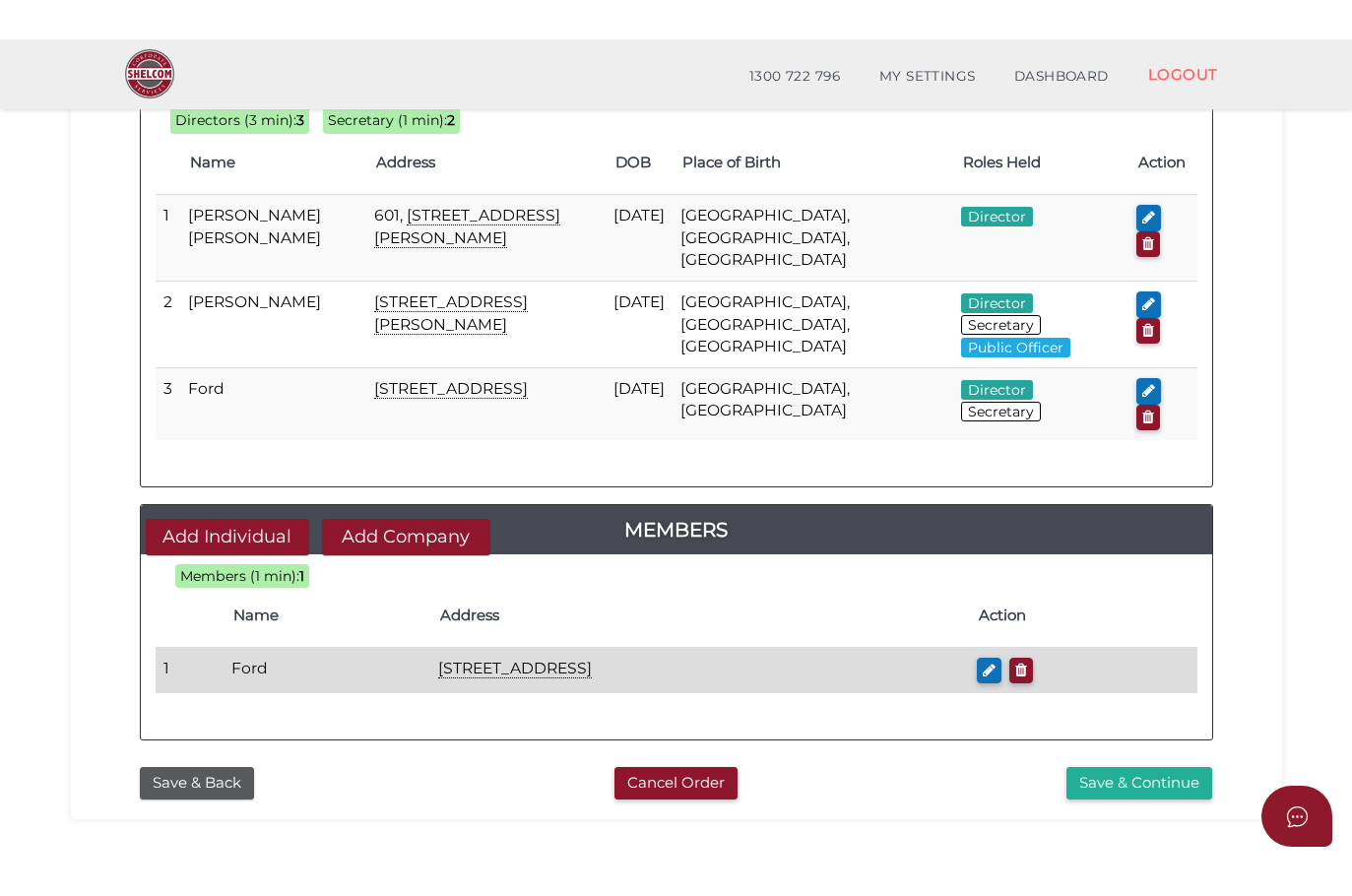
scroll to position [204, 0]
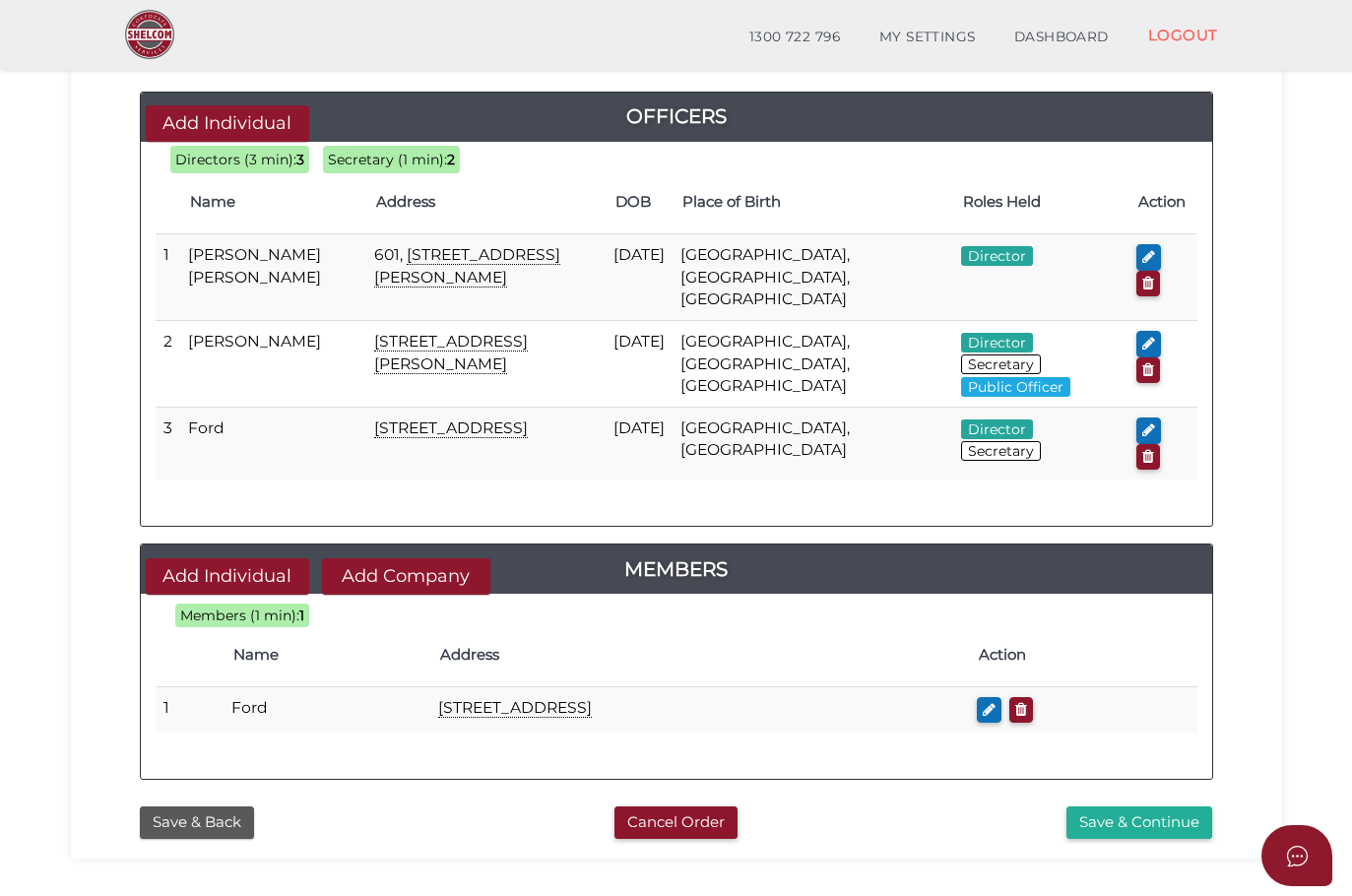
drag, startPoint x: 461, startPoint y: 502, endPoint x: 461, endPoint y: 705, distance: 203.0
click at [461, 558] on button "Add Company" at bounding box center [406, 576] width 168 height 36
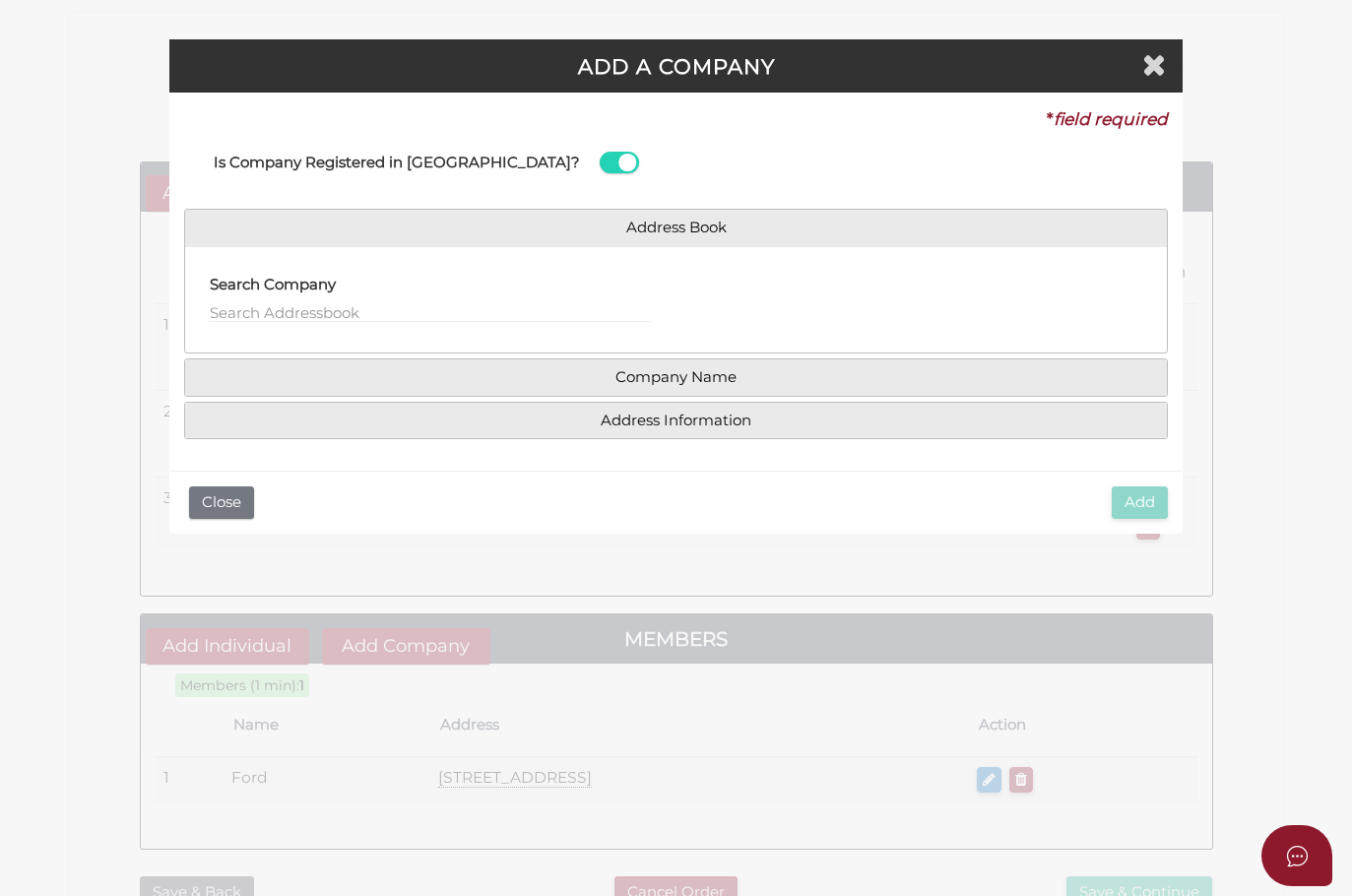
scroll to position [0, 0]
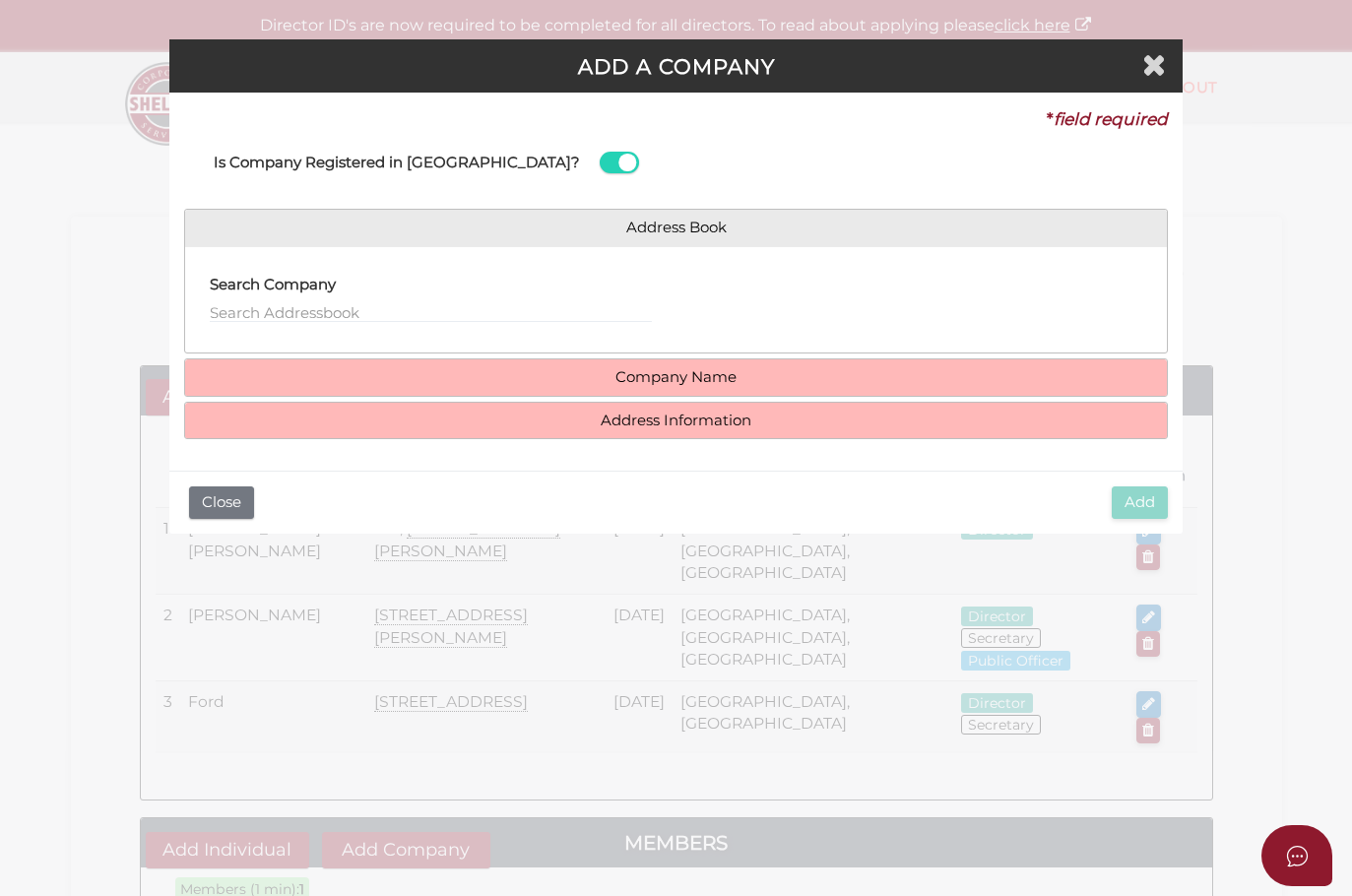
click at [597, 376] on link "Company Name" at bounding box center [676, 378] width 953 height 17
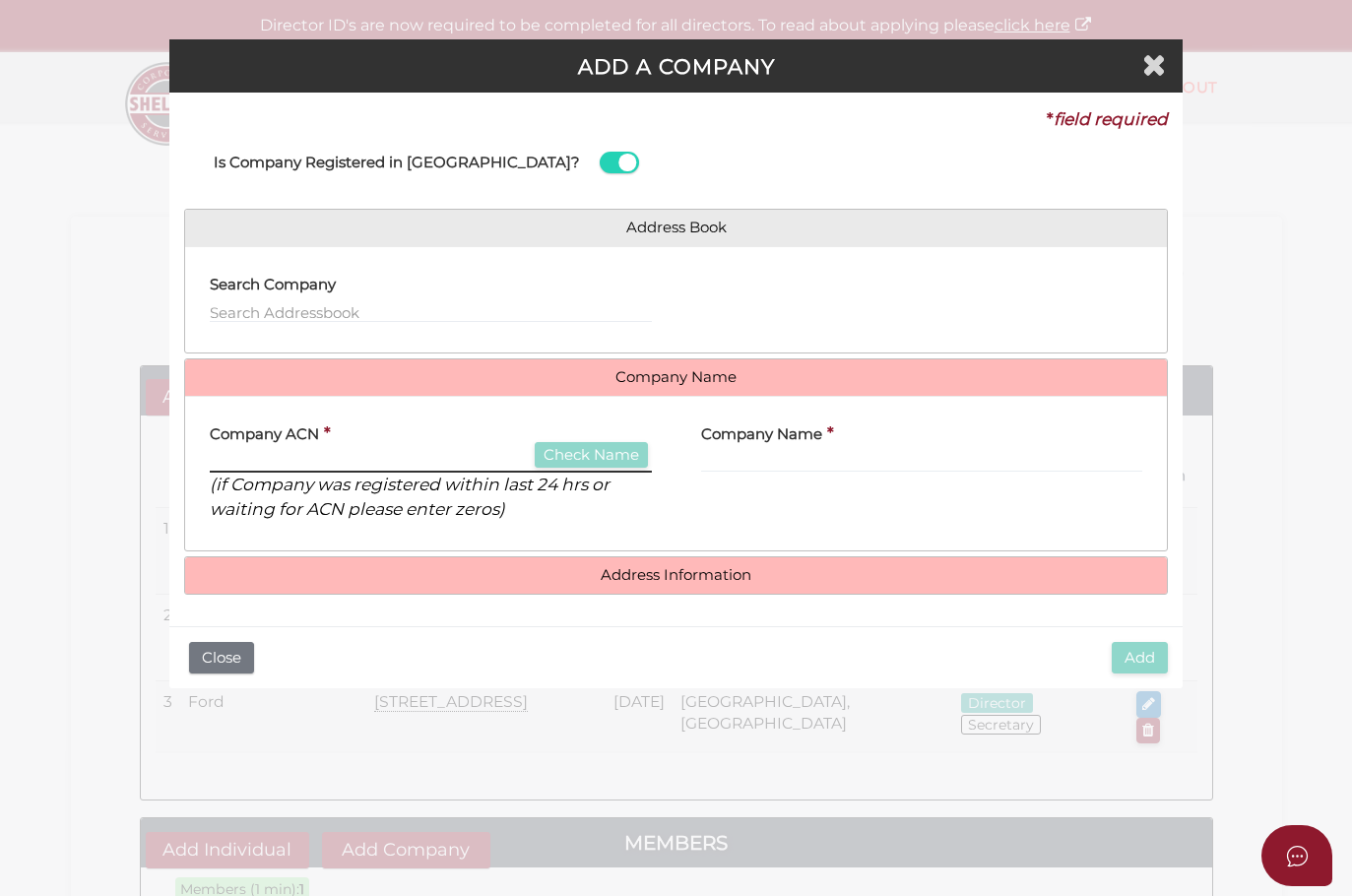
click at [283, 451] on input "text" at bounding box center [431, 461] width 442 height 22
type input "000000000"
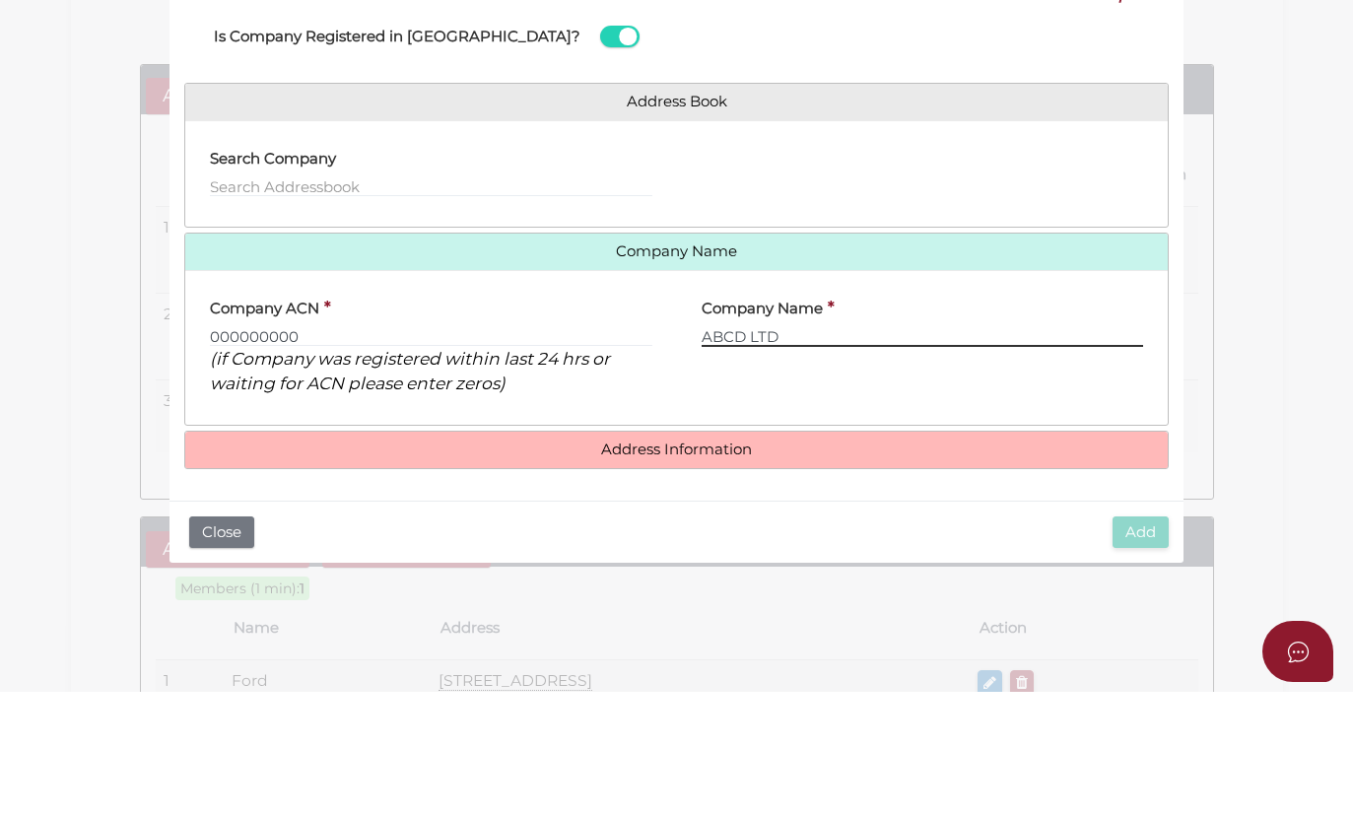
type input "ABCD LTD"
click at [612, 473] on p "(if Company was registered within last 24 hrs or waiting for ACN please enter z…" at bounding box center [431, 497] width 442 height 48
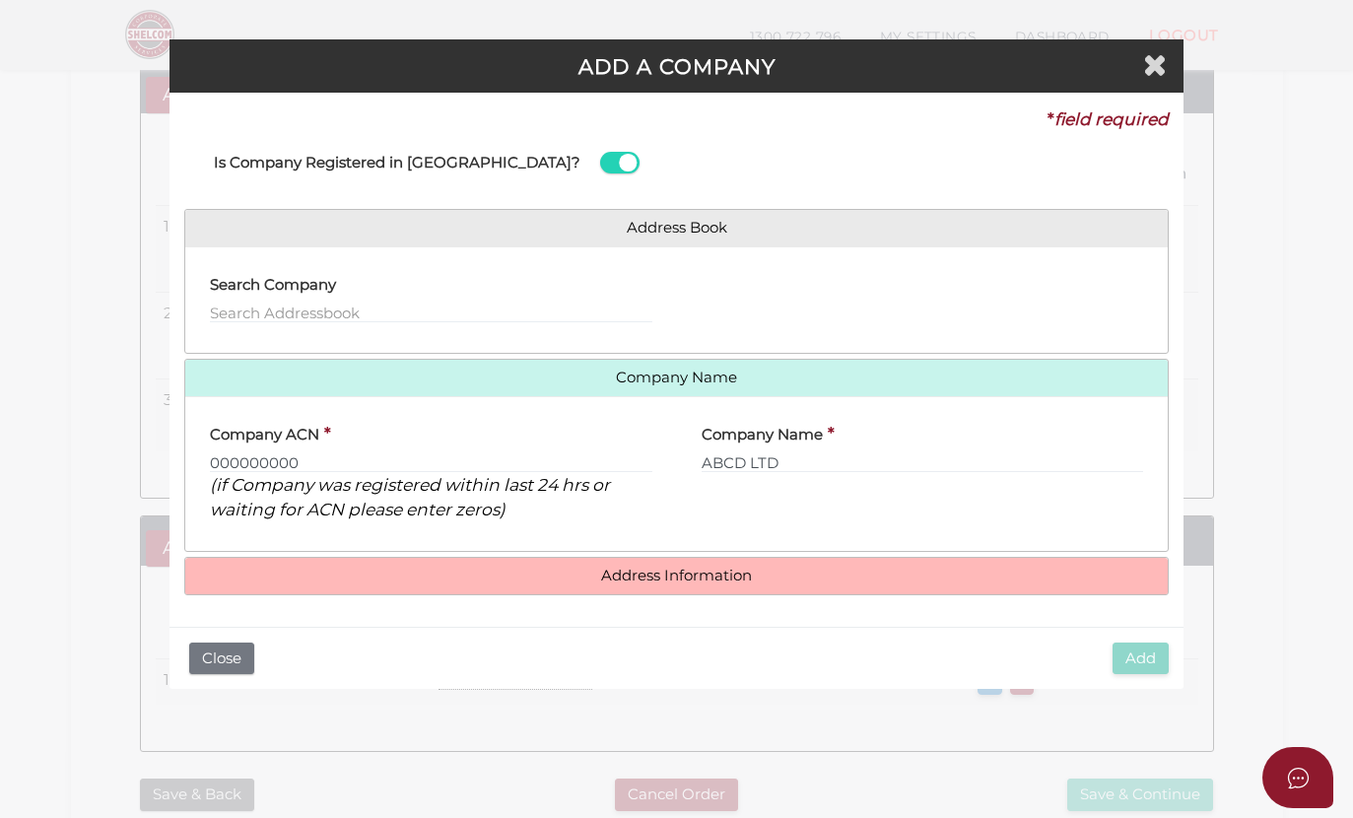
click at [655, 572] on link "Address Information" at bounding box center [677, 576] width 954 height 17
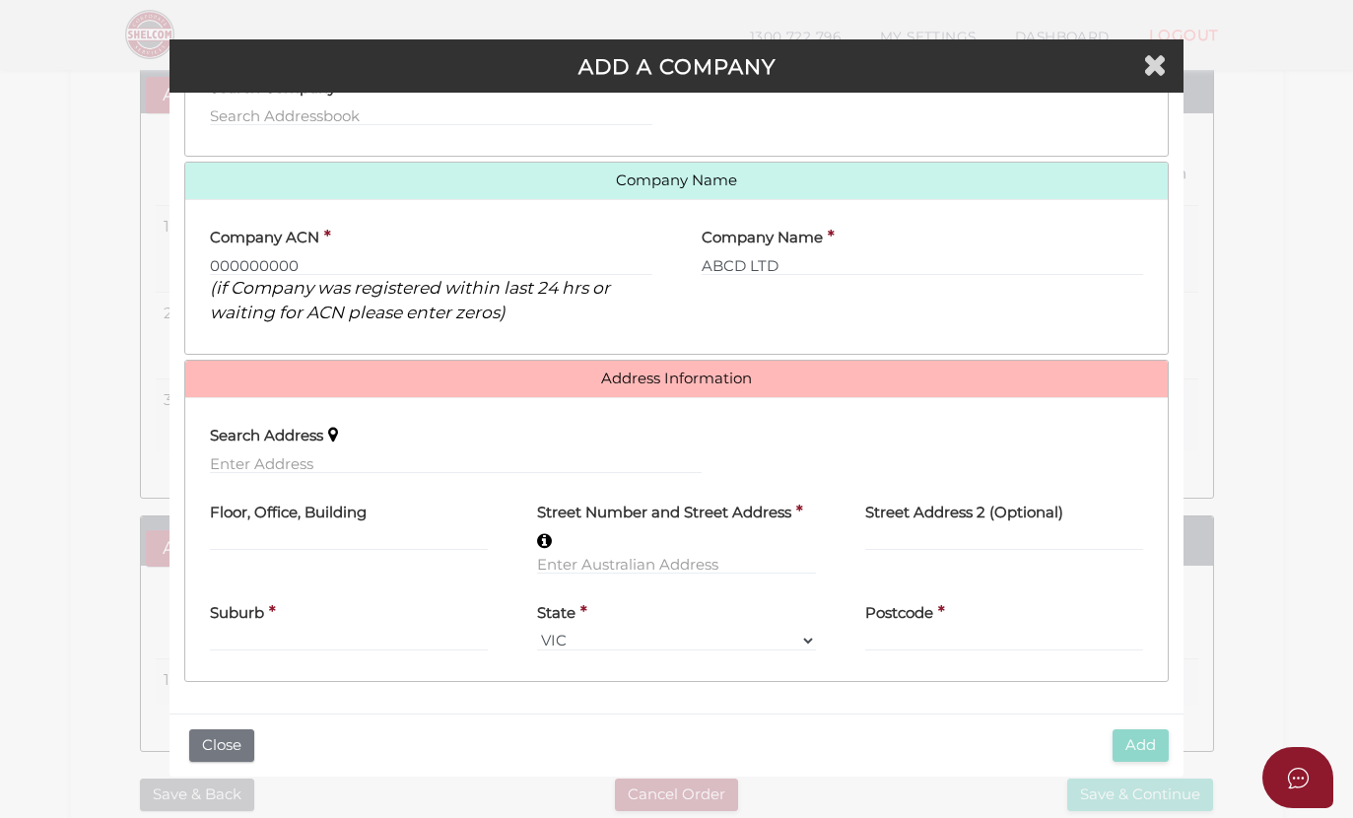
scroll to position [206, 0]
click at [249, 455] on input "text" at bounding box center [456, 463] width 492 height 22
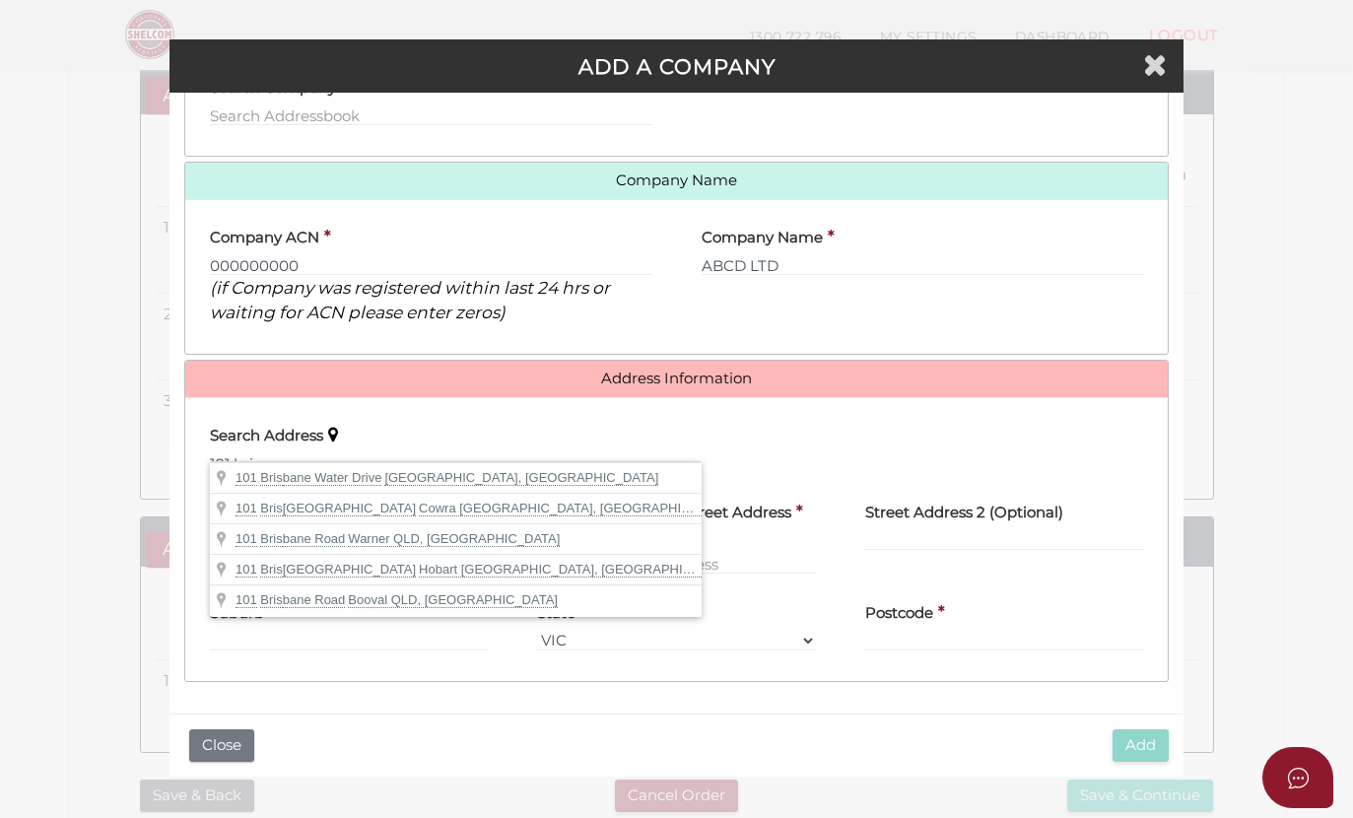
type input "101 Brisbane Street, Cowra NSW, Australia"
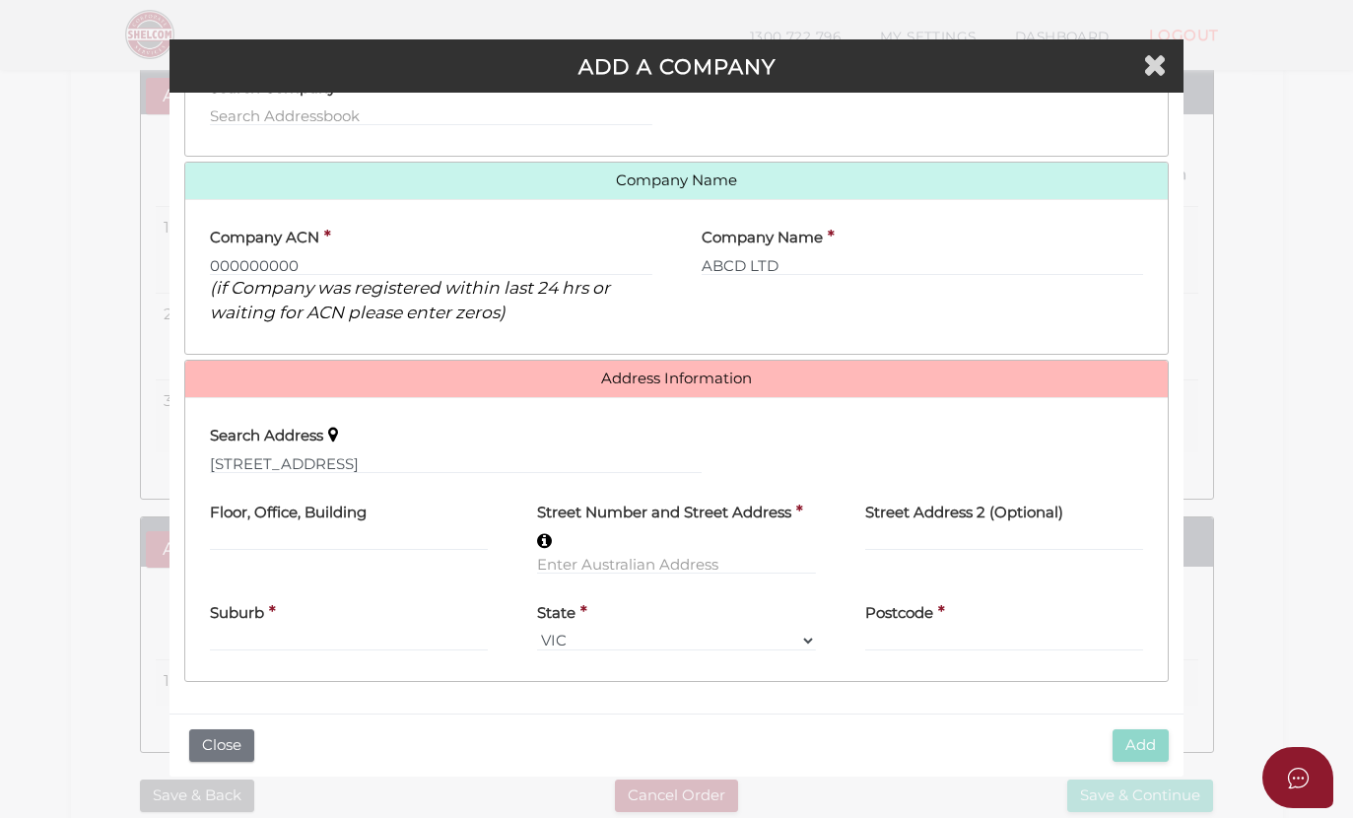
type input "101 Brisbane Street"
type input "Cowra"
select select "NSW"
type input "2794"
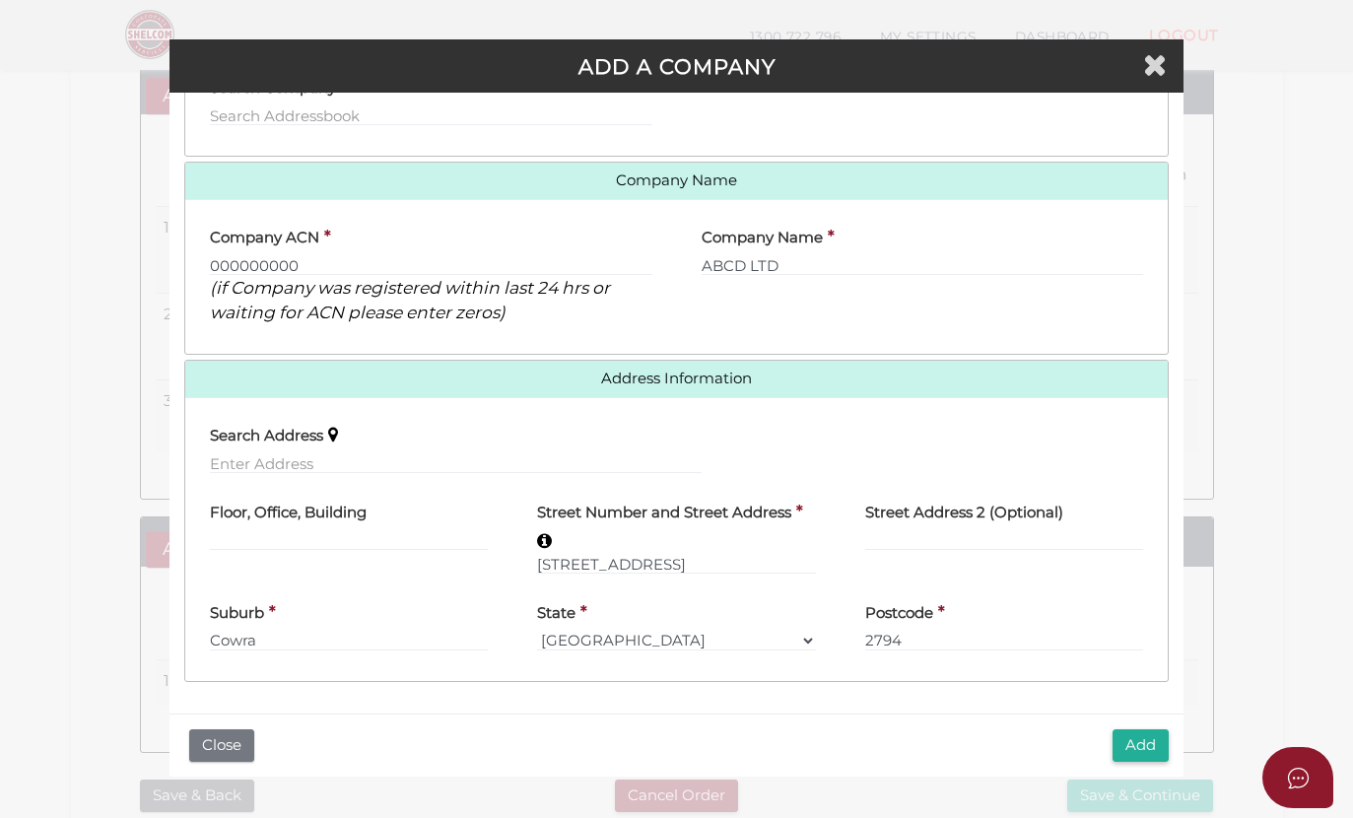
scroll to position [233, 0]
click at [1147, 738] on button "Add" at bounding box center [1140, 745] width 56 height 33
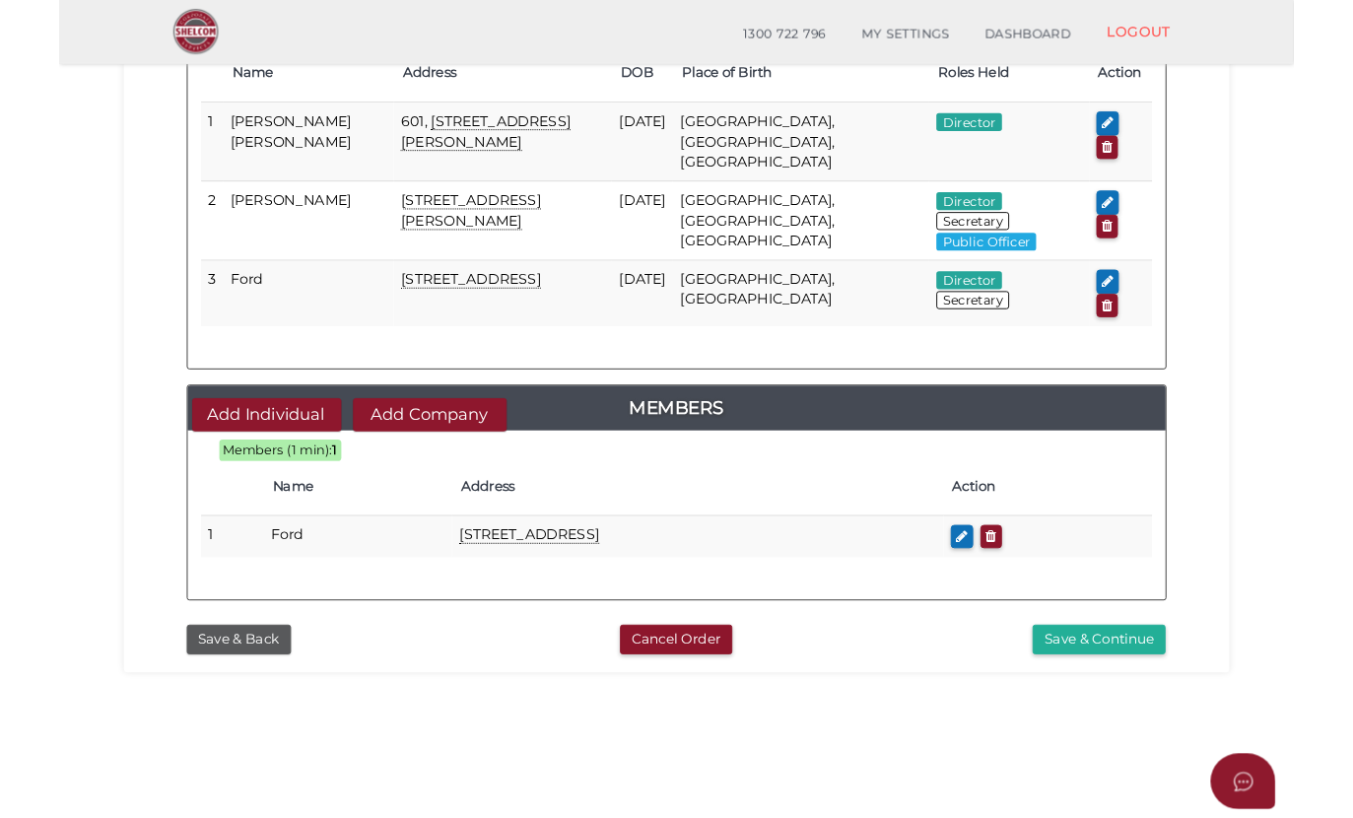
scroll to position [405, 0]
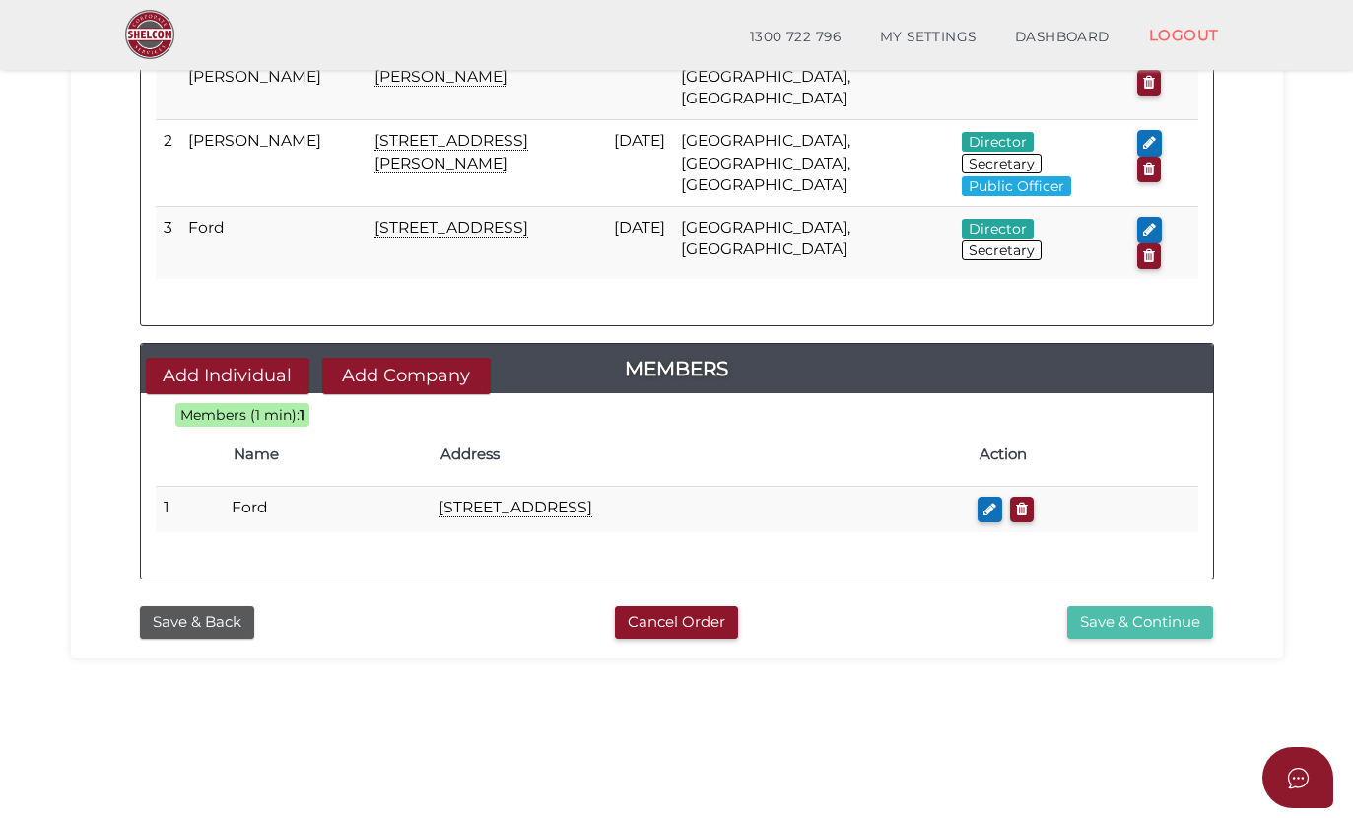
click at [1107, 606] on button "Save & Continue" at bounding box center [1140, 622] width 146 height 33
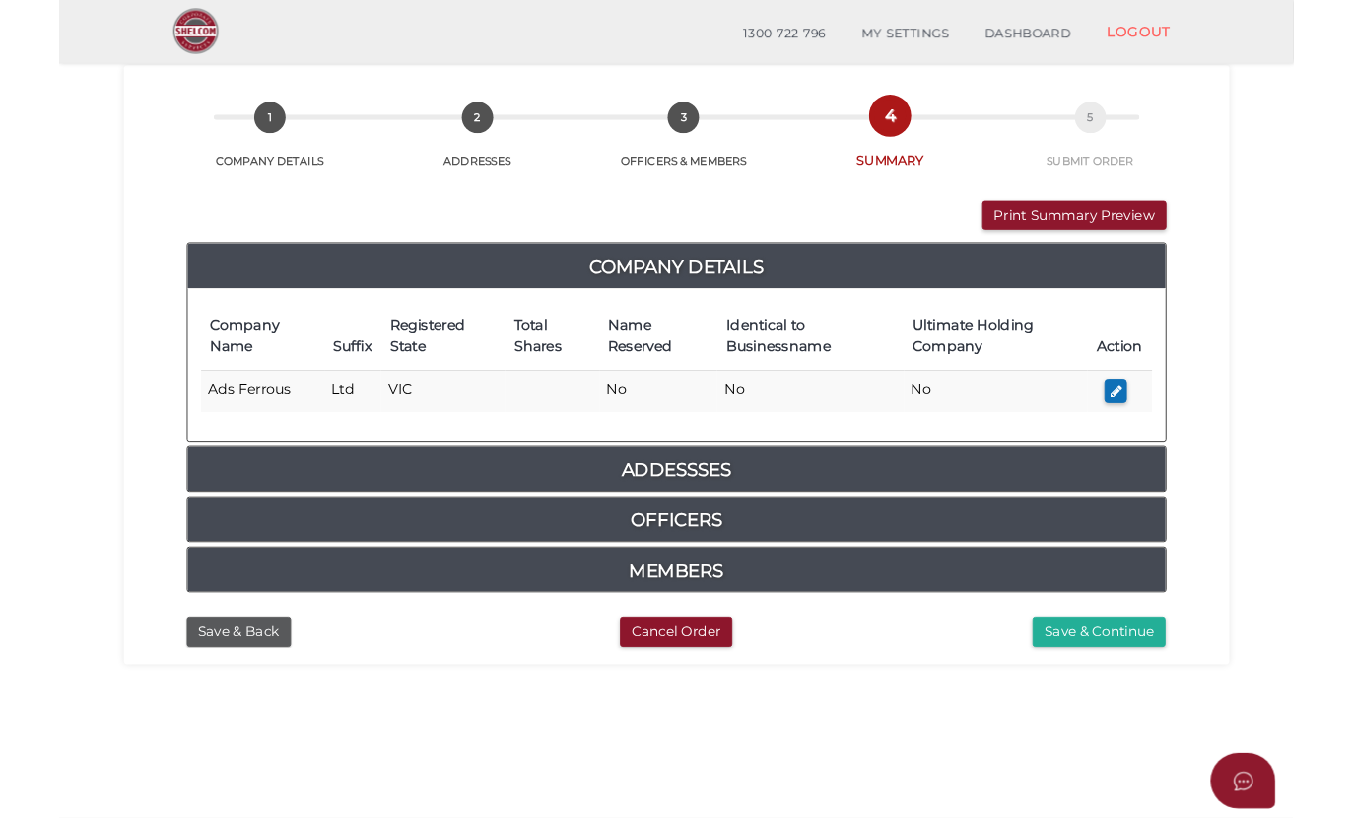
scroll to position [155, 0]
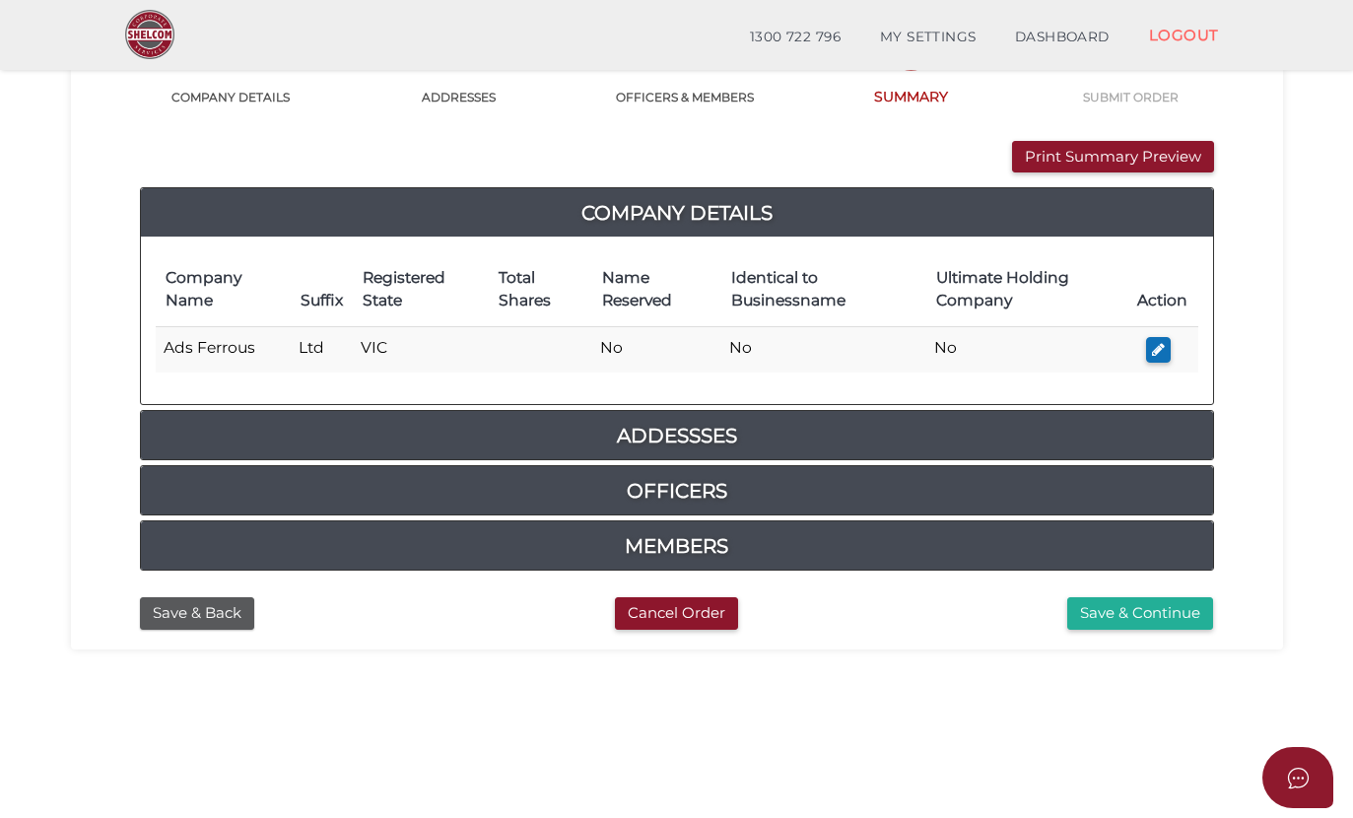
click at [670, 435] on h4 "Addessses" at bounding box center [677, 436] width 1072 height 32
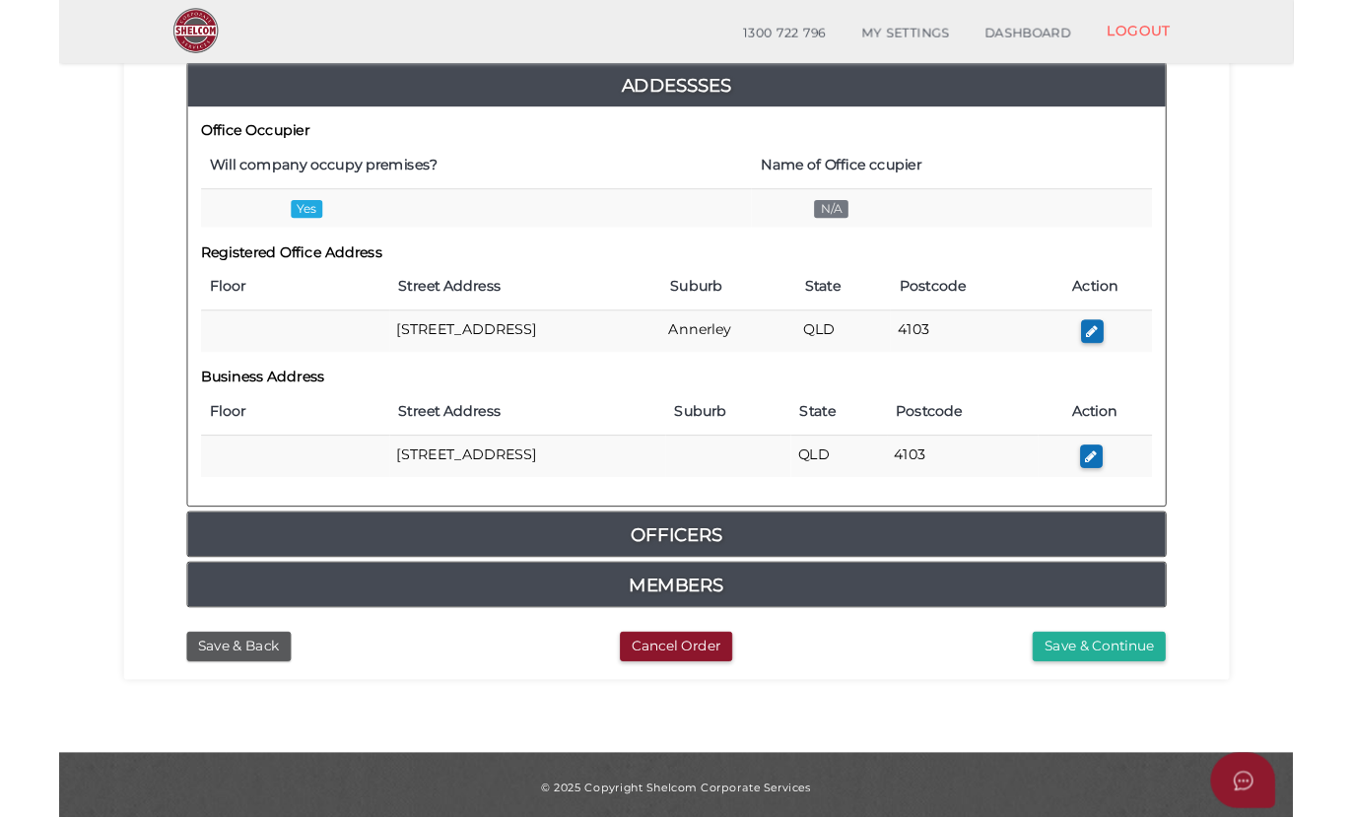
scroll to position [574, 0]
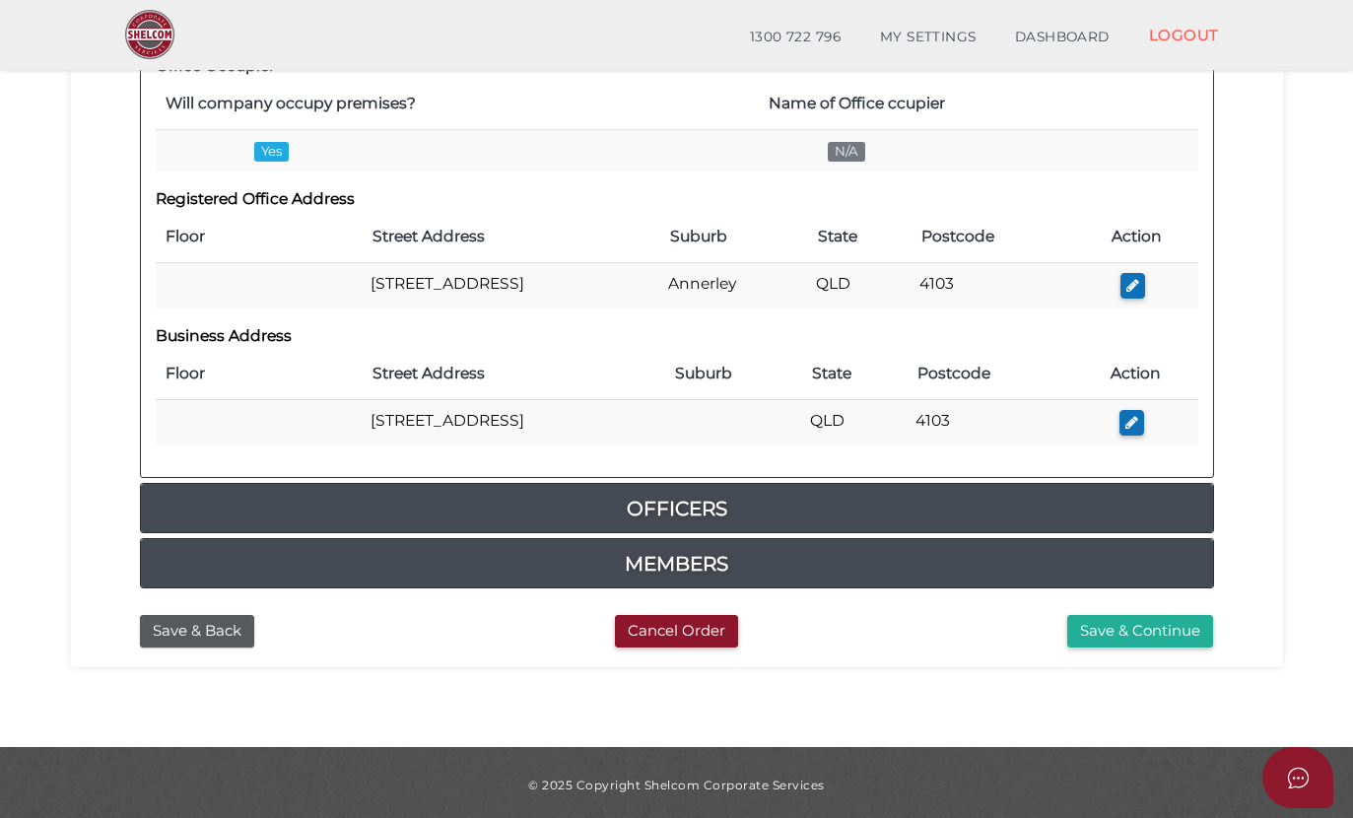
click at [669, 508] on h4 "Officers" at bounding box center [677, 509] width 1072 height 32
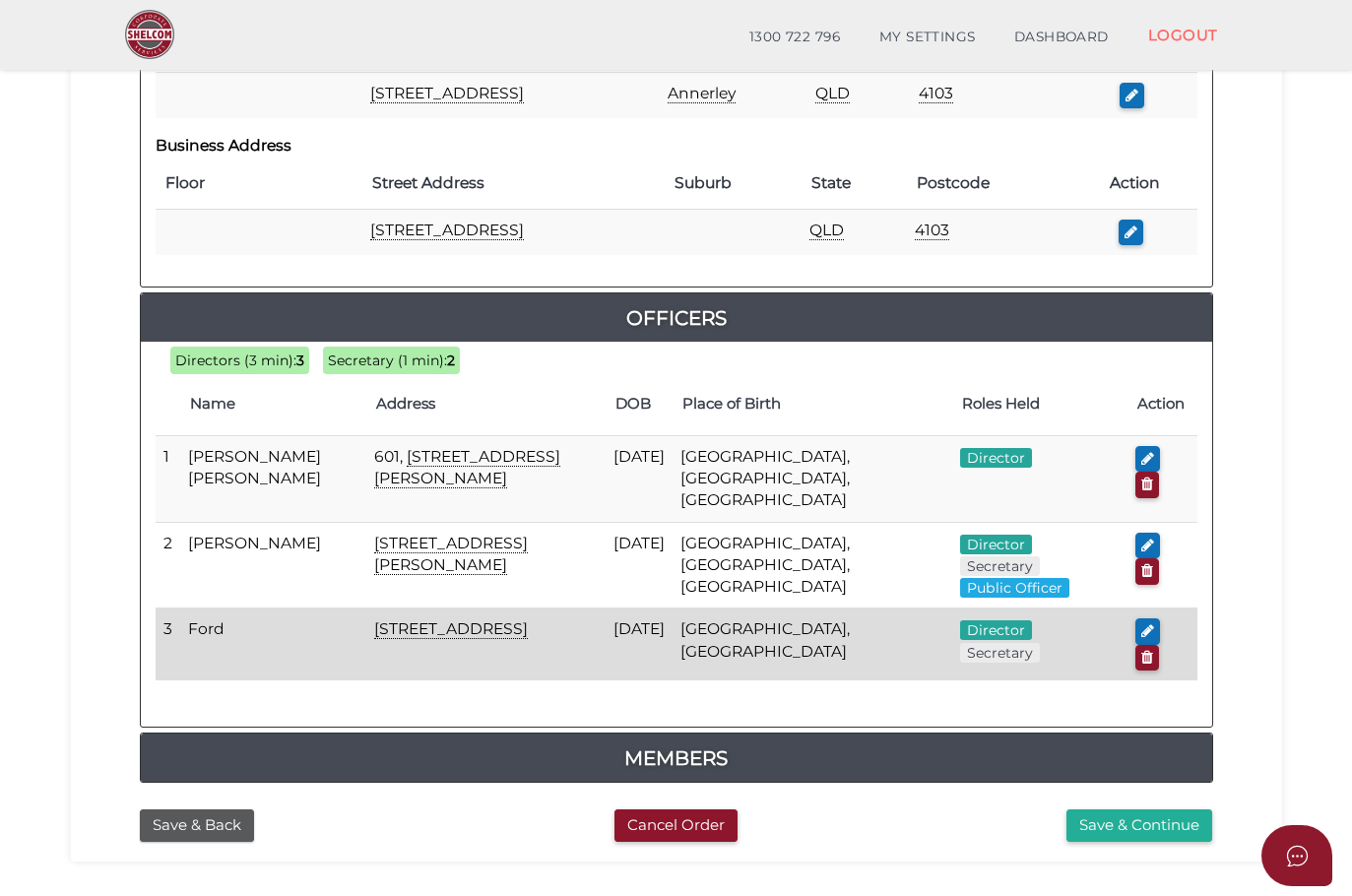
scroll to position [849, 0]
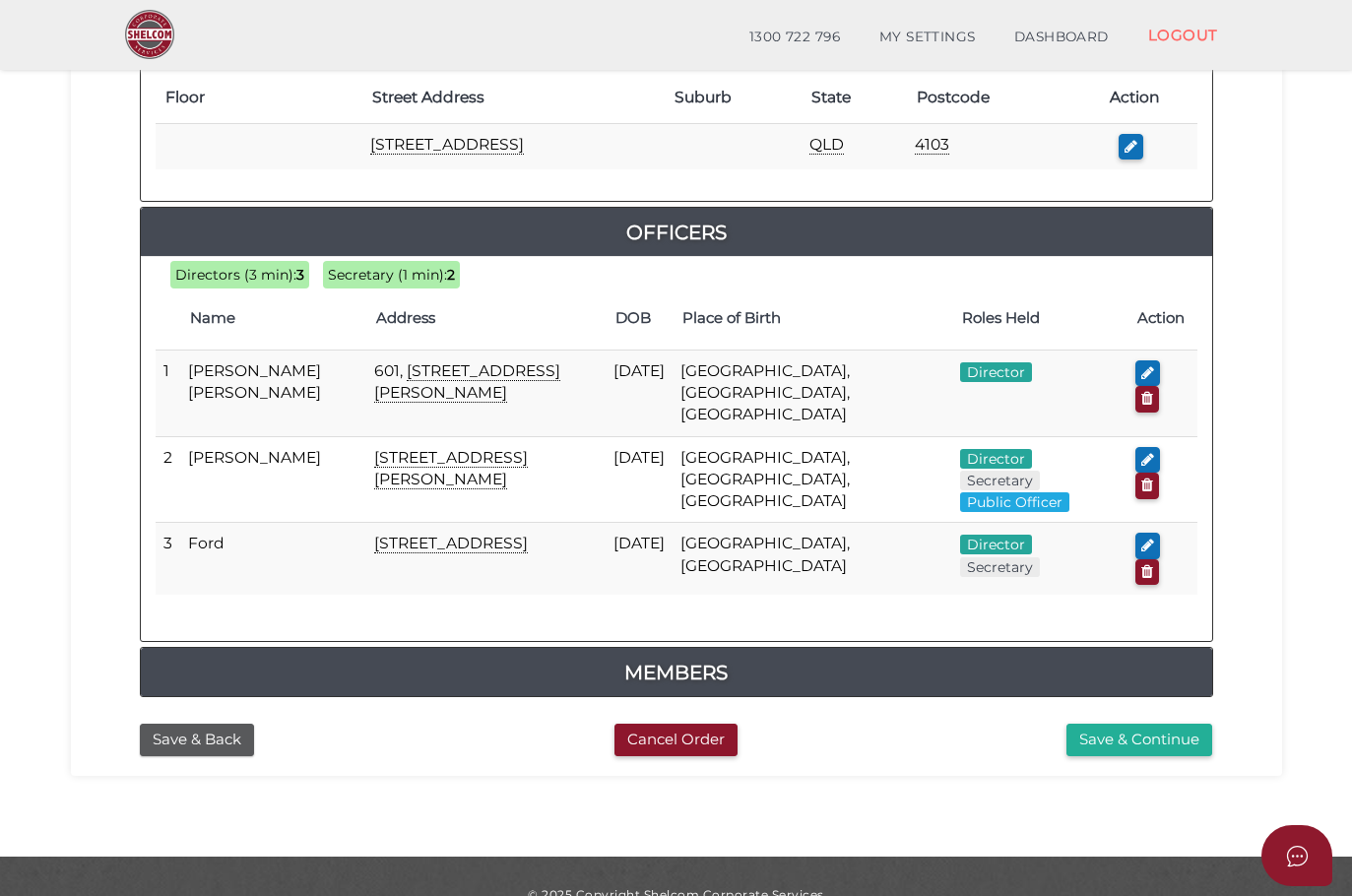
click at [670, 656] on h4 "Members" at bounding box center [676, 672] width 1071 height 32
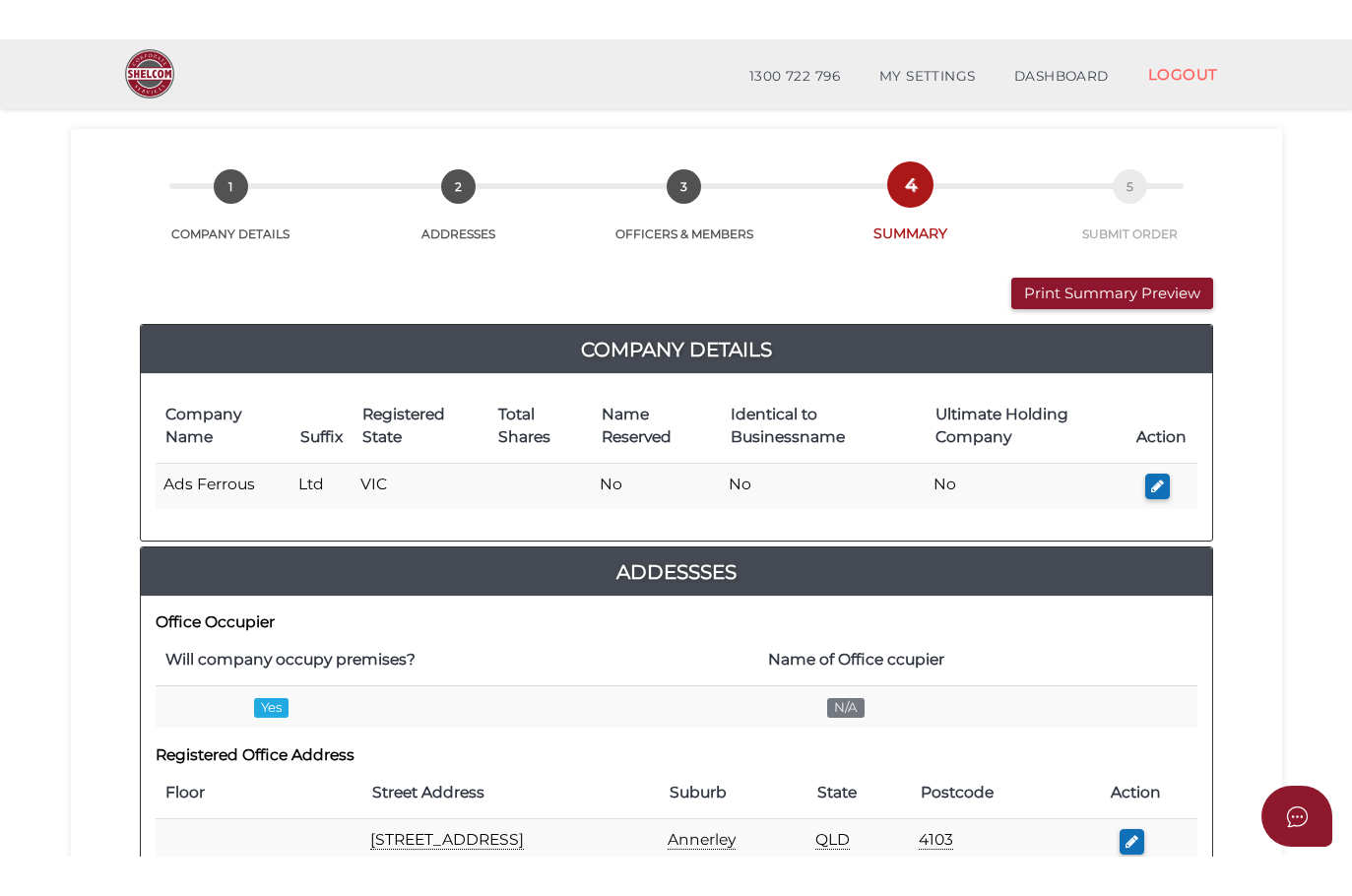
scroll to position [0, 0]
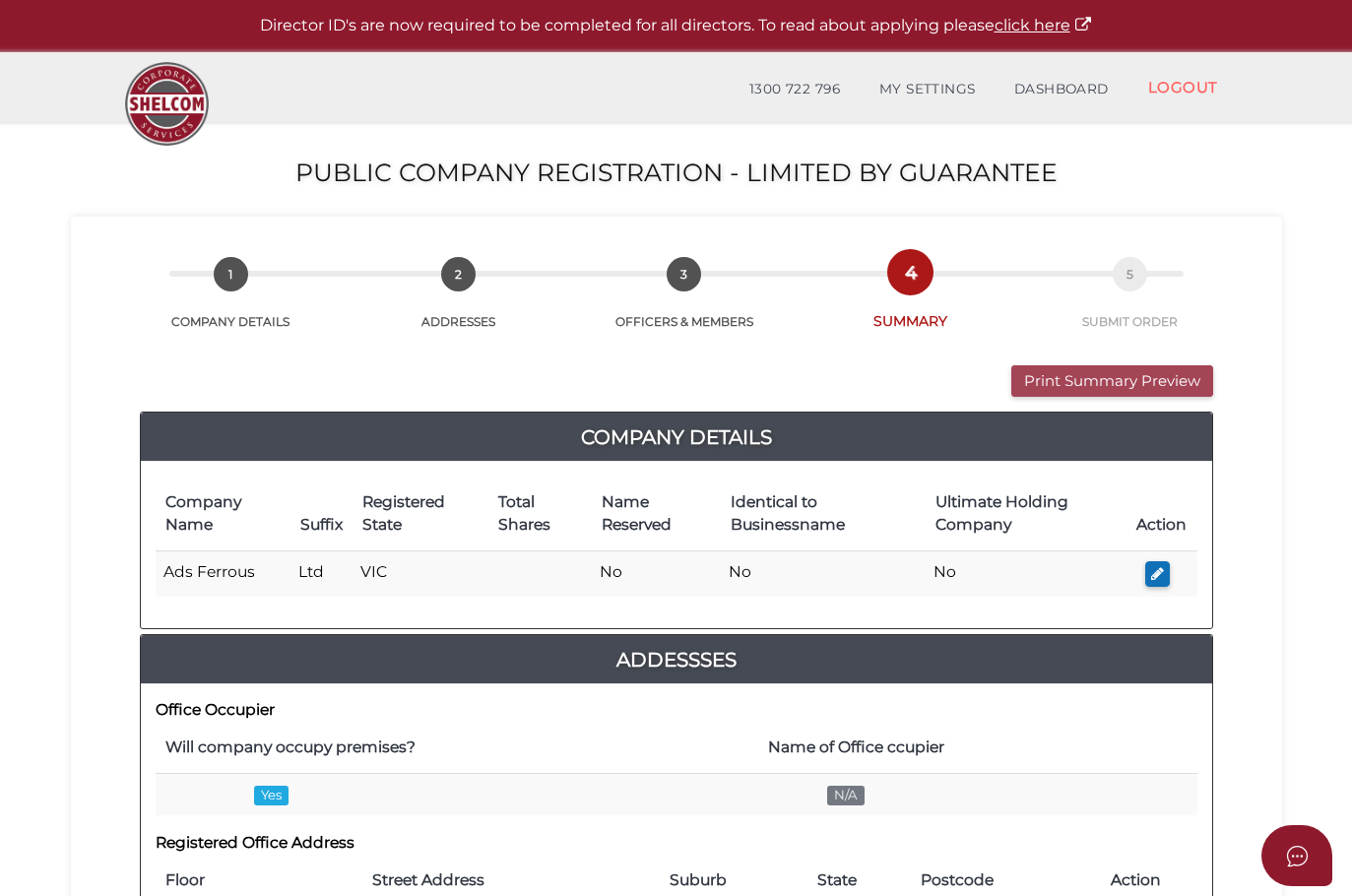
click at [1125, 377] on button "Print Summary Preview" at bounding box center [1112, 382] width 202 height 33
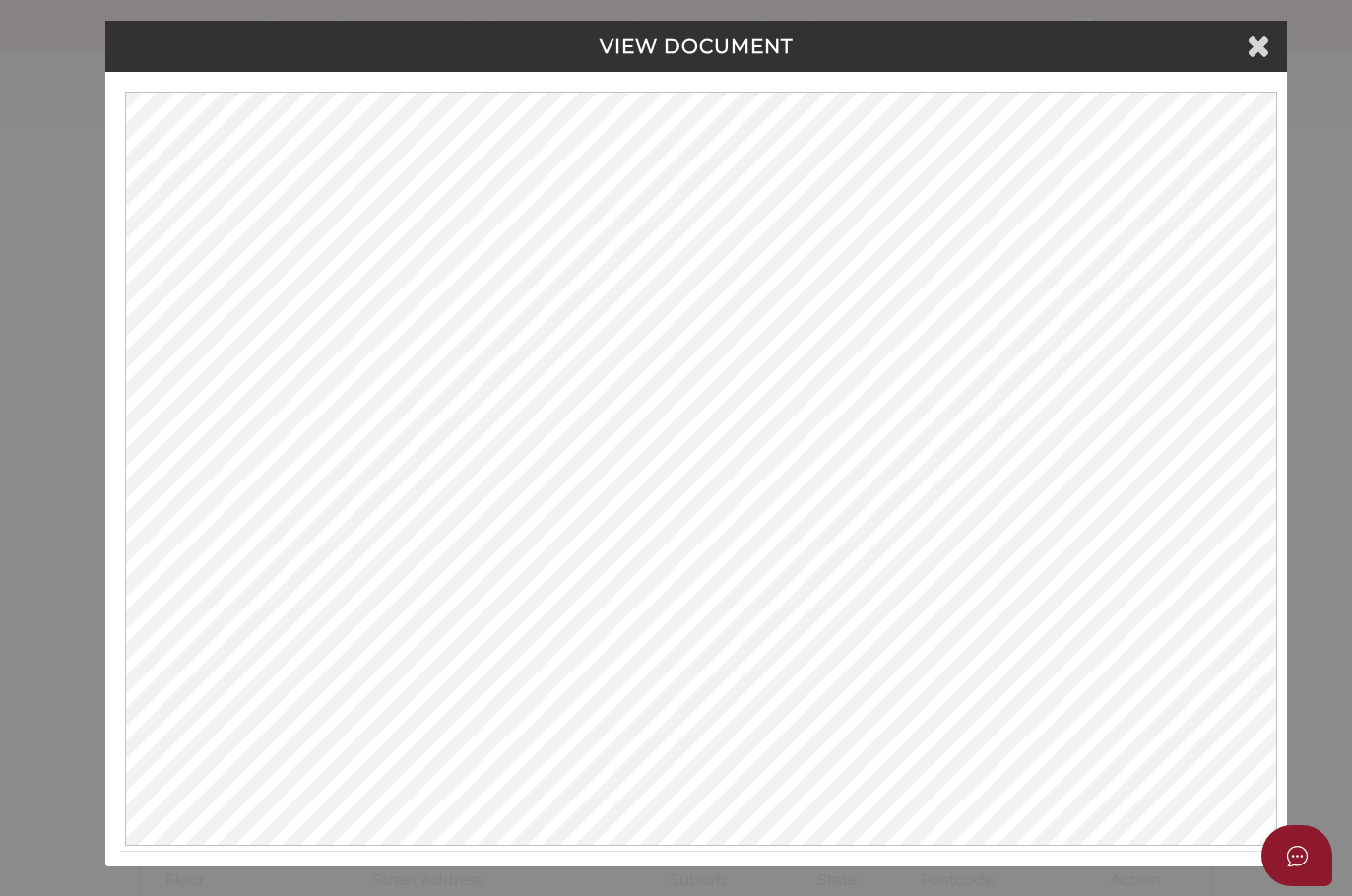
scroll to position [9, 0]
click at [707, 46] on h4 "VIEW DOCUMENT" at bounding box center [695, 46] width 1152 height 22
click at [1252, 58] on icon at bounding box center [1258, 46] width 24 height 30
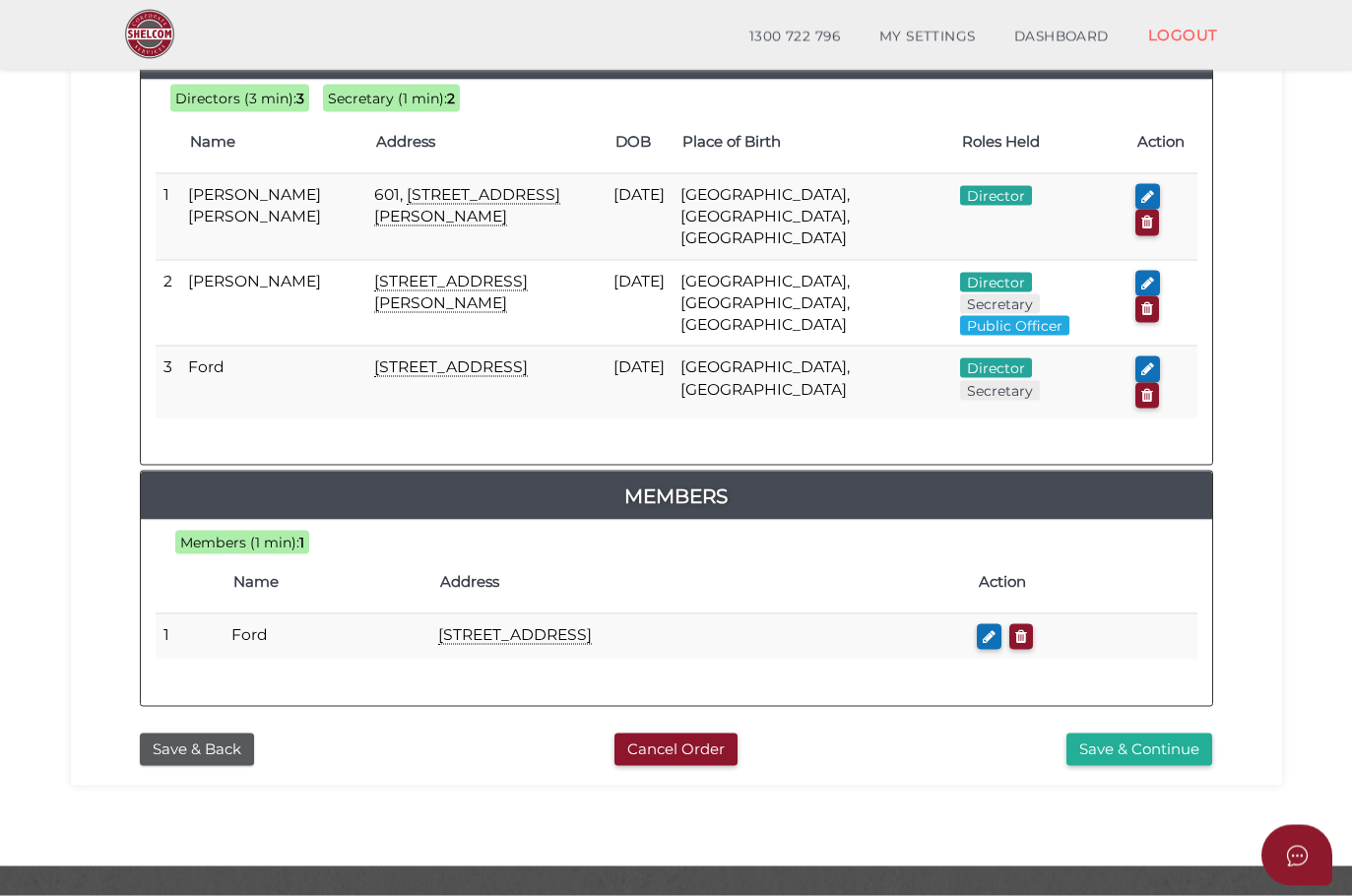
scroll to position [1035, 0]
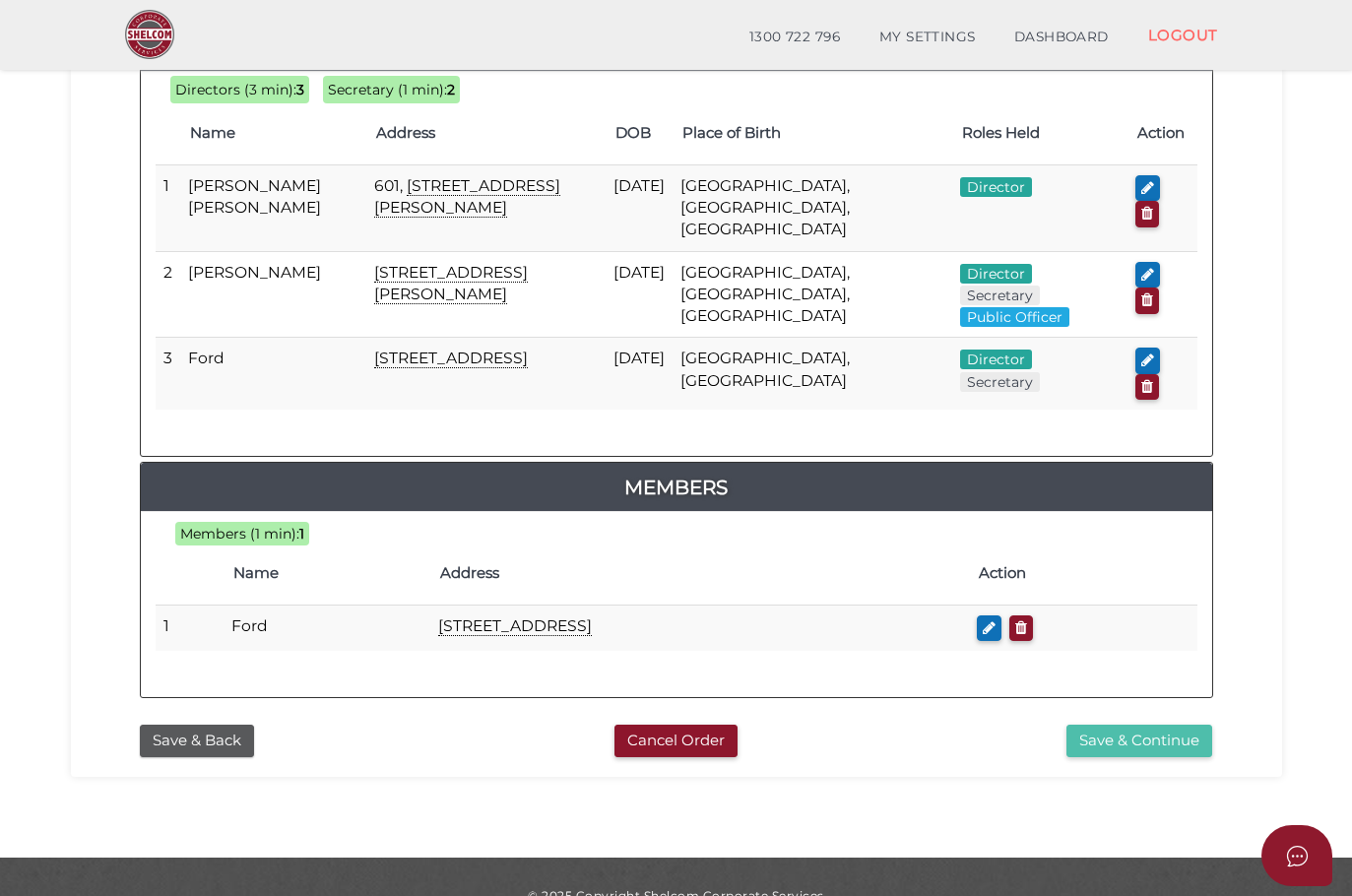
click at [1103, 724] on button "Save & Continue" at bounding box center [1139, 740] width 146 height 33
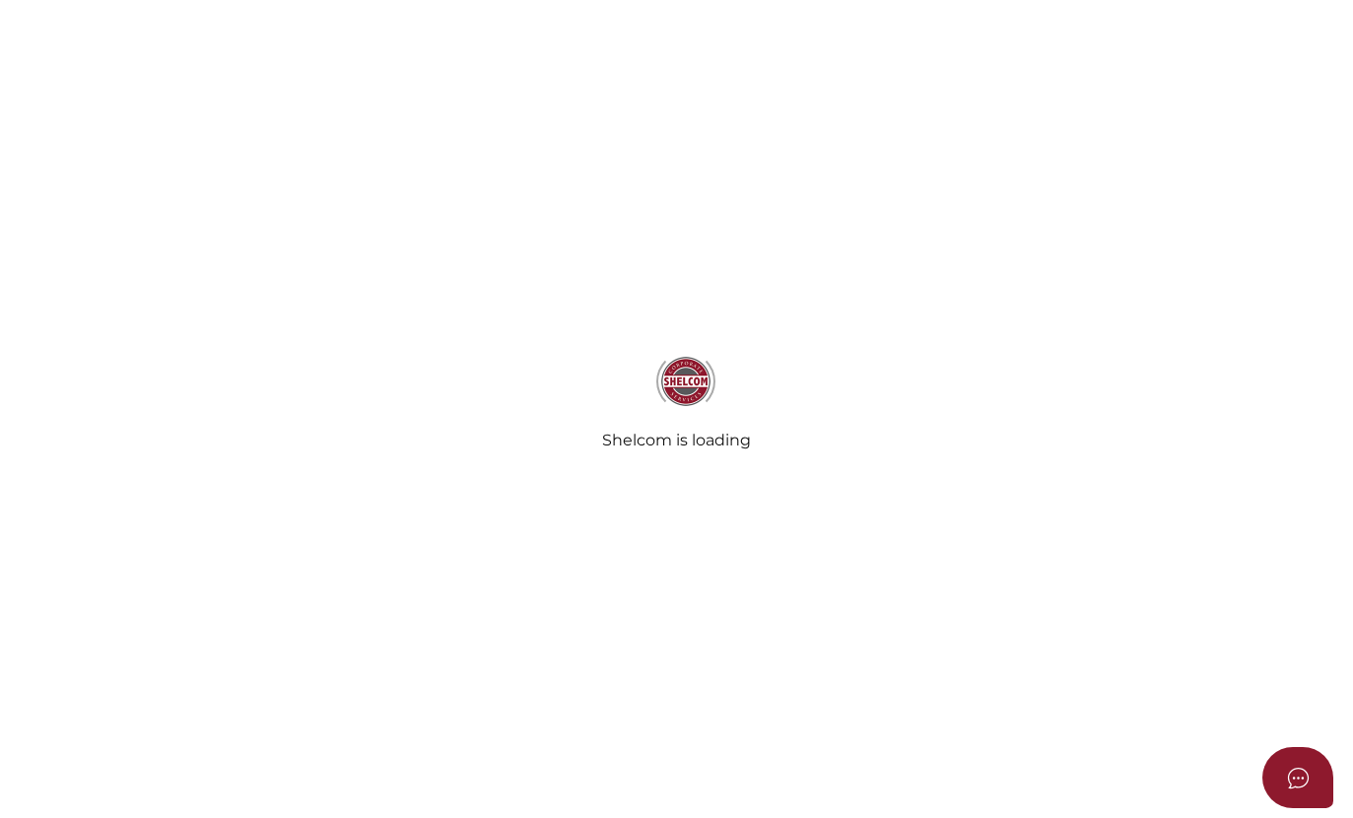
select select "Comb Binding"
radio input "true"
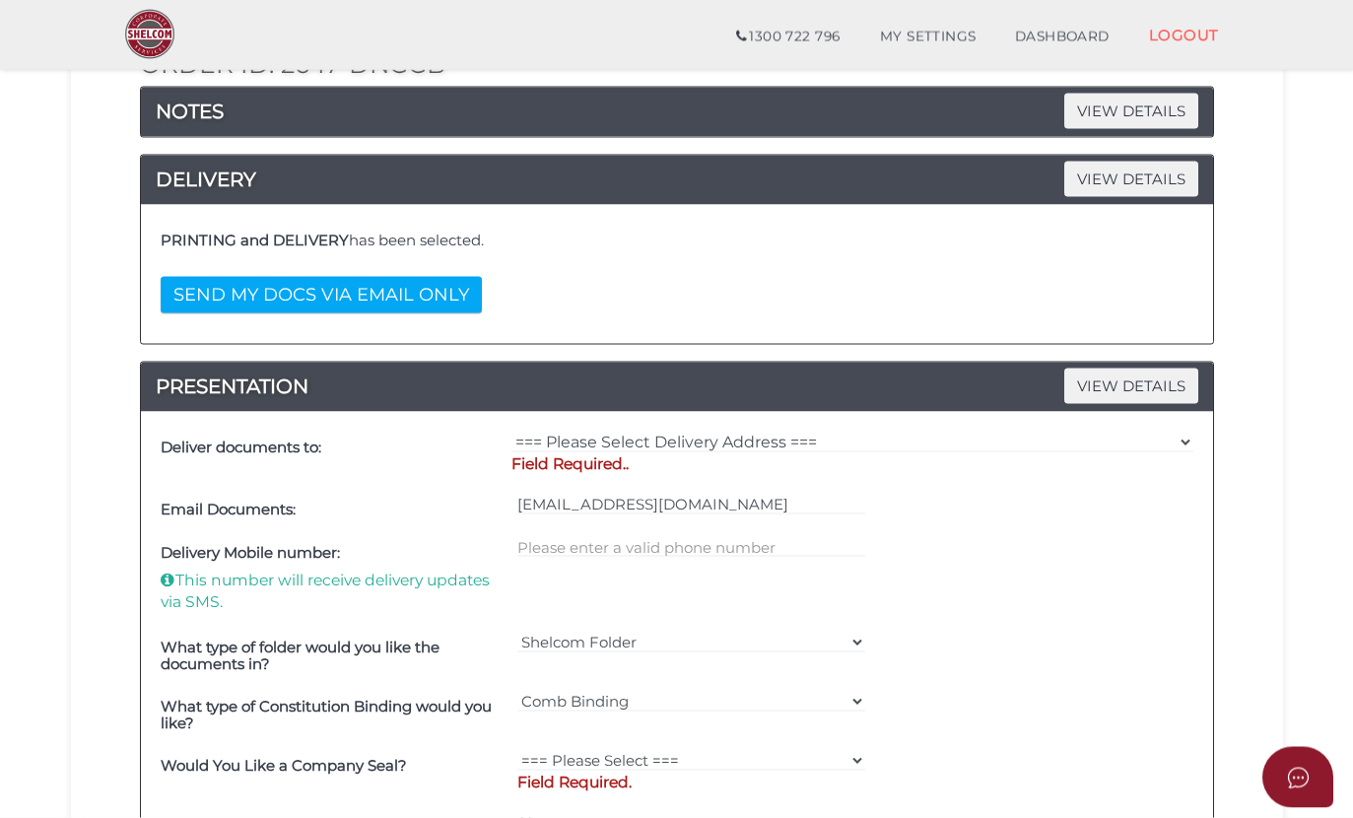
scroll to position [262, 0]
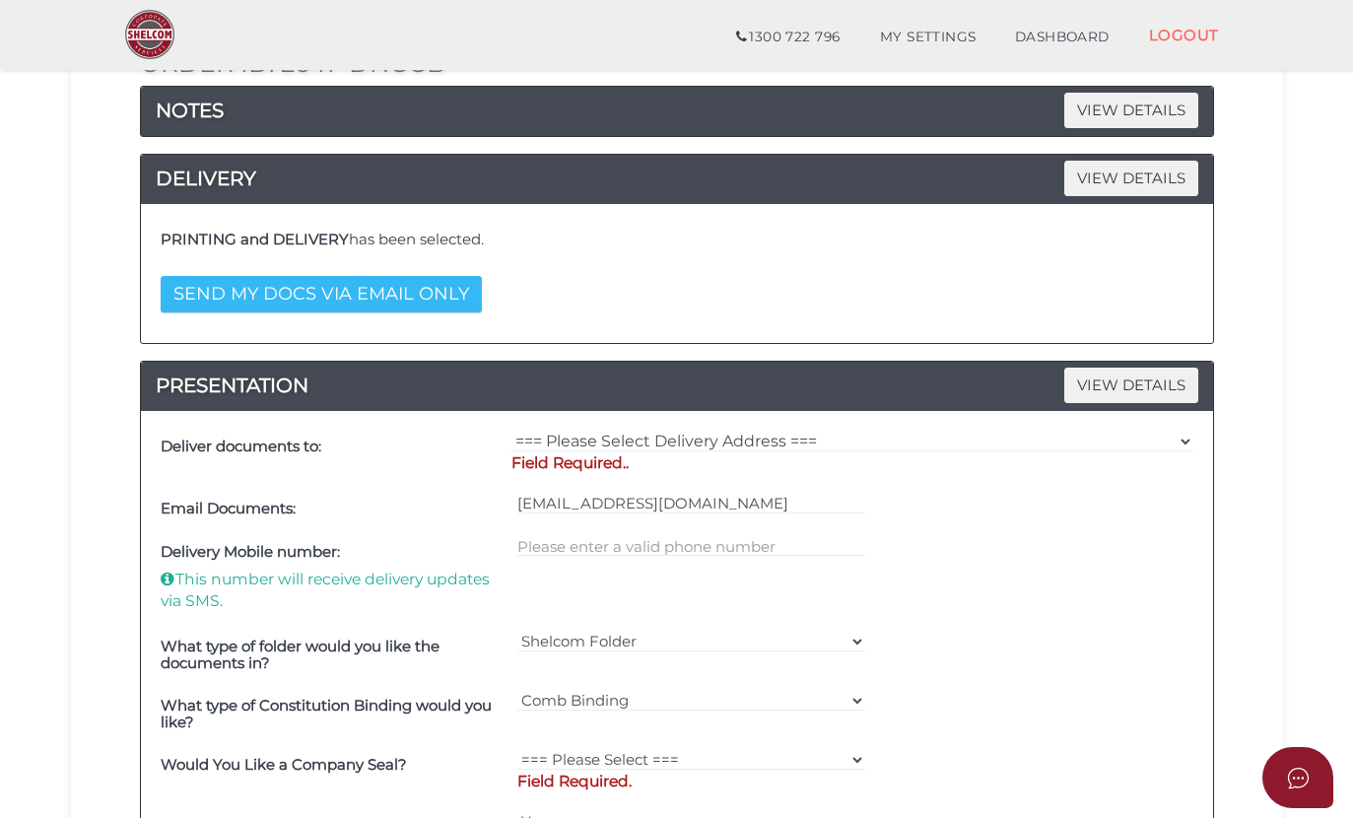
click at [366, 298] on button "SEND MY DOCS VIA EMAIL ONLY" at bounding box center [321, 294] width 321 height 36
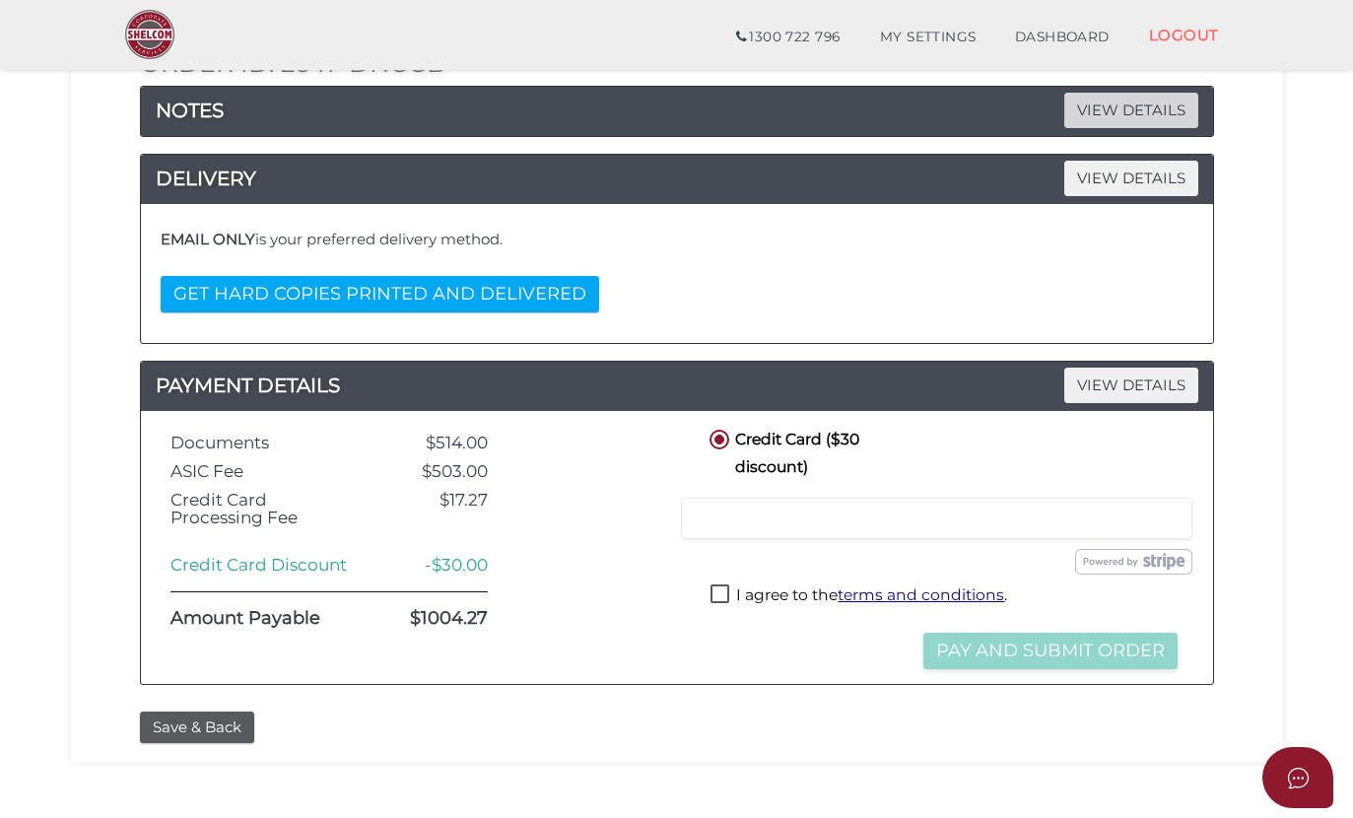
click at [1100, 106] on span "VIEW DETAILS" at bounding box center [1131, 110] width 134 height 34
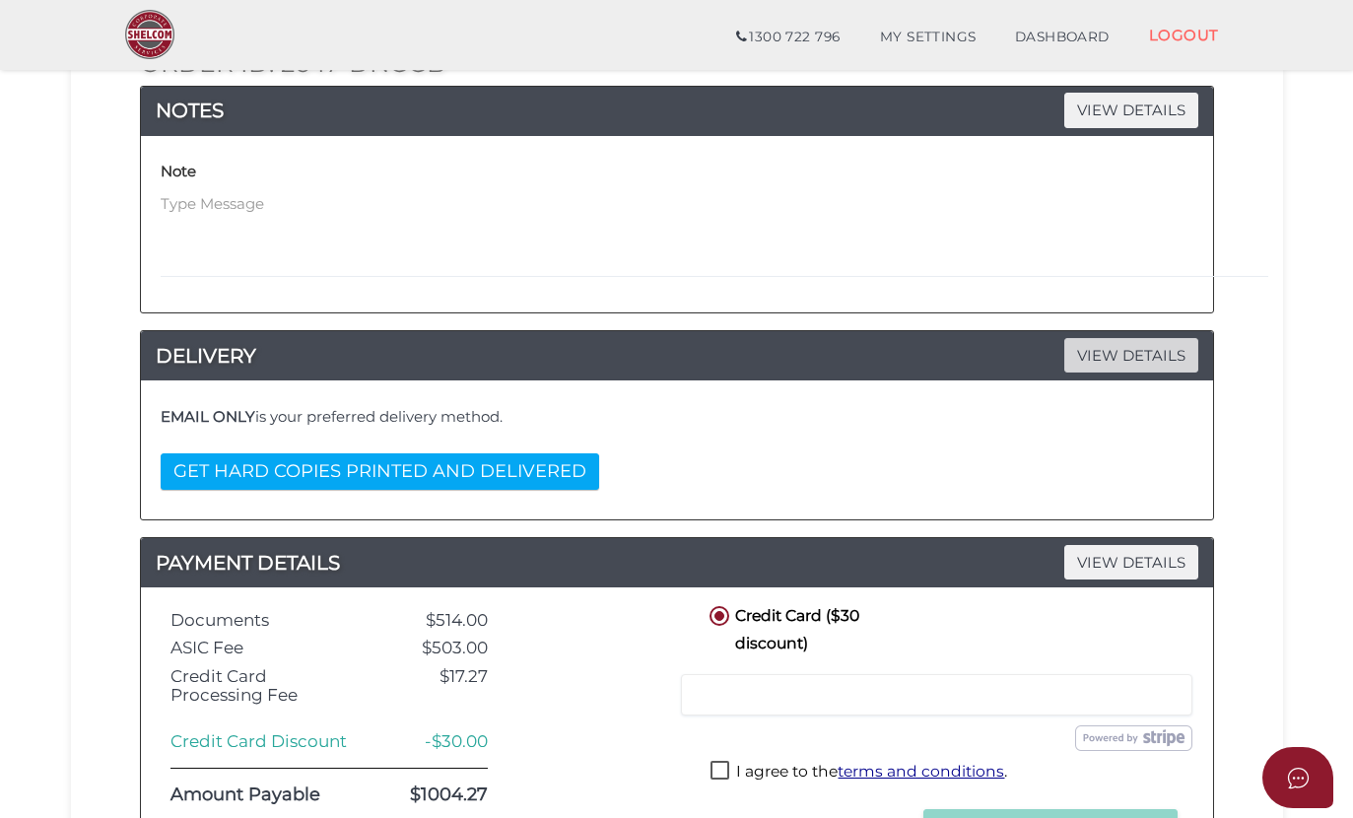
click at [1140, 361] on span "VIEW DETAILS" at bounding box center [1131, 355] width 134 height 34
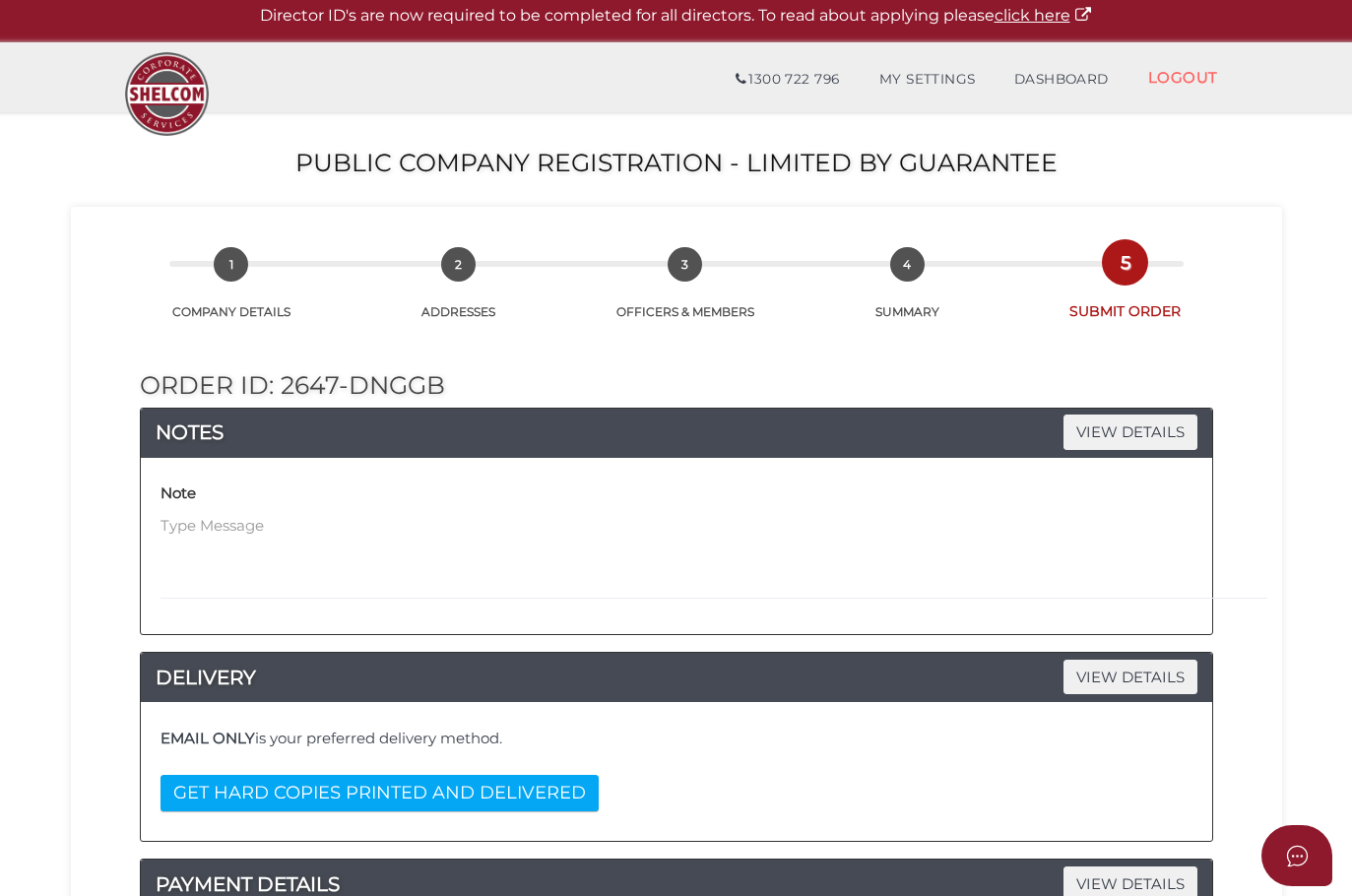
scroll to position [12, 0]
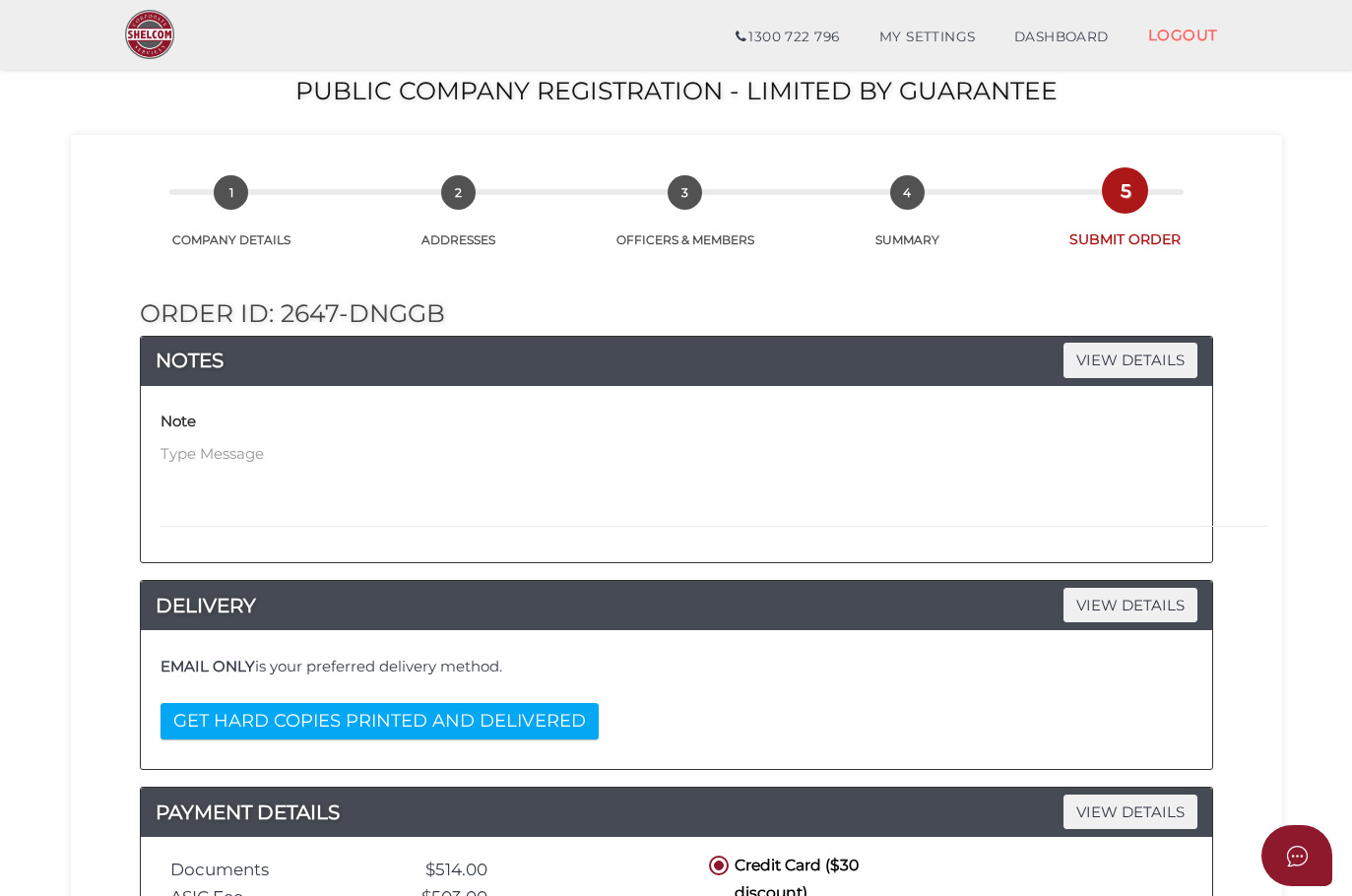
click at [1155, 381] on div "NOTES VIEW DETAILS" at bounding box center [676, 361] width 1071 height 49
click at [1145, 356] on span "VIEW DETAILS" at bounding box center [1130, 360] width 134 height 34
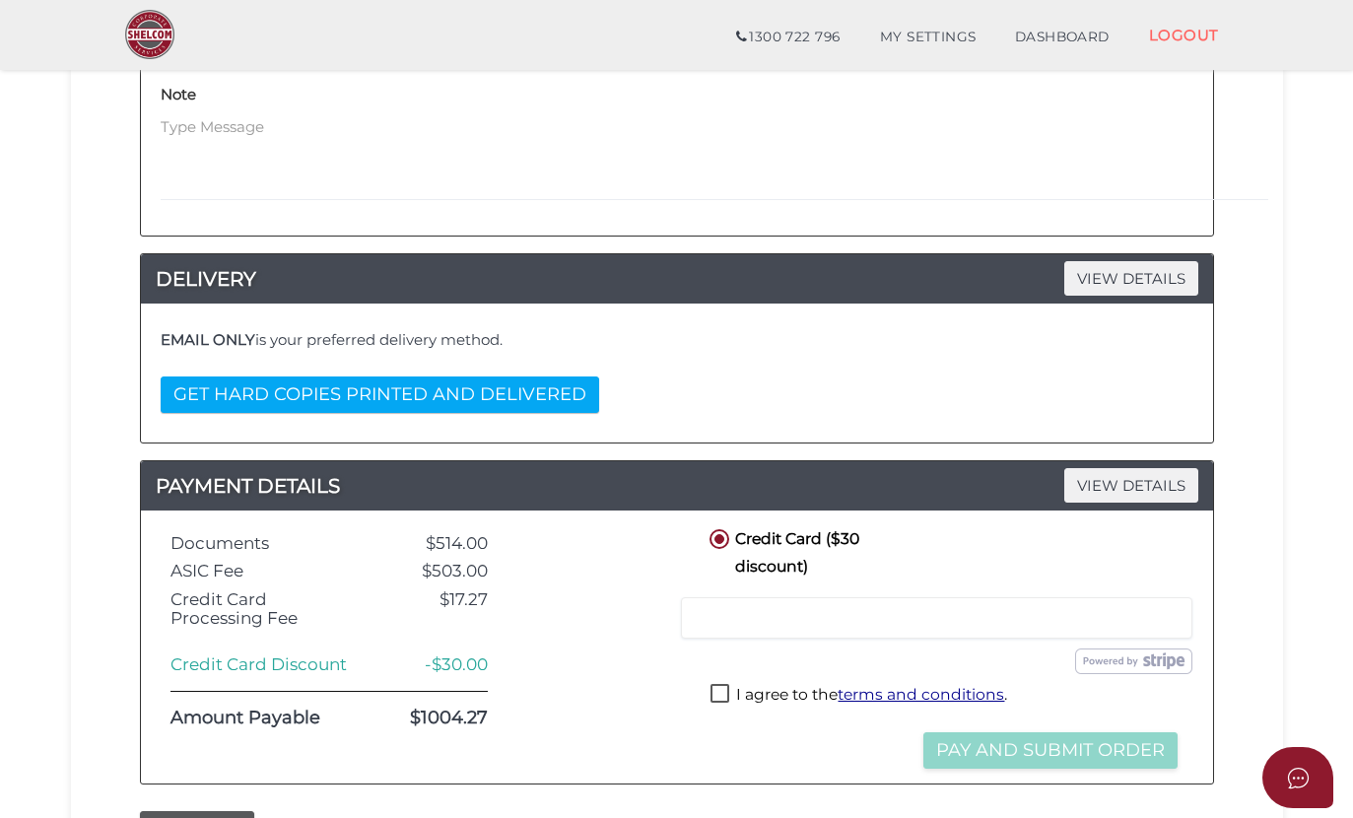
scroll to position [338, 0]
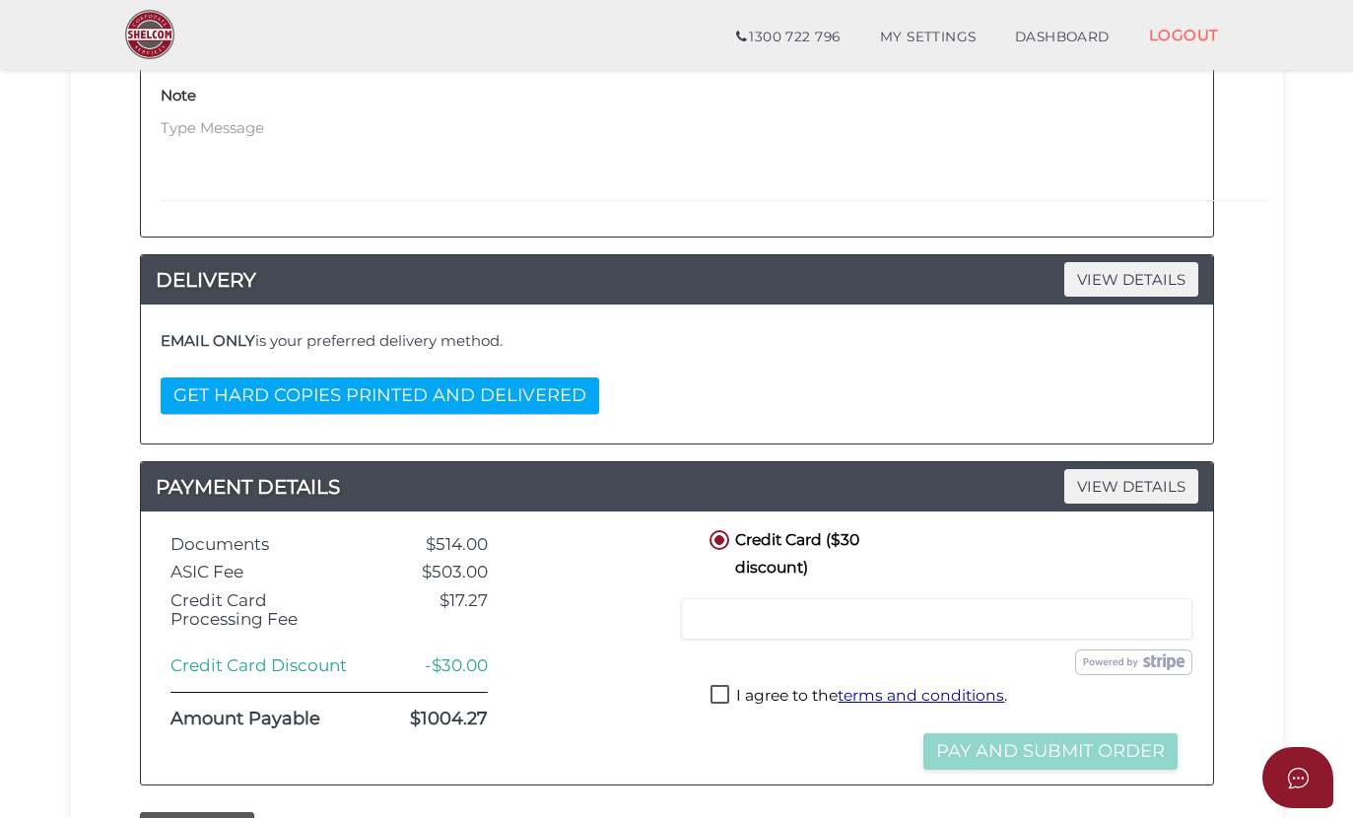
click at [524, 398] on button "GET HARD COPIES PRINTED AND DELIVERED" at bounding box center [380, 395] width 438 height 36
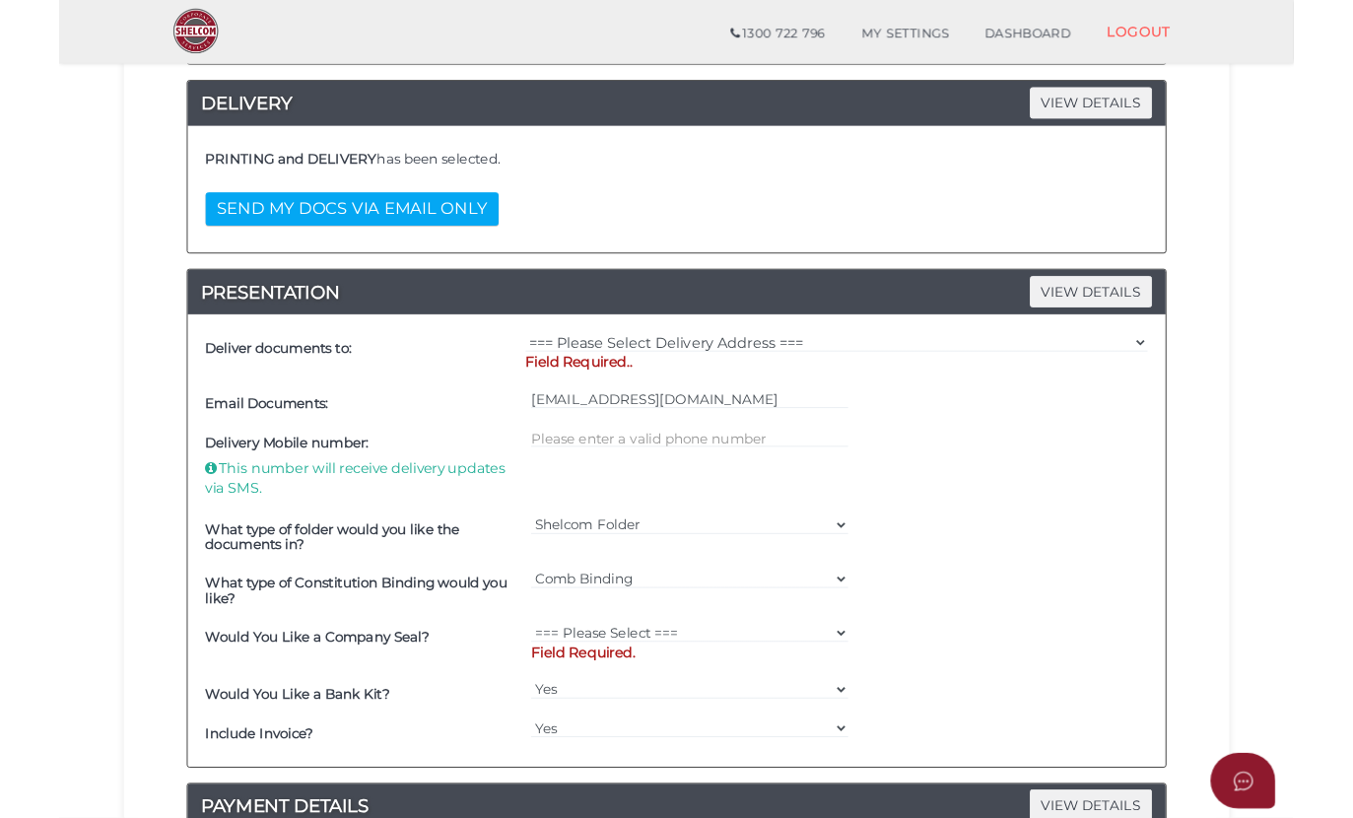
scroll to position [584, 0]
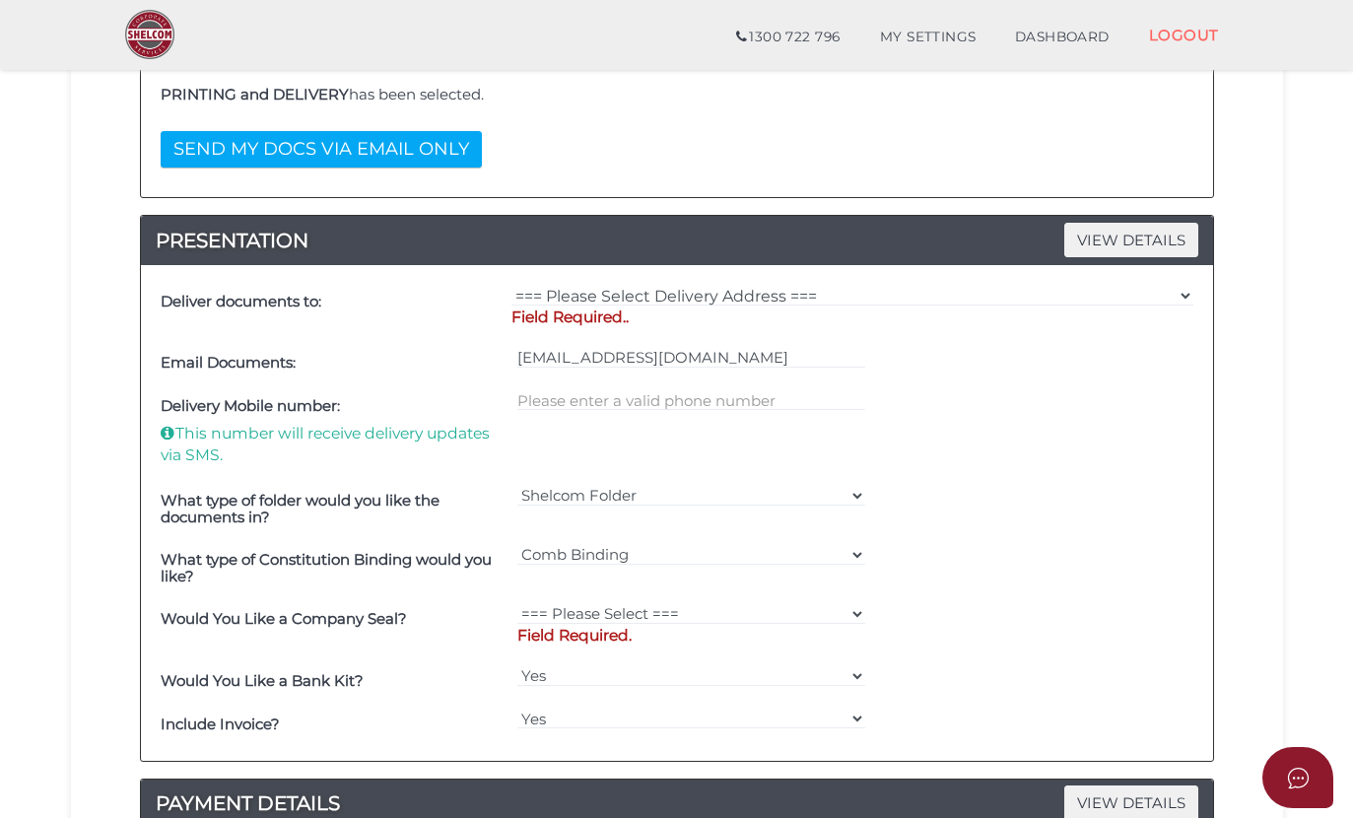
click at [577, 625] on p "Field Required." at bounding box center [691, 636] width 348 height 22
select select "50"
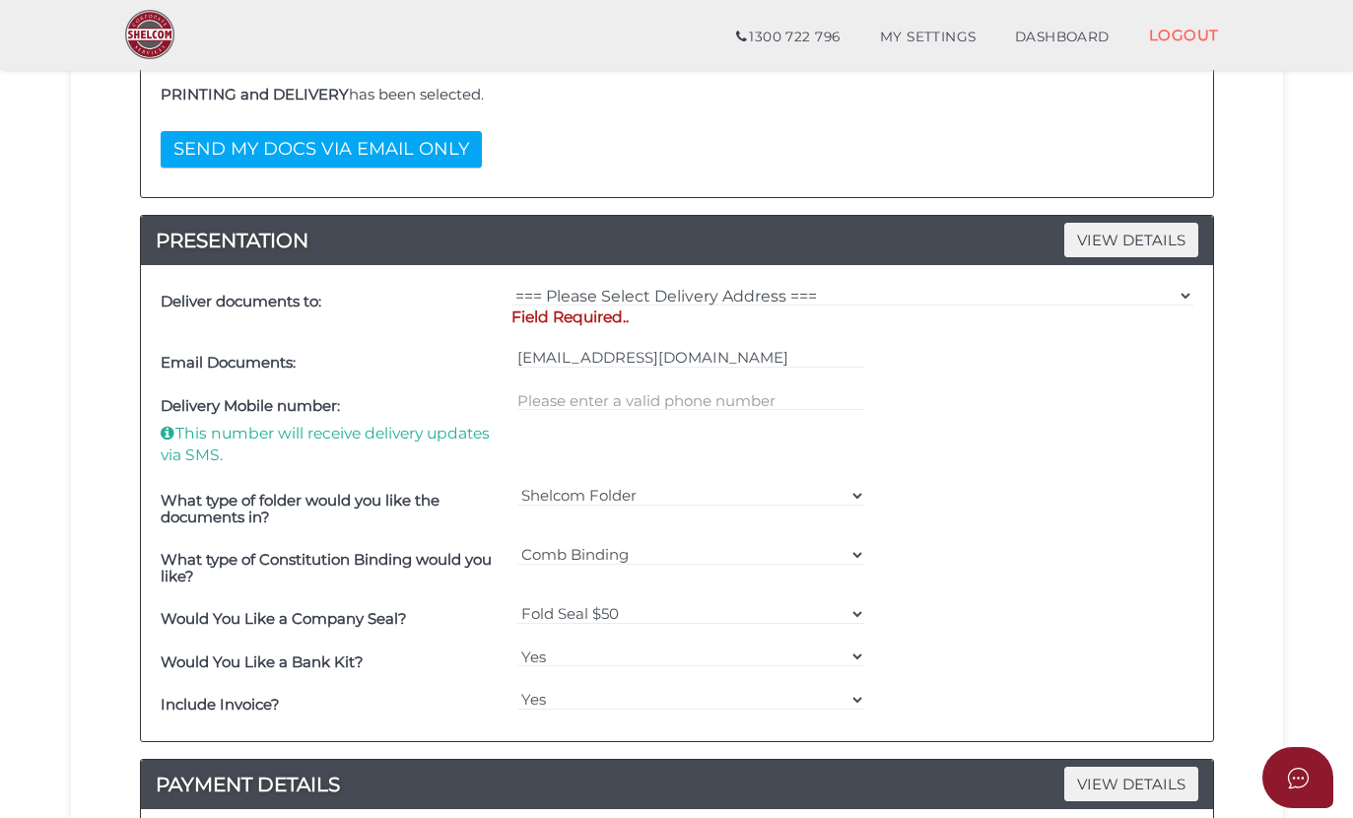
click at [682, 280] on div "=== Please Select Delivery Address === (User Address - Alex Wilson-Smith) 82 Al…" at bounding box center [852, 311] width 692 height 62
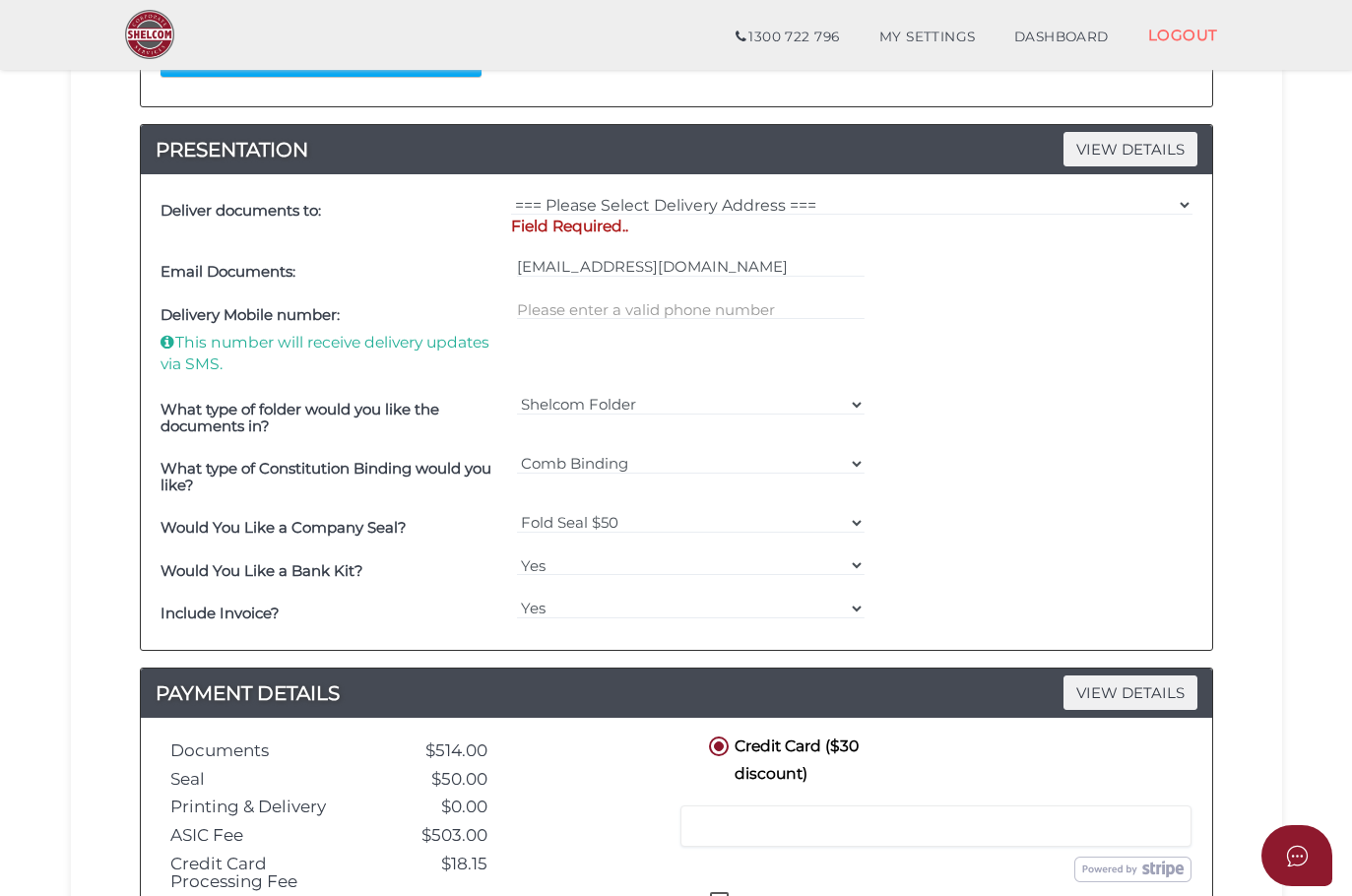
scroll to position [1015, 0]
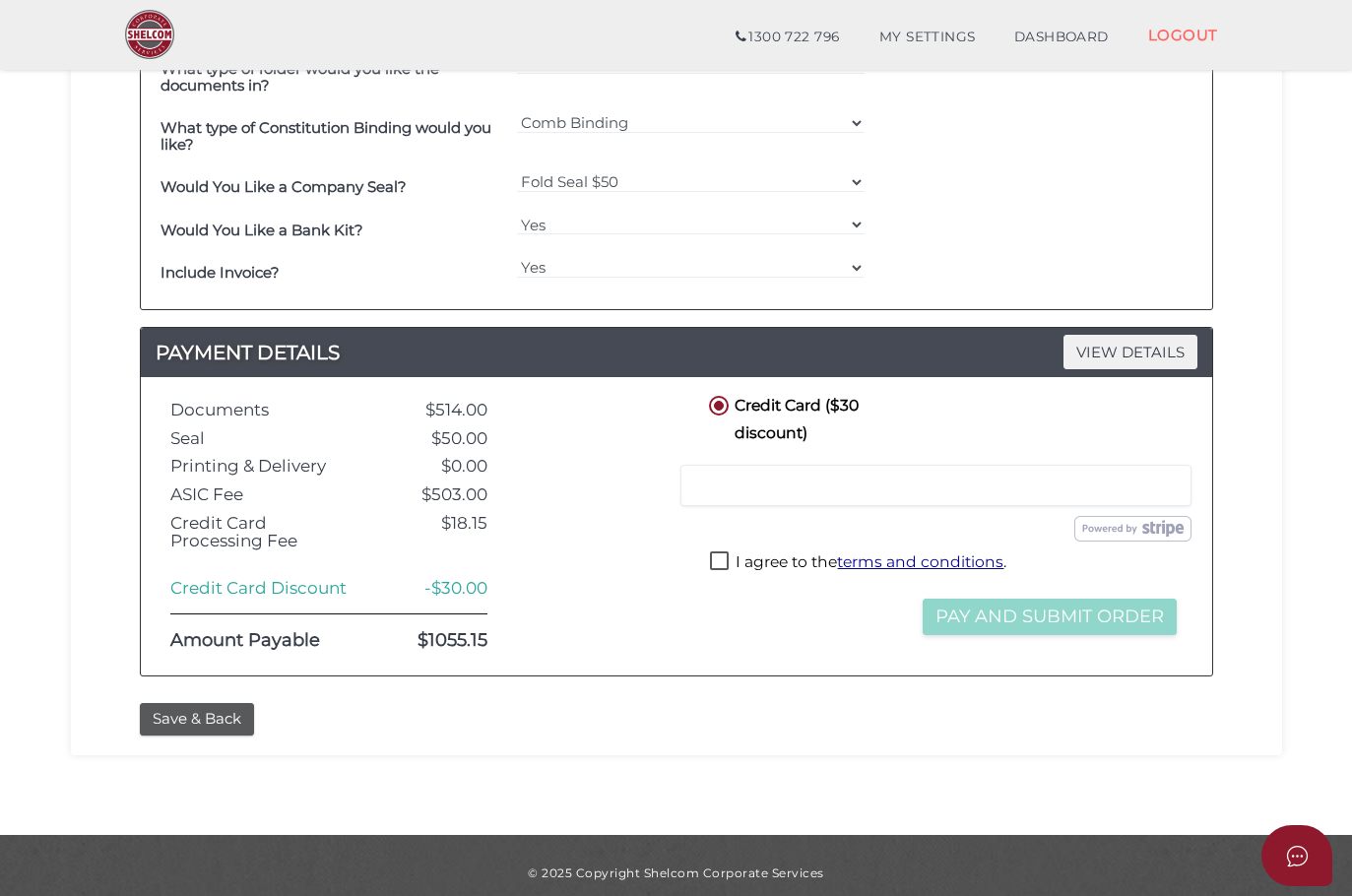
click at [757, 565] on label "I agree to the terms and conditions ." at bounding box center [857, 563] width 297 height 25
checkbox input "true"
click at [869, 556] on u "terms and conditions" at bounding box center [920, 561] width 167 height 19
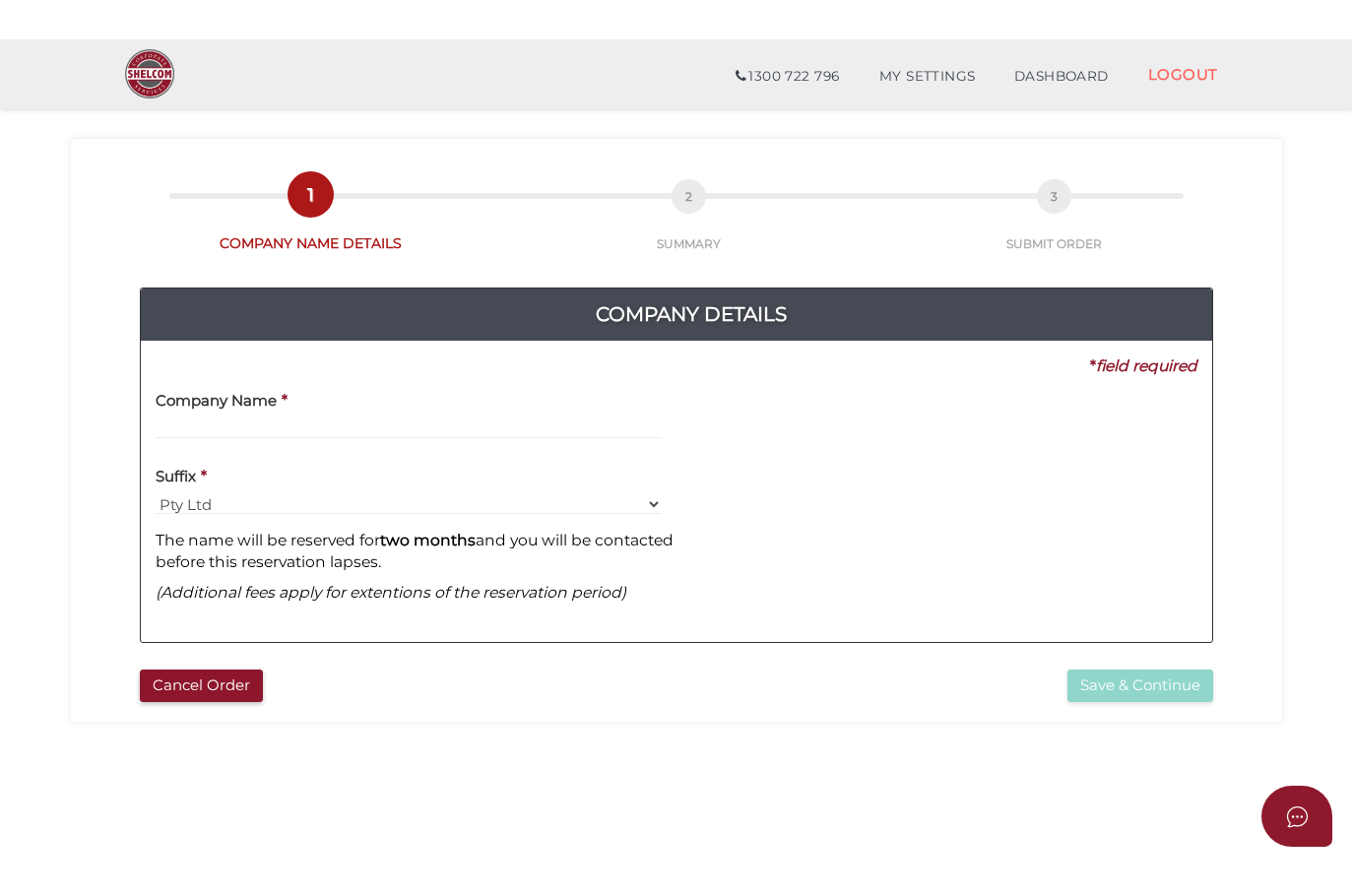
scroll to position [28, 0]
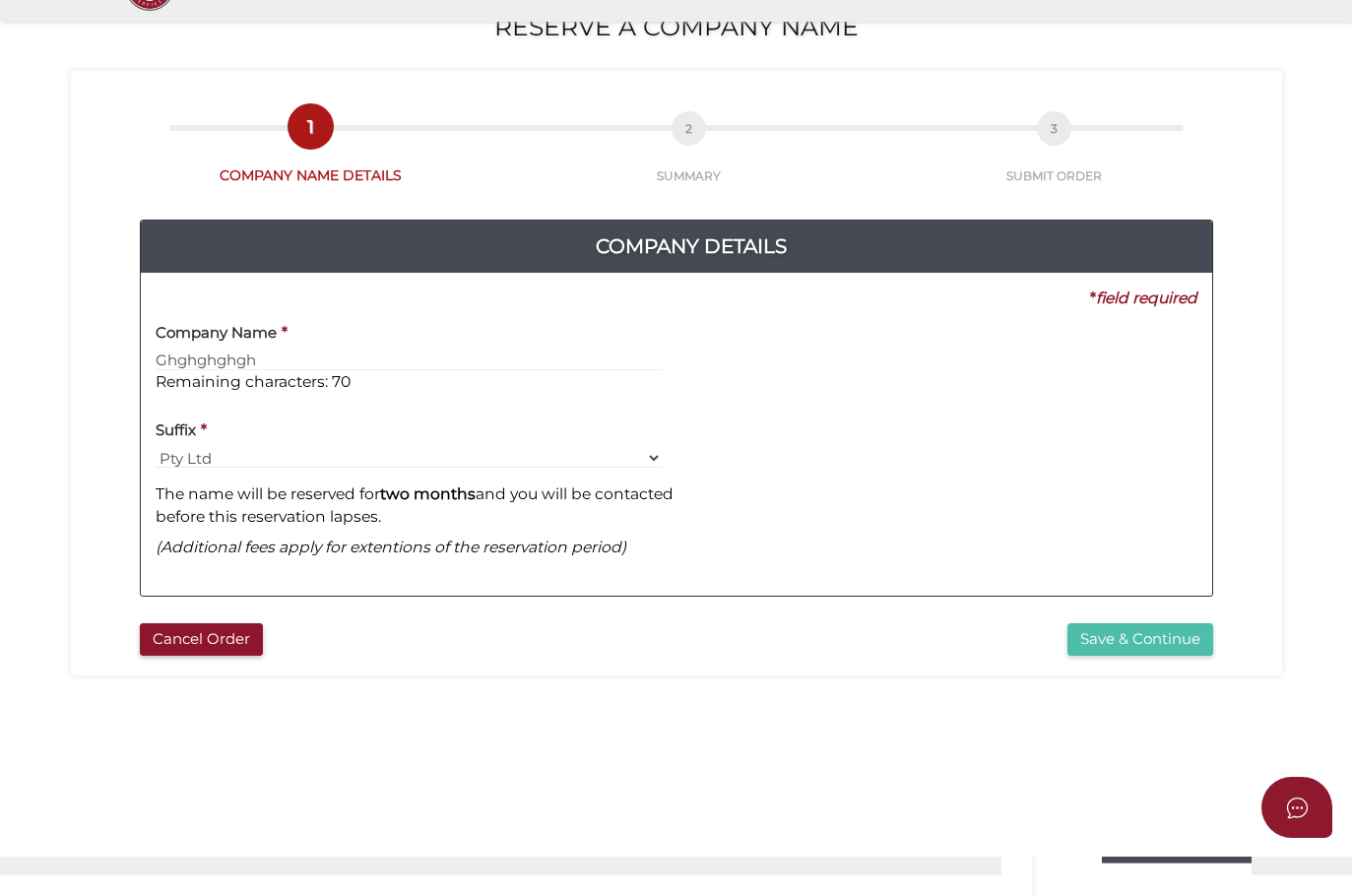
type input "Ghghghghgh"
click at [1088, 671] on button "Save & Continue" at bounding box center [1140, 687] width 146 height 33
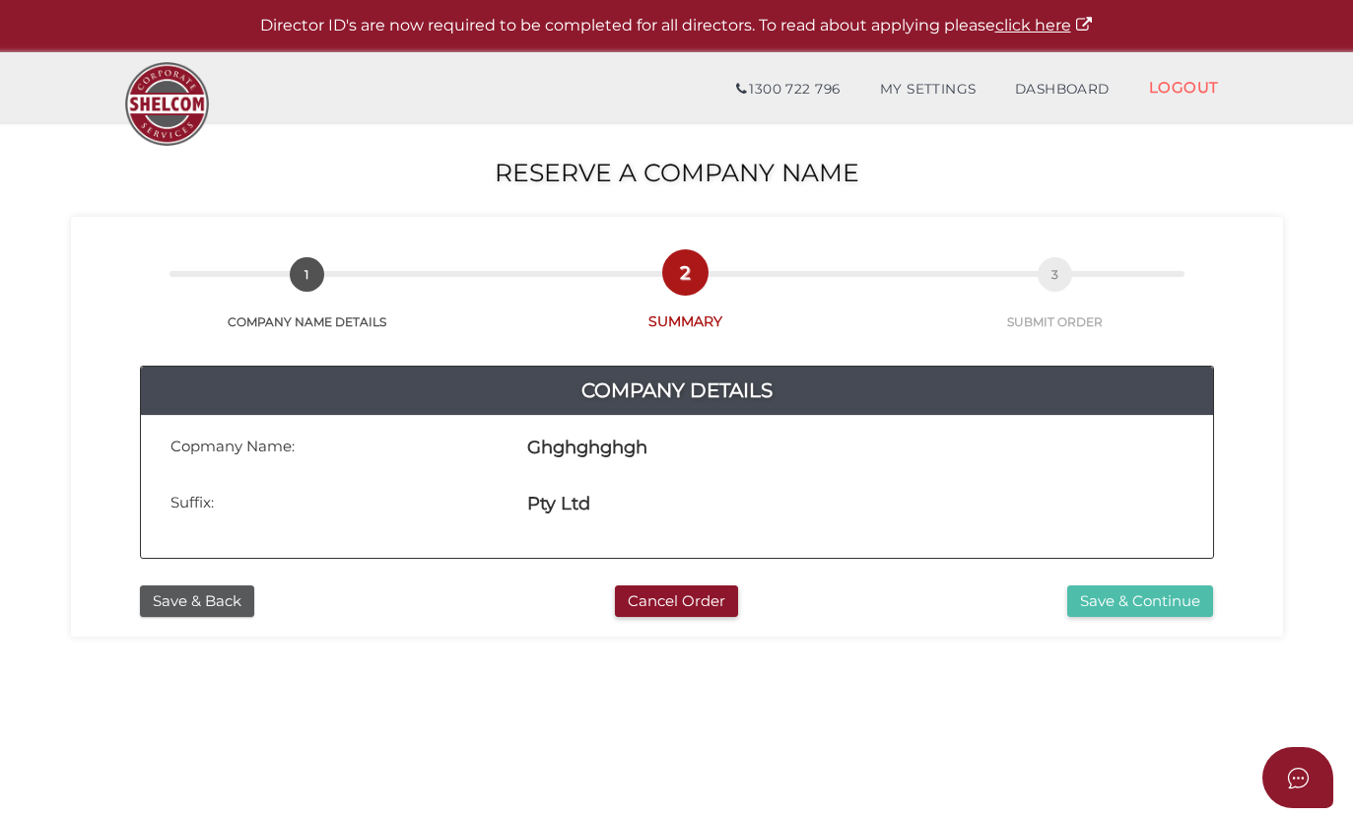
click at [1104, 601] on button "Save & Continue" at bounding box center [1140, 601] width 146 height 33
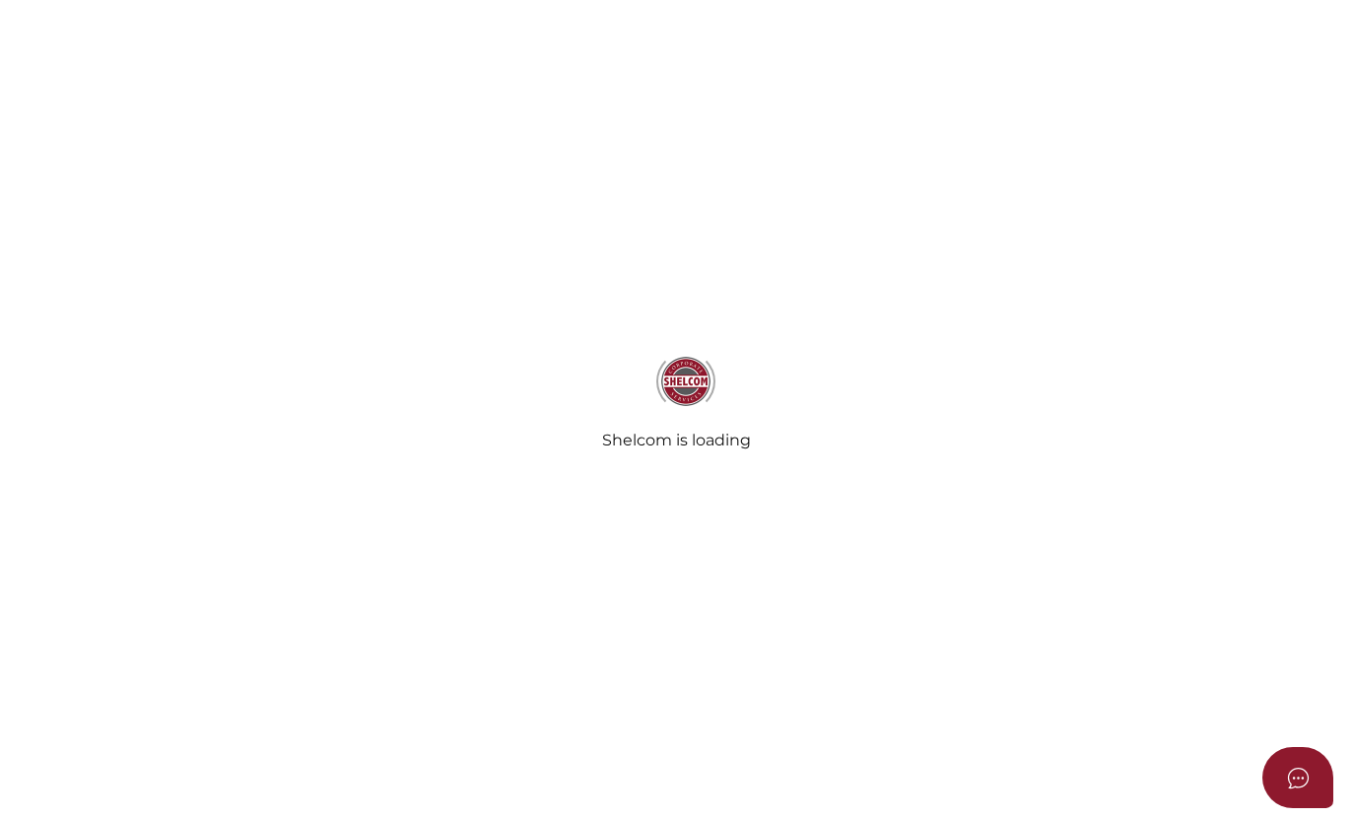
radio input "true"
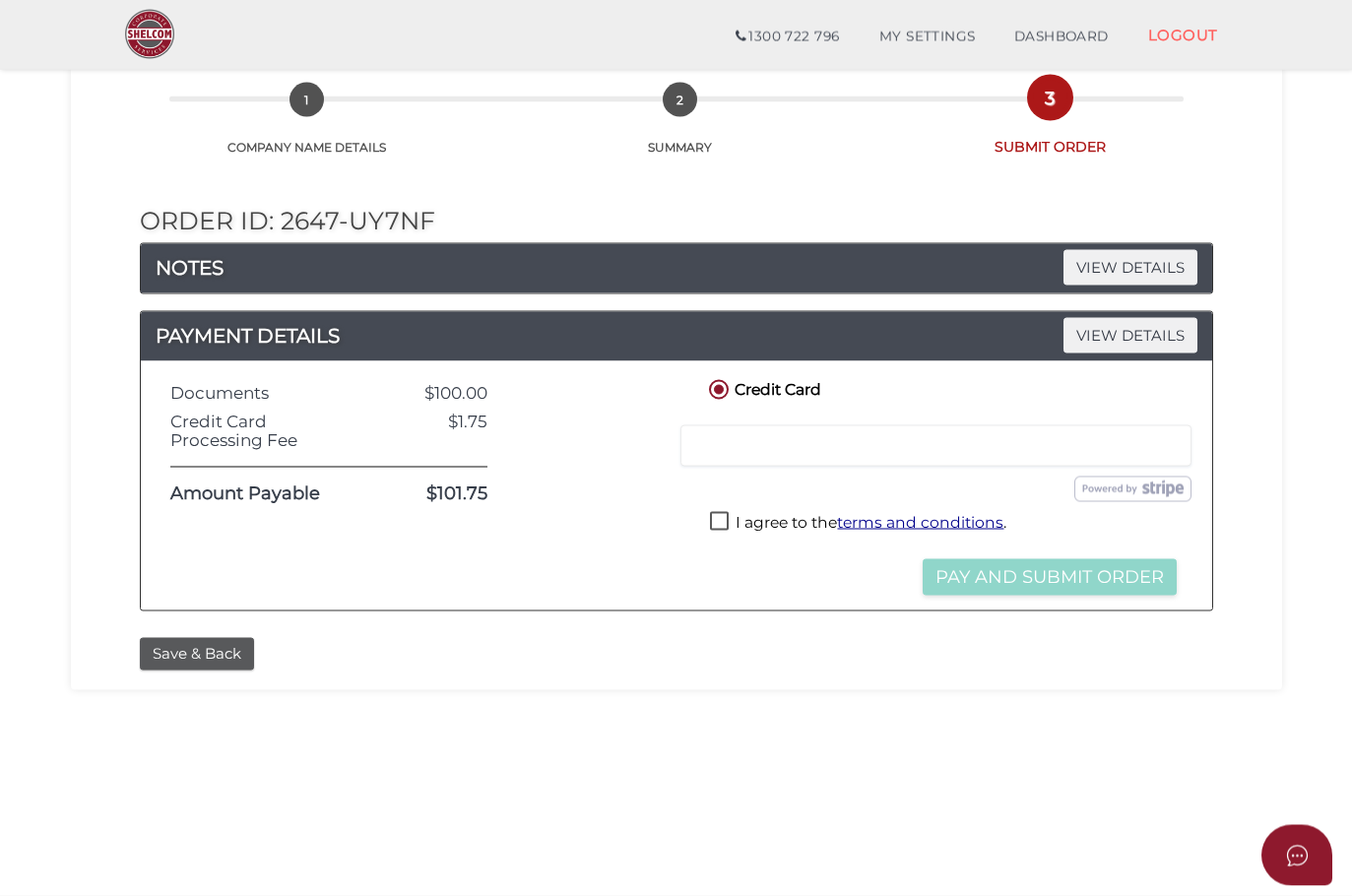
scroll to position [105, 0]
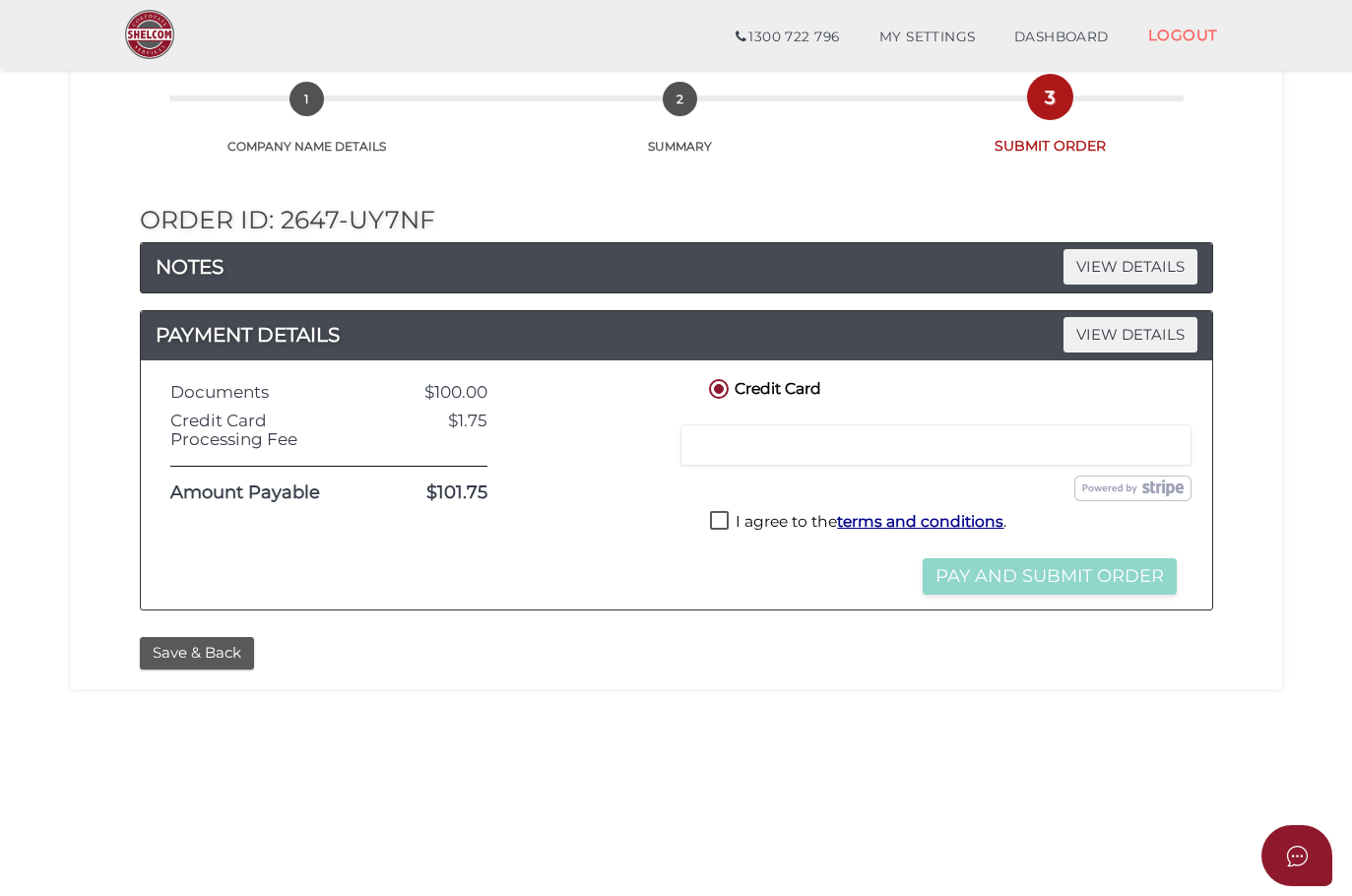
click at [883, 522] on u "terms and conditions" at bounding box center [920, 520] width 167 height 19
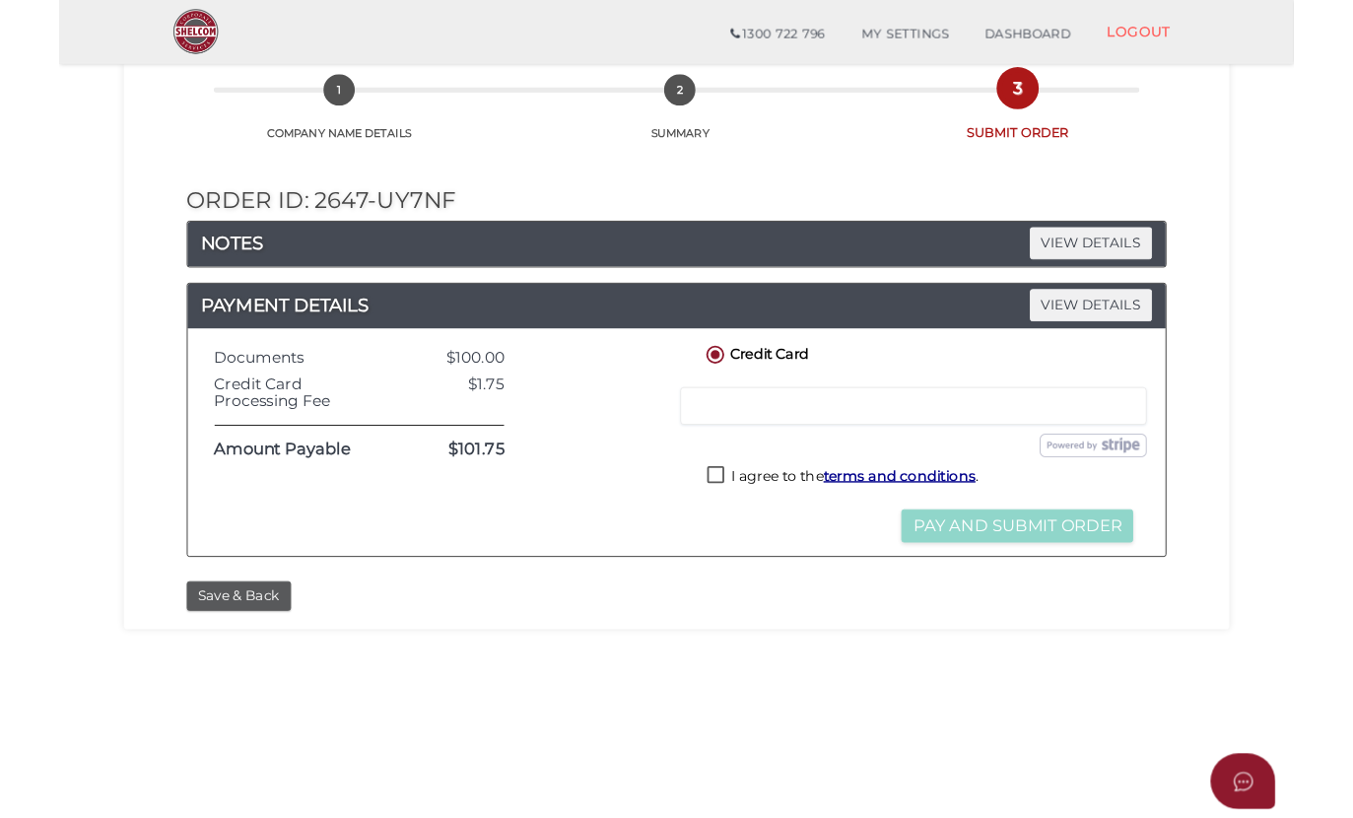
scroll to position [184, 0]
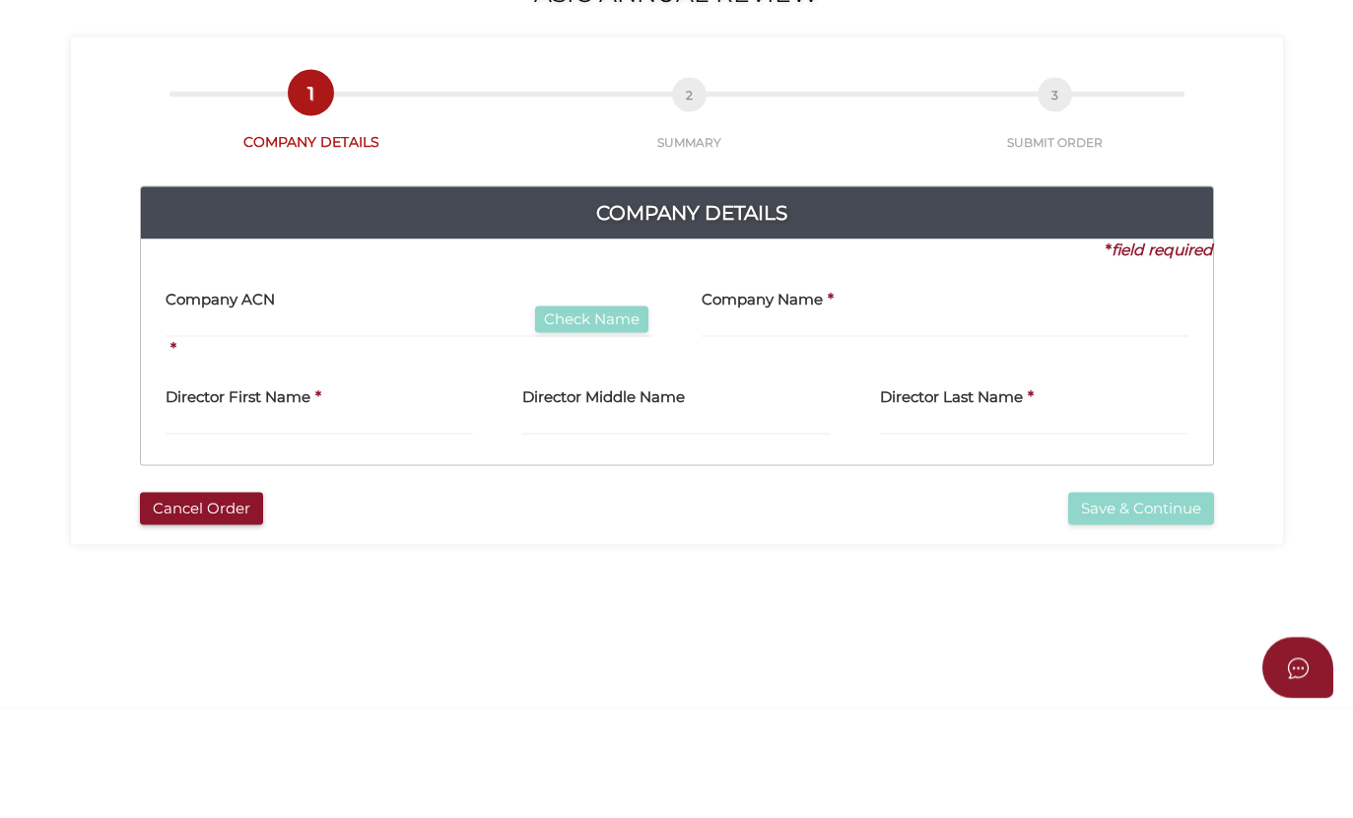
scroll to position [110, 0]
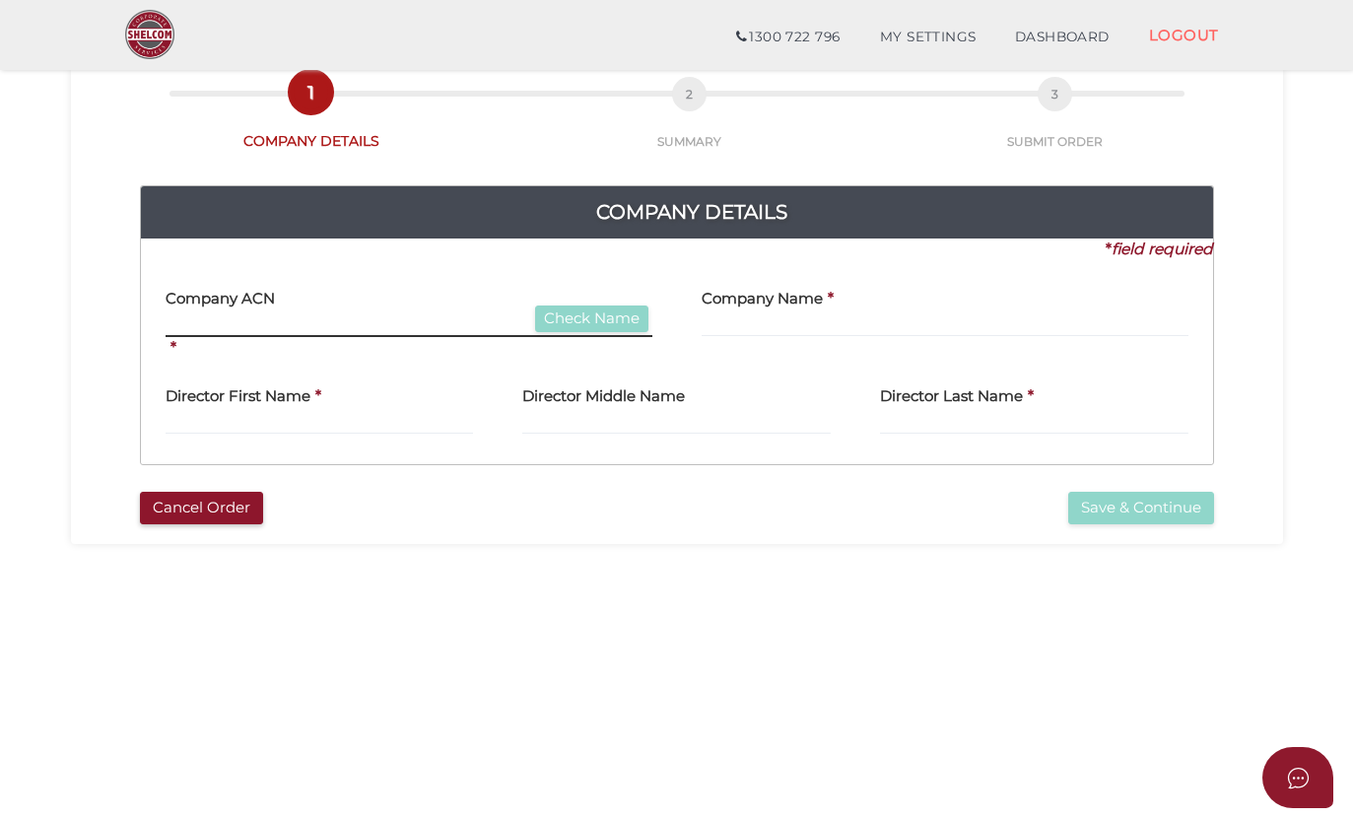
click at [242, 329] on input "text" at bounding box center [409, 326] width 487 height 22
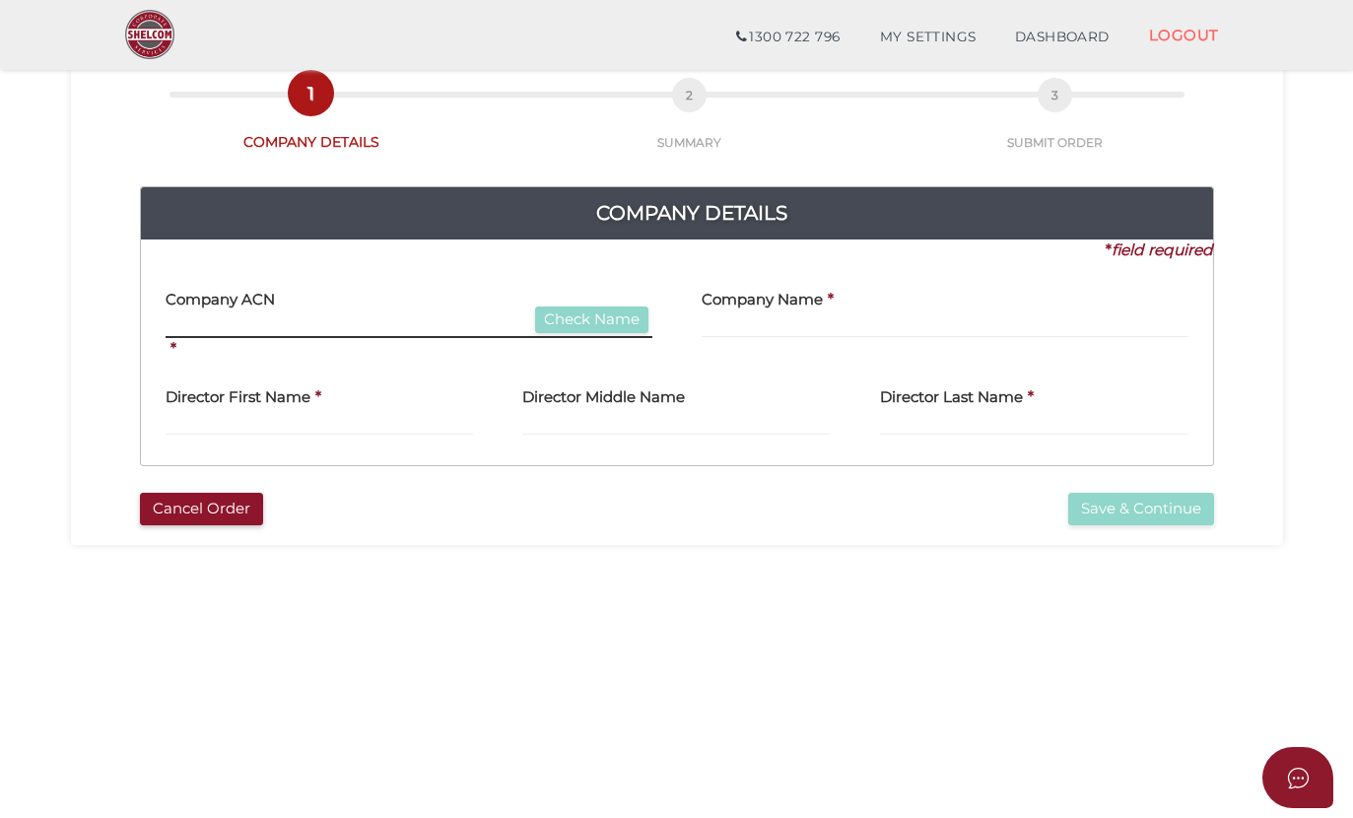
paste input "1684109"
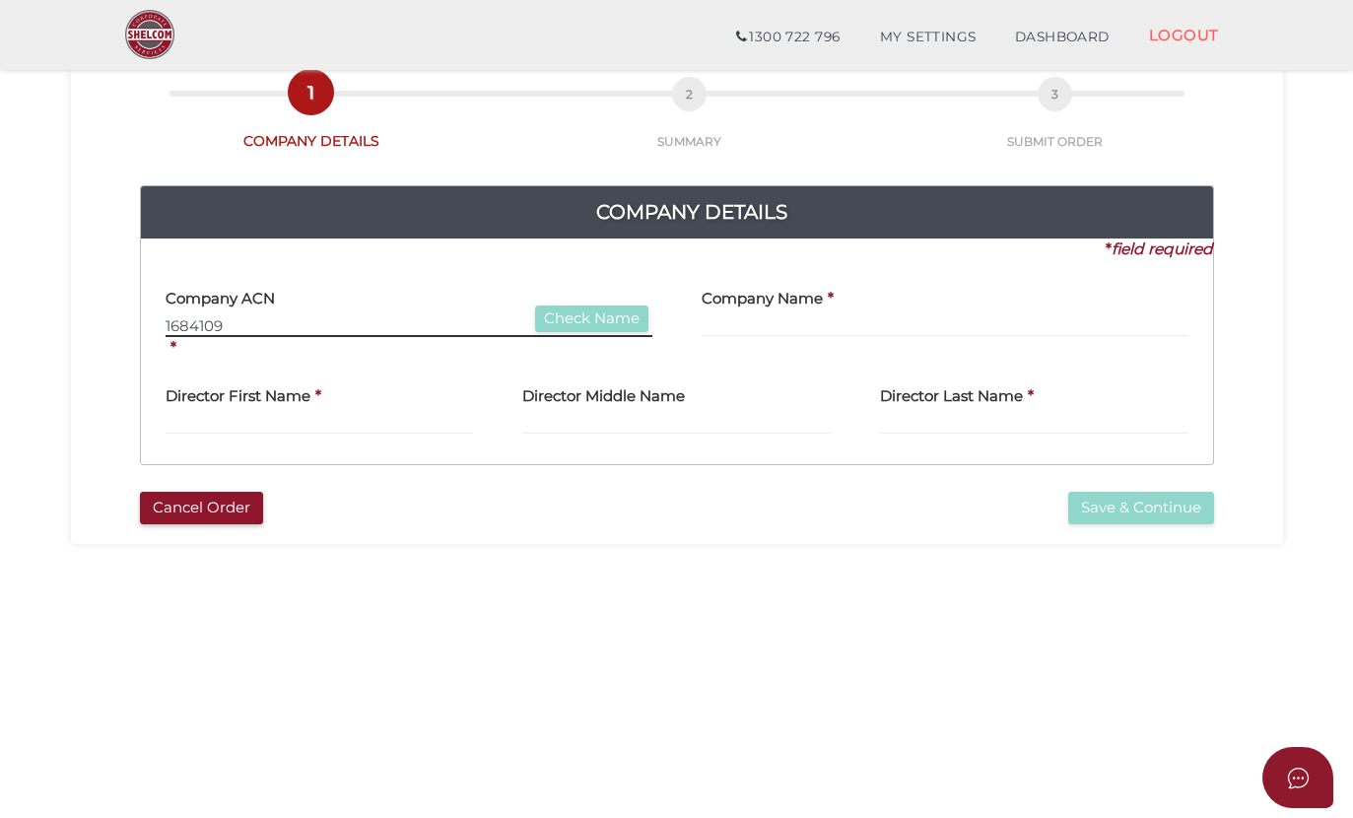
click at [251, 325] on input "1684109" at bounding box center [409, 326] width 487 height 22
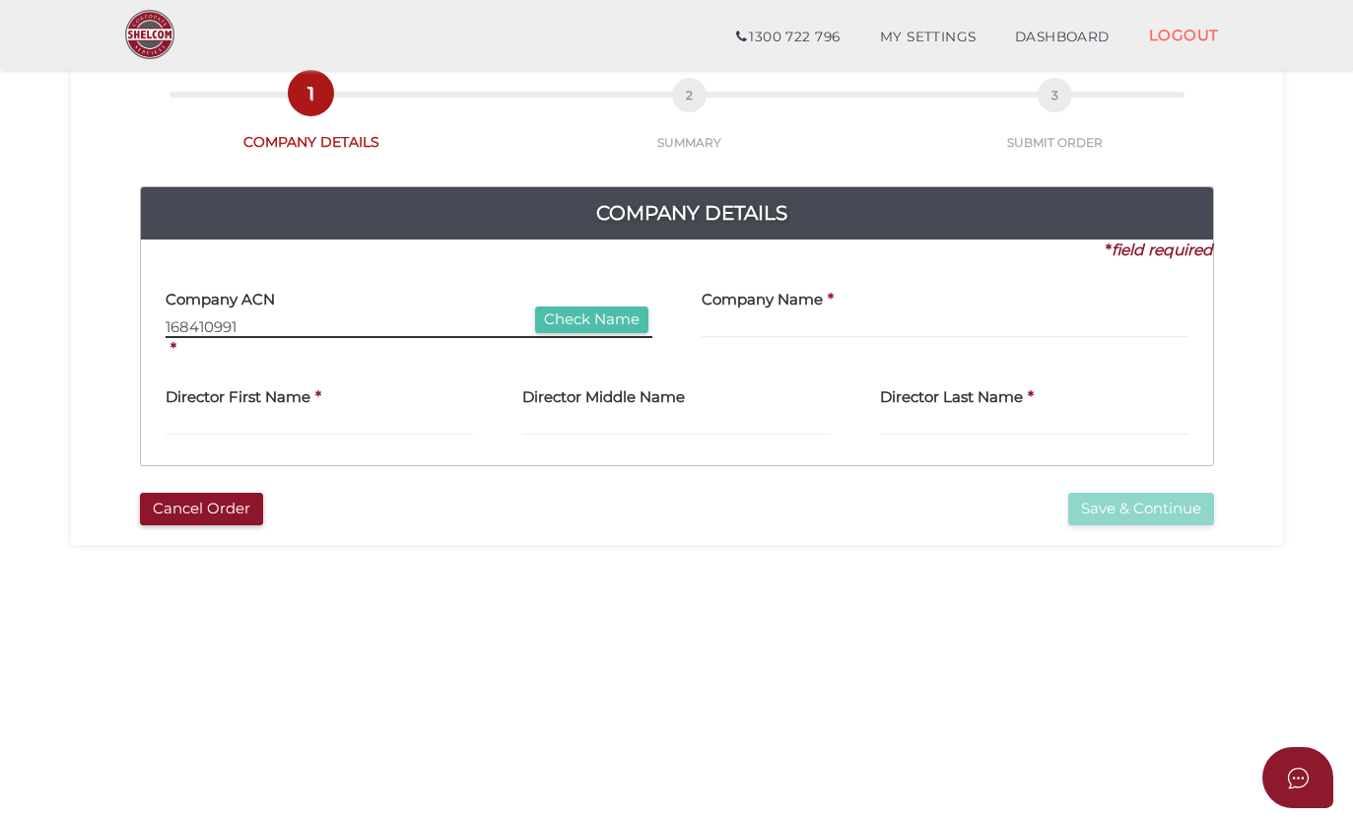
type input "168410991"
click at [588, 306] on button "Check Name" at bounding box center [591, 319] width 113 height 27
type input "SCHILLY PTY LIMITED"
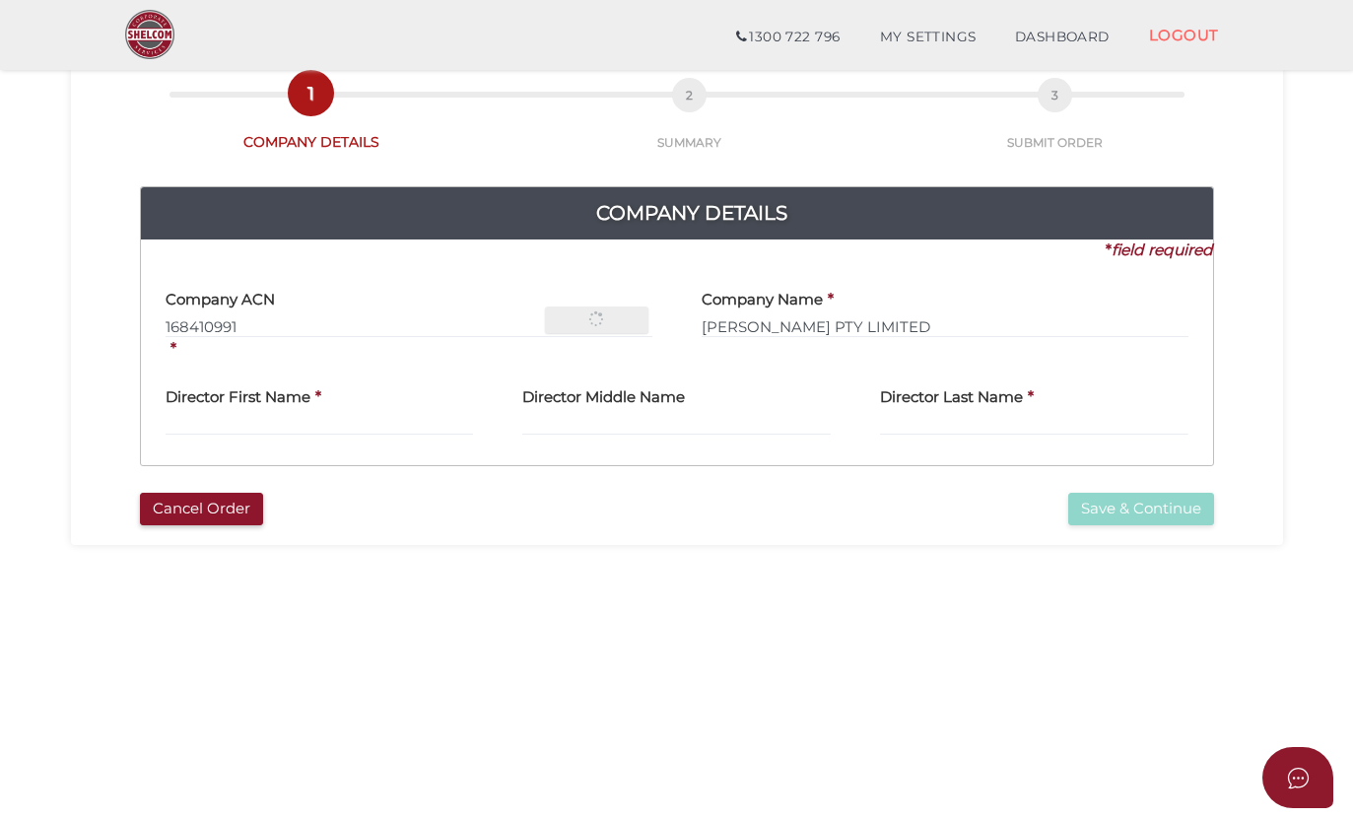
scroll to position [110, 0]
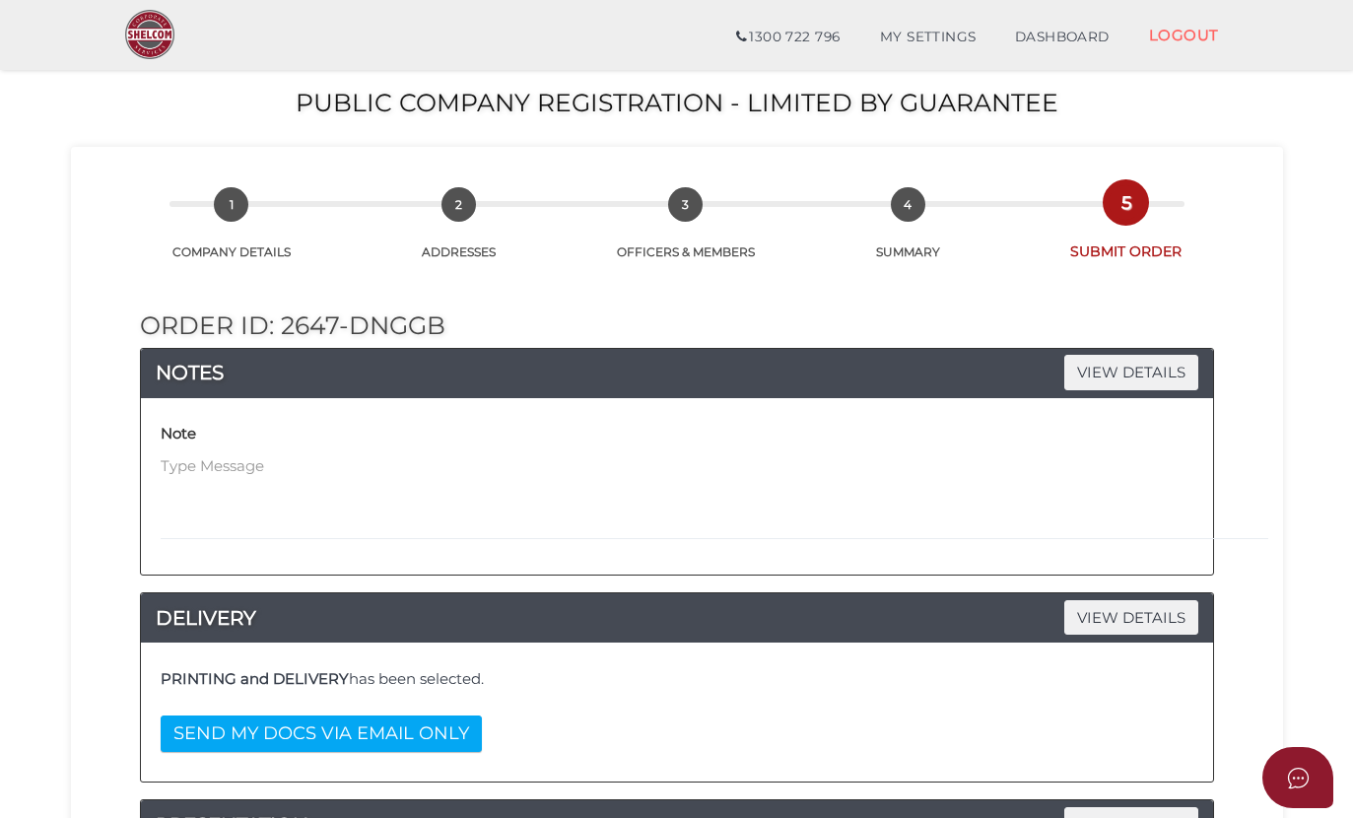
select select "Comb Binding"
select select "50"
